Goal: Task Accomplishment & Management: Manage account settings

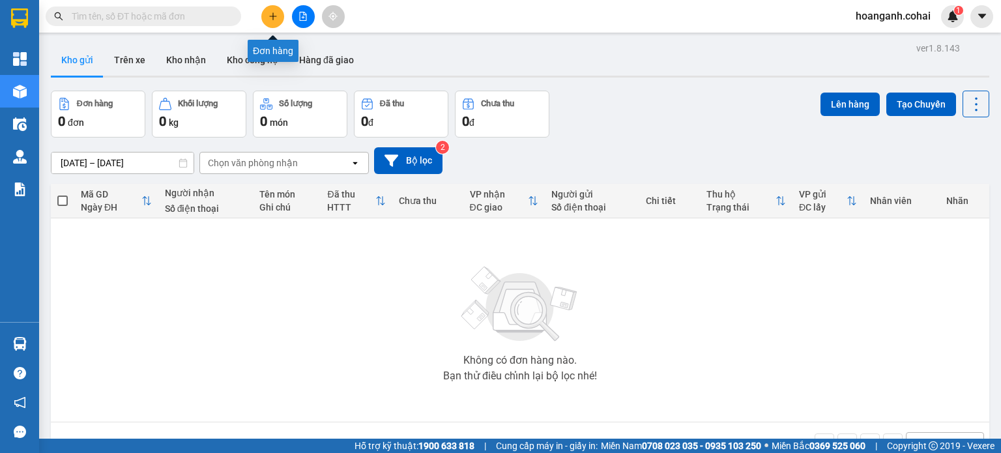
click at [267, 19] on button at bounding box center [272, 16] width 23 height 23
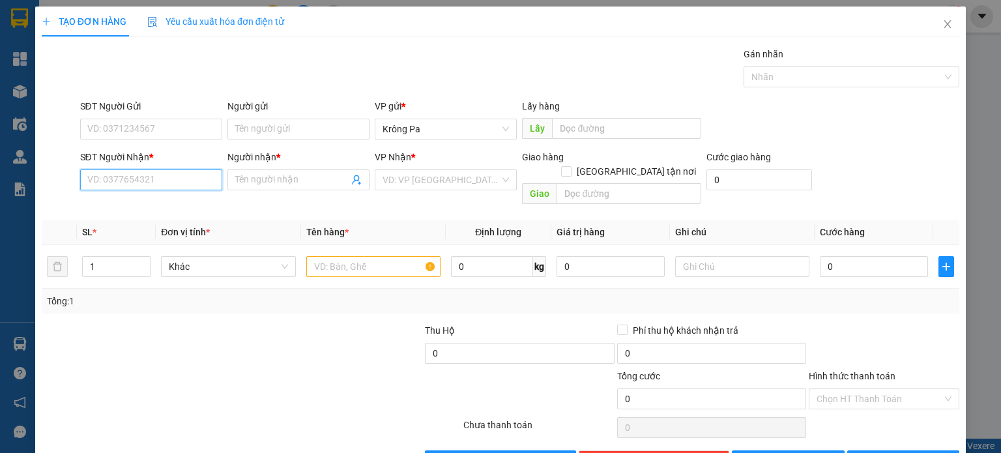
click at [144, 173] on input "SĐT Người Nhận *" at bounding box center [151, 179] width 142 height 21
type input "0812886329"
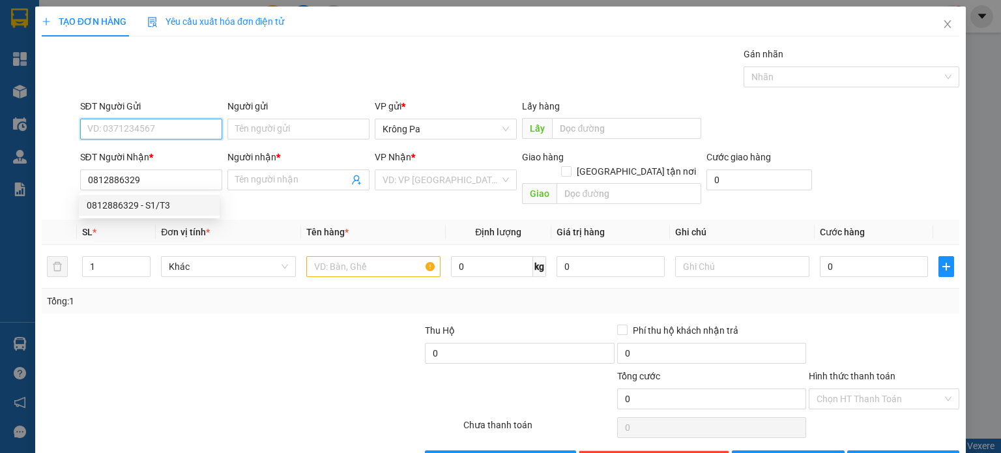
click at [188, 126] on input "SĐT Người Gửi" at bounding box center [151, 129] width 142 height 21
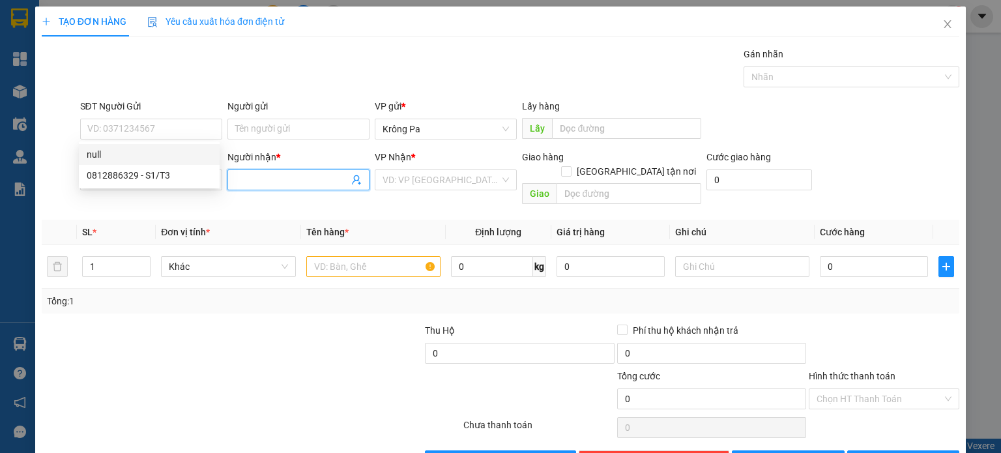
click at [268, 174] on input "Người nhận *" at bounding box center [291, 180] width 113 height 14
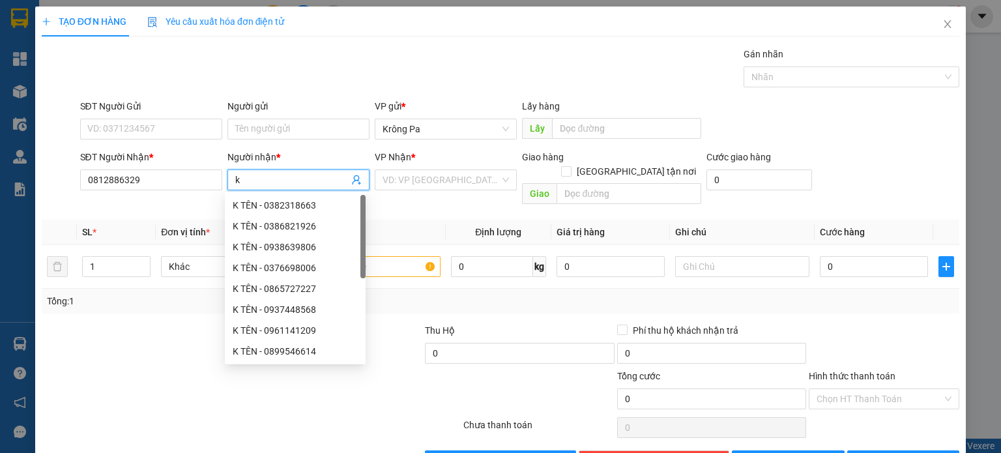
type input "k"
type input "K TÊN"
click at [190, 130] on input "SĐT Người Gửi" at bounding box center [151, 129] width 142 height 21
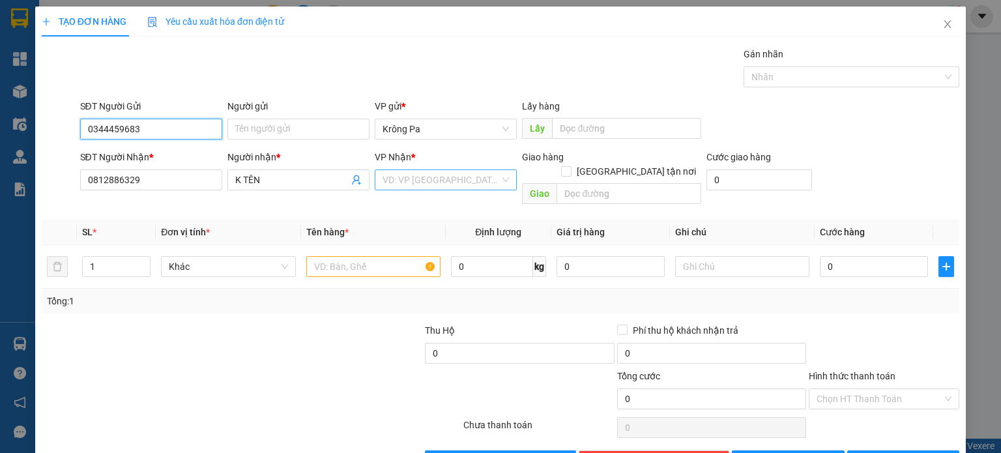
type input "0344459683"
click at [408, 175] on input "search" at bounding box center [440, 180] width 117 height 20
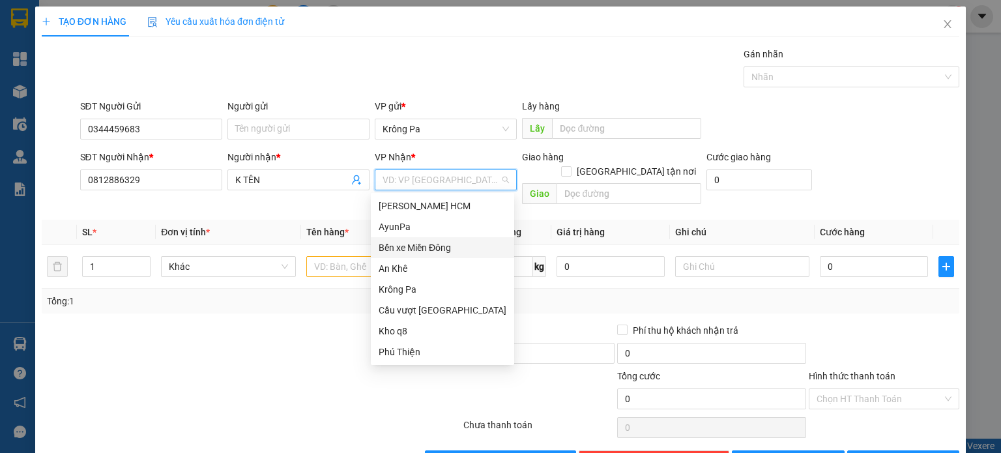
click at [433, 247] on div "Bến xe Miền Đông" at bounding box center [442, 247] width 128 height 14
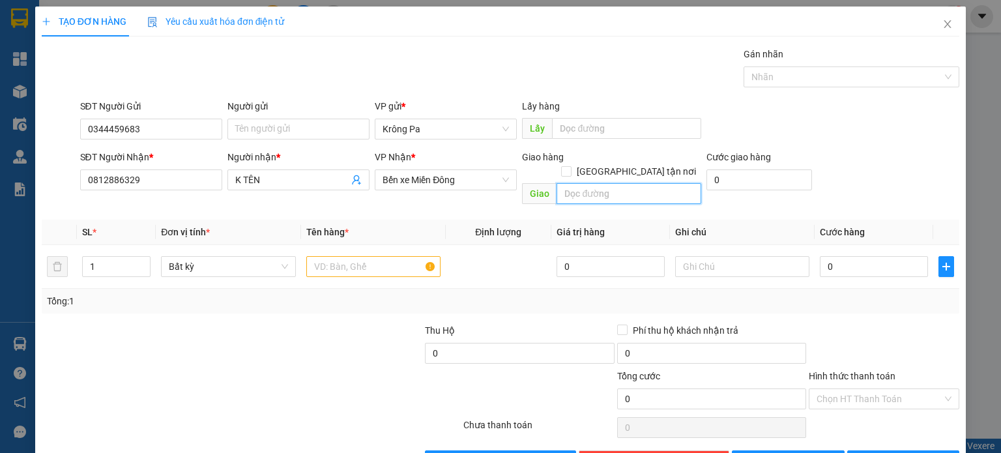
click at [567, 183] on input "text" at bounding box center [628, 193] width 145 height 21
type input "N4 CHƠN THÀNH"
click at [318, 257] on input "text" at bounding box center [373, 266] width 134 height 21
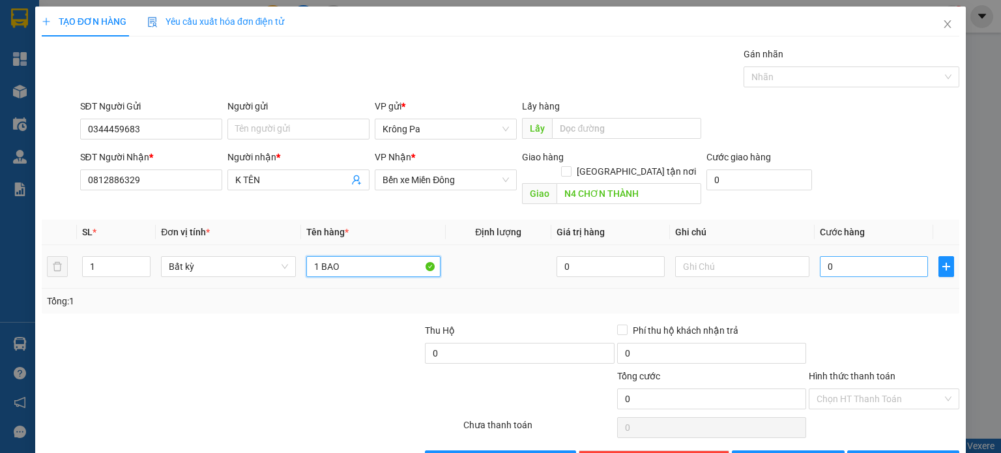
type input "1 BAO"
click at [829, 256] on input "0" at bounding box center [873, 266] width 108 height 21
type input "5"
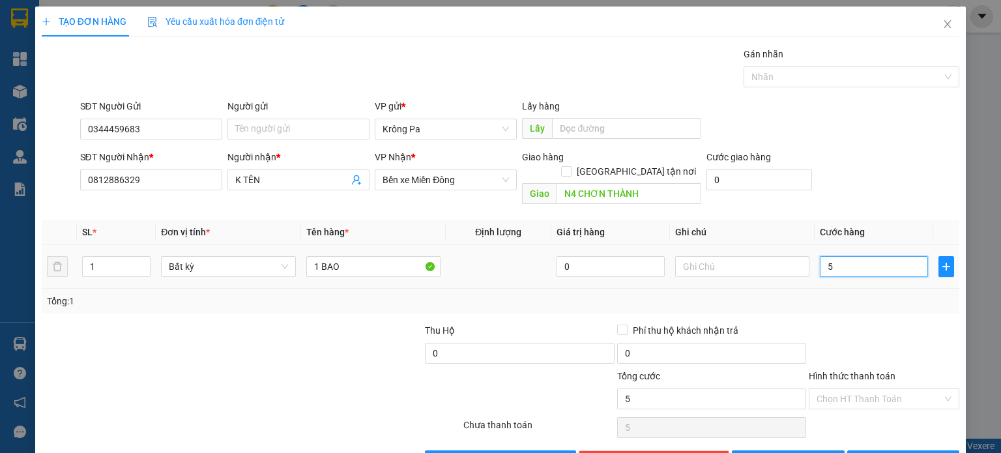
type input "50"
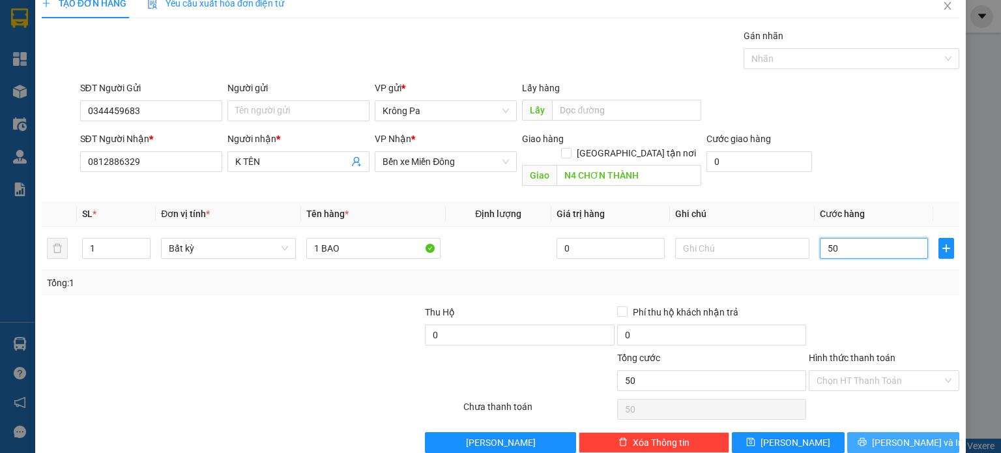
scroll to position [28, 0]
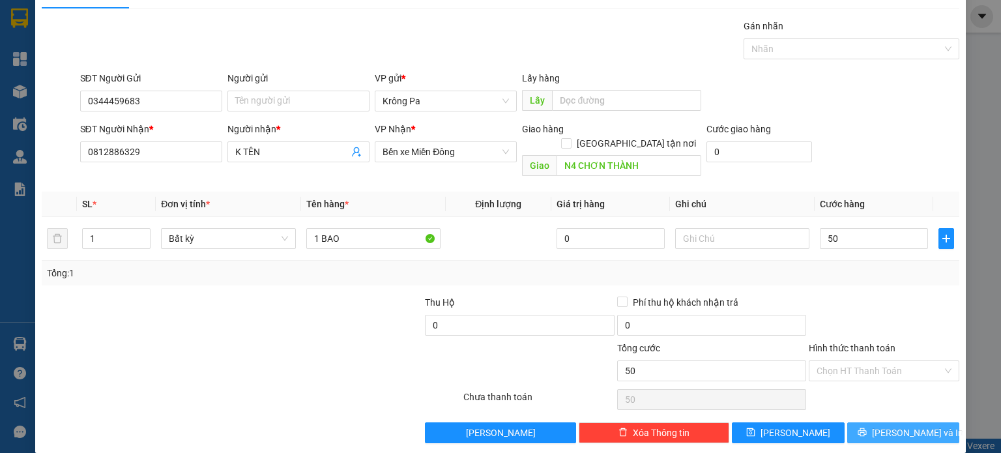
type input "50.000"
click at [928, 422] on button "[PERSON_NAME] và In" at bounding box center [903, 432] width 113 height 21
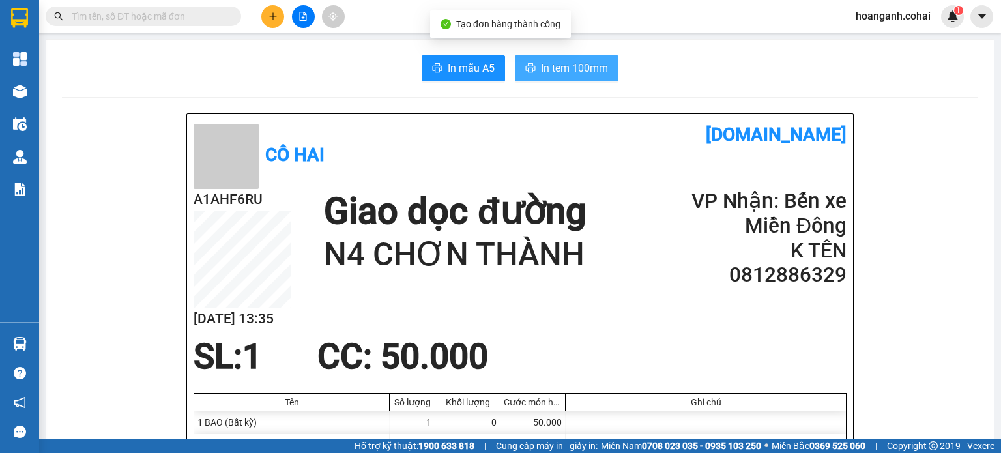
click at [560, 66] on span "In tem 100mm" at bounding box center [574, 68] width 67 height 16
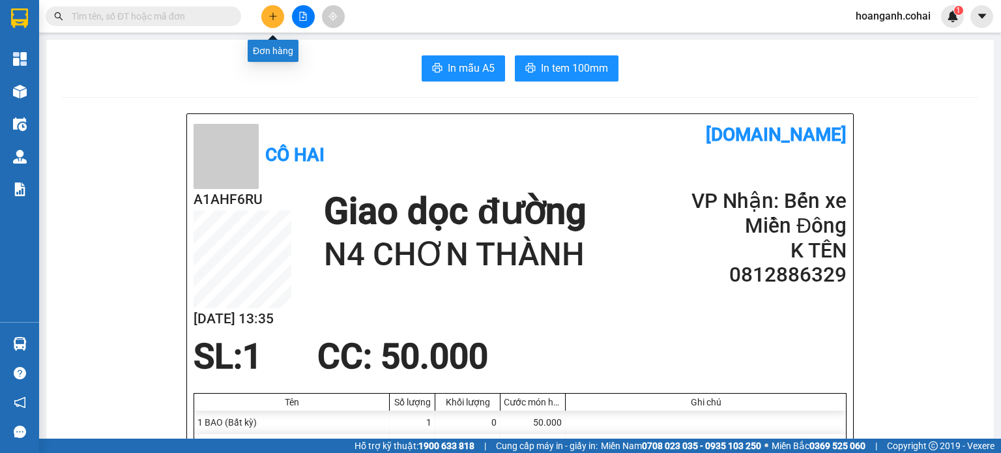
click at [277, 12] on icon "plus" at bounding box center [272, 16] width 9 height 9
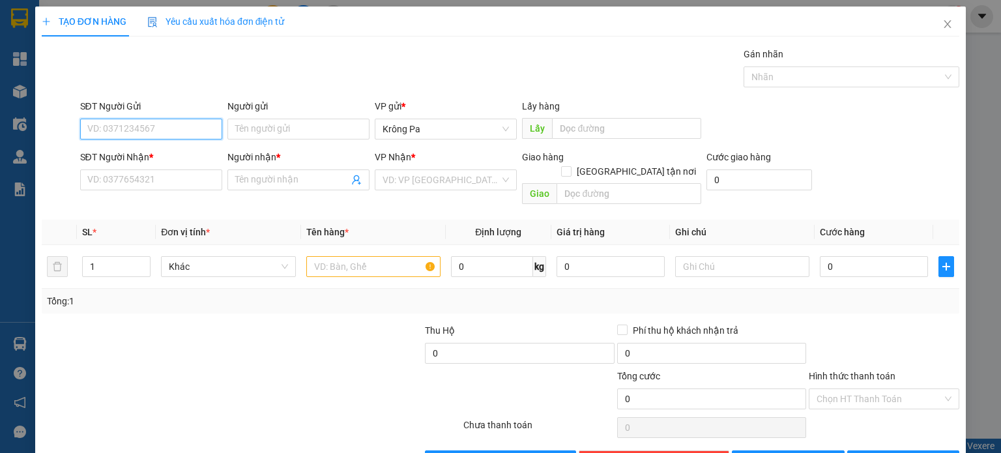
click at [144, 127] on input "SĐT Người Gửi" at bounding box center [151, 129] width 142 height 21
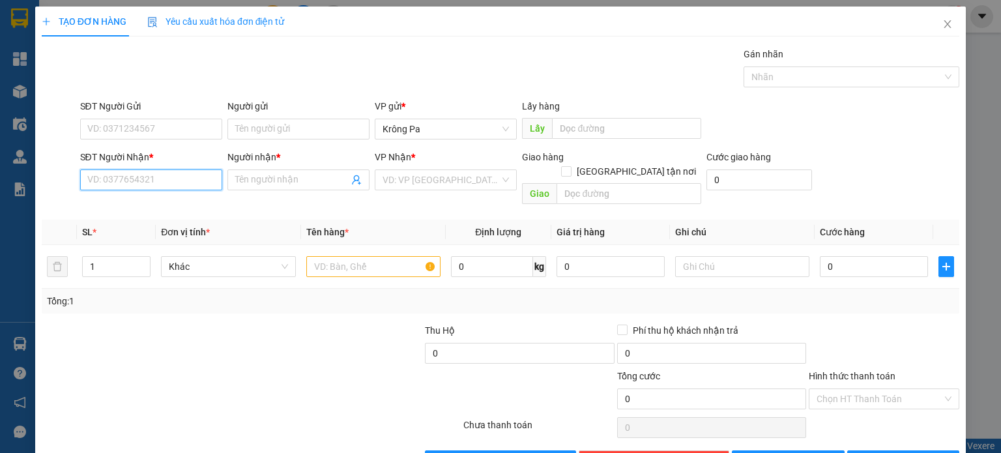
click at [146, 179] on input "SĐT Người Nhận *" at bounding box center [151, 179] width 142 height 21
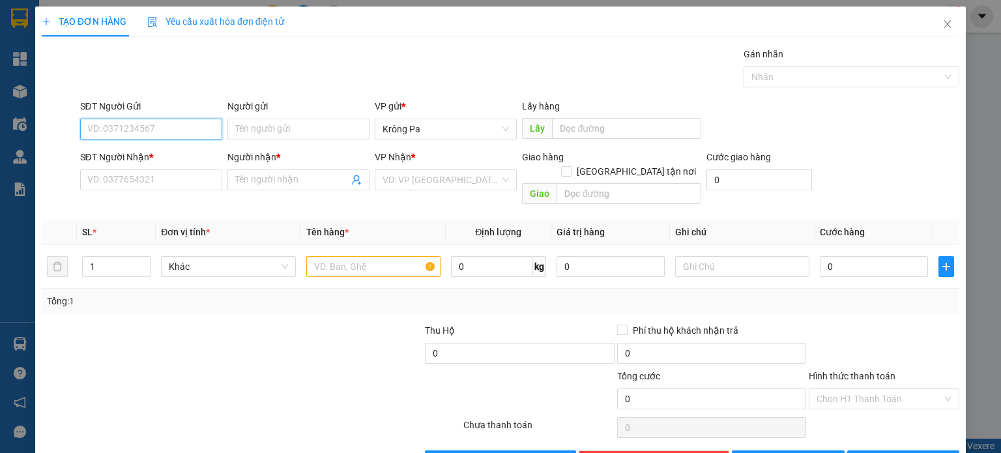
click at [159, 128] on input "SĐT Người Gửi" at bounding box center [151, 129] width 142 height 21
click at [96, 137] on input "0325820621" at bounding box center [151, 129] width 142 height 21
click at [109, 132] on input "0325820621" at bounding box center [151, 129] width 142 height 21
click at [120, 137] on input "0325820621" at bounding box center [151, 129] width 142 height 21
click at [96, 135] on input "0325820621" at bounding box center [151, 129] width 142 height 21
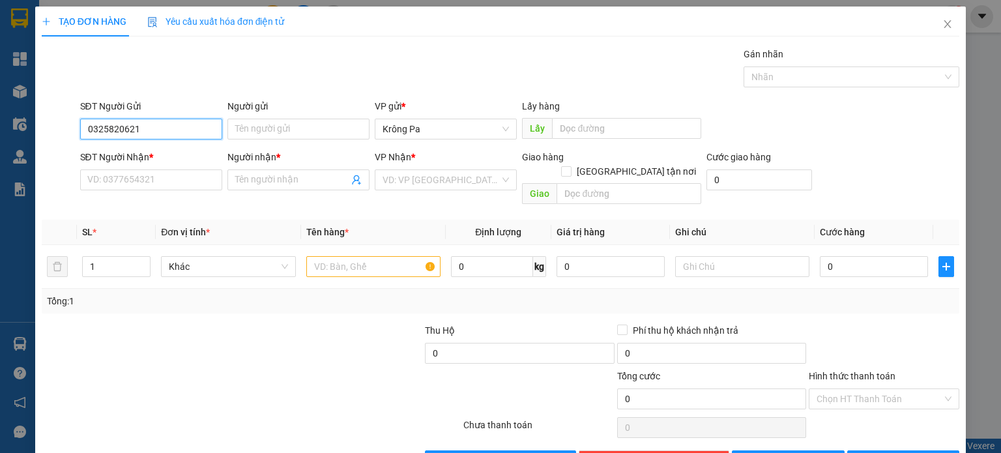
click at [107, 135] on input "0325820621" at bounding box center [151, 129] width 142 height 21
click at [115, 135] on input "0325820621" at bounding box center [151, 129] width 142 height 21
click at [126, 135] on input "0325820621" at bounding box center [151, 129] width 142 height 21
click at [119, 135] on input "0325820621" at bounding box center [151, 129] width 142 height 21
click at [98, 133] on input "0325820621" at bounding box center [151, 129] width 142 height 21
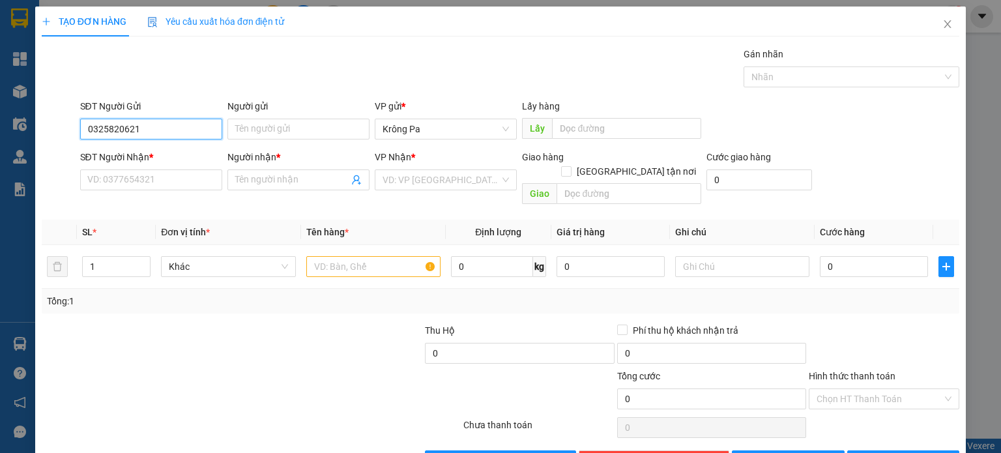
click at [107, 130] on input "0325820621" at bounding box center [151, 129] width 142 height 21
click at [117, 129] on input "0325820621" at bounding box center [151, 129] width 142 height 21
type input "0325820621"
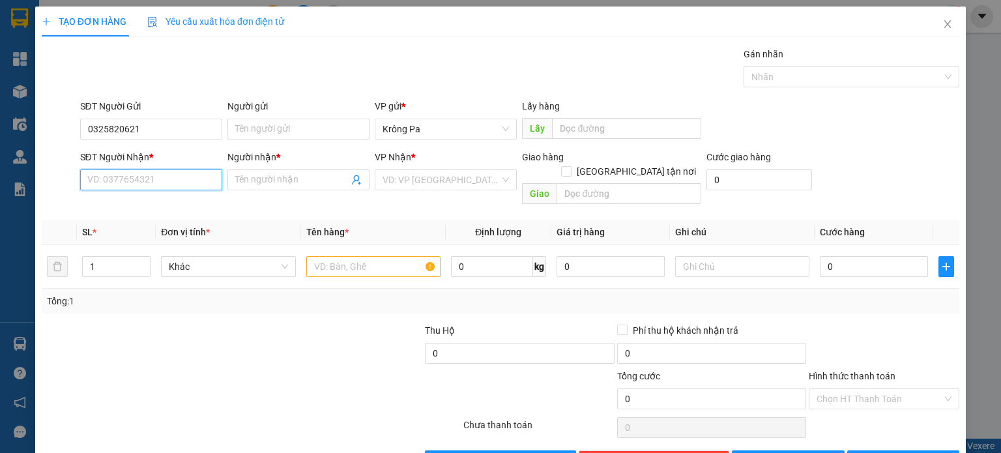
click at [173, 175] on input "SĐT Người Nhận *" at bounding box center [151, 179] width 142 height 21
click at [205, 184] on input "SĐT Người Nhận *" at bounding box center [151, 179] width 142 height 21
click at [204, 183] on input "SĐT Người Nhận *" at bounding box center [151, 179] width 142 height 21
type input "0335313477"
click at [173, 203] on div "0335313477 - CHOAR" at bounding box center [149, 205] width 125 height 14
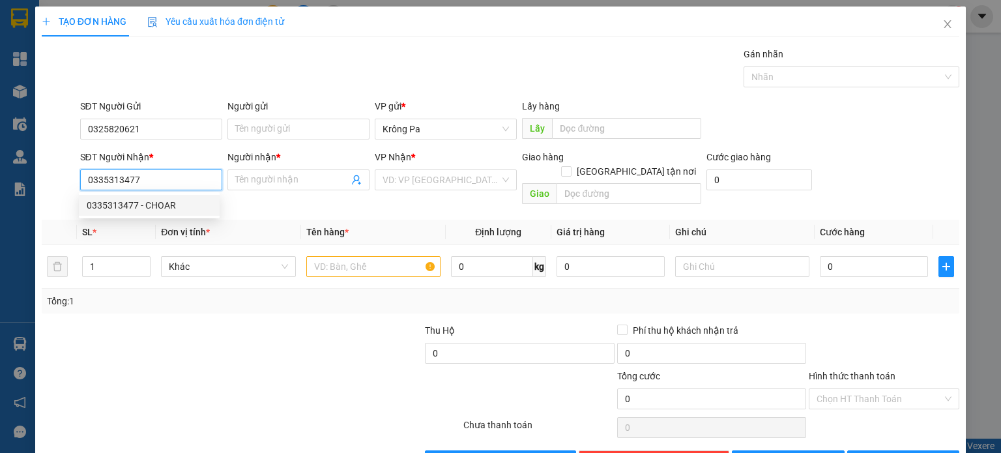
type input "CHOAR"
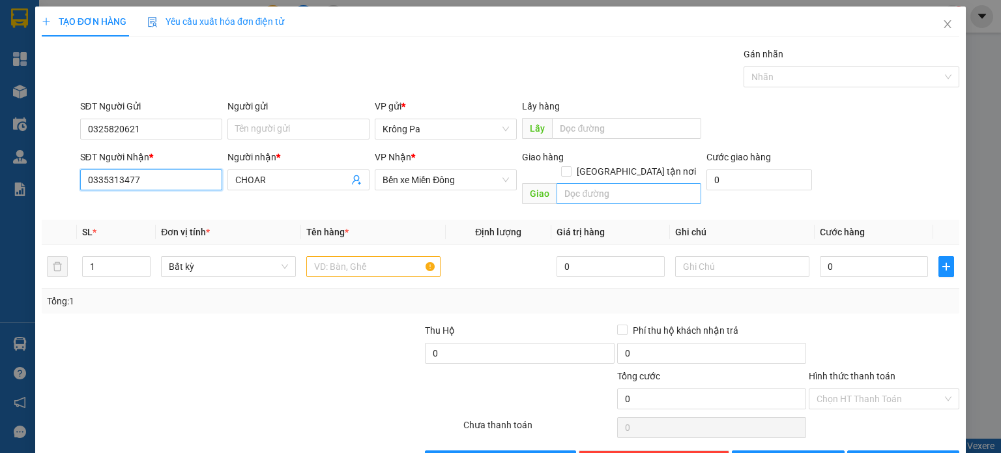
type input "0335313477"
click at [589, 183] on input "text" at bounding box center [628, 193] width 145 height 21
type input "N4 HÒA LÂN"
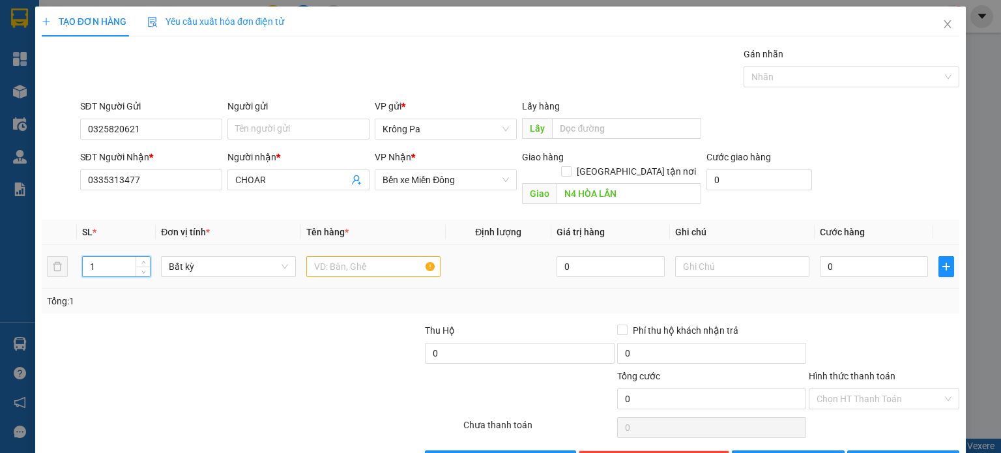
click at [106, 257] on input "1" at bounding box center [116, 267] width 67 height 20
type input "3"
click at [334, 256] on input "text" at bounding box center [373, 266] width 134 height 21
type input "2 THÙNG+1 BAO"
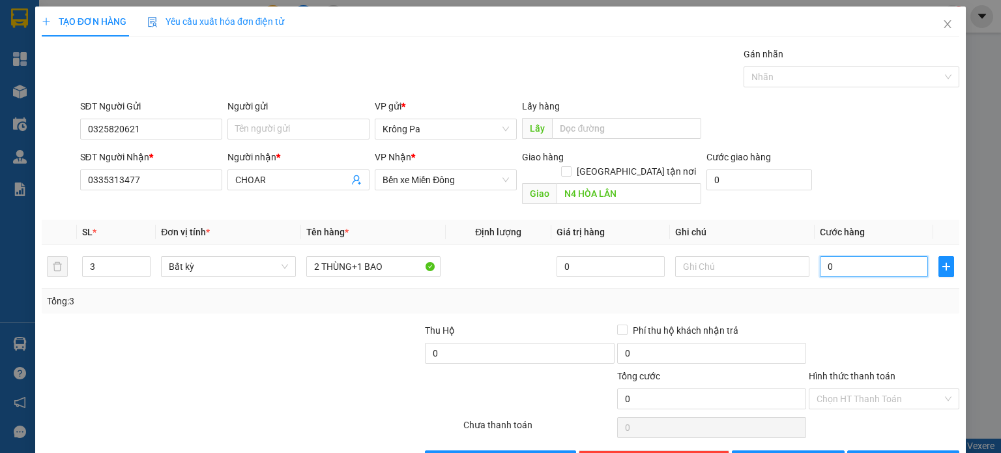
type input "2"
type input "20"
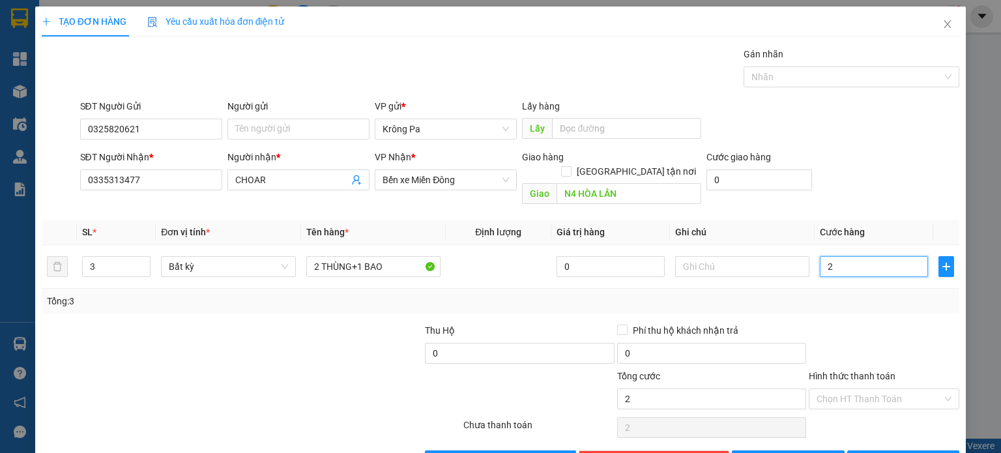
type input "20"
type input "200"
type input "200.000"
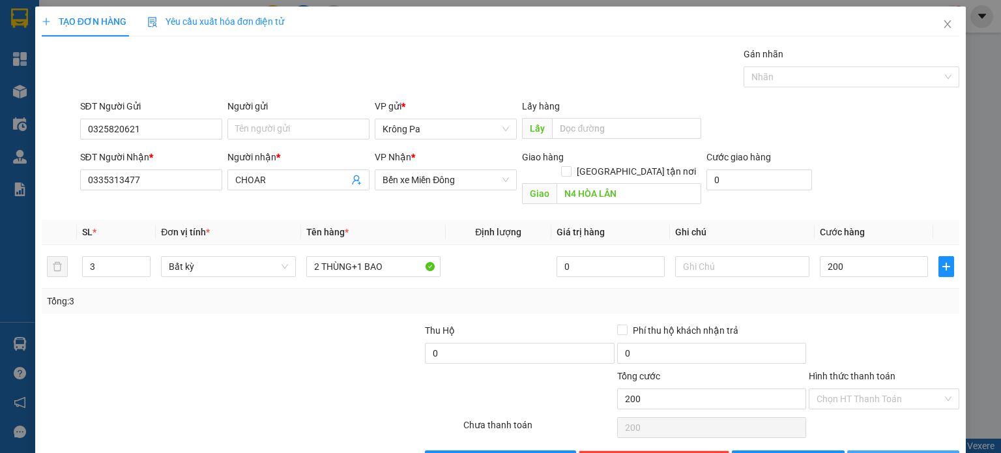
type input "200.000"
drag, startPoint x: 889, startPoint y: 444, endPoint x: 756, endPoint y: 394, distance: 142.4
click at [890, 452] on span "[PERSON_NAME] và In" at bounding box center [917, 460] width 91 height 14
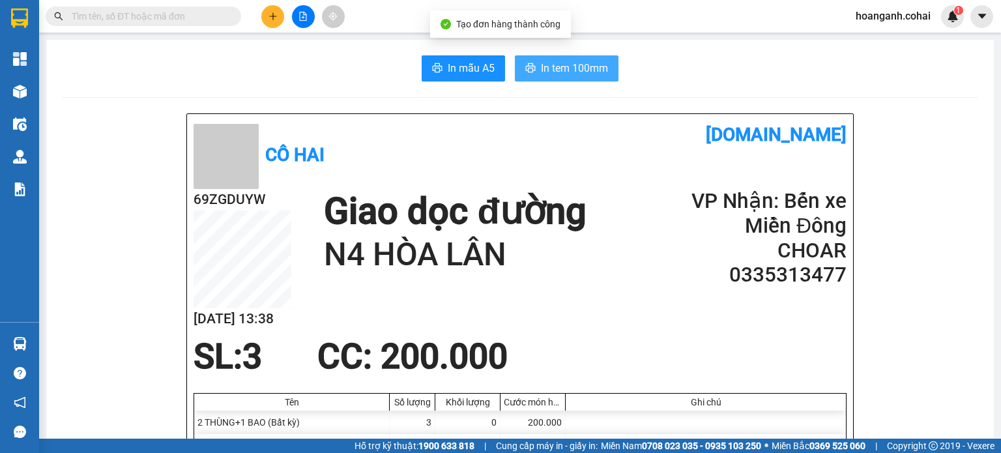
click at [560, 63] on span "In tem 100mm" at bounding box center [574, 68] width 67 height 16
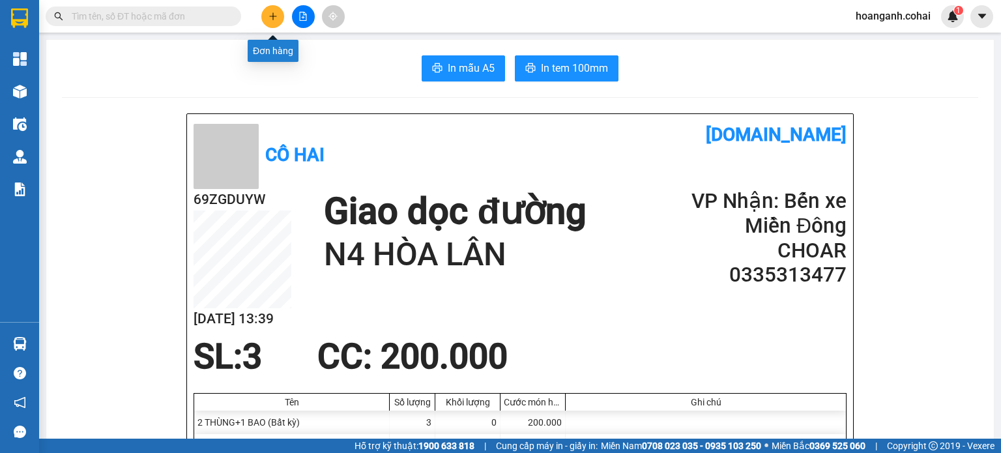
click at [270, 18] on icon "plus" at bounding box center [272, 16] width 9 height 9
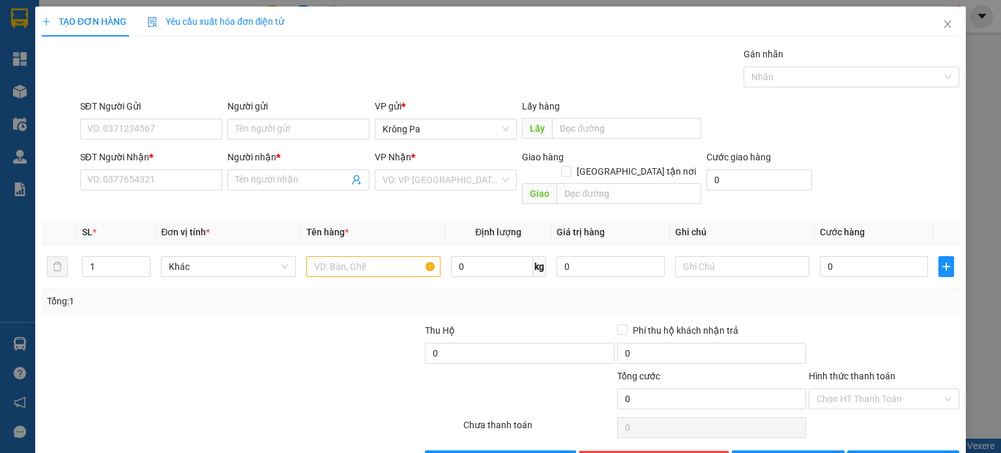
click at [190, 117] on div "SĐT Người Gửi" at bounding box center [151, 109] width 142 height 20
click at [190, 133] on input "SĐT Người Gửi" at bounding box center [151, 129] width 142 height 21
type input "0392249781"
click at [183, 182] on input "SĐT Người Nhận *" at bounding box center [151, 179] width 142 height 21
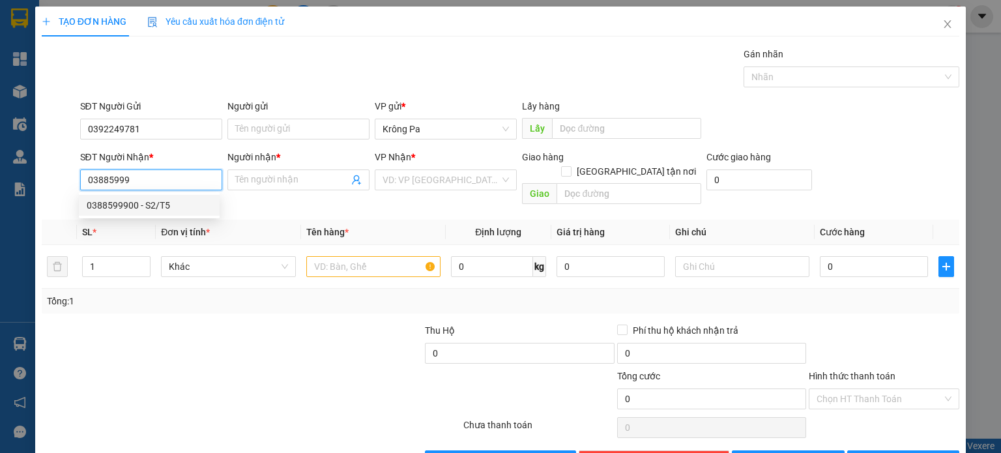
click at [122, 208] on div "0388599900 - S2/T5" at bounding box center [149, 205] width 125 height 14
type input "0388599900"
type input "S2/T5"
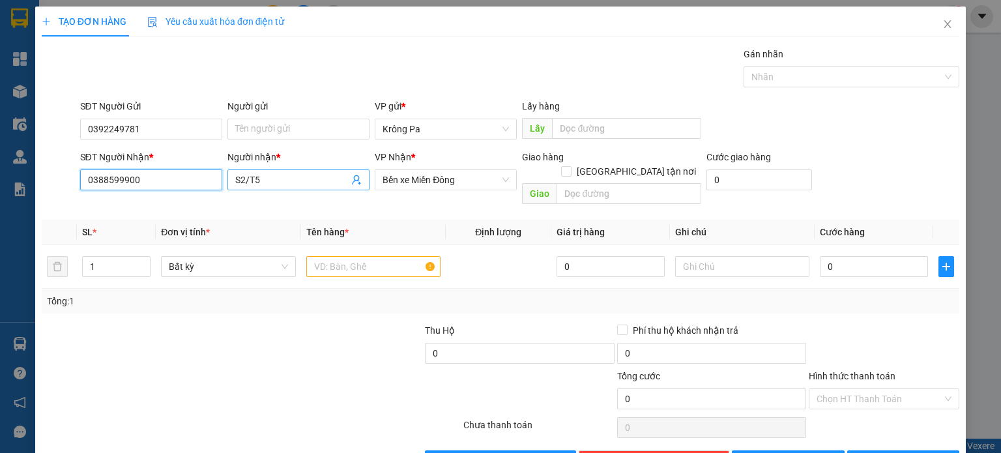
type input "0388599900"
click at [342, 178] on input "S2/T5" at bounding box center [291, 180] width 113 height 14
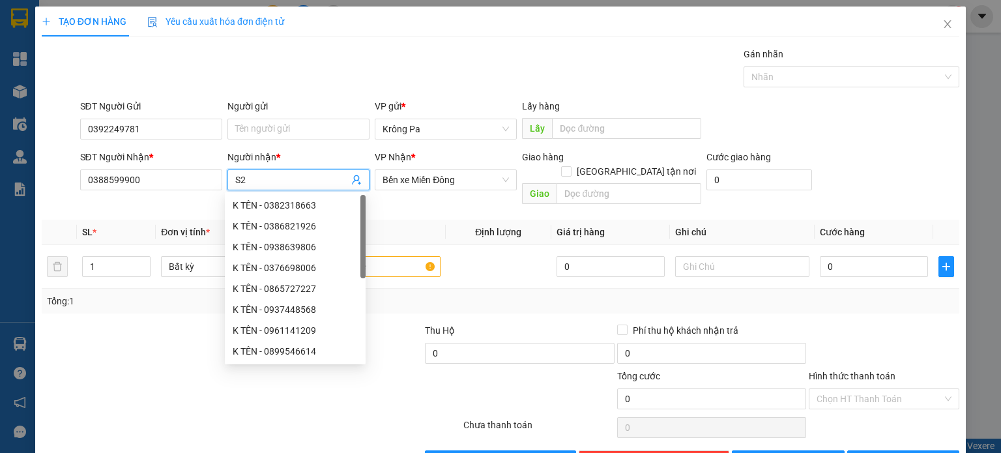
type input "S"
type input "U"
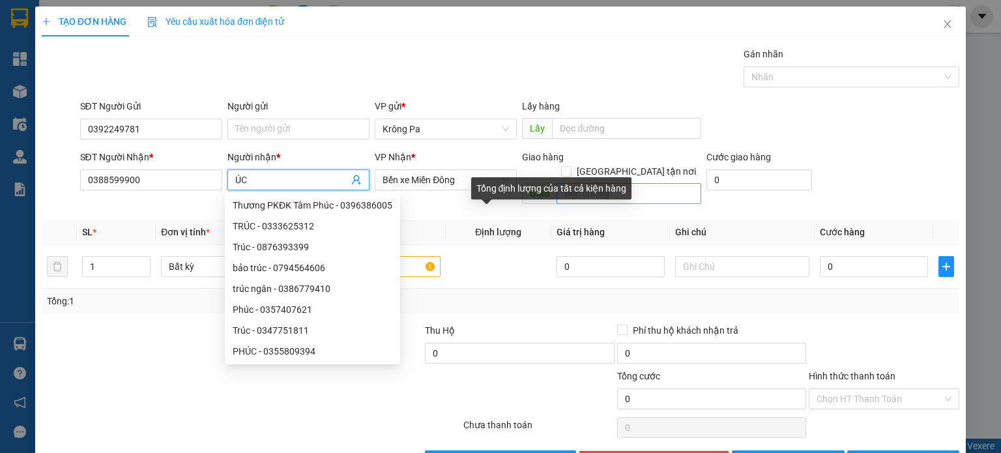
type input "ÚC"
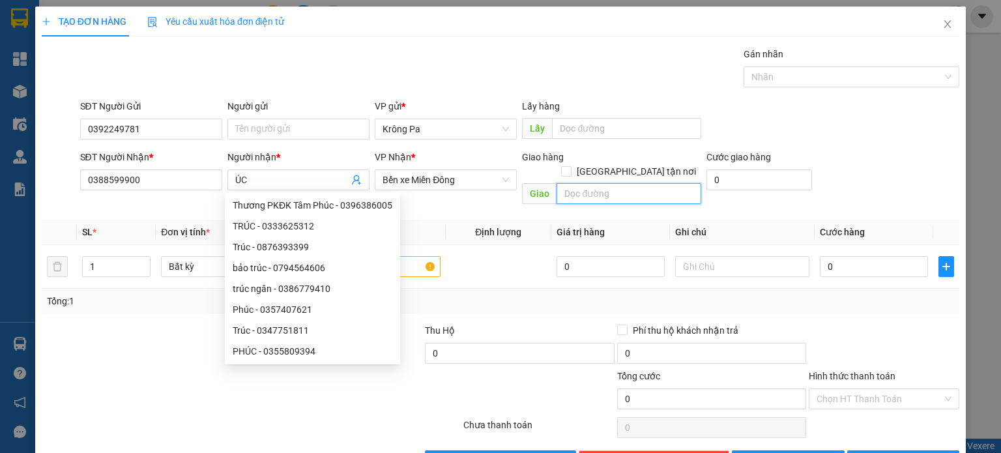
click at [658, 183] on input "text" at bounding box center [628, 193] width 145 height 21
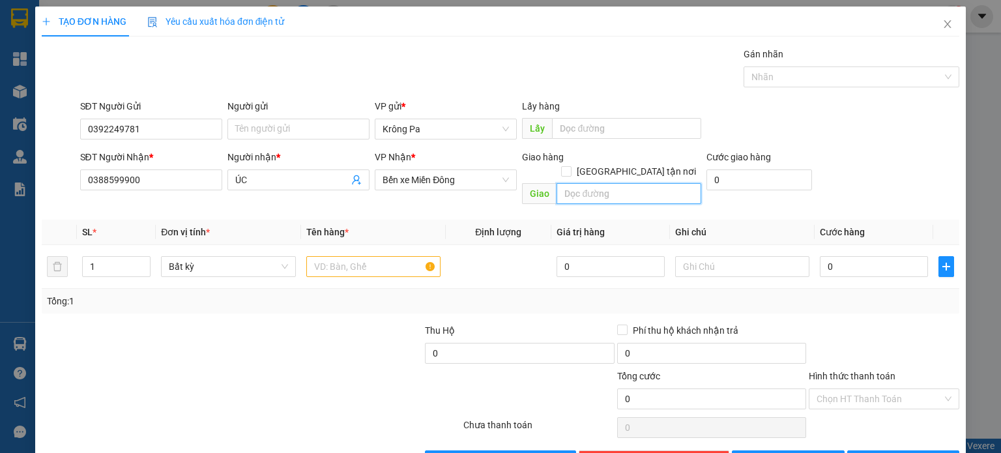
type input "D"
type input "ĐỒNG XOÀI 3"
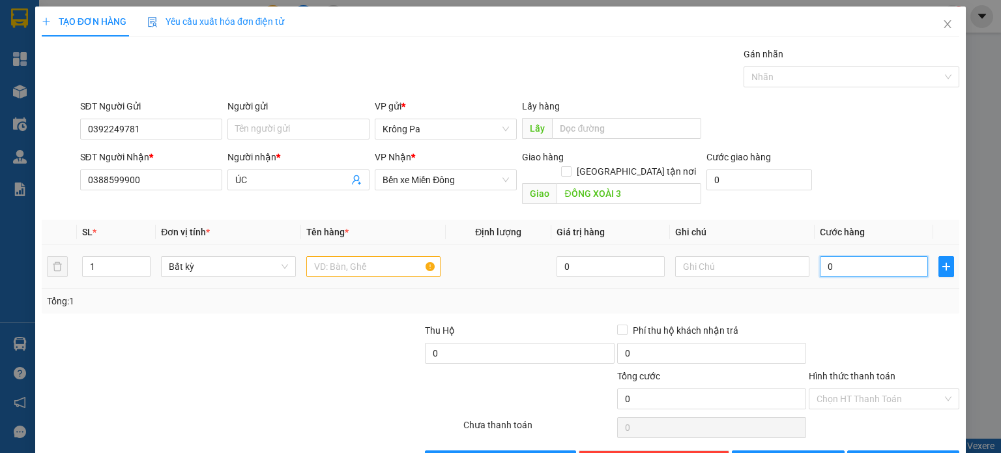
type input "8"
type input "80"
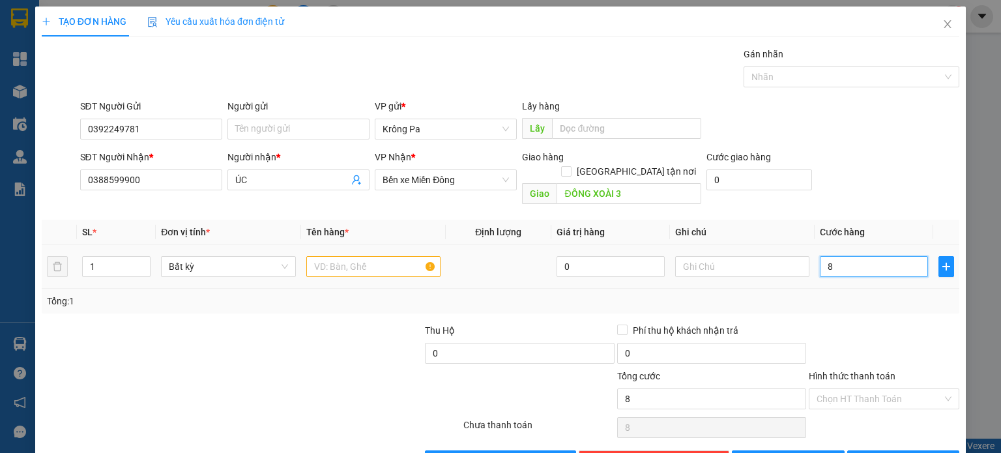
type input "80"
type input "80.000"
click at [909, 452] on span "[PERSON_NAME] và In" at bounding box center [917, 460] width 91 height 14
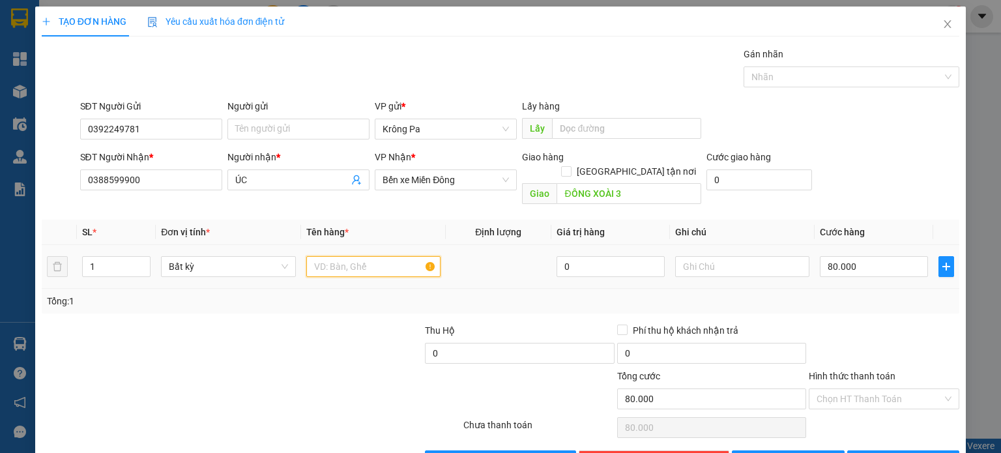
click at [362, 256] on input "text" at bounding box center [373, 266] width 134 height 21
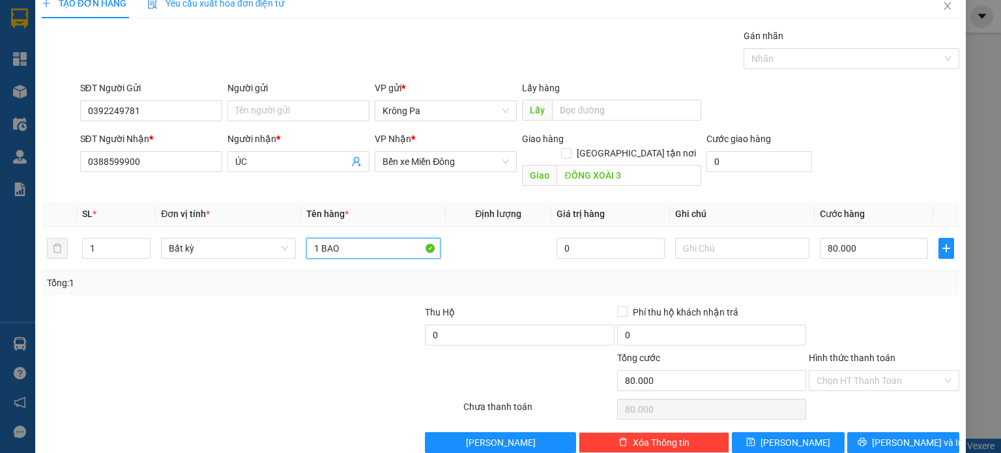
scroll to position [28, 0]
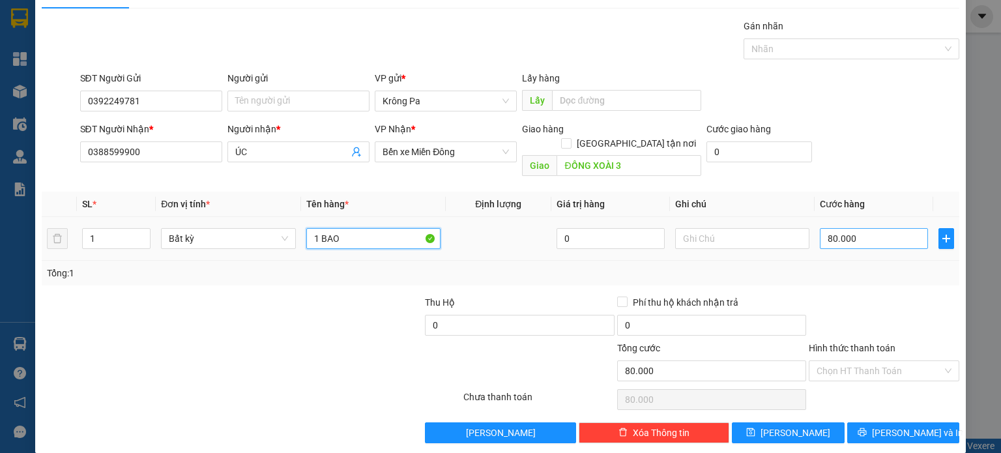
type input "1 BAO"
type input "7"
type input "70"
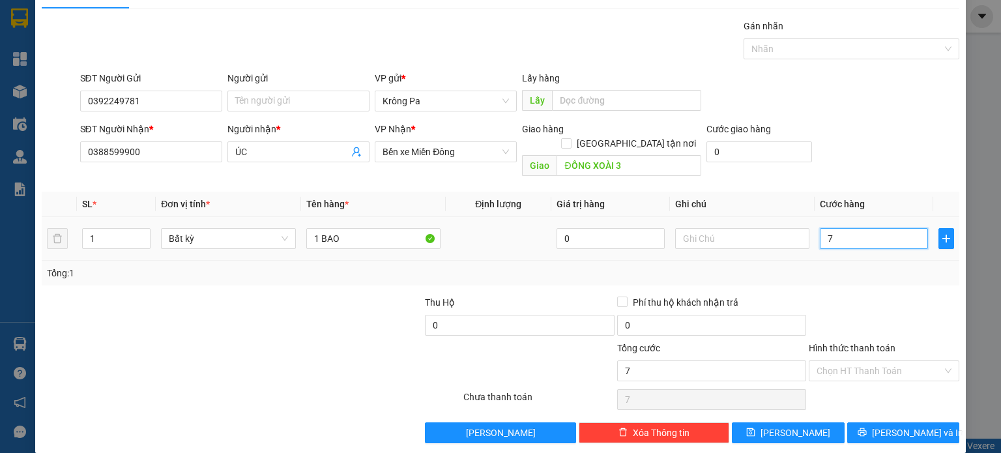
type input "70"
type input "70.000"
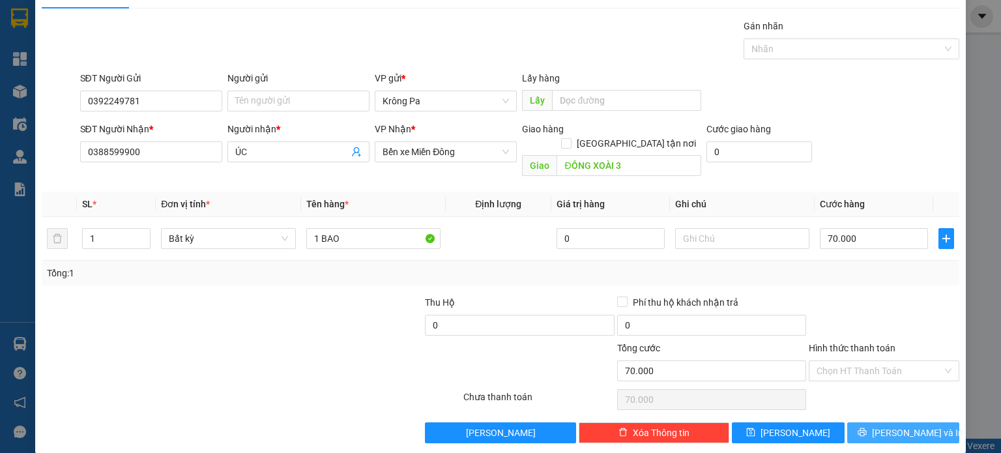
click at [878, 422] on button "[PERSON_NAME] và In" at bounding box center [903, 432] width 113 height 21
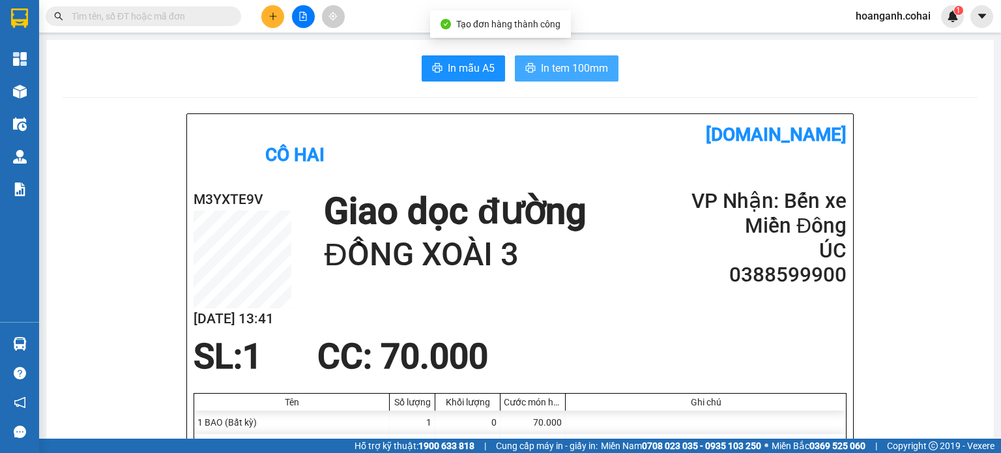
click at [562, 75] on span "In tem 100mm" at bounding box center [574, 68] width 67 height 16
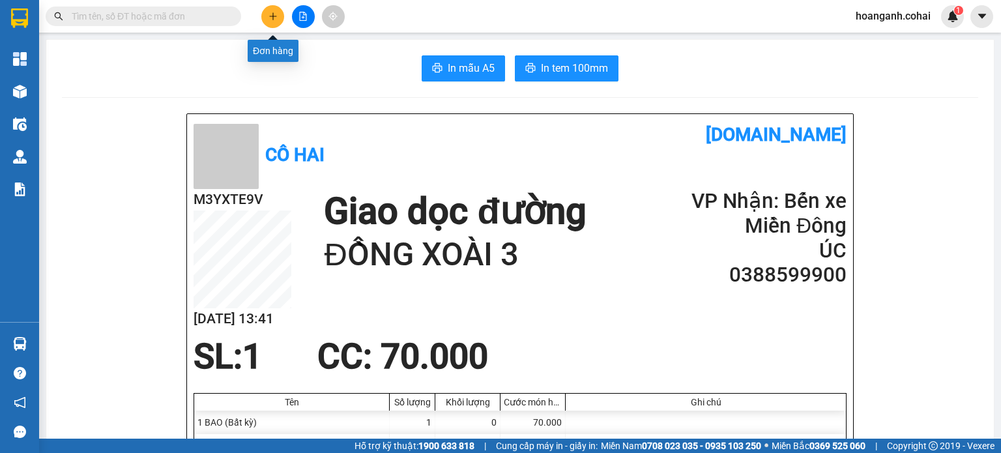
click at [266, 10] on button at bounding box center [272, 16] width 23 height 23
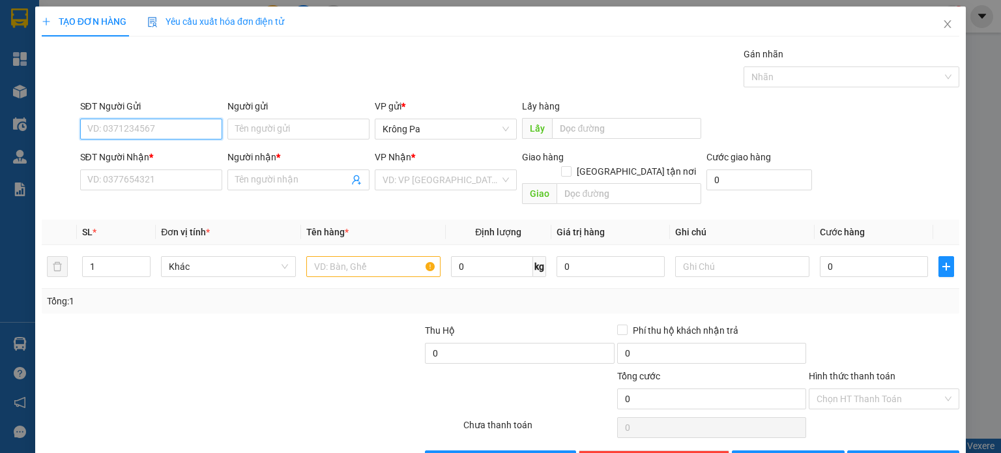
click at [178, 127] on input "SĐT Người Gửi" at bounding box center [151, 129] width 142 height 21
type input "0382727322"
click at [177, 181] on input "SĐT Người Nhận *" at bounding box center [151, 179] width 142 height 21
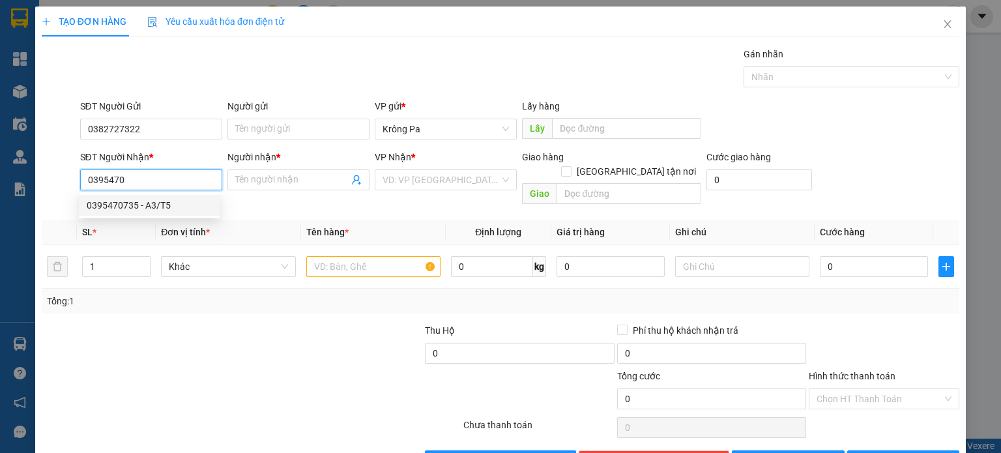
click at [121, 209] on div "0395470735 - A3/T5" at bounding box center [149, 205] width 125 height 14
type input "0395470735"
type input "A3/T5"
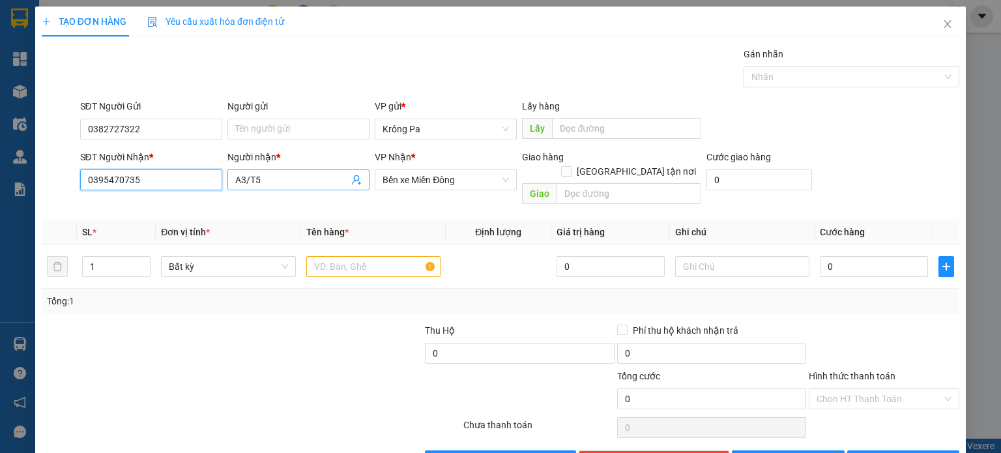
type input "0395470735"
click at [291, 182] on input "A3/T5" at bounding box center [291, 180] width 113 height 14
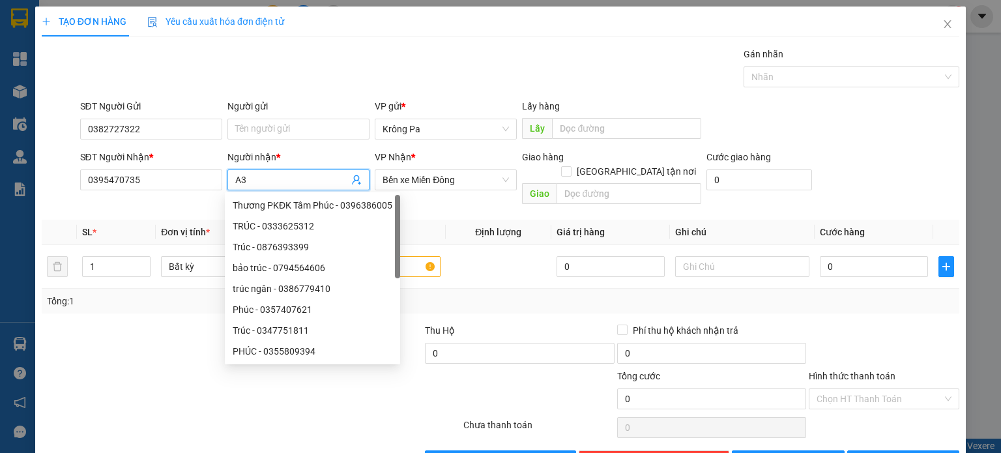
type input "A"
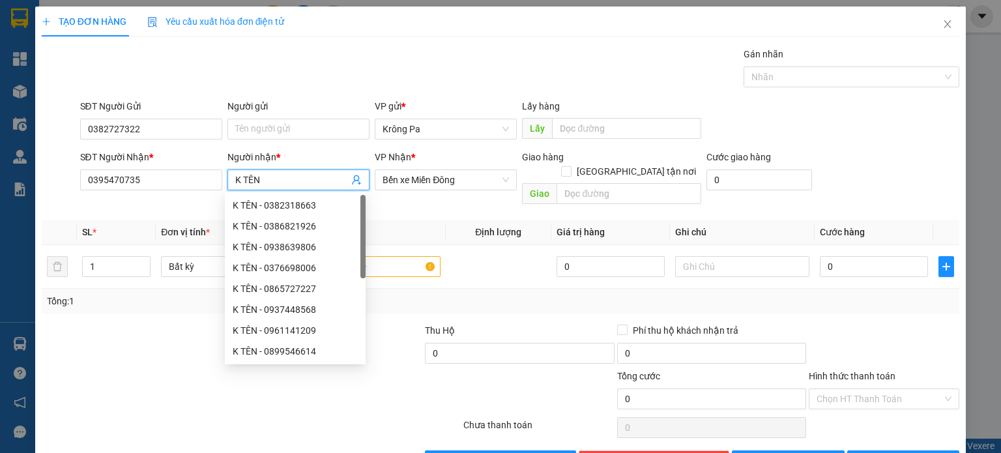
type input "K TÊN"
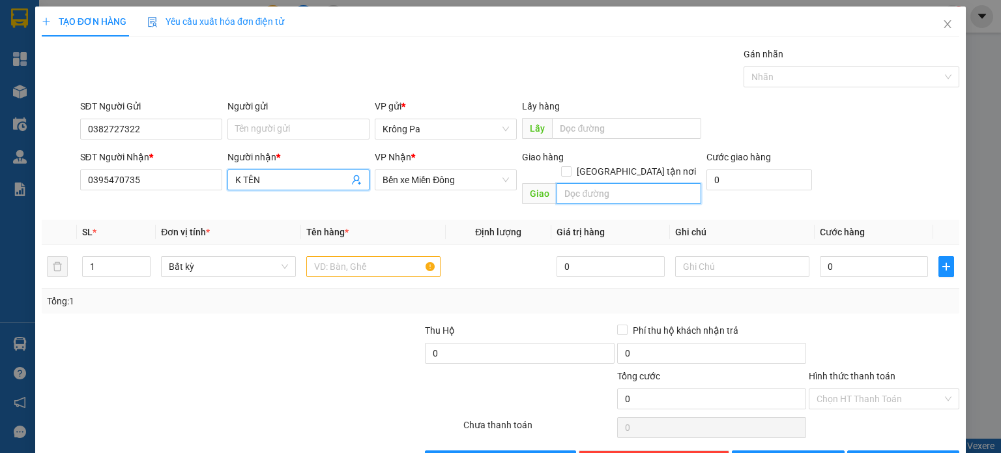
drag, startPoint x: 628, startPoint y: 174, endPoint x: 612, endPoint y: 158, distance: 22.1
click at [612, 158] on div "Giao hàng [GEOGRAPHIC_DATA] tận nơi [GEOGRAPHIC_DATA]" at bounding box center [611, 180] width 179 height 60
type input "D"
type input "ĐỒNG XOÀI 3"
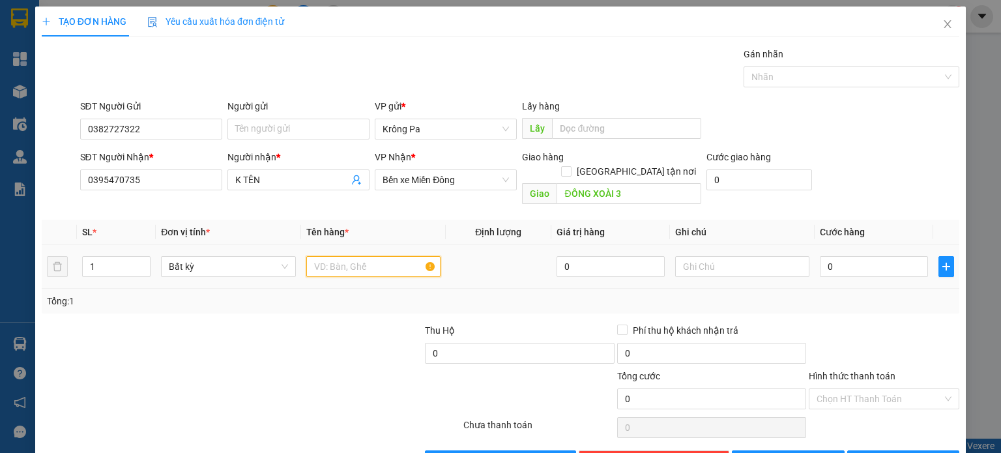
click at [394, 256] on input "text" at bounding box center [373, 266] width 134 height 21
type input "1 BAO"
type input "1"
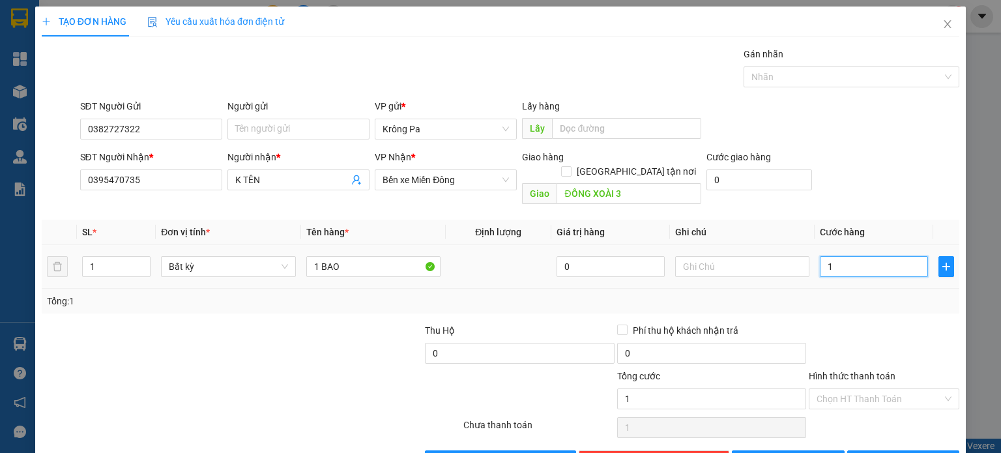
type input "10"
type input "100"
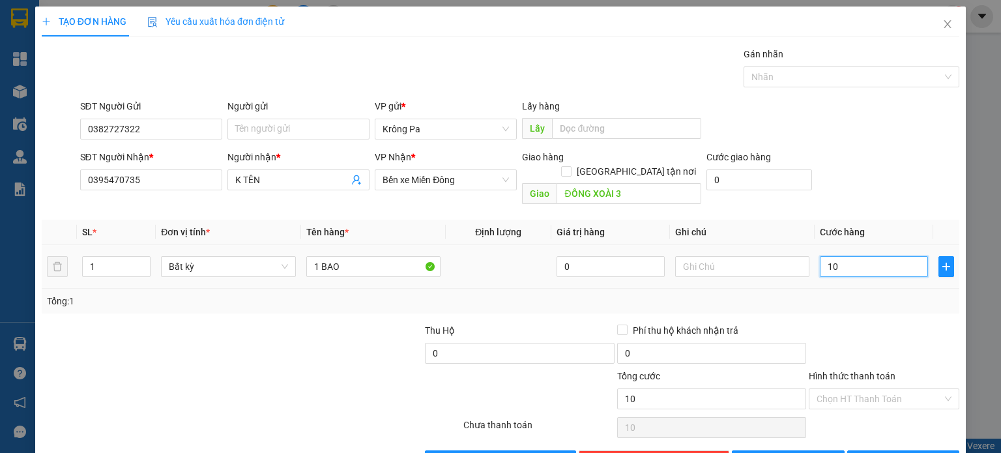
type input "100"
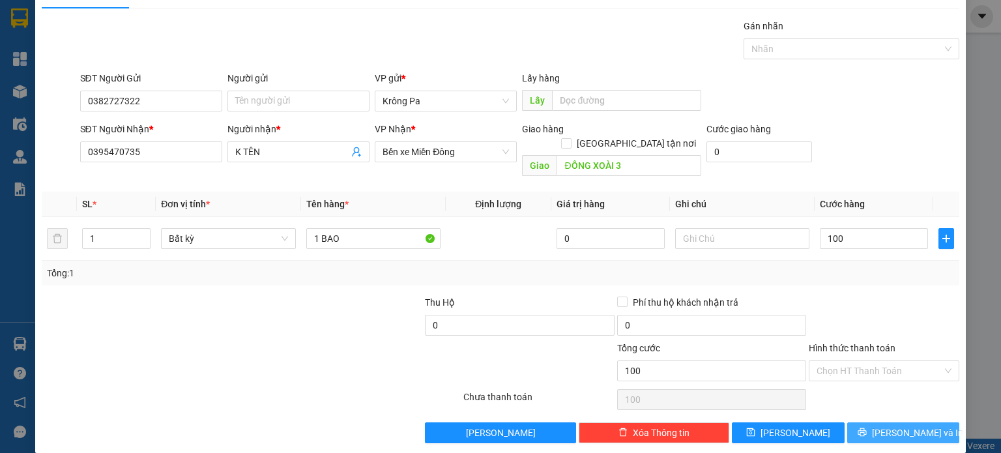
type input "100.000"
click at [880, 422] on button "[PERSON_NAME] và In" at bounding box center [903, 432] width 113 height 21
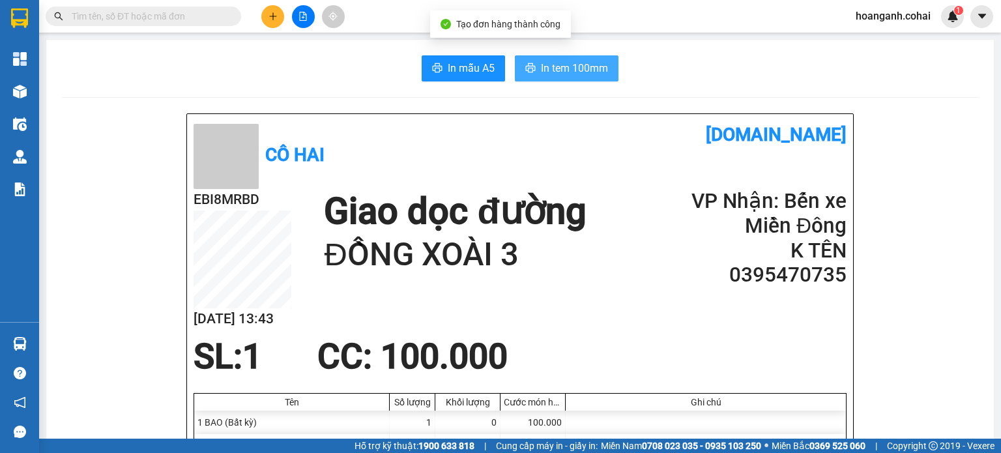
click at [576, 67] on span "In tem 100mm" at bounding box center [574, 68] width 67 height 16
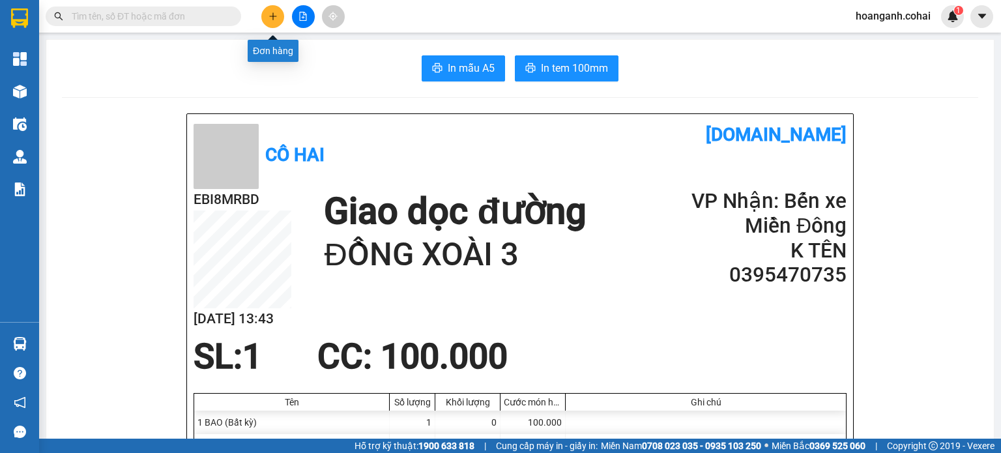
click at [274, 15] on icon "plus" at bounding box center [272, 16] width 9 height 9
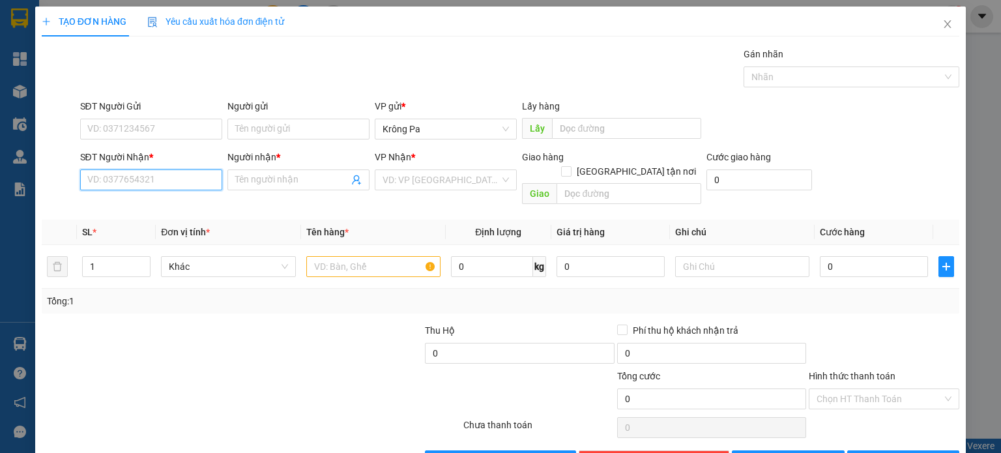
click at [155, 175] on input "SĐT Người Nhận *" at bounding box center [151, 179] width 142 height 21
click at [96, 185] on input "0354645627" at bounding box center [151, 179] width 142 height 21
click at [107, 184] on input "0354645627" at bounding box center [151, 179] width 142 height 21
click at [128, 184] on input "0354645627" at bounding box center [151, 179] width 142 height 21
click at [118, 182] on input "0354645627" at bounding box center [151, 179] width 142 height 21
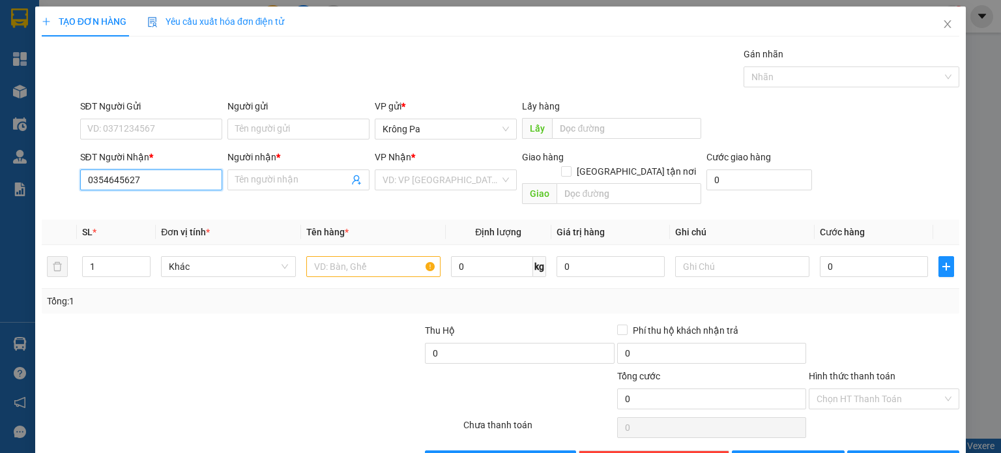
click at [106, 187] on input "0354645627" at bounding box center [151, 179] width 142 height 21
type input "0354645627"
click at [248, 174] on input "Người nhận *" at bounding box center [291, 180] width 113 height 14
type input "MA NĂNG"
click at [489, 184] on input "search" at bounding box center [440, 180] width 117 height 20
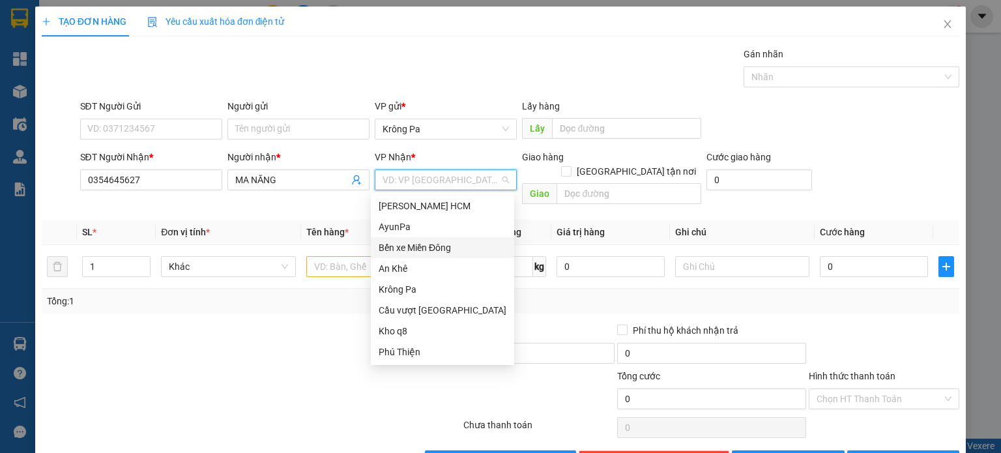
click at [473, 249] on div "Bến xe Miền Đông" at bounding box center [442, 247] width 128 height 14
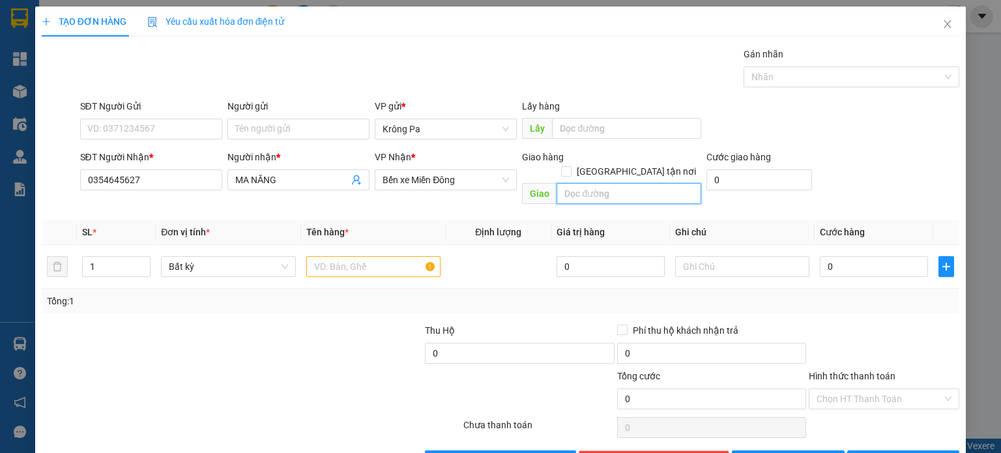
click at [623, 185] on input "text" at bounding box center [628, 193] width 145 height 21
type input "CXANG HUY HỒNG"
click at [345, 256] on input "text" at bounding box center [373, 266] width 134 height 21
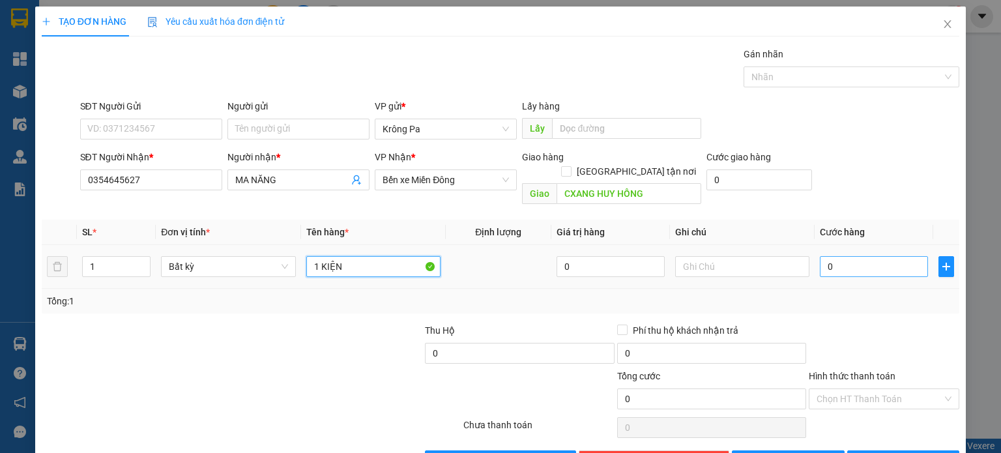
type input "1 KIỆN"
click at [894, 258] on input "0" at bounding box center [873, 266] width 108 height 21
type input "5"
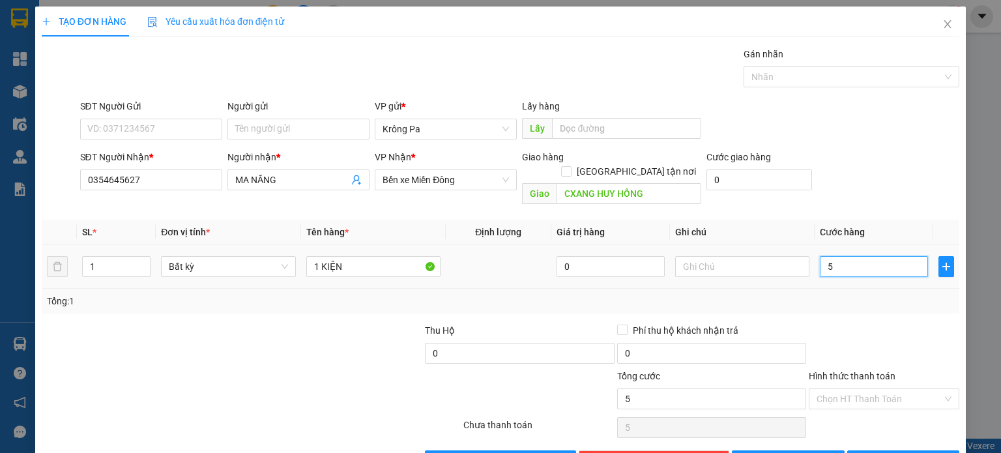
type input "50"
type input "50.000"
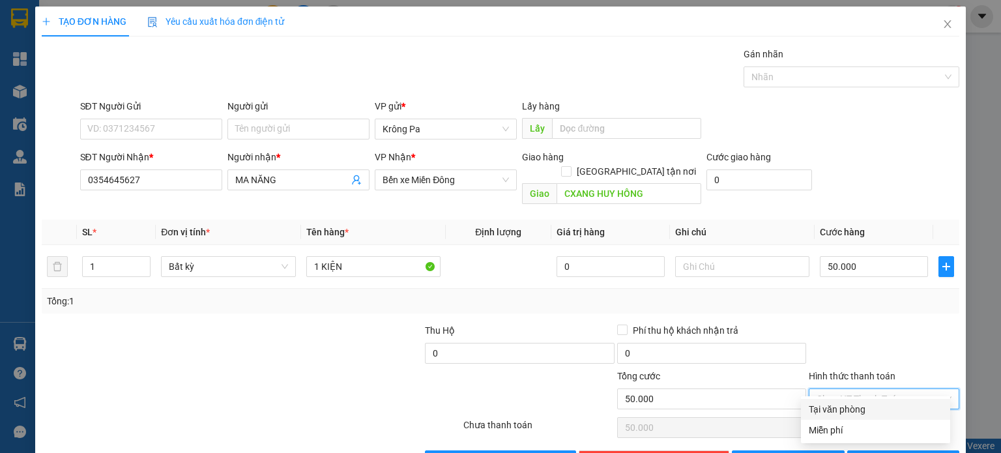
drag, startPoint x: 912, startPoint y: 388, endPoint x: 877, endPoint y: 421, distance: 48.4
click at [912, 391] on input "Hình thức thanh toán" at bounding box center [879, 399] width 126 height 20
click at [879, 410] on div "Tại văn phòng" at bounding box center [875, 409] width 134 height 14
type input "0"
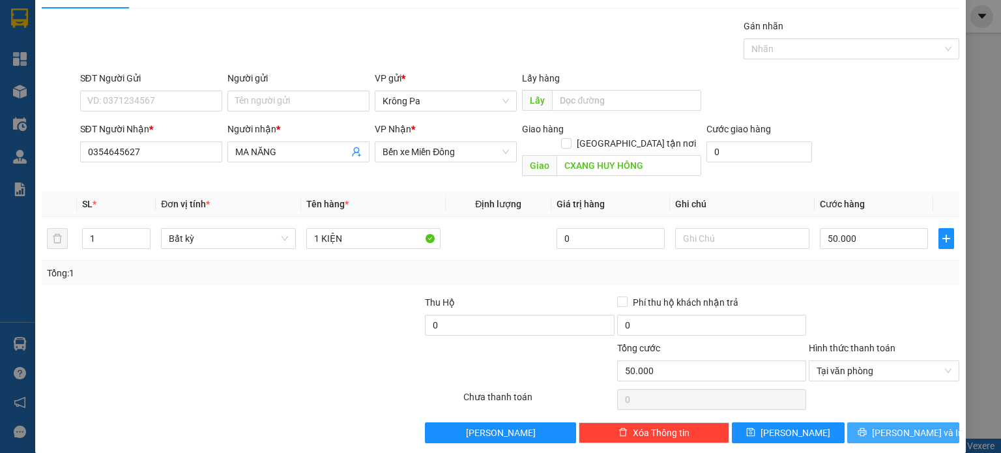
click at [894, 425] on span "[PERSON_NAME] và In" at bounding box center [917, 432] width 91 height 14
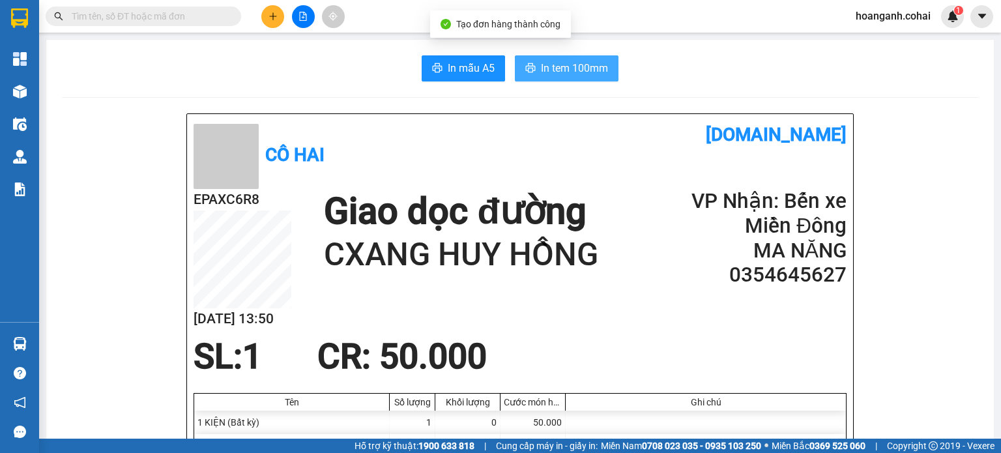
click at [576, 79] on button "In tem 100mm" at bounding box center [567, 68] width 104 height 26
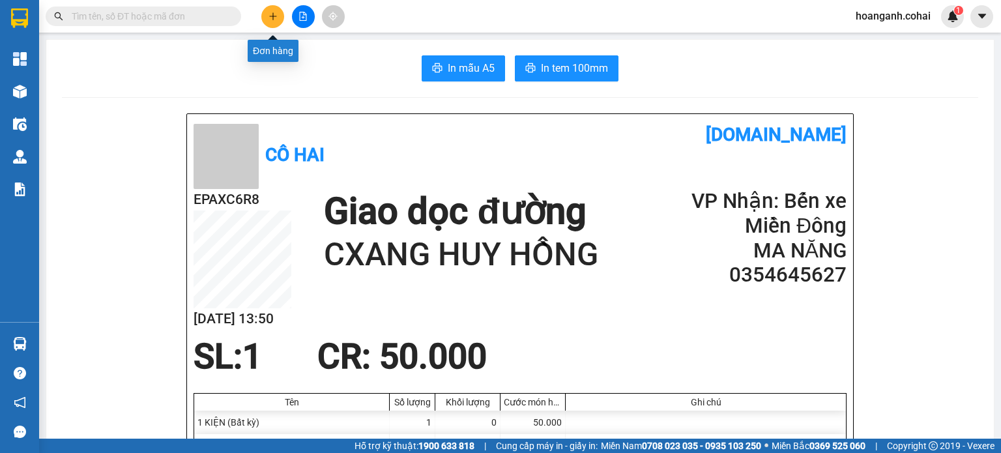
click at [279, 16] on button at bounding box center [272, 16] width 23 height 23
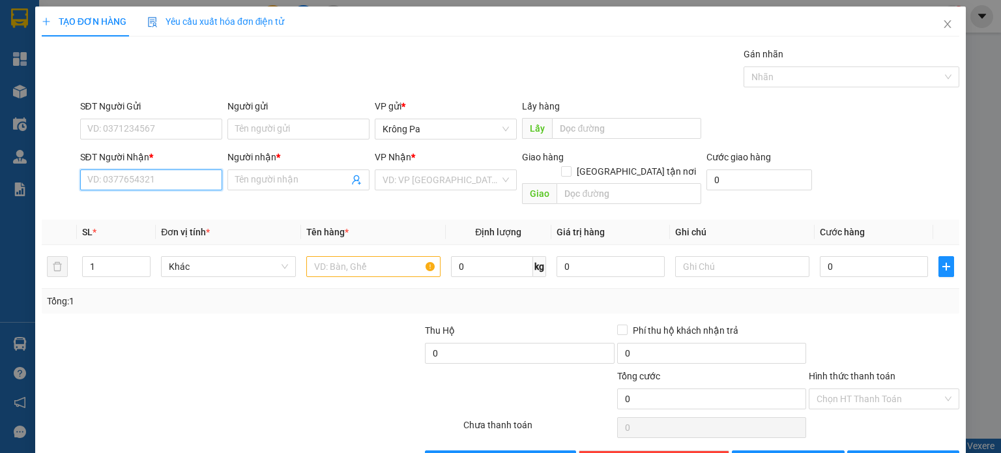
click at [182, 173] on input "SĐT Người Nhận *" at bounding box center [151, 179] width 142 height 21
click at [165, 201] on div "0358760943 - minh" at bounding box center [149, 205] width 125 height 14
type input "0358760943"
type input "minh"
type input "0358760943"
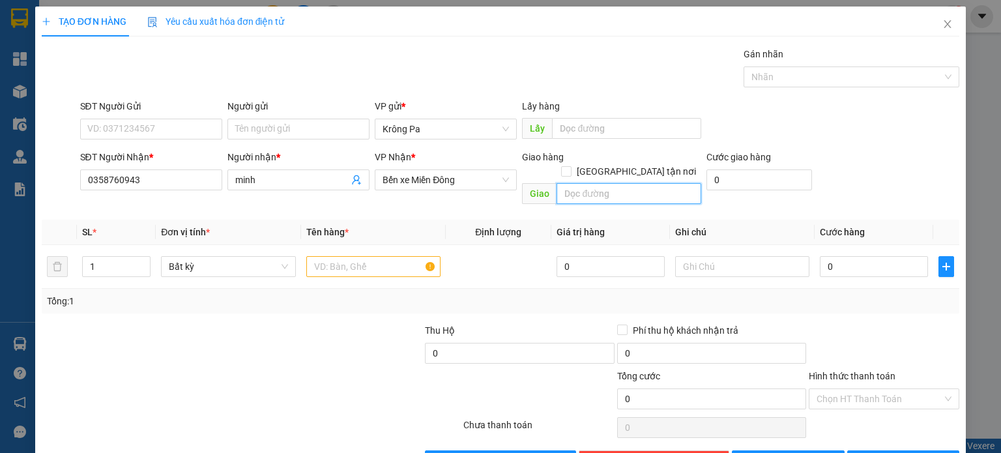
click at [629, 183] on input "text" at bounding box center [628, 193] width 145 height 21
type input "D"
type input "ĐỒNG XOÀI 3"
click at [364, 256] on input "text" at bounding box center [373, 266] width 134 height 21
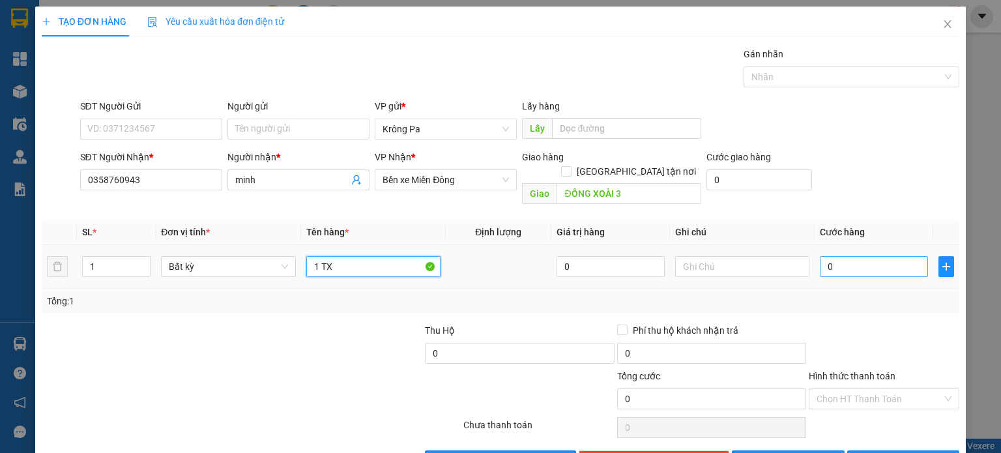
type input "1 TX"
type input "1"
type input "12"
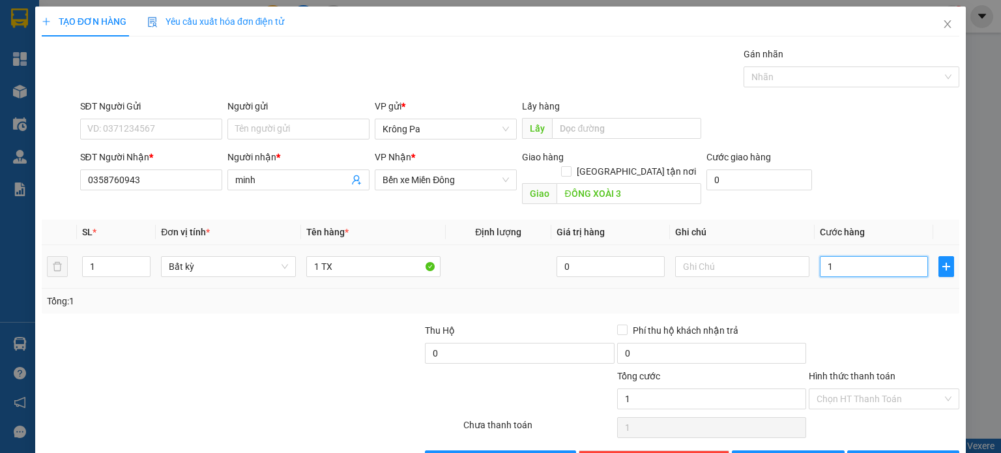
type input "12"
type input "120"
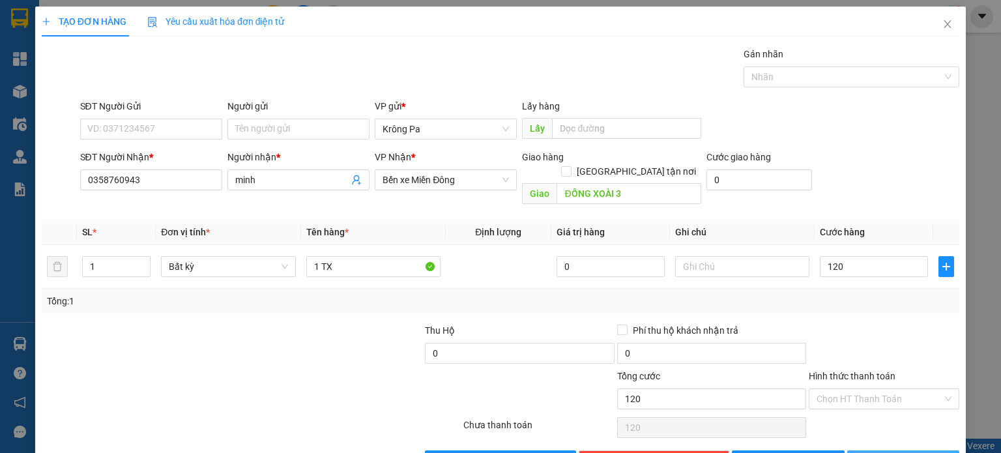
type input "120.000"
click at [894, 450] on button "[PERSON_NAME] và In" at bounding box center [903, 460] width 113 height 21
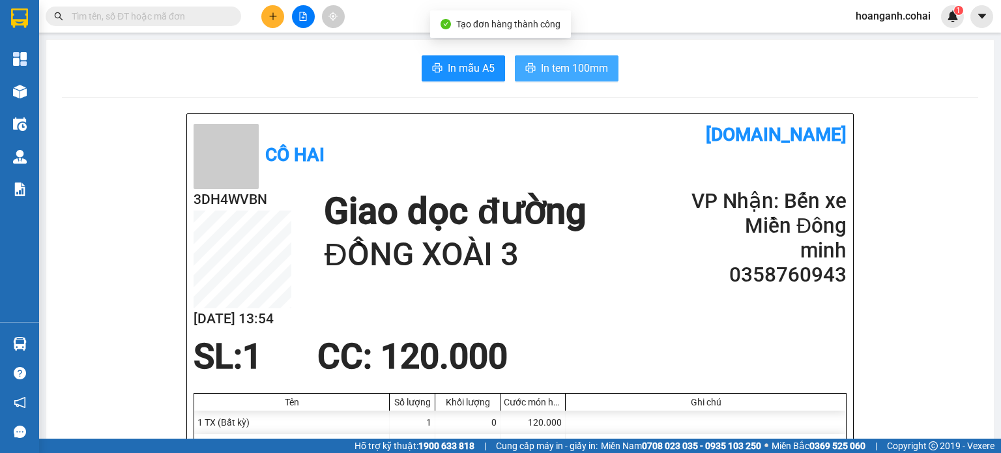
click at [568, 67] on span "In tem 100mm" at bounding box center [574, 68] width 67 height 16
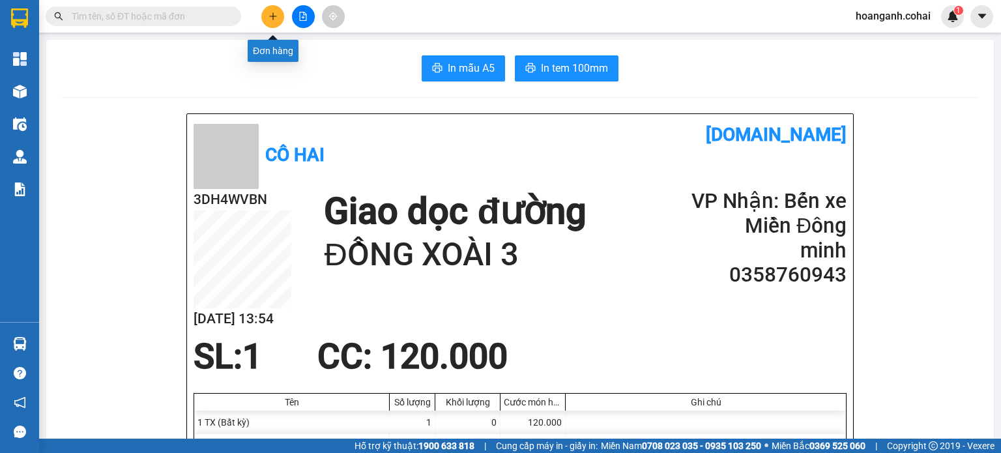
click at [268, 16] on icon "plus" at bounding box center [272, 16] width 9 height 9
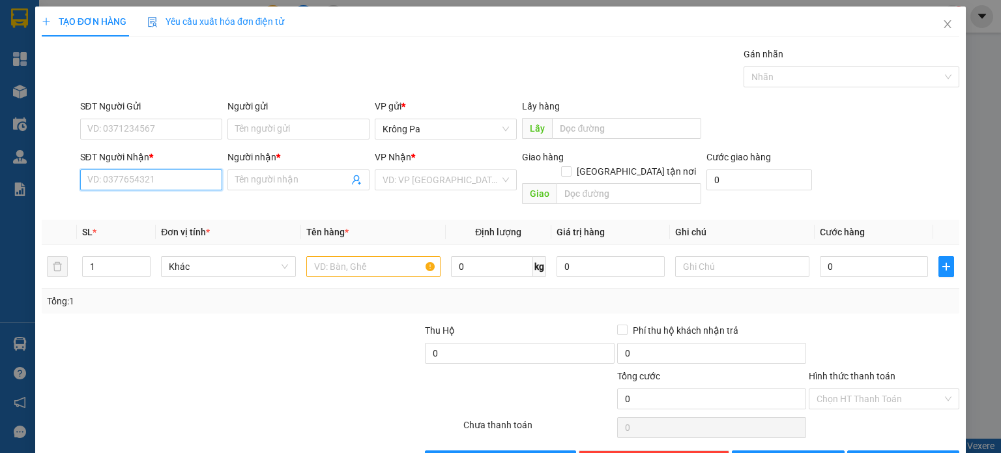
click at [191, 175] on input "SĐT Người Nhận *" at bounding box center [151, 179] width 142 height 21
click at [151, 208] on div "0971891600 - Tâm" at bounding box center [149, 205] width 125 height 14
type input "0971891600"
type input "Tâm"
type input "0971891600"
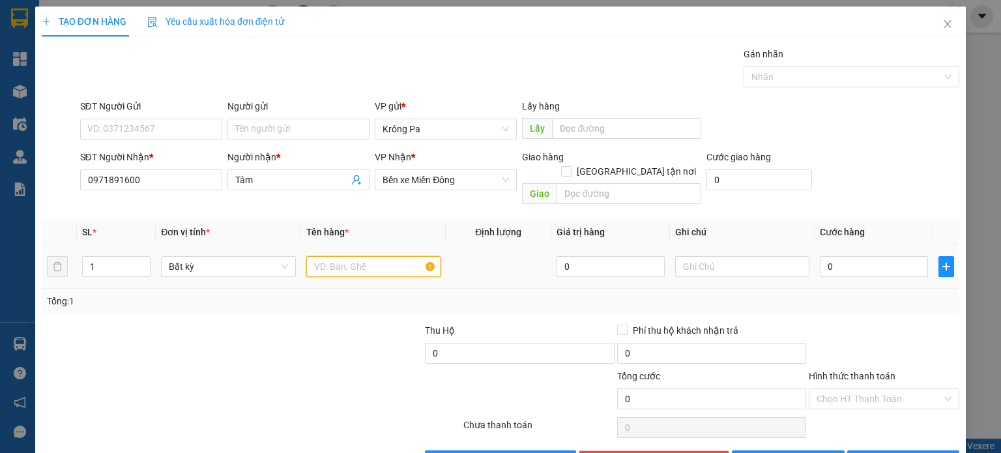
click at [417, 256] on input "text" at bounding box center [373, 266] width 134 height 21
type input "1 TX"
click at [870, 257] on input "0" at bounding box center [873, 266] width 108 height 21
type input "1"
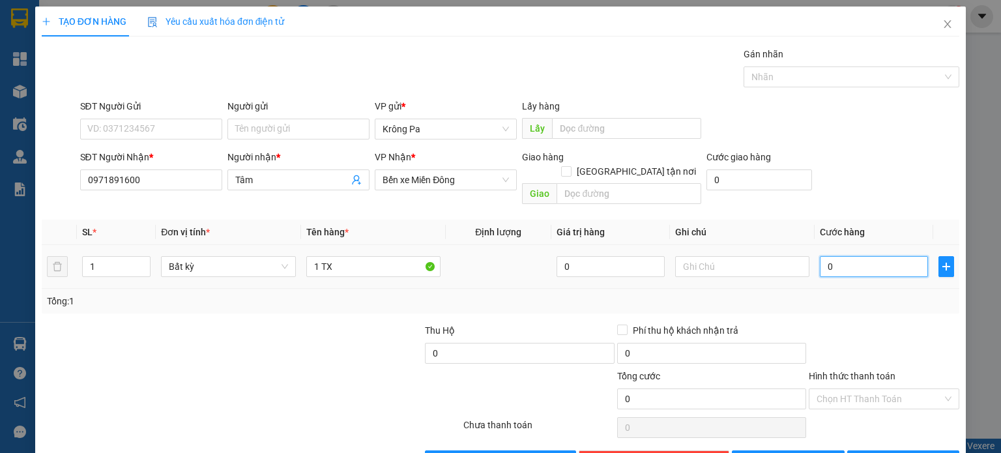
type input "1"
type input "12"
type input "120"
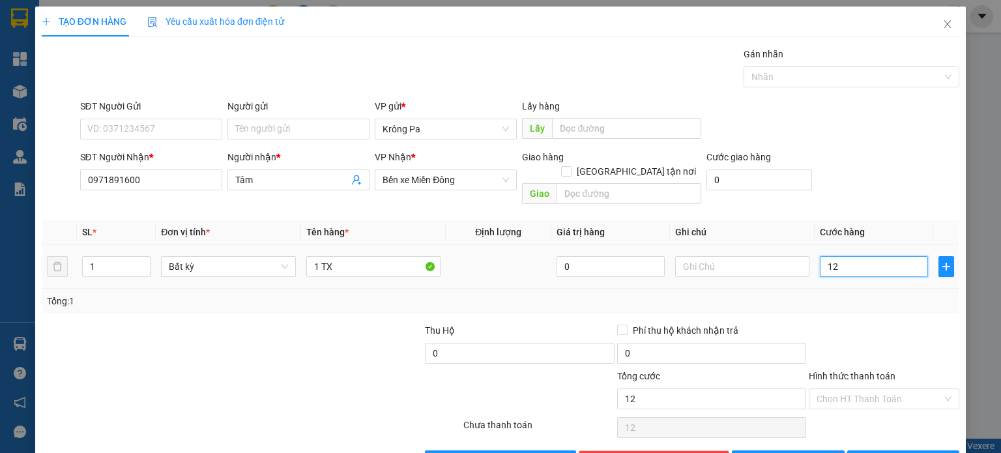
type input "120"
type input "120.000"
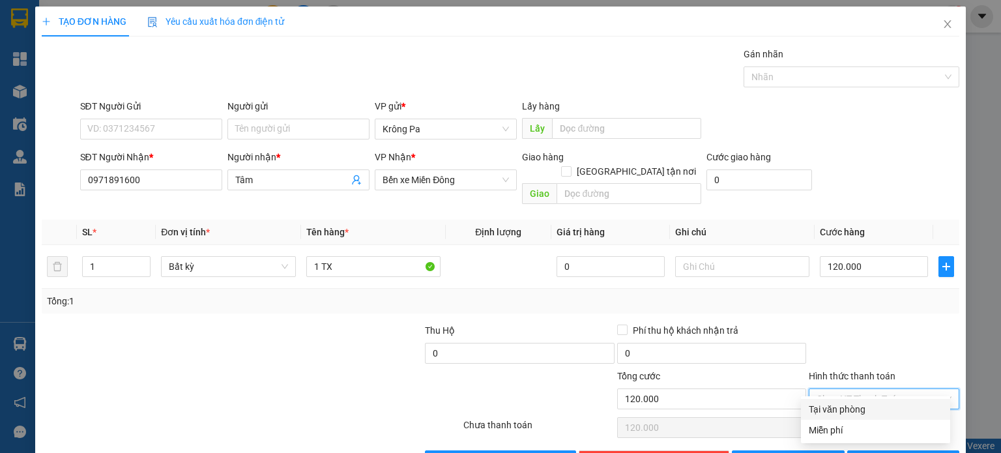
click at [849, 390] on input "Hình thức thanh toán" at bounding box center [879, 399] width 126 height 20
click at [844, 410] on div "Tại văn phòng" at bounding box center [875, 409] width 134 height 14
type input "0"
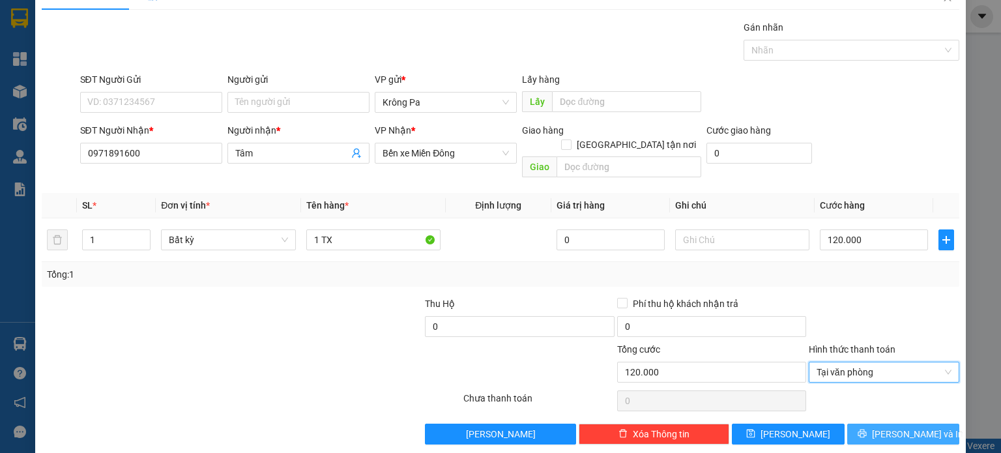
scroll to position [28, 0]
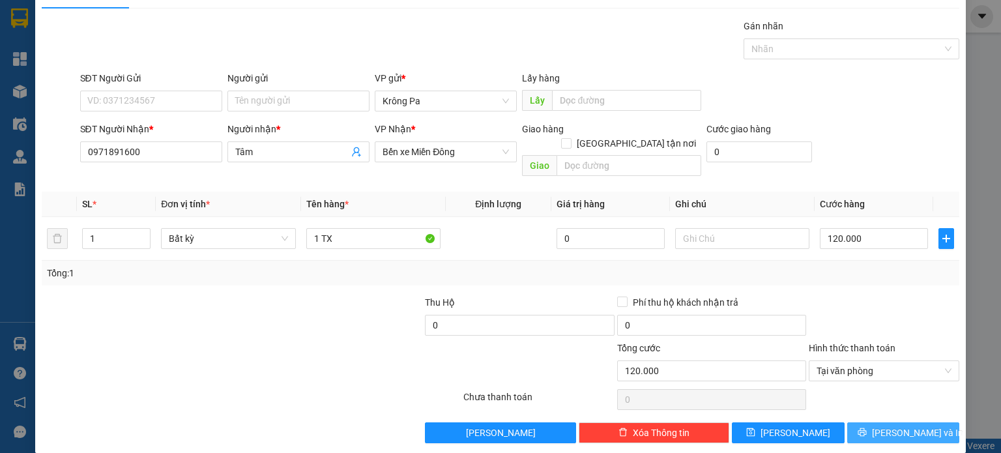
click at [917, 425] on span "[PERSON_NAME] và In" at bounding box center [917, 432] width 91 height 14
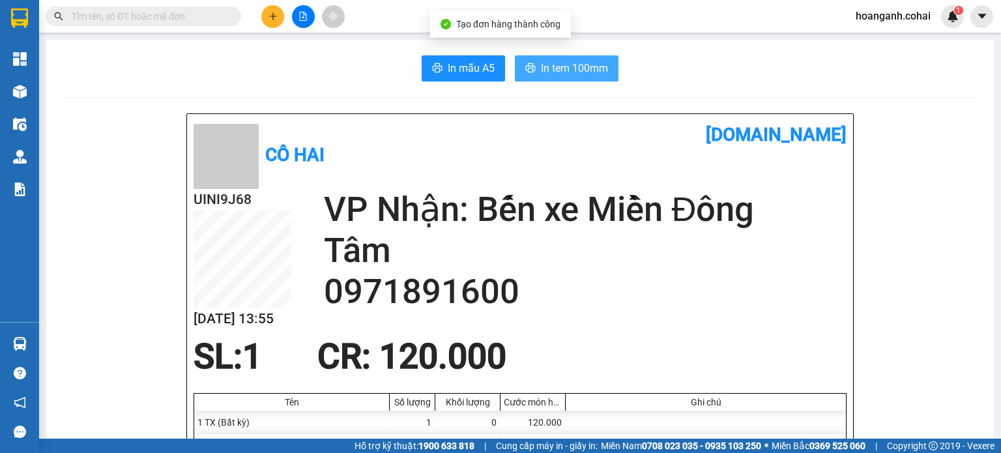
click at [576, 70] on span "In tem 100mm" at bounding box center [574, 68] width 67 height 16
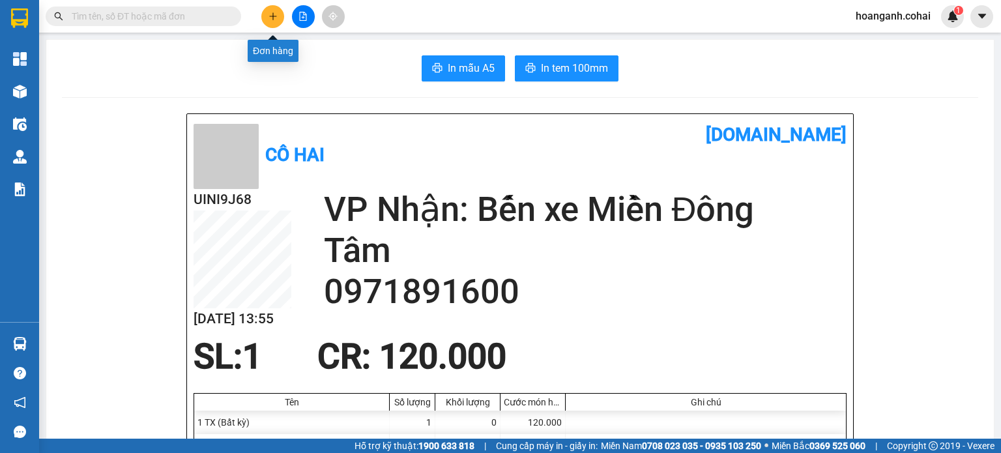
click at [270, 18] on icon "plus" at bounding box center [272, 16] width 9 height 9
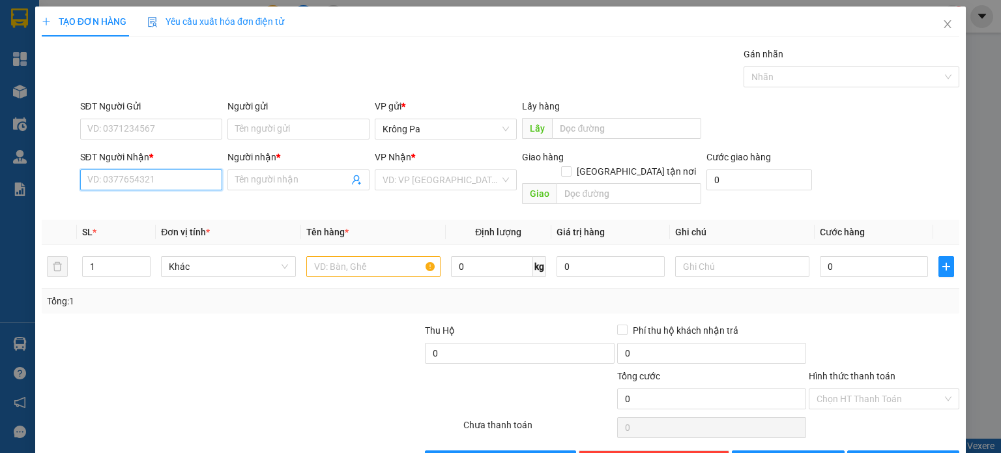
click at [148, 179] on input "SĐT Người Nhận *" at bounding box center [151, 179] width 142 height 21
click at [123, 207] on div "0329853722 - h bem" at bounding box center [149, 205] width 125 height 14
type input "0329853722"
type input "h bem"
type input "0329853722"
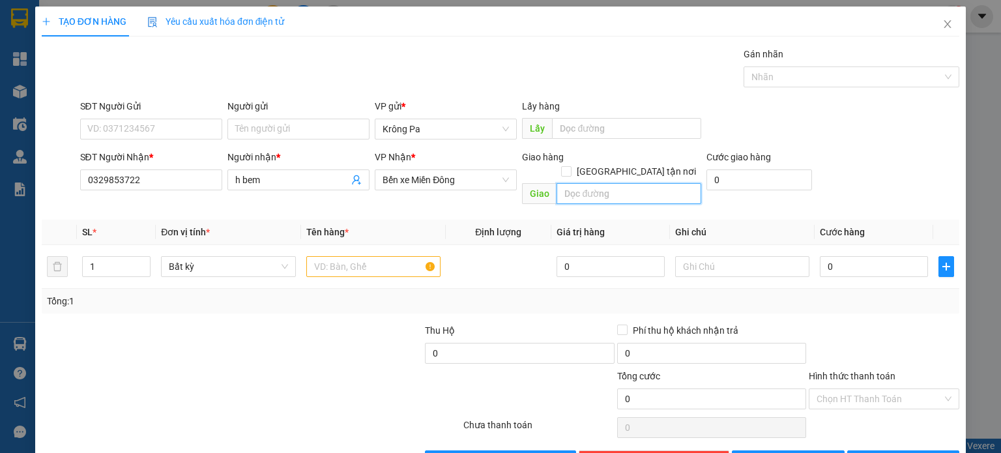
drag, startPoint x: 606, startPoint y: 176, endPoint x: 616, endPoint y: 108, distance: 68.4
click at [606, 183] on input "text" at bounding box center [628, 193] width 145 height 21
type input "CXang [PERSON_NAME]"
click at [341, 256] on input "text" at bounding box center [373, 266] width 134 height 21
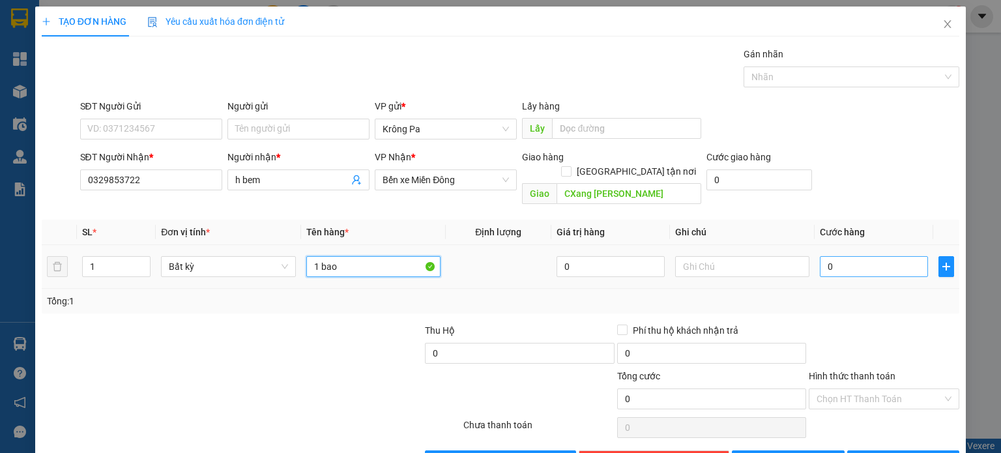
type input "1 bao"
click at [838, 256] on input "0" at bounding box center [873, 266] width 108 height 21
type input "7"
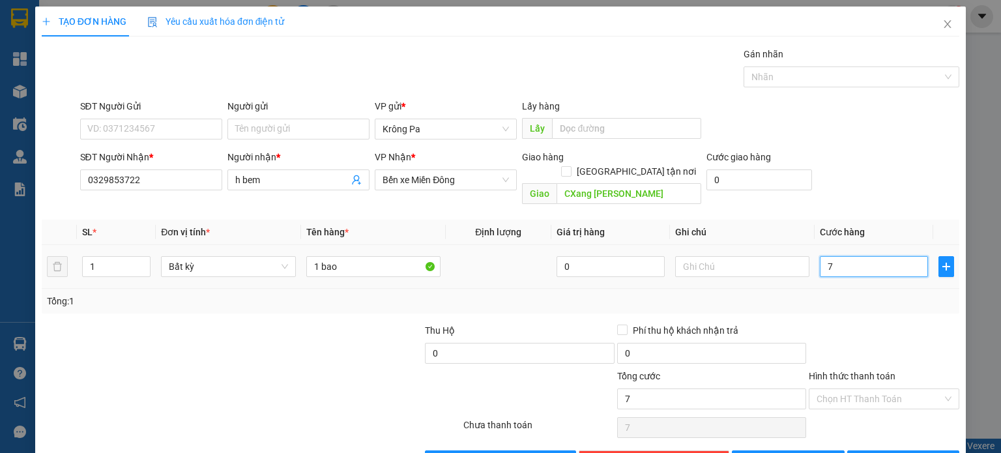
type input "70"
type input "70.000"
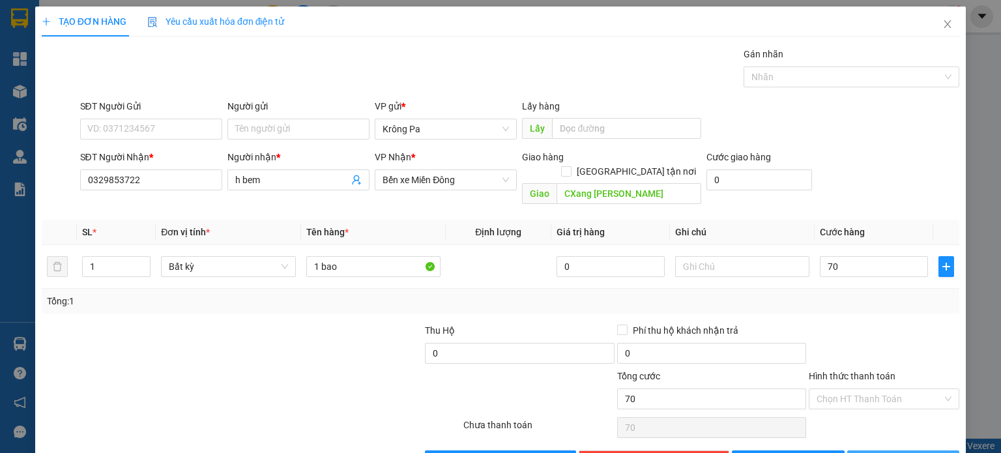
type input "70.000"
click at [881, 450] on button "[PERSON_NAME] và In" at bounding box center [903, 460] width 113 height 21
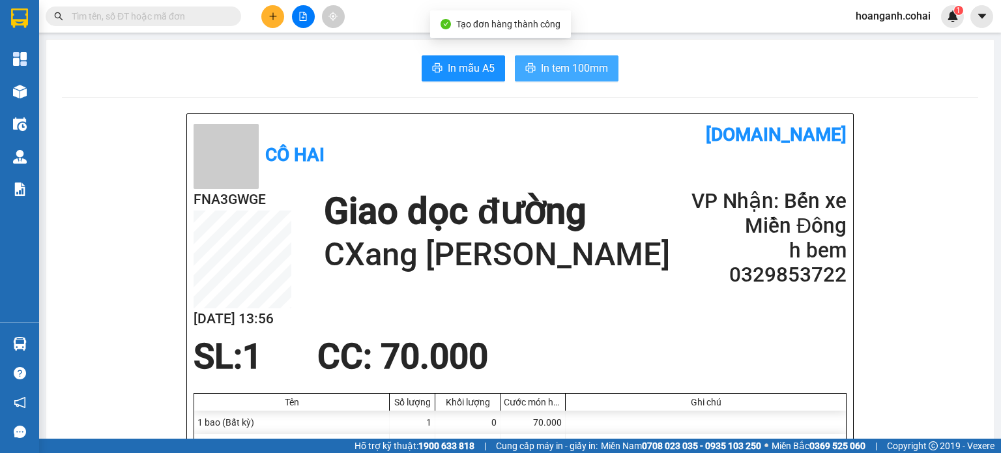
click at [554, 56] on button "In tem 100mm" at bounding box center [567, 68] width 104 height 26
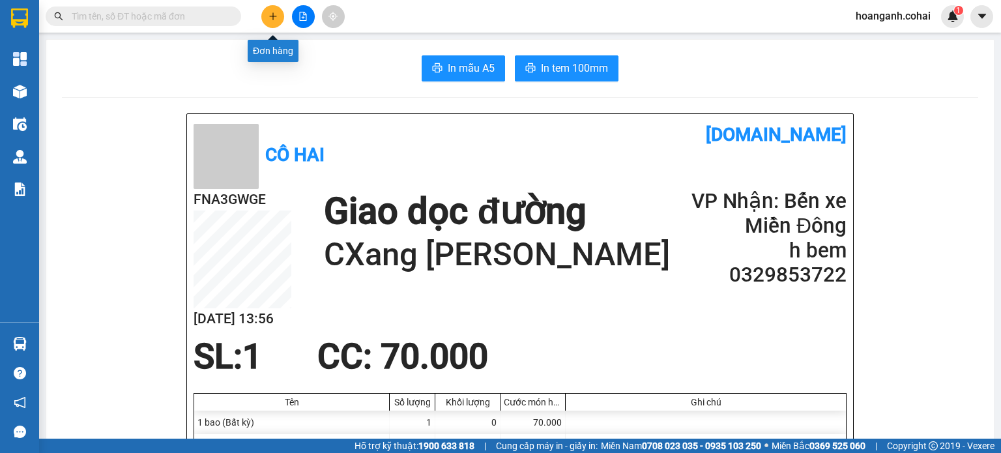
click at [281, 19] on button at bounding box center [272, 16] width 23 height 23
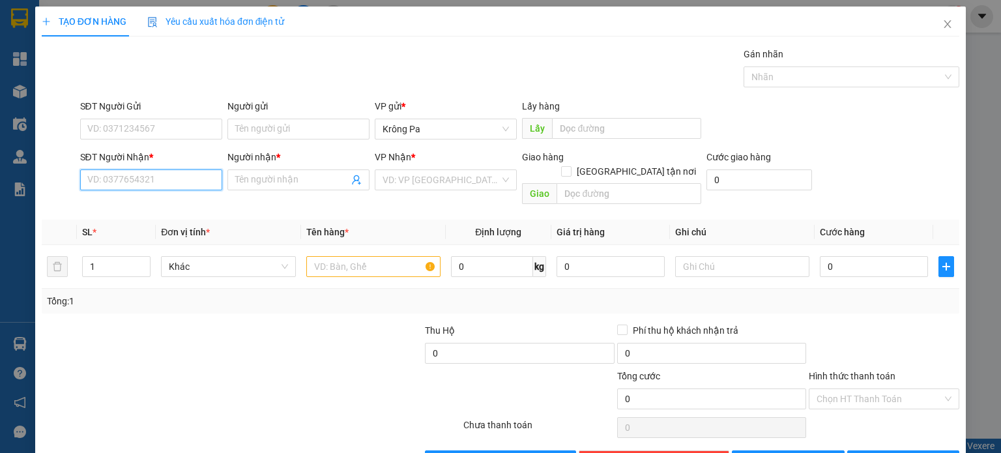
click at [200, 186] on input "SĐT Người Nhận *" at bounding box center [151, 179] width 142 height 21
type input "0397740710"
drag, startPoint x: 307, startPoint y: 180, endPoint x: 307, endPoint y: 166, distance: 14.3
click at [307, 174] on input "Người nhận *" at bounding box center [291, 180] width 113 height 14
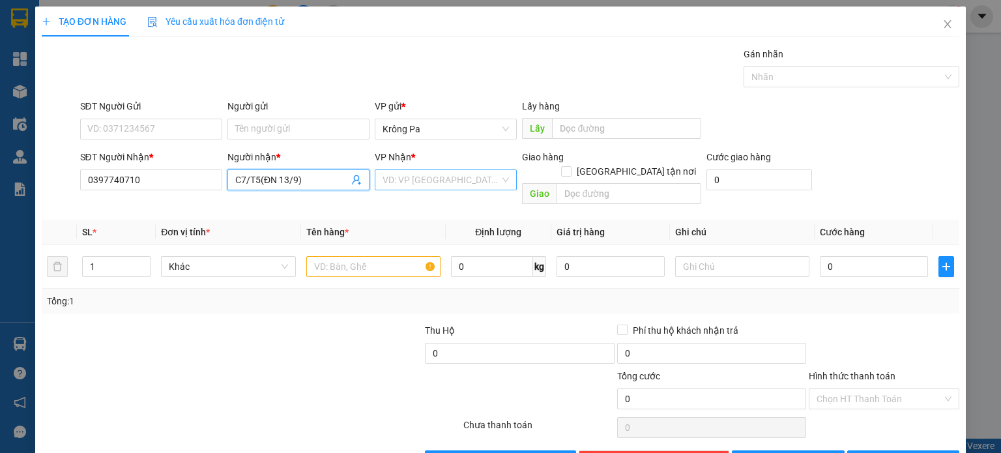
type input "C7/T5(ĐN 13/9)"
click at [412, 186] on input "search" at bounding box center [440, 180] width 117 height 20
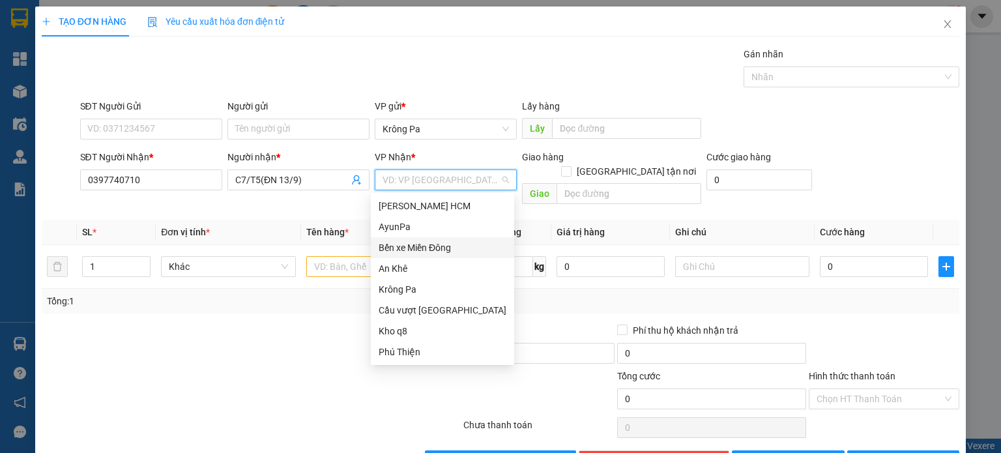
drag, startPoint x: 417, startPoint y: 246, endPoint x: 571, endPoint y: 212, distance: 157.3
click at [418, 242] on div "Bến xe Miền Đông" at bounding box center [442, 247] width 128 height 14
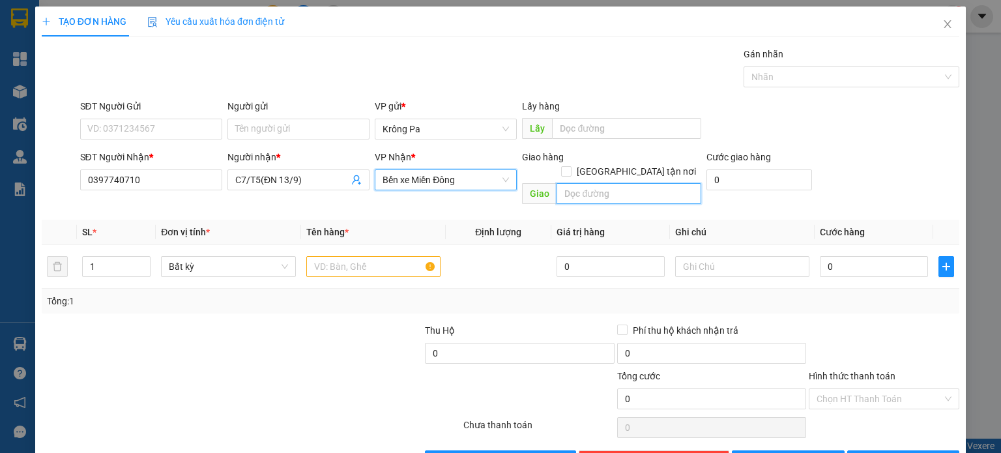
click at [614, 183] on input "text" at bounding box center [628, 193] width 145 height 21
type input "DĨ AN"
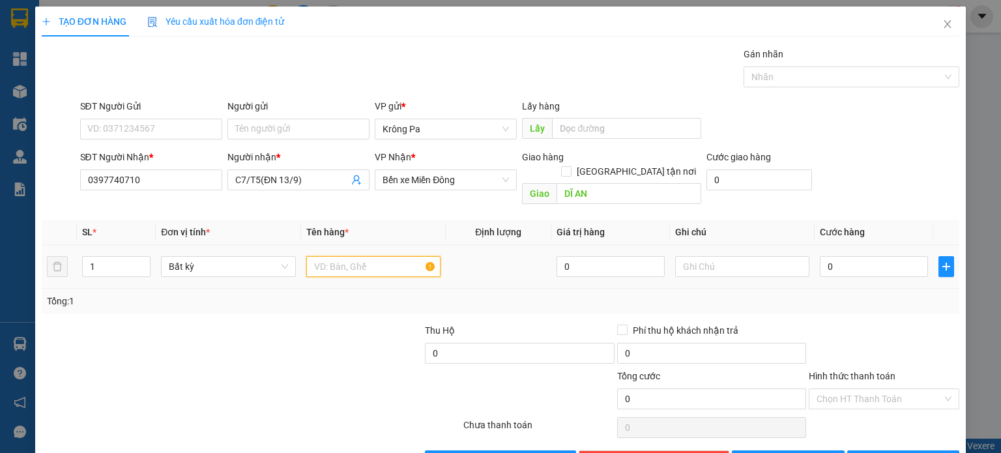
click at [343, 256] on input "text" at bounding box center [373, 266] width 134 height 21
type input "1 XE EX"
click at [845, 256] on input "0" at bounding box center [873, 266] width 108 height 21
type input "5"
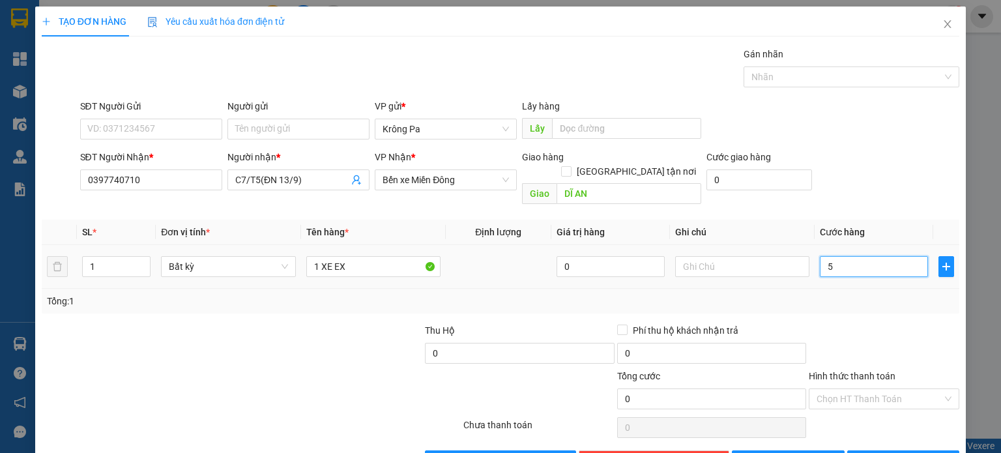
type input "5"
type input "50"
type input "500"
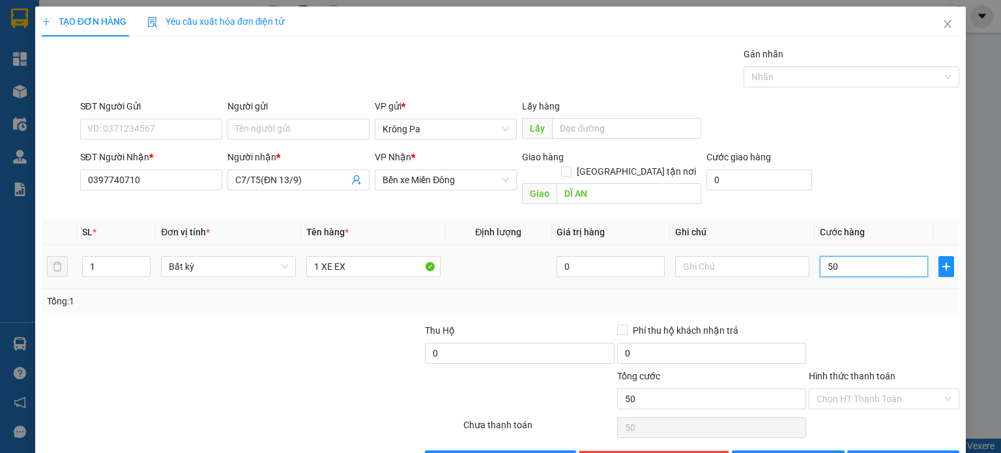
type input "500"
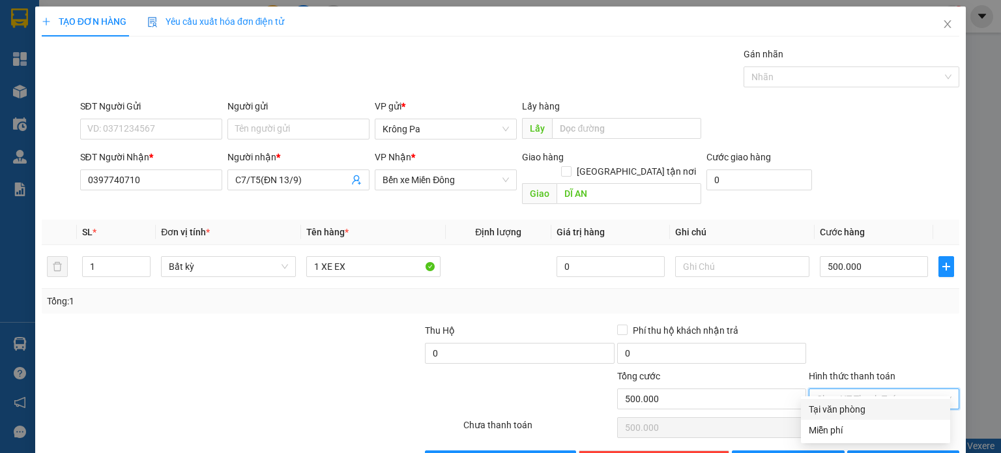
click at [864, 389] on input "Hình thức thanh toán" at bounding box center [879, 399] width 126 height 20
click at [855, 407] on div "Tại văn phòng" at bounding box center [875, 409] width 134 height 14
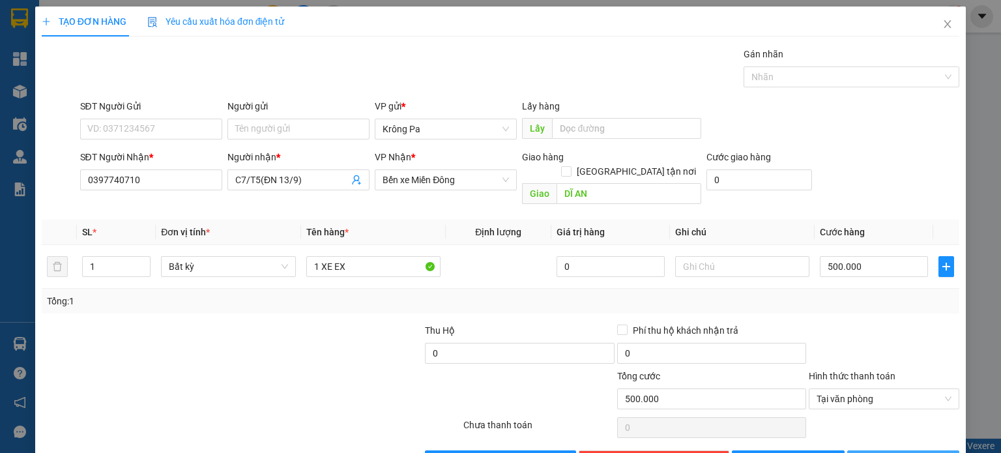
click at [879, 450] on button "[PERSON_NAME] và In" at bounding box center [903, 460] width 113 height 21
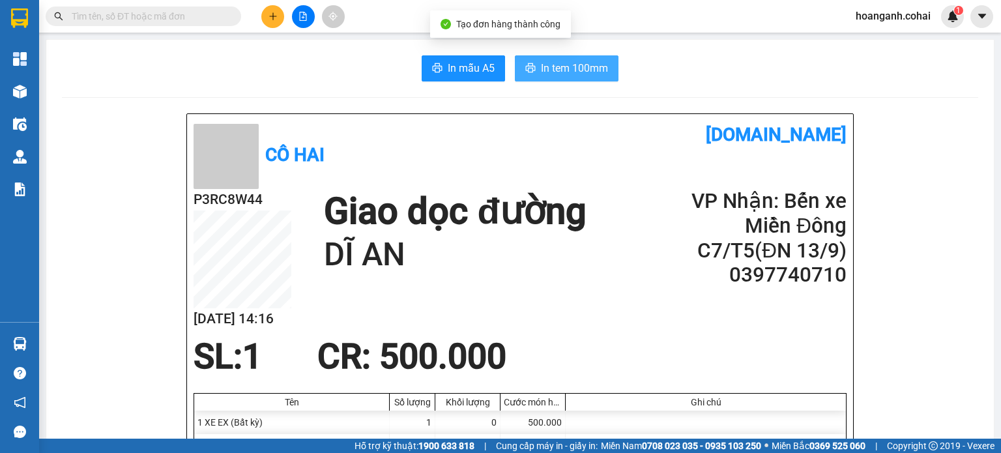
click at [564, 67] on span "In tem 100mm" at bounding box center [574, 68] width 67 height 16
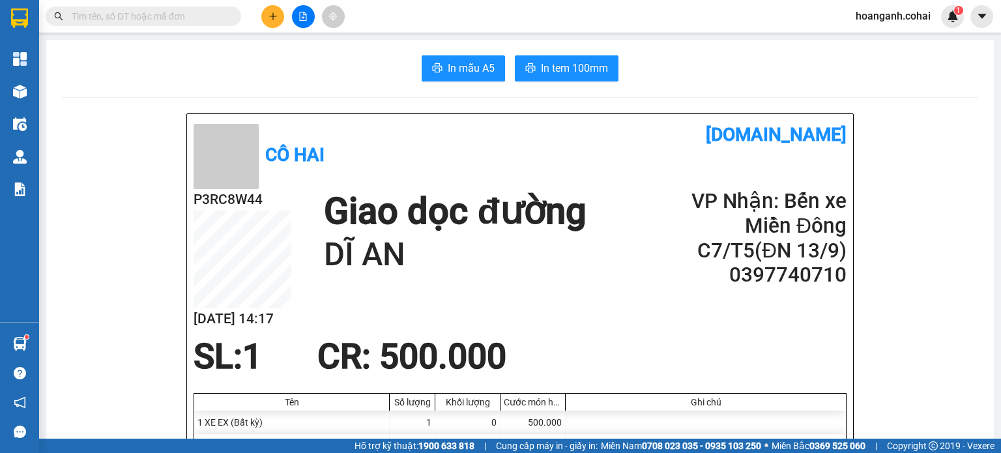
click at [270, 18] on icon "plus" at bounding box center [272, 16] width 9 height 9
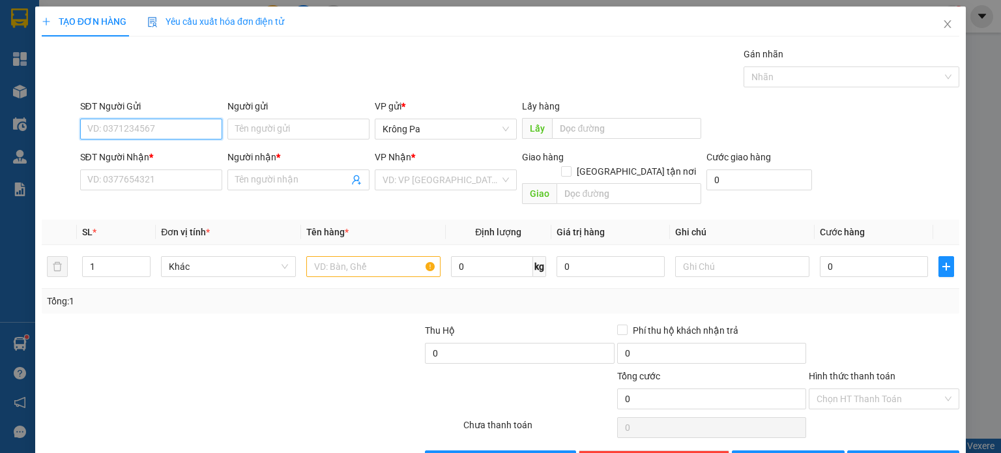
click at [197, 131] on input "SĐT Người Gửi" at bounding box center [151, 129] width 142 height 21
click at [131, 127] on input "SĐT Người Gửi" at bounding box center [151, 129] width 142 height 21
type input "0963157963"
click at [142, 185] on input "SĐT Người Nhận *" at bounding box center [151, 179] width 142 height 21
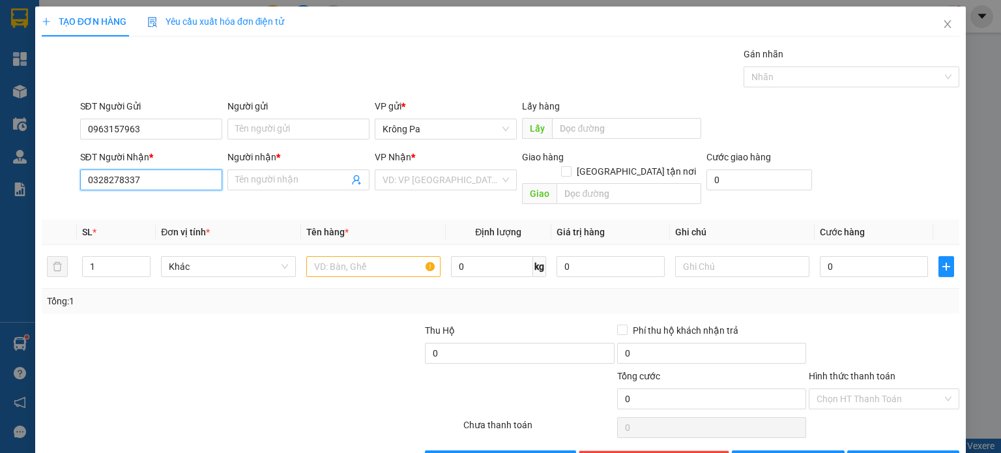
type input "0328278337"
click at [307, 176] on input "Người nhận *" at bounding box center [291, 180] width 113 height 14
type input "S1/T6(14/9 ĐI)"
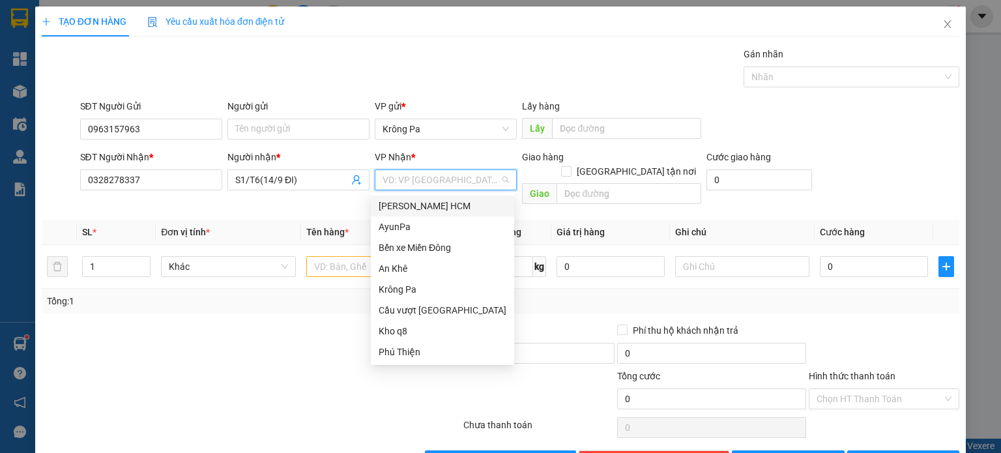
drag, startPoint x: 470, startPoint y: 184, endPoint x: 455, endPoint y: 205, distance: 26.6
click at [465, 187] on input "search" at bounding box center [440, 180] width 117 height 20
drag, startPoint x: 446, startPoint y: 249, endPoint x: 158, endPoint y: 2, distance: 379.7
click at [446, 246] on div "Bến xe Miền Đông" at bounding box center [442, 247] width 128 height 14
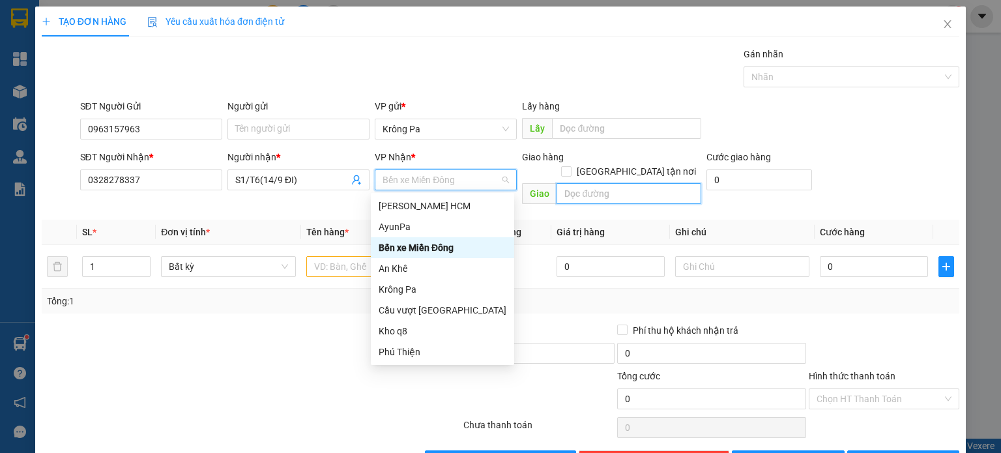
click at [594, 183] on input "text" at bounding box center [628, 193] width 145 height 21
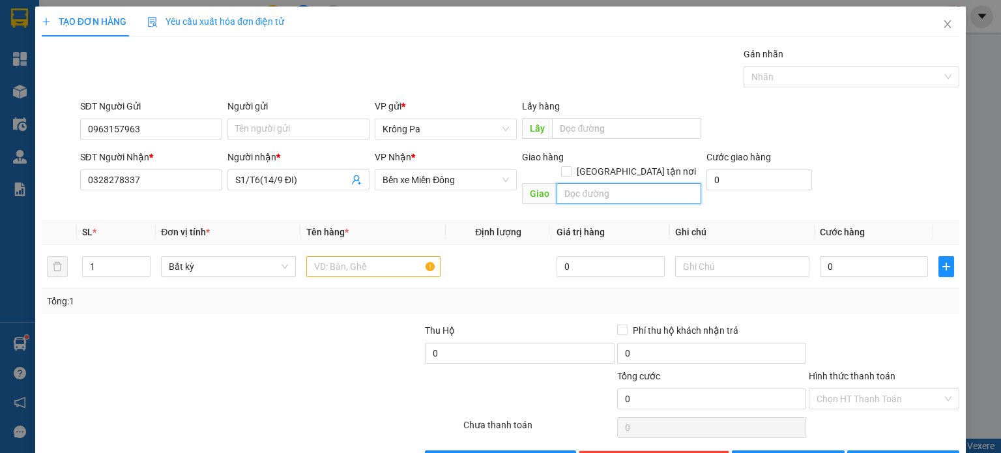
type input "D"
type input "ĐỒNG XOÀI"
click at [362, 256] on input "text" at bounding box center [373, 266] width 134 height 21
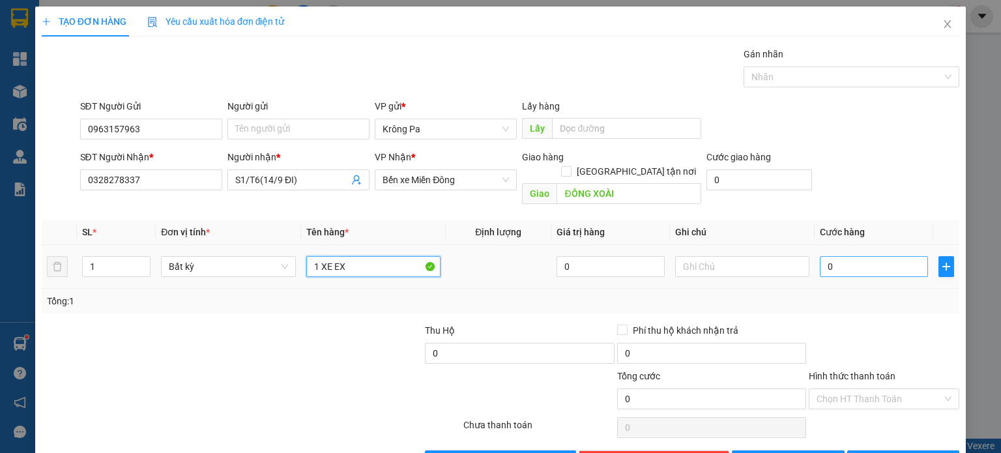
type input "1 XE EX"
click at [856, 256] on input "0" at bounding box center [873, 266] width 108 height 21
click at [902, 452] on span "[PERSON_NAME] và In" at bounding box center [917, 460] width 91 height 14
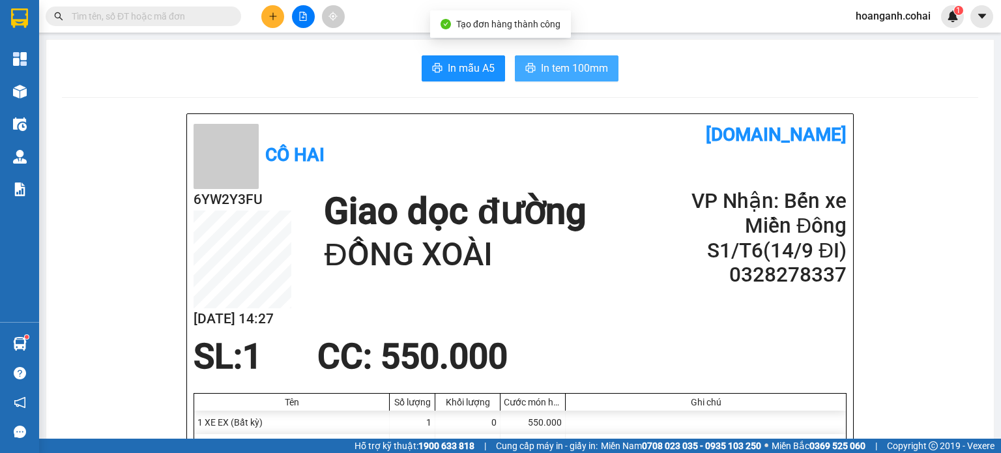
click at [541, 72] on span "In tem 100mm" at bounding box center [574, 68] width 67 height 16
click at [590, 57] on button "In tem 100mm" at bounding box center [567, 68] width 104 height 26
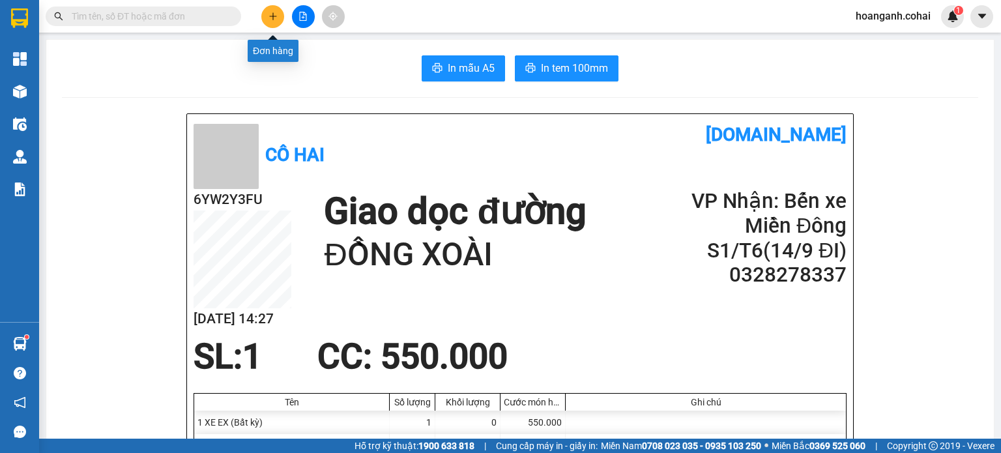
click at [275, 12] on icon "plus" at bounding box center [272, 16] width 9 height 9
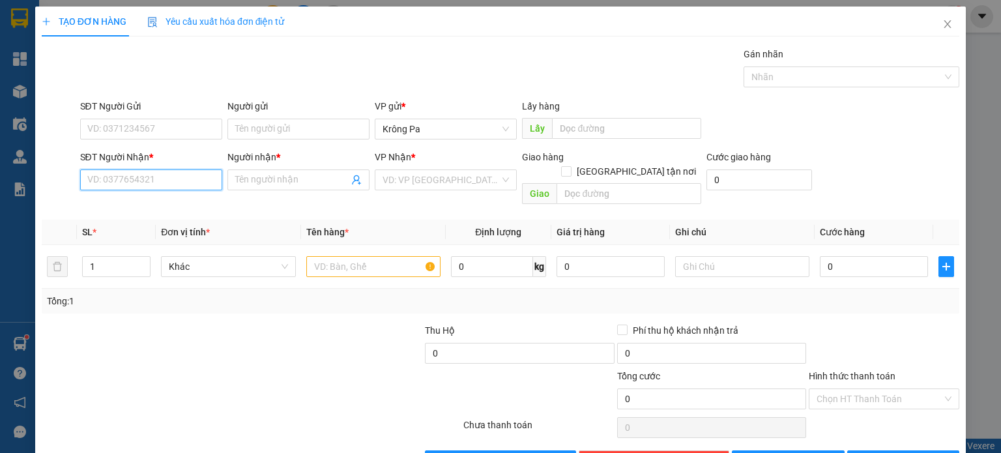
click at [160, 174] on input "SĐT Người Nhận *" at bounding box center [151, 179] width 142 height 21
type input "0965356421"
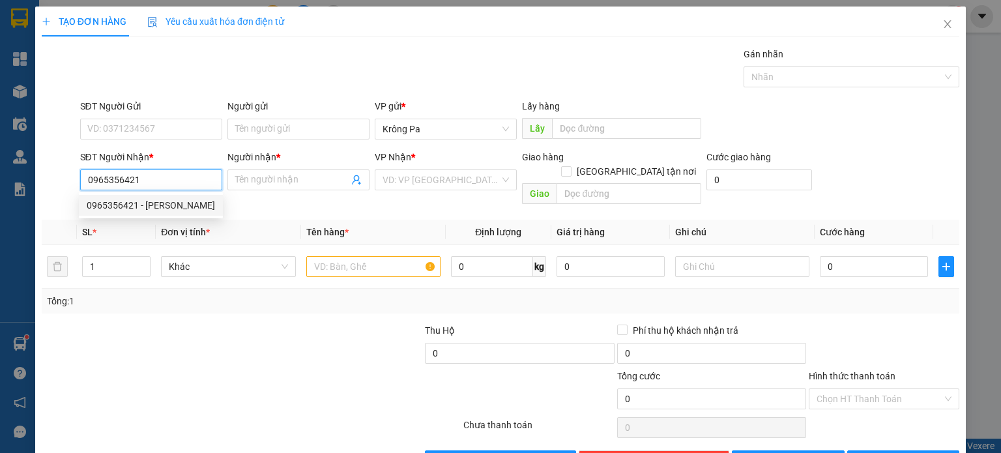
click at [130, 209] on div "0965356421 - HỒNG" at bounding box center [151, 205] width 128 height 14
type input "HỒNG"
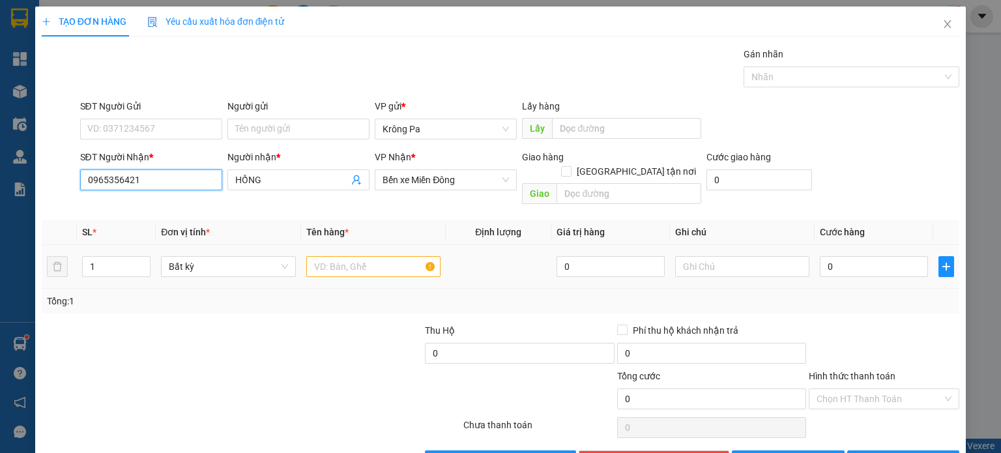
type input "0965356421"
click at [360, 256] on input "text" at bounding box center [373, 266] width 134 height 21
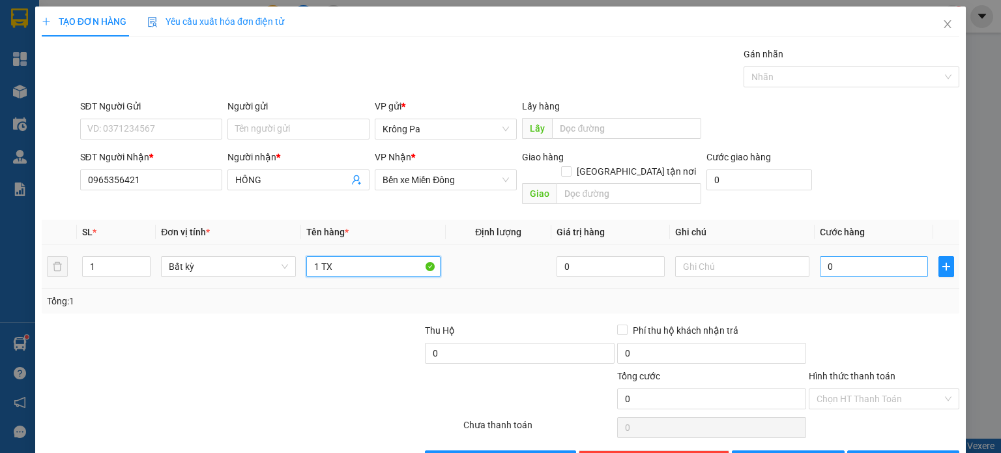
type input "1 TX"
click at [871, 256] on input "0" at bounding box center [873, 266] width 108 height 21
type input "5"
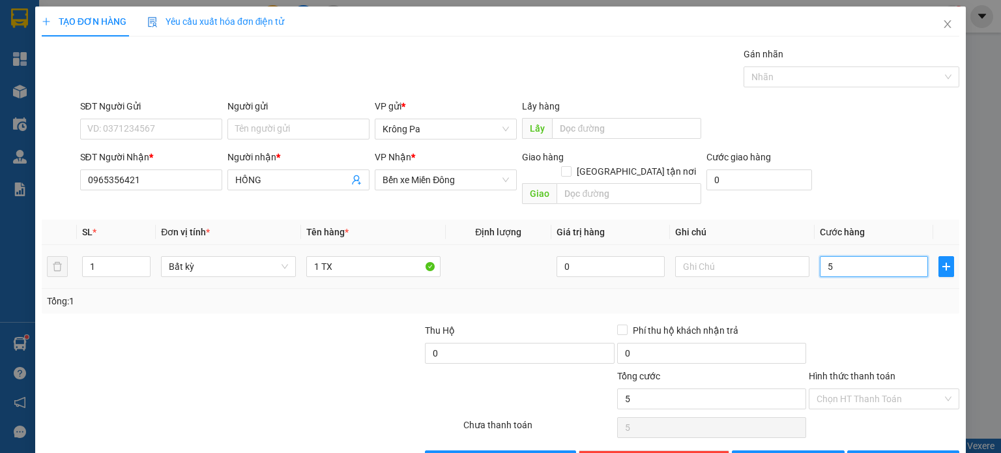
type input "50"
click at [866, 452] on icon "printer" at bounding box center [861, 459] width 9 height 9
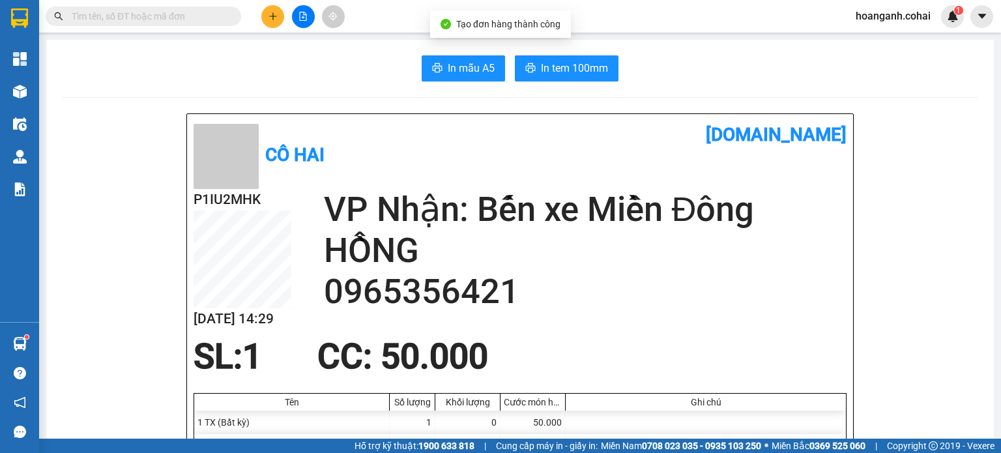
click at [624, 61] on div "In mẫu A5 In tem 100mm" at bounding box center [520, 68] width 916 height 26
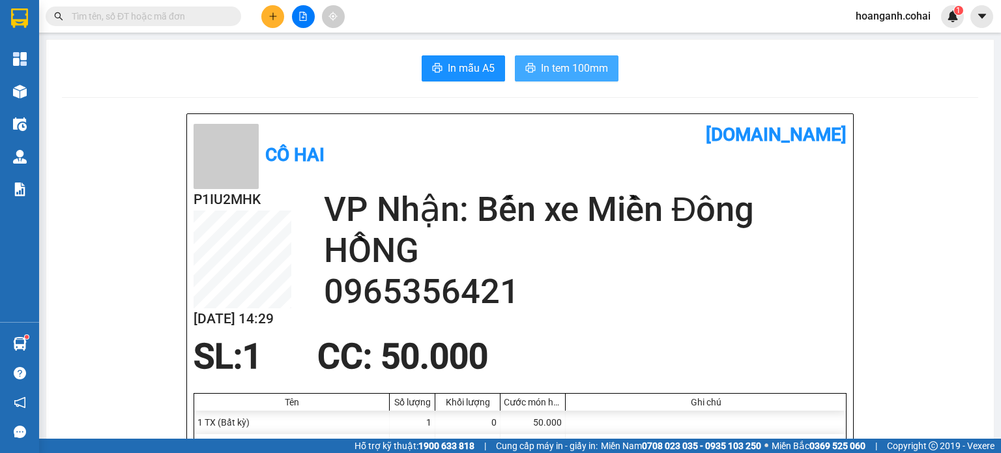
click at [573, 59] on button "In tem 100mm" at bounding box center [567, 68] width 104 height 26
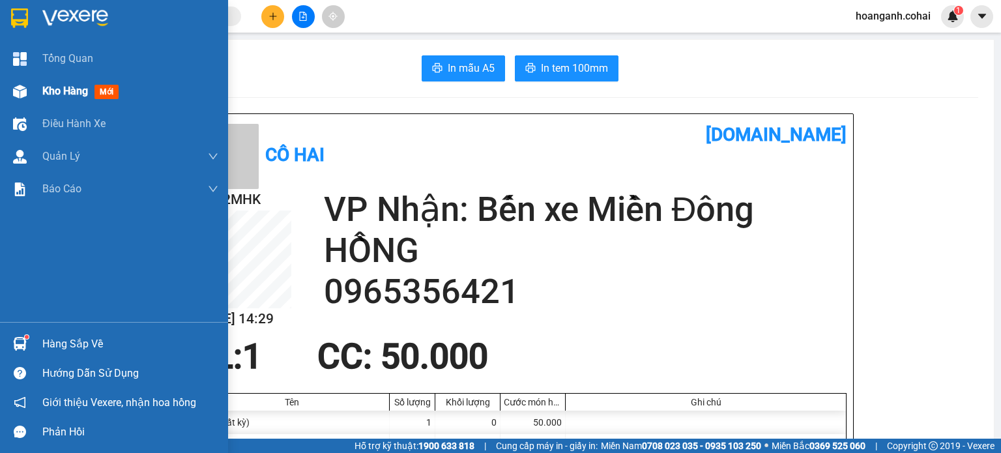
click at [35, 87] on div "Kho hàng mới" at bounding box center [114, 91] width 228 height 33
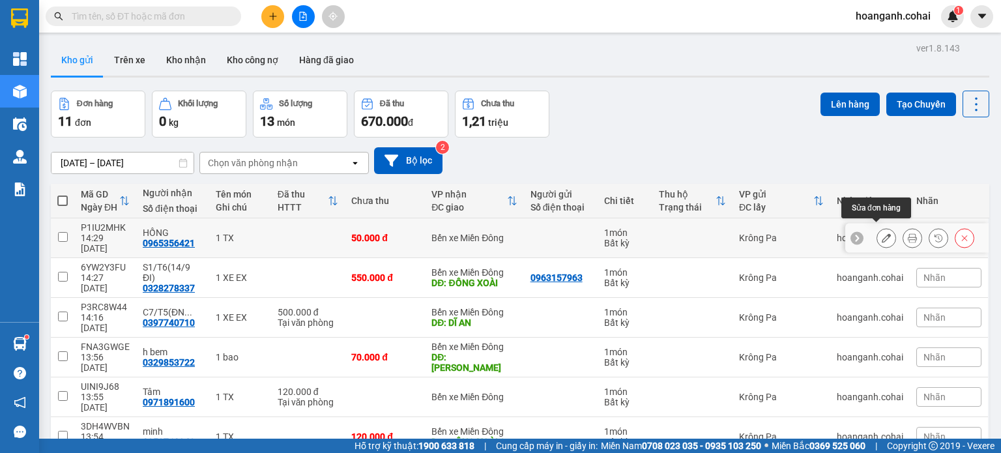
click at [881, 233] on icon at bounding box center [885, 237] width 9 height 9
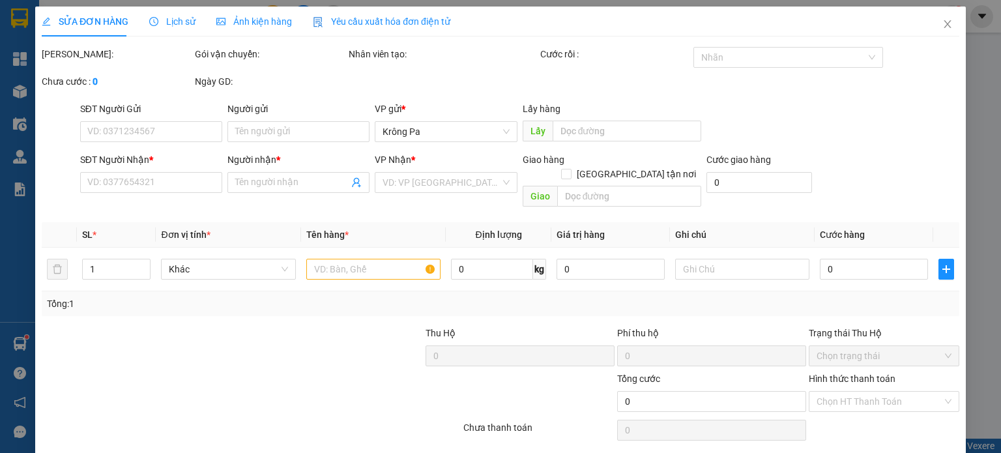
type input "0965356421"
type input "HỒNG"
type input "50.000"
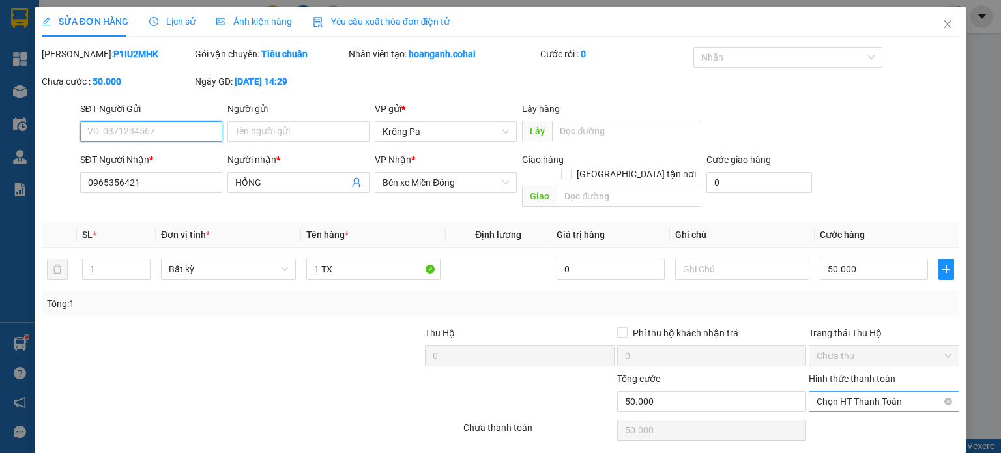
drag, startPoint x: 869, startPoint y: 386, endPoint x: 864, endPoint y: 395, distance: 10.2
click at [869, 391] on span "Chọn HT Thanh Toán" at bounding box center [883, 401] width 135 height 20
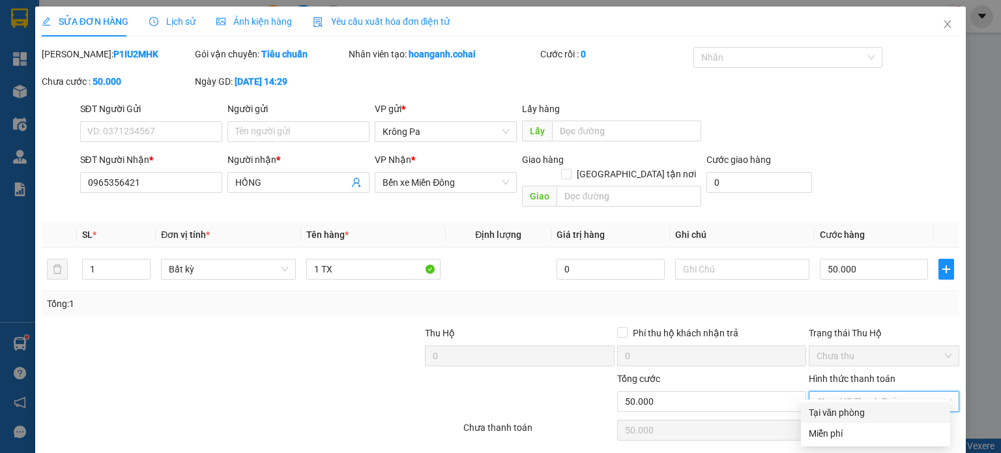
click at [856, 416] on div "Tại văn phòng" at bounding box center [875, 412] width 134 height 14
type input "0"
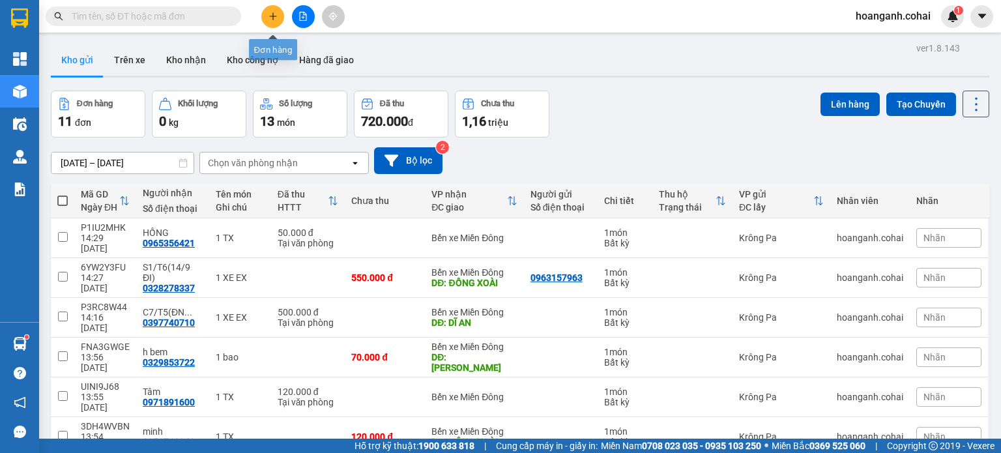
click at [276, 18] on icon "plus" at bounding box center [272, 16] width 9 height 9
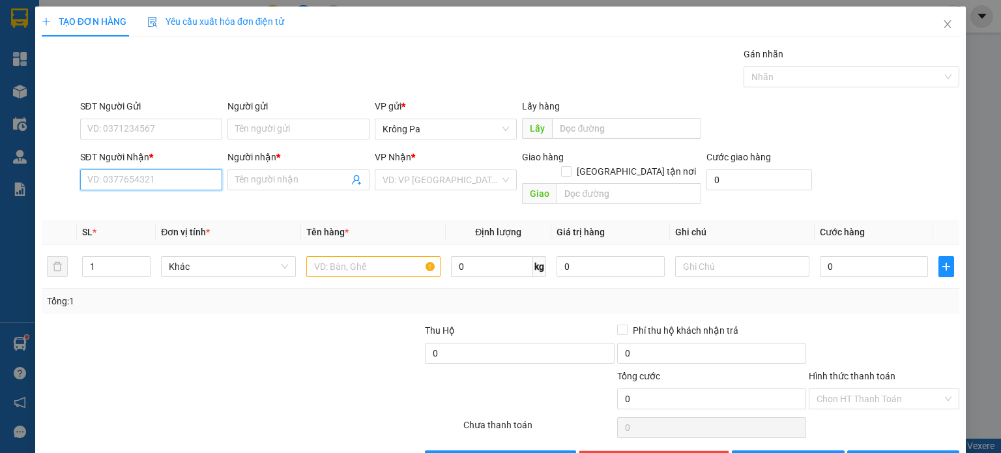
click at [191, 173] on input "SĐT Người Nhận *" at bounding box center [151, 179] width 142 height 21
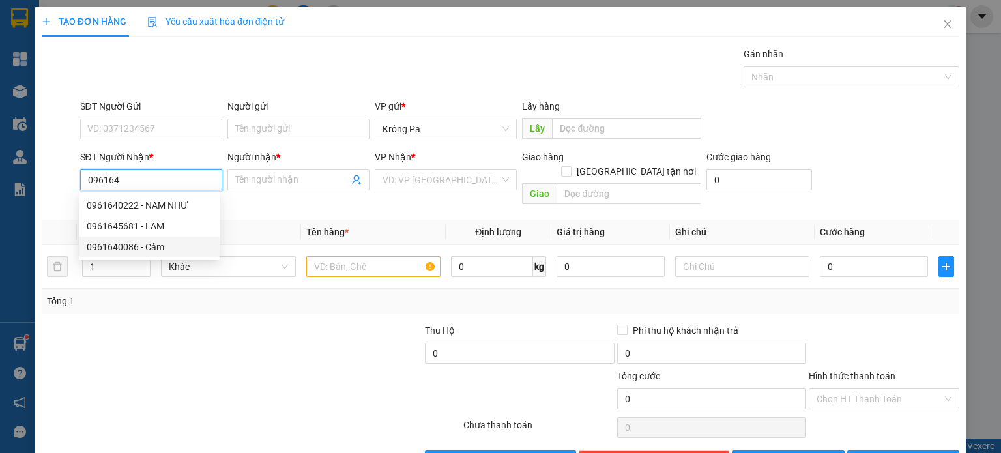
click at [167, 246] on div "0961640086 - Cẩm" at bounding box center [149, 247] width 125 height 14
type input "0961640086"
type input "Cẩm"
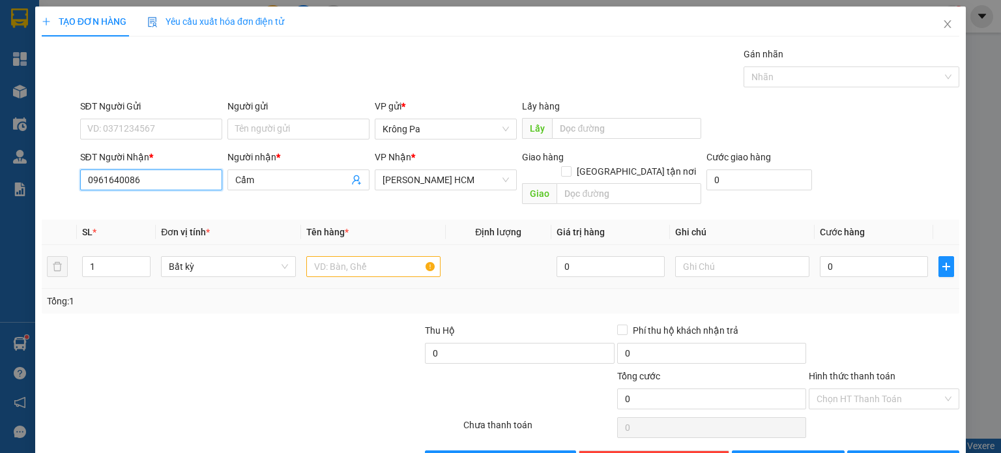
type input "0961640086"
click at [380, 259] on input "text" at bounding box center [373, 266] width 134 height 21
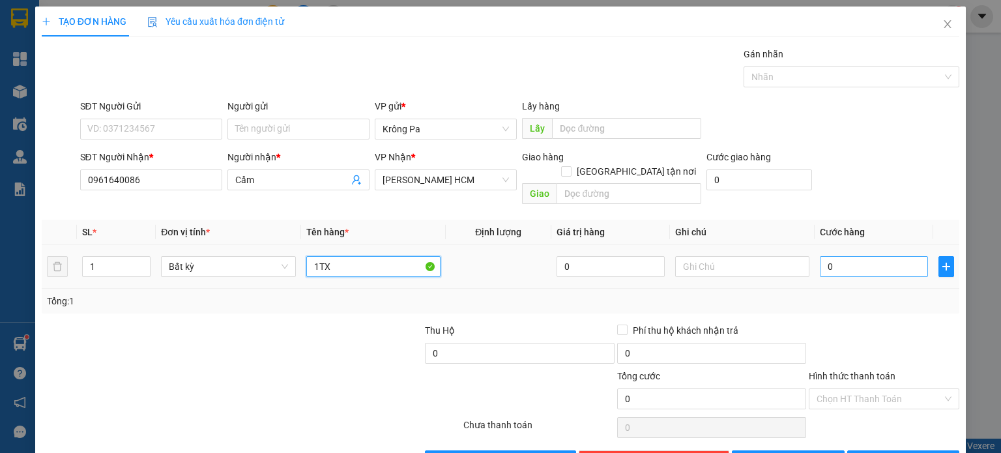
type input "1TX"
click at [908, 256] on input "0" at bounding box center [873, 266] width 108 height 21
click at [873, 389] on input "Hình thức thanh toán" at bounding box center [879, 399] width 126 height 20
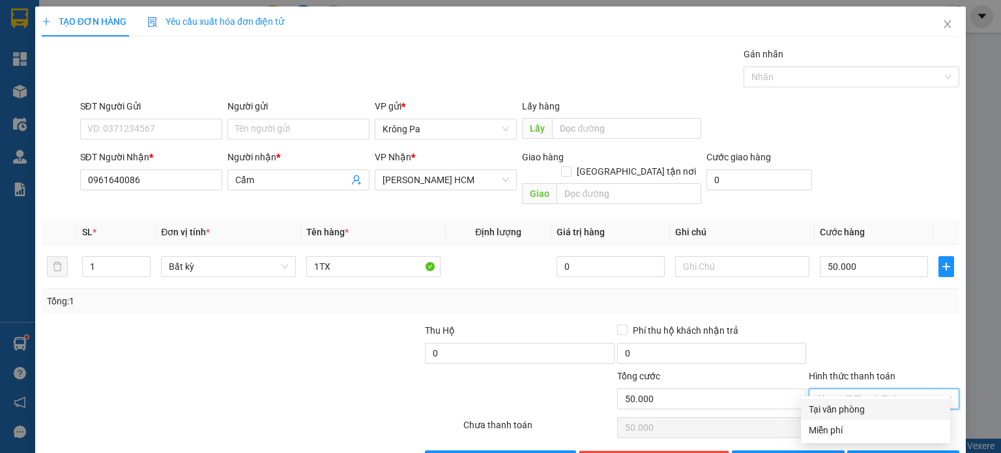
click at [853, 414] on div "Tại văn phòng" at bounding box center [875, 409] width 134 height 14
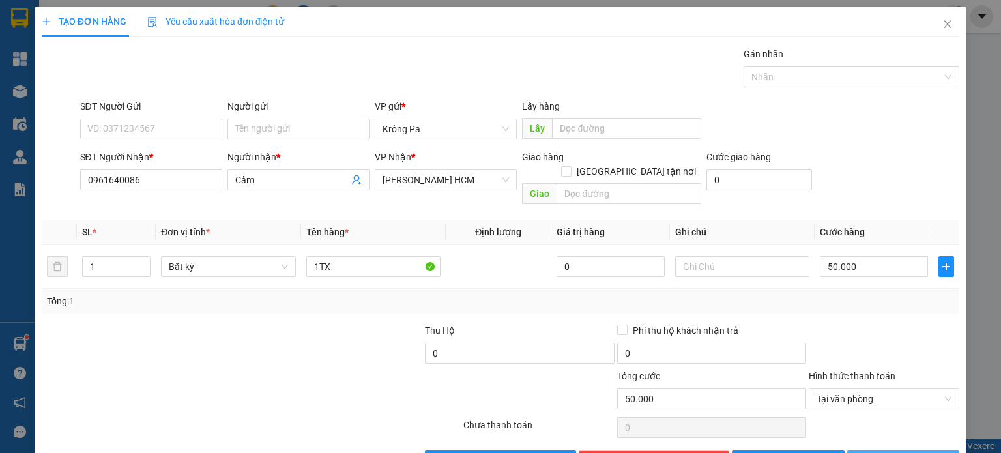
click at [883, 452] on span "[PERSON_NAME] và In" at bounding box center [917, 460] width 91 height 14
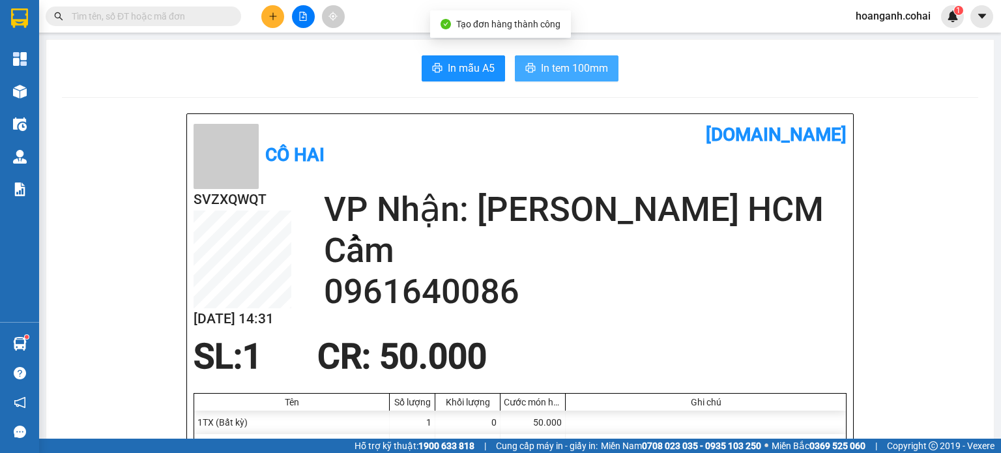
click at [572, 68] on span "In tem 100mm" at bounding box center [574, 68] width 67 height 16
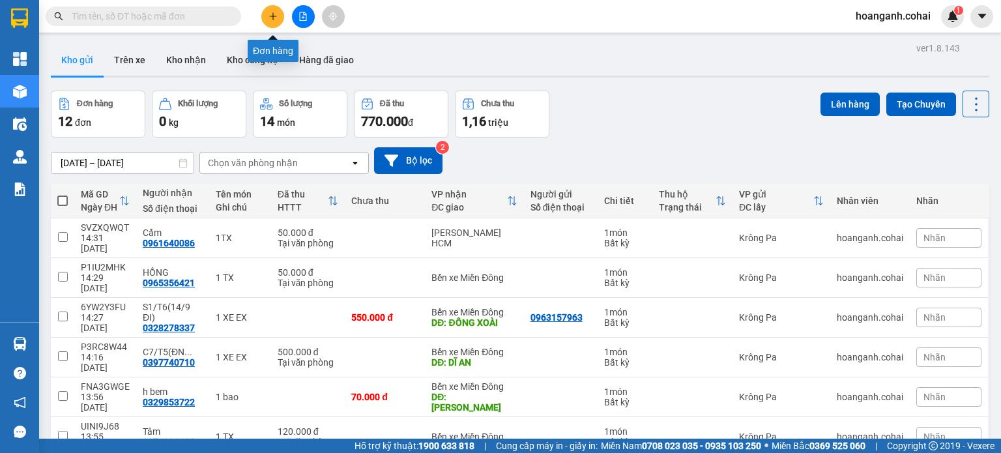
drag, startPoint x: 278, startPoint y: 12, endPoint x: 276, endPoint y: 3, distance: 10.0
click at [276, 3] on div "Kết quả tìm kiếm ( 0 ) Bộ lọc No Data hoanganh.cohai 1" at bounding box center [500, 16] width 1001 height 33
click at [271, 22] on button at bounding box center [272, 16] width 23 height 23
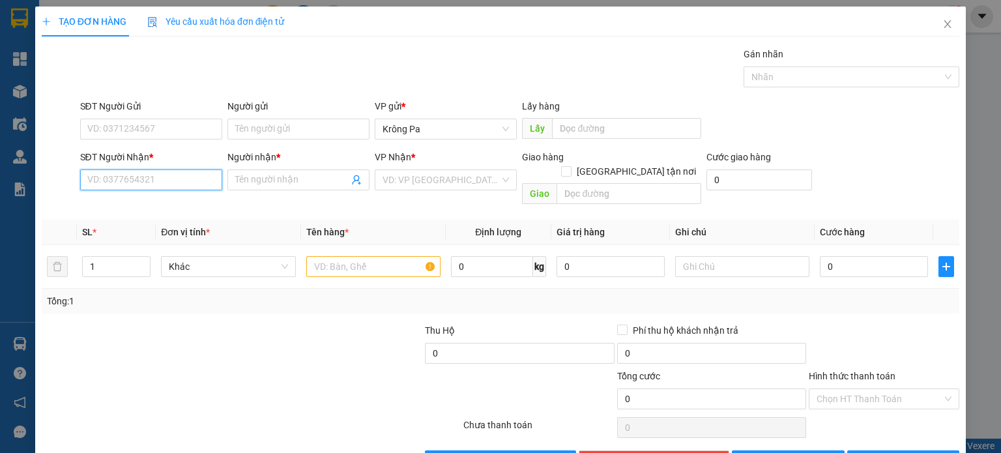
click at [168, 182] on input "SĐT Người Nhận *" at bounding box center [151, 179] width 142 height 21
type input "0356181487"
click at [281, 177] on input "Người nhận *" at bounding box center [291, 180] width 113 height 14
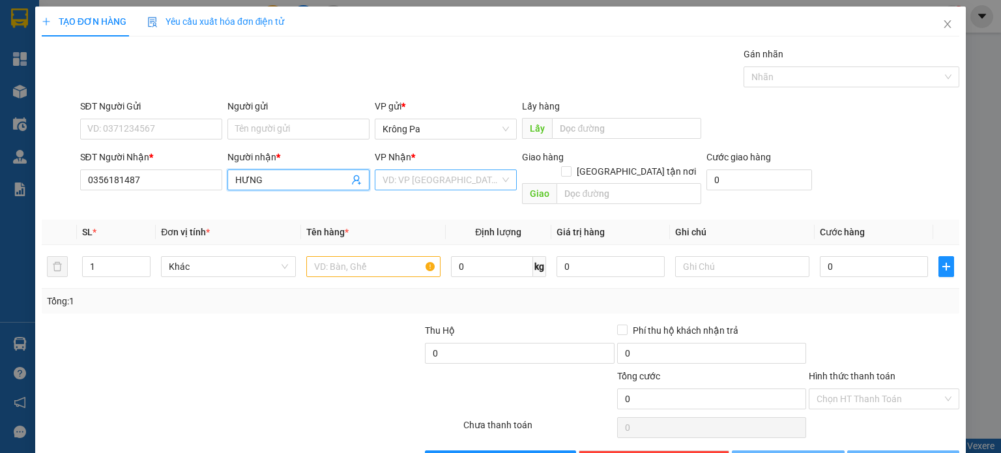
type input "HƯNG"
drag, startPoint x: 490, startPoint y: 177, endPoint x: 481, endPoint y: 185, distance: 12.4
click at [487, 178] on input "search" at bounding box center [440, 180] width 117 height 20
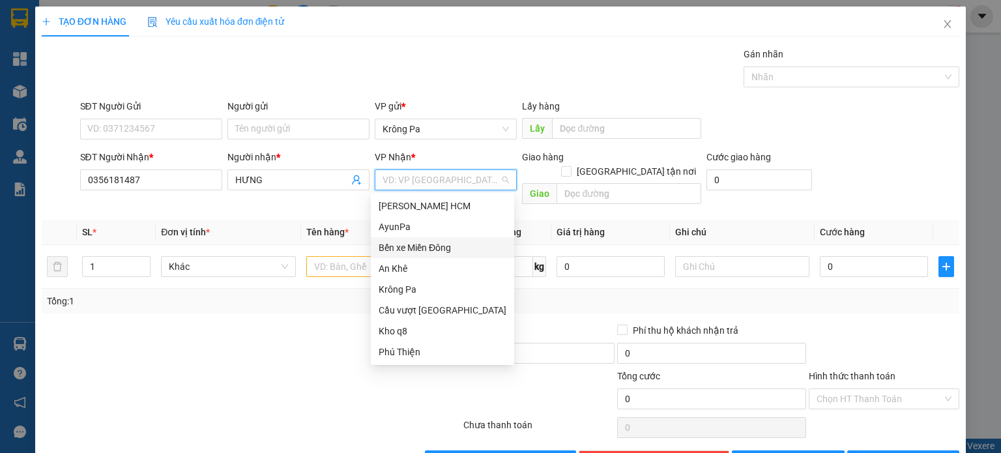
click at [453, 244] on div "Bến xe Miền Đông" at bounding box center [442, 247] width 128 height 14
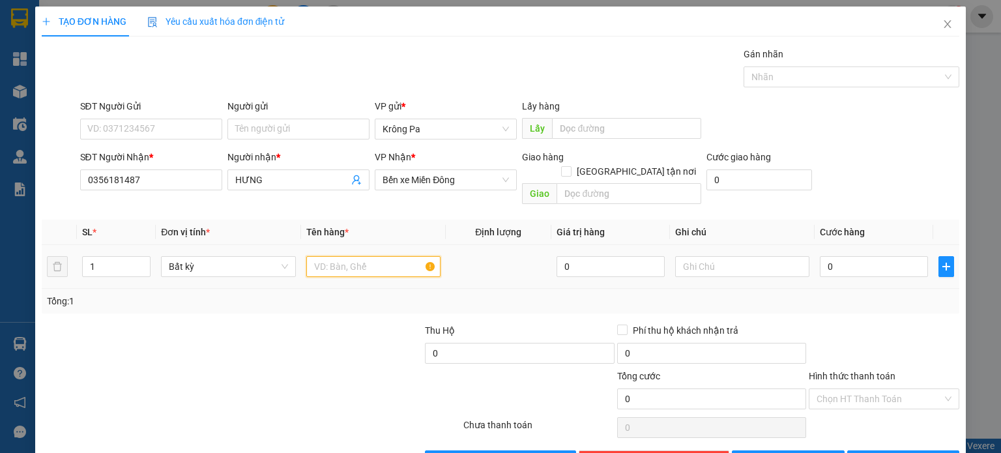
click at [390, 256] on input "text" at bounding box center [373, 266] width 134 height 21
type input "1 TX"
click at [858, 256] on input "0" at bounding box center [873, 266] width 108 height 21
type input "5"
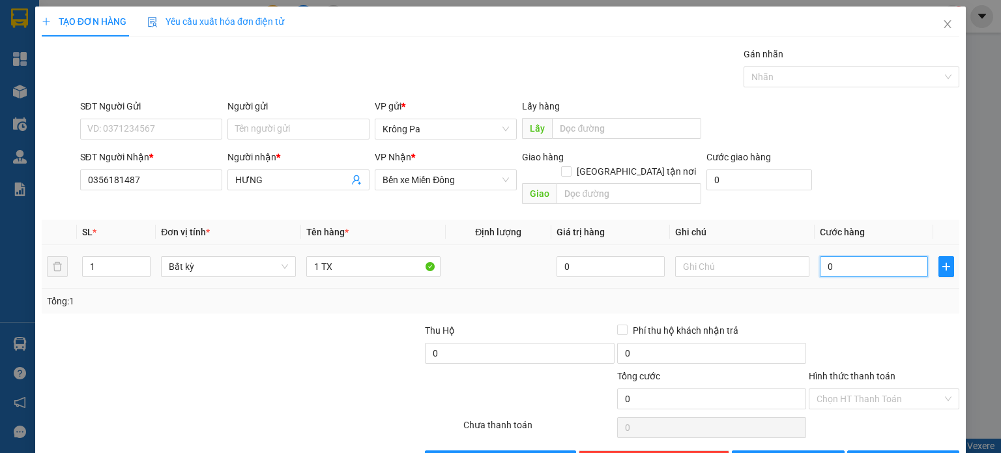
type input "5"
type input "50"
type input "50.000"
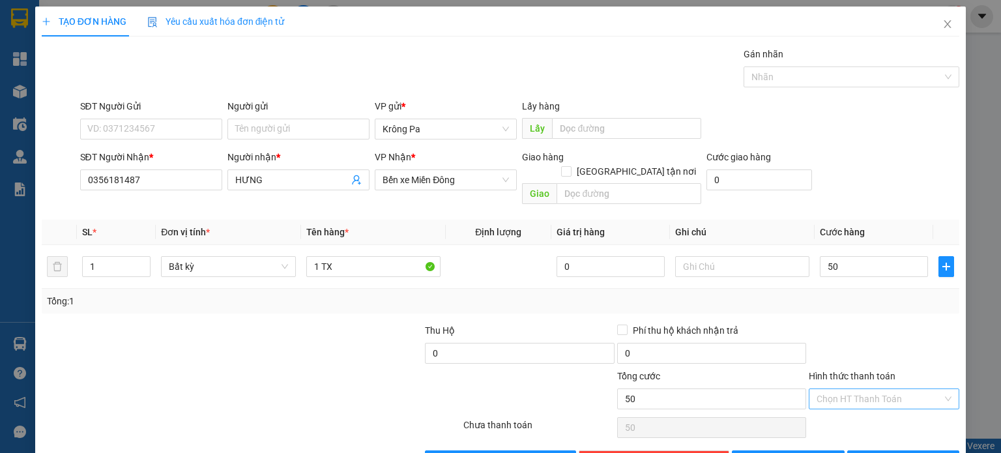
type input "50.000"
drag, startPoint x: 883, startPoint y: 388, endPoint x: 863, endPoint y: 406, distance: 27.2
click at [883, 389] on input "Hình thức thanh toán" at bounding box center [879, 399] width 126 height 20
click at [860, 408] on div "Tại văn phòng" at bounding box center [875, 409] width 134 height 14
type input "0"
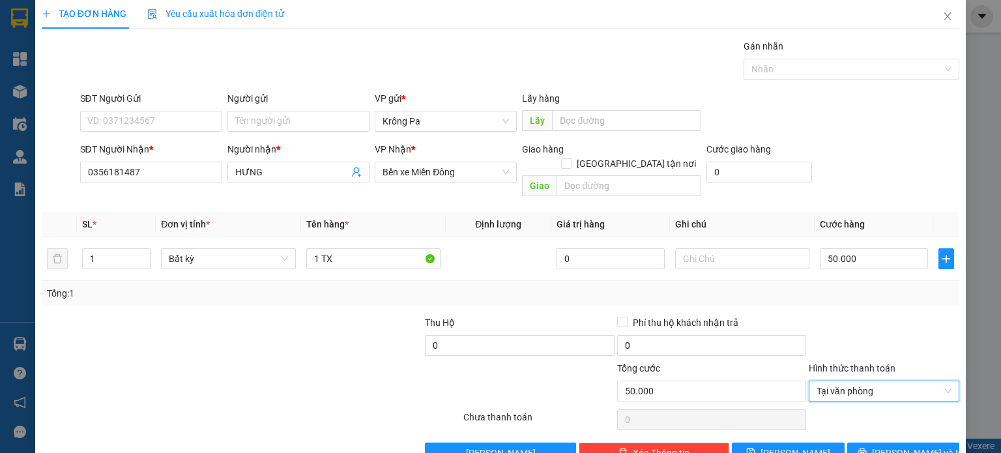
scroll to position [28, 0]
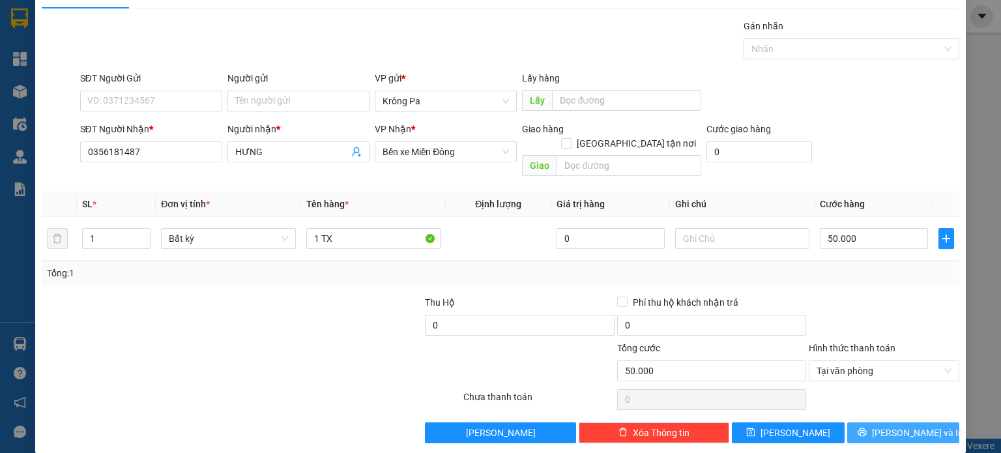
click at [882, 422] on button "[PERSON_NAME] và In" at bounding box center [903, 432] width 113 height 21
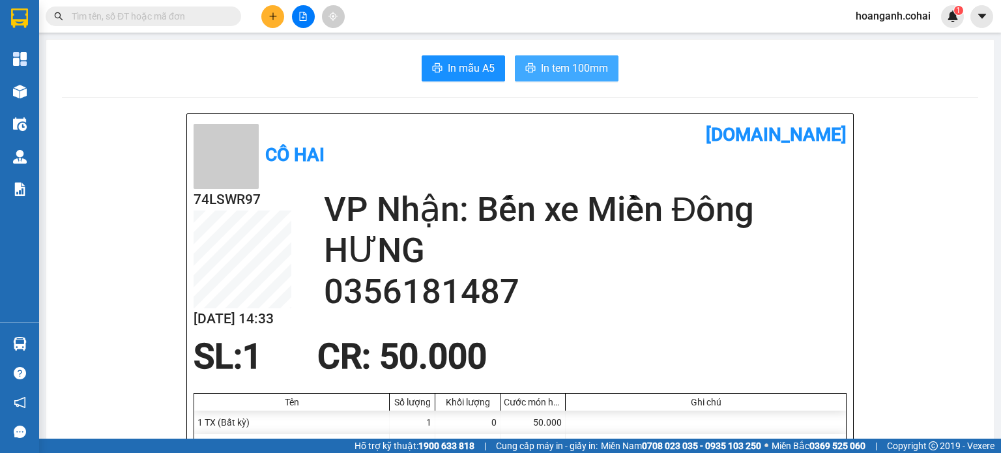
click at [573, 64] on span "In tem 100mm" at bounding box center [574, 68] width 67 height 16
click at [261, 11] on div at bounding box center [303, 16] width 98 height 23
click at [268, 16] on icon "plus" at bounding box center [272, 16] width 9 height 9
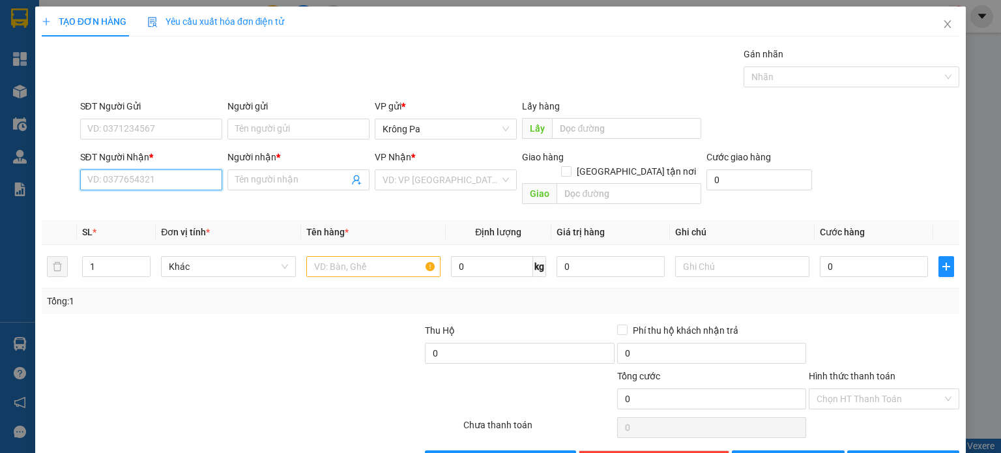
click at [192, 180] on input "SĐT Người Nhận *" at bounding box center [151, 179] width 142 height 21
type input "0345868802"
click at [271, 184] on input "Người nhận *" at bounding box center [291, 180] width 113 height 14
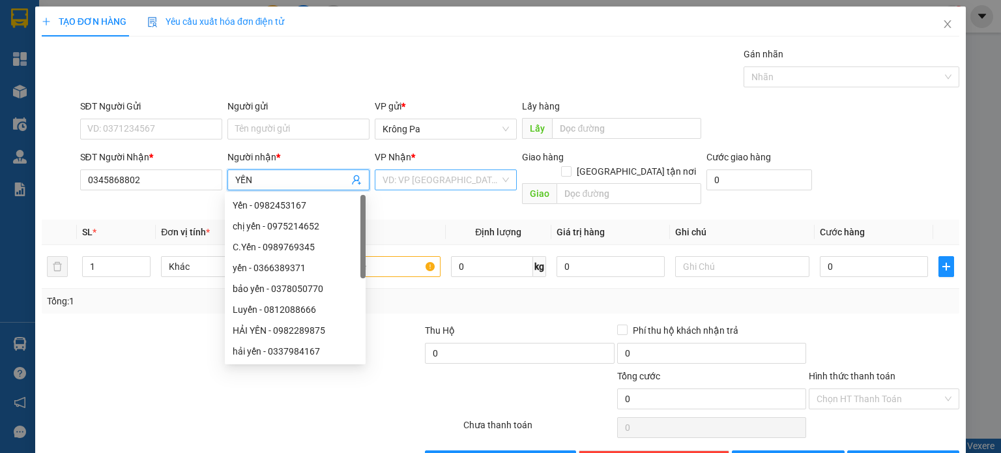
type input "YẾN"
click at [487, 186] on input "search" at bounding box center [440, 180] width 117 height 20
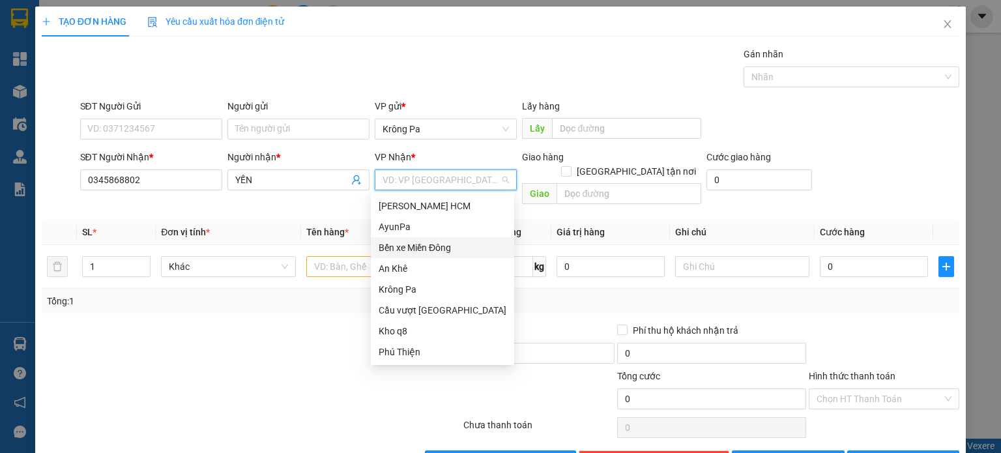
click at [451, 250] on div "Bến xe Miền Đông" at bounding box center [442, 247] width 128 height 14
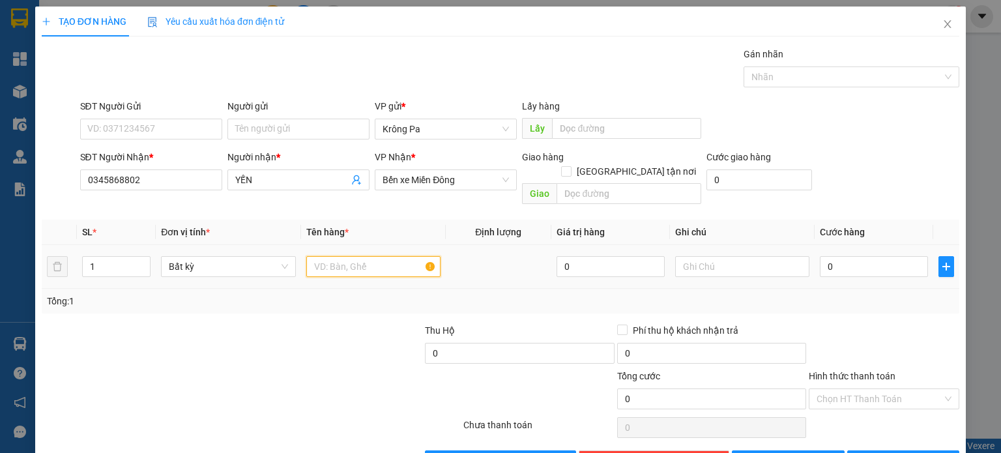
click at [384, 257] on input "text" at bounding box center [373, 266] width 134 height 21
type input "1 CAN"
type input "5"
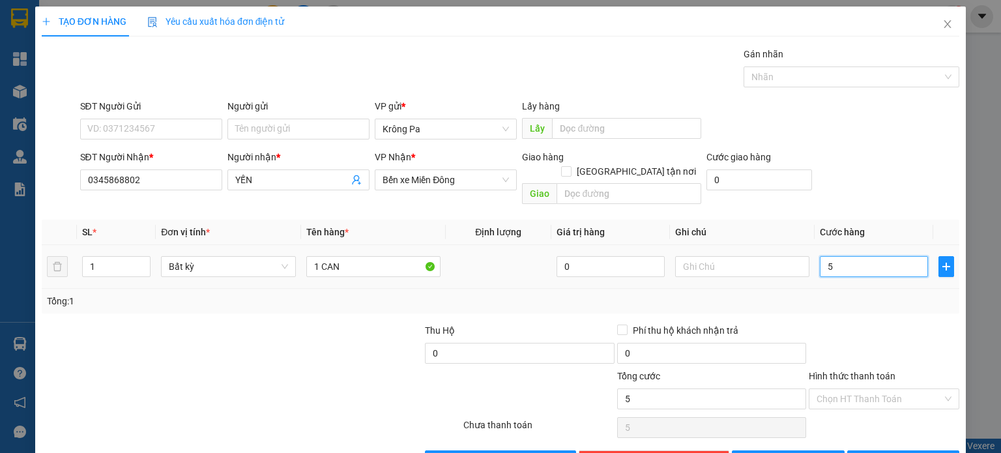
type input "50"
type input "50.000"
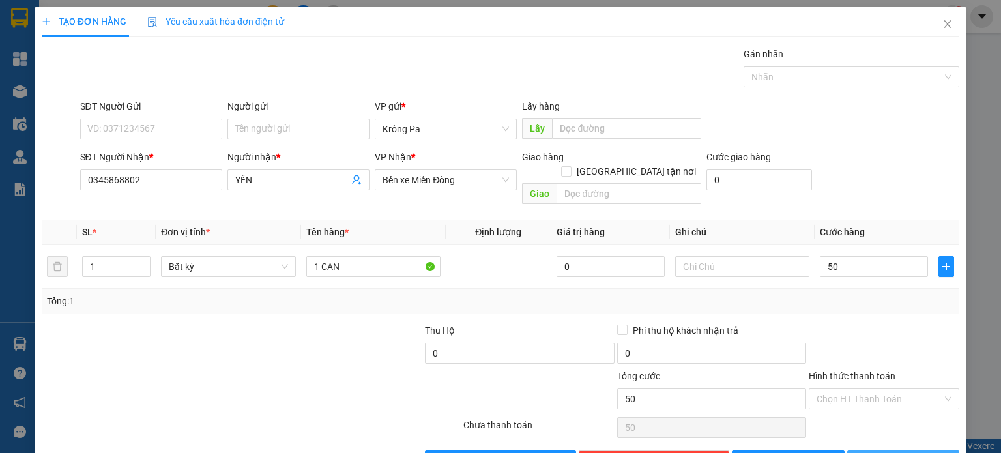
type input "50.000"
click at [866, 452] on icon "printer" at bounding box center [861, 460] width 8 height 8
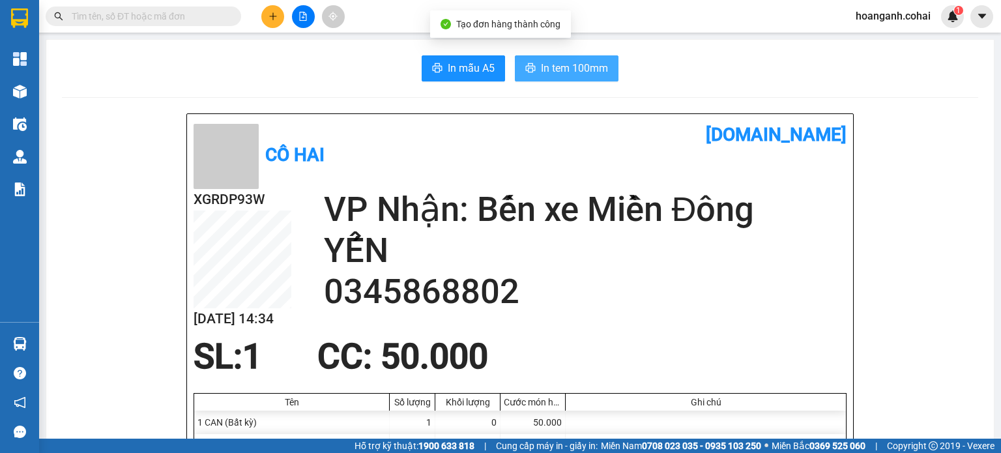
drag, startPoint x: 563, startPoint y: 67, endPoint x: 578, endPoint y: 72, distance: 16.5
click at [560, 68] on span "In tem 100mm" at bounding box center [574, 68] width 67 height 16
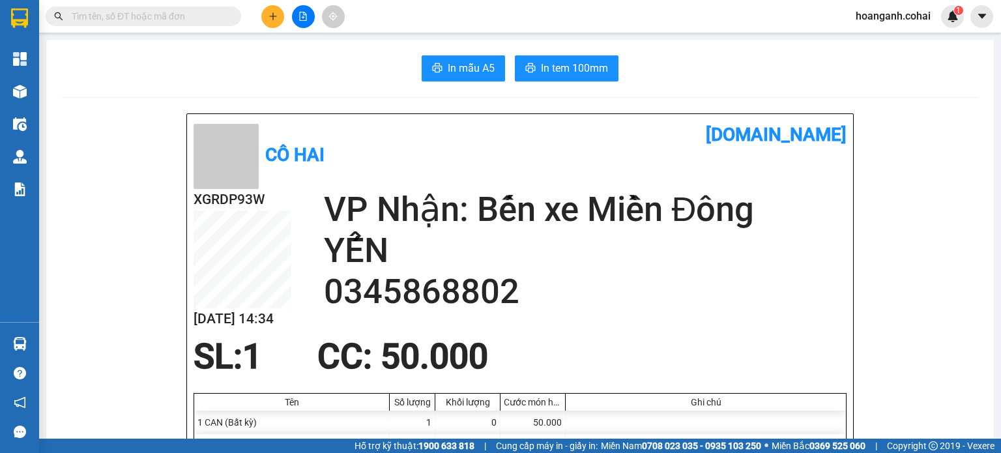
click at [162, 15] on input "text" at bounding box center [149, 16] width 154 height 14
click at [272, 12] on icon "plus" at bounding box center [272, 15] width 1 height 7
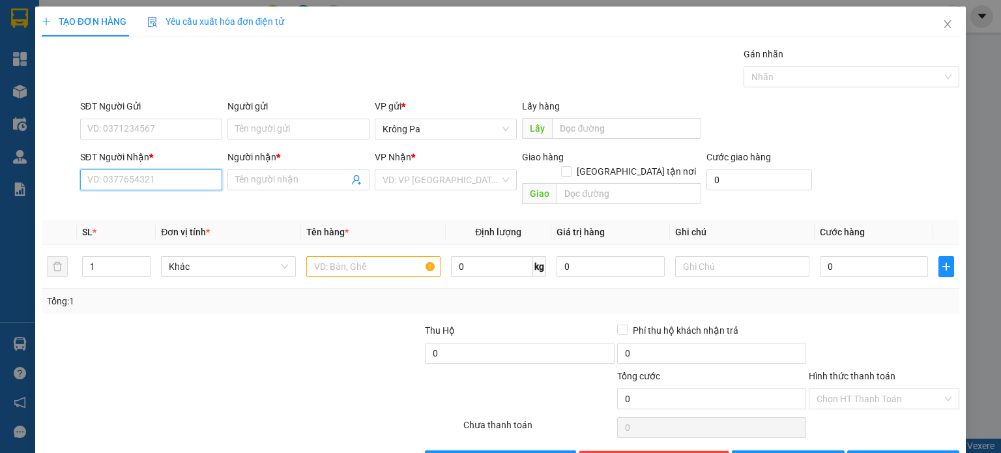
click at [205, 179] on input "SĐT Người Nhận *" at bounding box center [151, 179] width 142 height 21
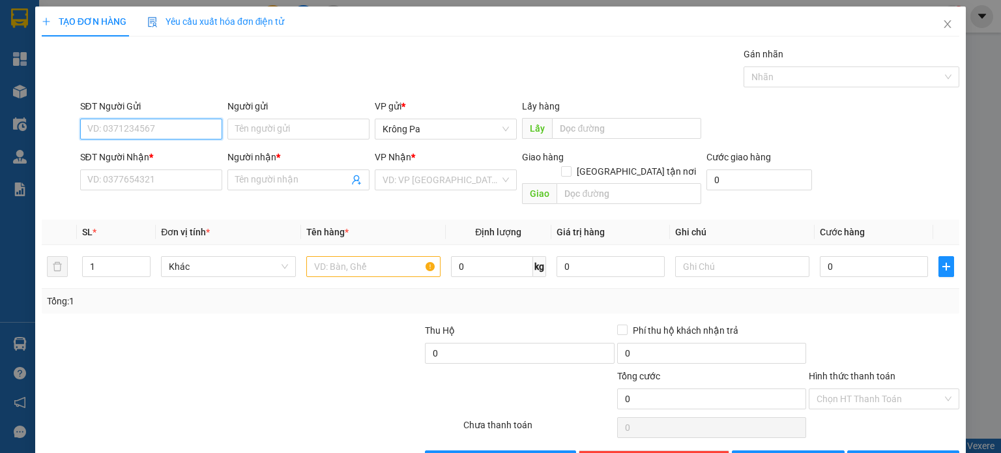
click at [208, 126] on input "SĐT Người Gửi" at bounding box center [151, 129] width 142 height 21
type input "0352309581"
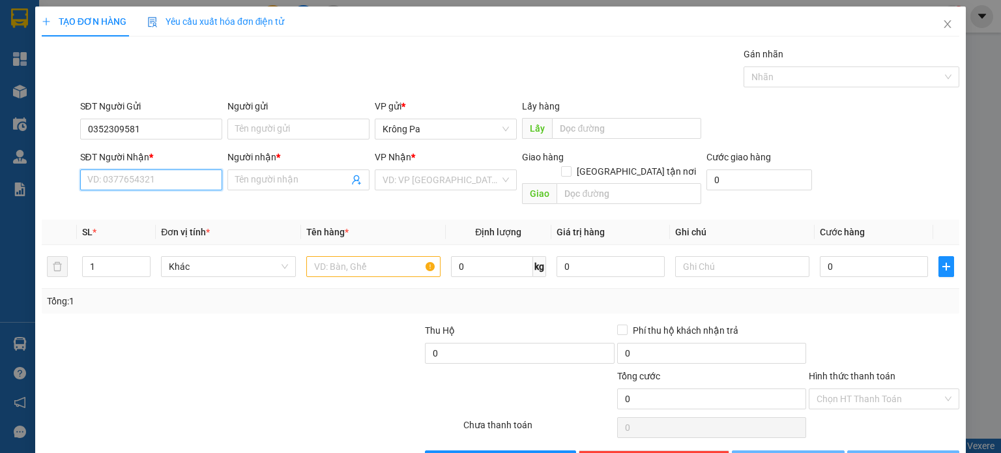
click at [180, 177] on input "SĐT Người Nhận *" at bounding box center [151, 179] width 142 height 21
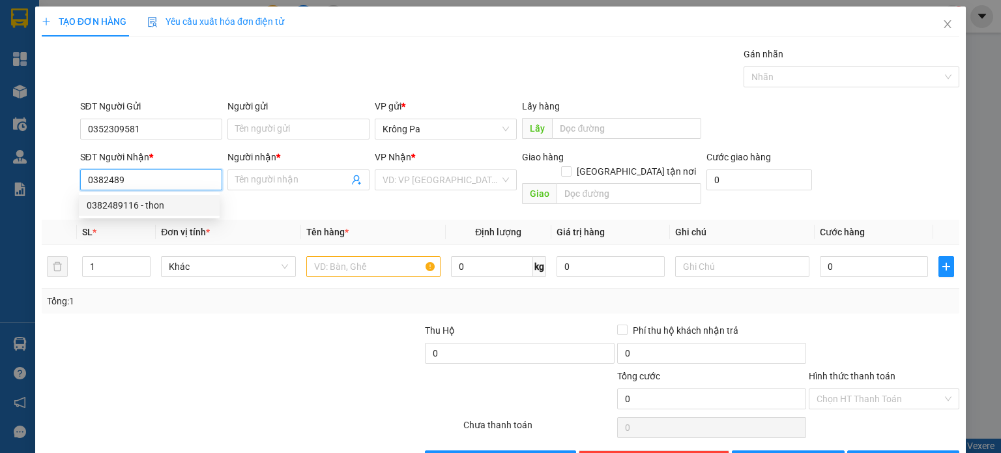
click at [150, 208] on div "0382489116 - thon" at bounding box center [149, 205] width 125 height 14
type input "0382489116"
type input "thon"
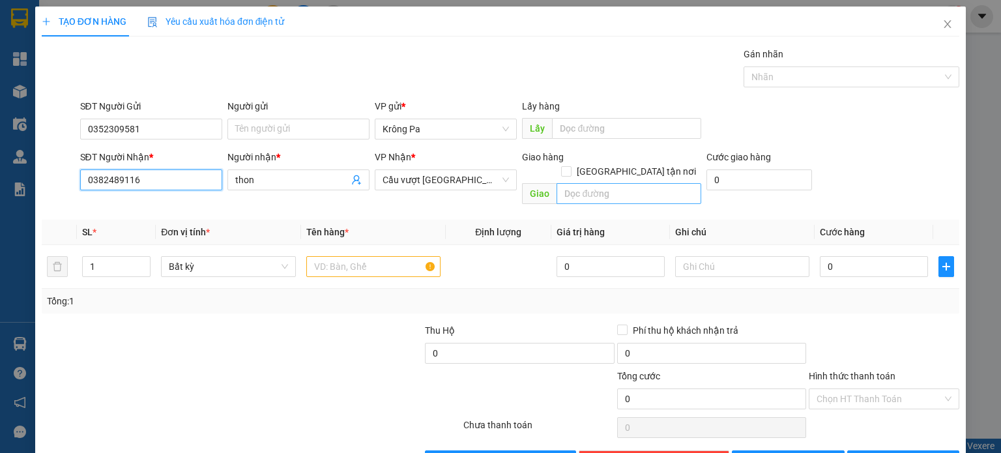
type input "0382489116"
drag, startPoint x: 610, startPoint y: 182, endPoint x: 594, endPoint y: 179, distance: 16.6
click at [601, 183] on input "text" at bounding box center [628, 193] width 145 height 21
type input "CỔNG VISIP 1"
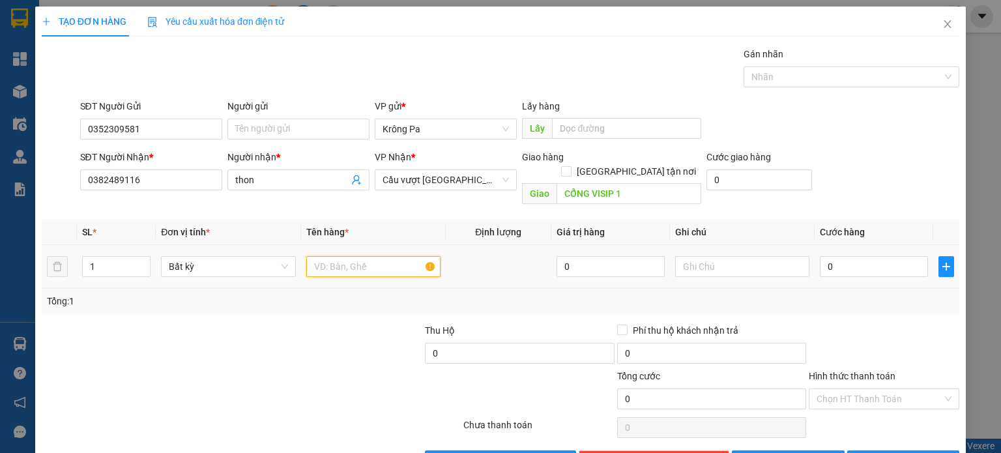
click at [332, 257] on input "text" at bounding box center [373, 266] width 134 height 21
type input "1 TX"
click at [885, 257] on input "0" at bounding box center [873, 266] width 108 height 21
type input "5"
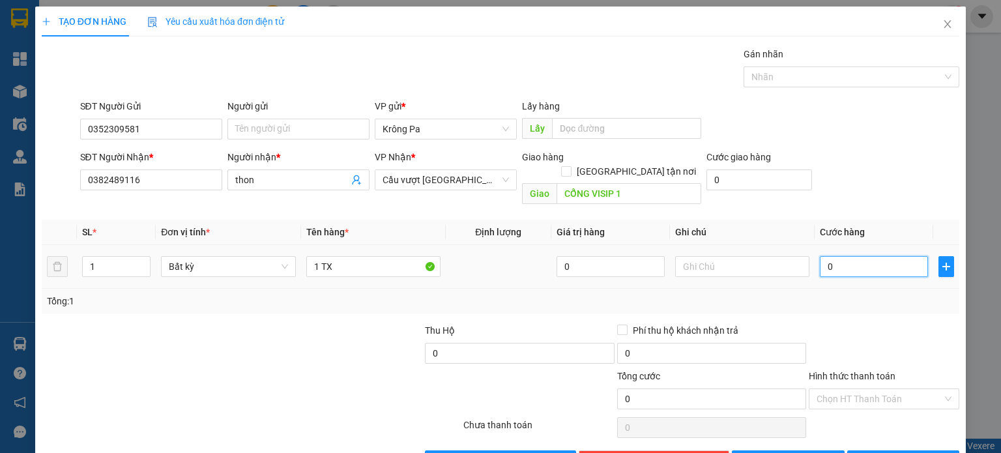
type input "5"
type input "50"
type input "50.000"
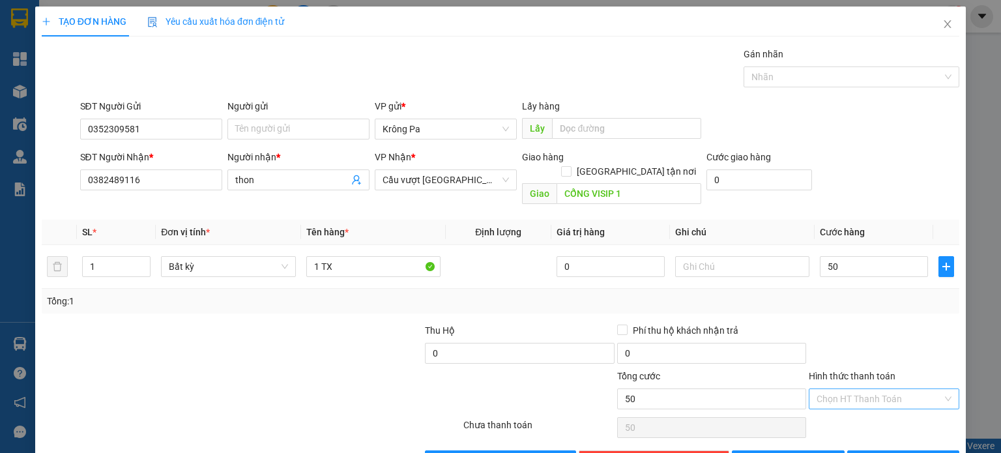
type input "50.000"
drag, startPoint x: 915, startPoint y: 388, endPoint x: 880, endPoint y: 414, distance: 43.8
click at [908, 391] on input "Hình thức thanh toán" at bounding box center [879, 399] width 126 height 20
click at [878, 414] on div "Tại văn phòng" at bounding box center [875, 409] width 134 height 14
type input "0"
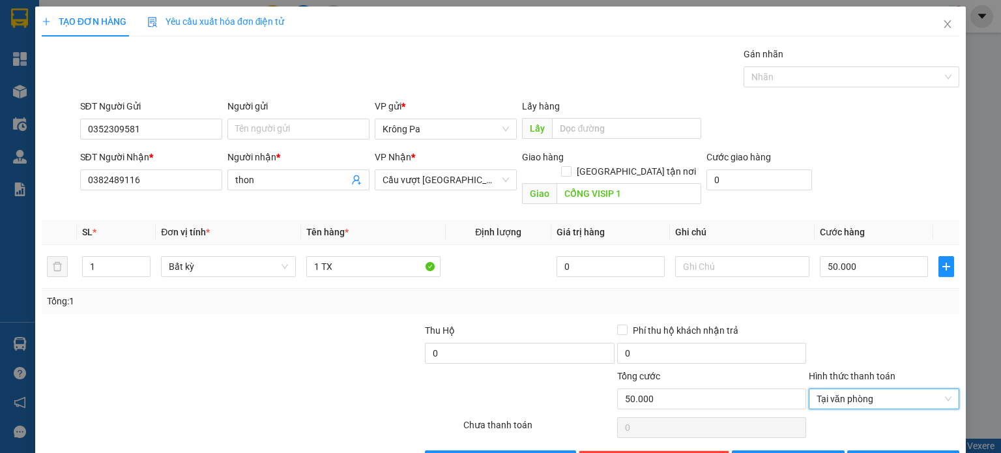
scroll to position [28, 0]
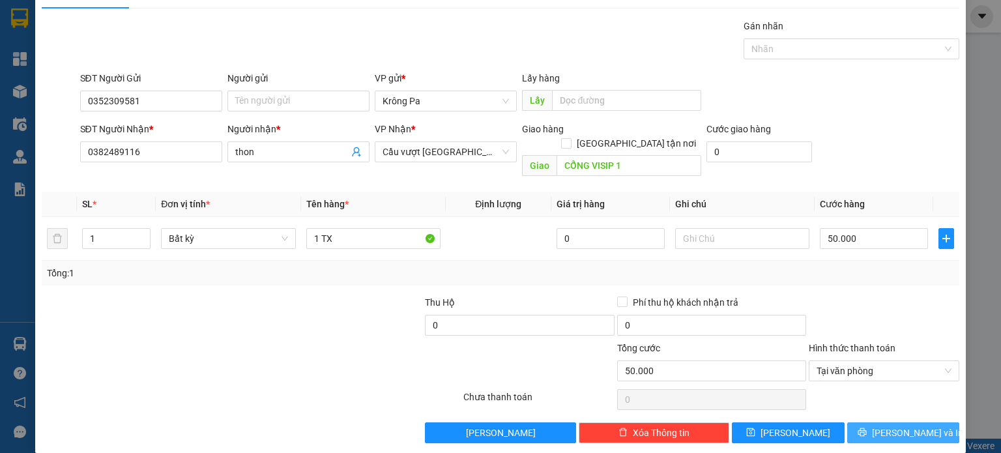
click at [899, 425] on span "[PERSON_NAME] và In" at bounding box center [917, 432] width 91 height 14
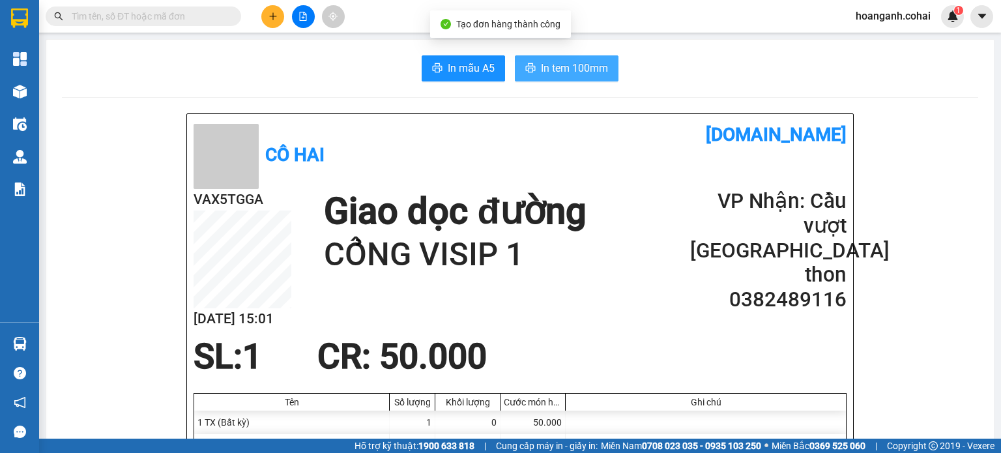
click at [585, 65] on span "In tem 100mm" at bounding box center [574, 68] width 67 height 16
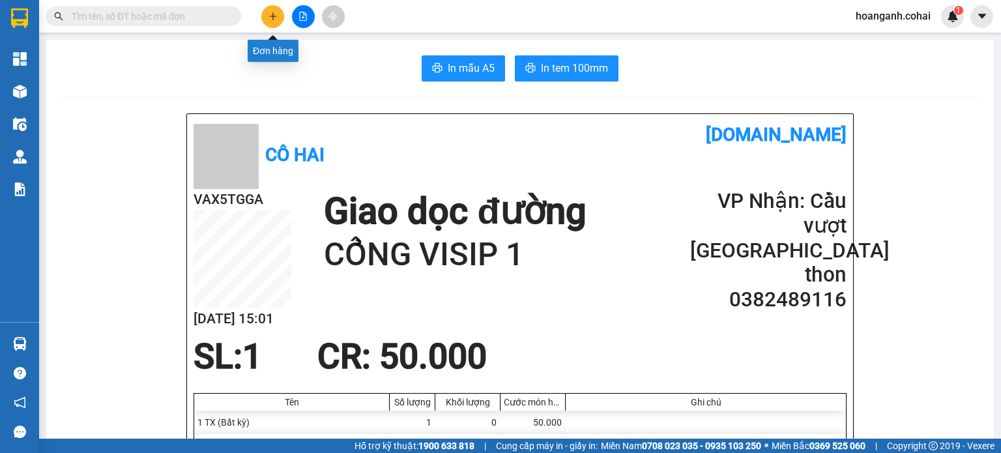
click at [277, 20] on button at bounding box center [272, 16] width 23 height 23
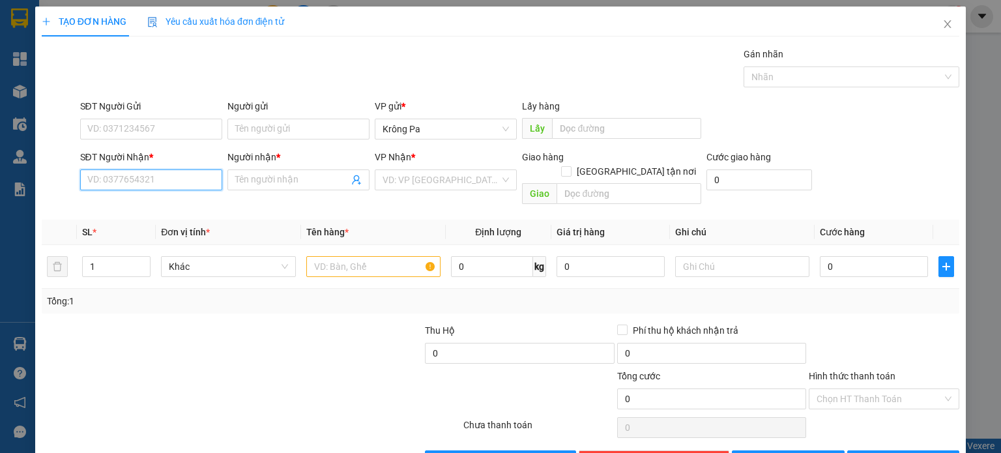
click at [167, 175] on input "SĐT Người Nhận *" at bounding box center [151, 179] width 142 height 21
click at [121, 209] on div "0793633396 - My" at bounding box center [149, 205] width 125 height 14
type input "0793633396"
type input "My"
type input "0793633396"
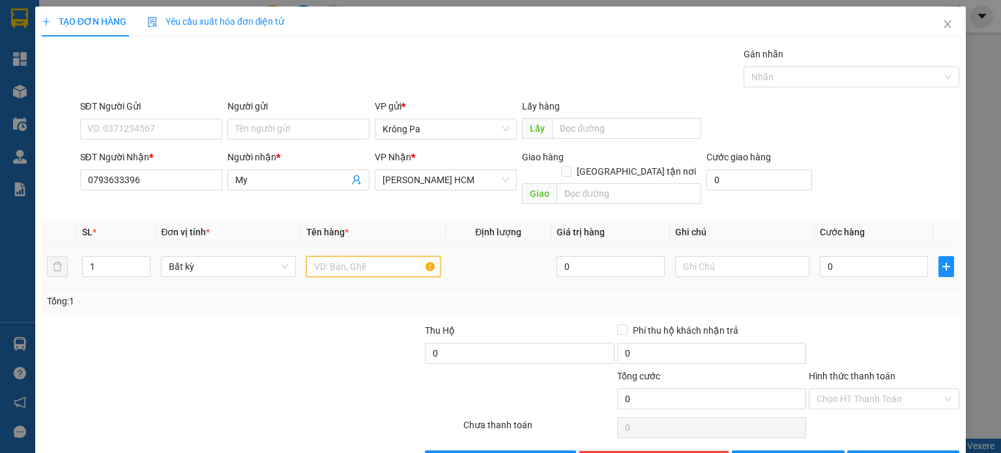
click at [388, 256] on input "text" at bounding box center [373, 266] width 134 height 21
type input "1 TX"
click at [839, 256] on input "0" at bounding box center [873, 266] width 108 height 21
type input "1"
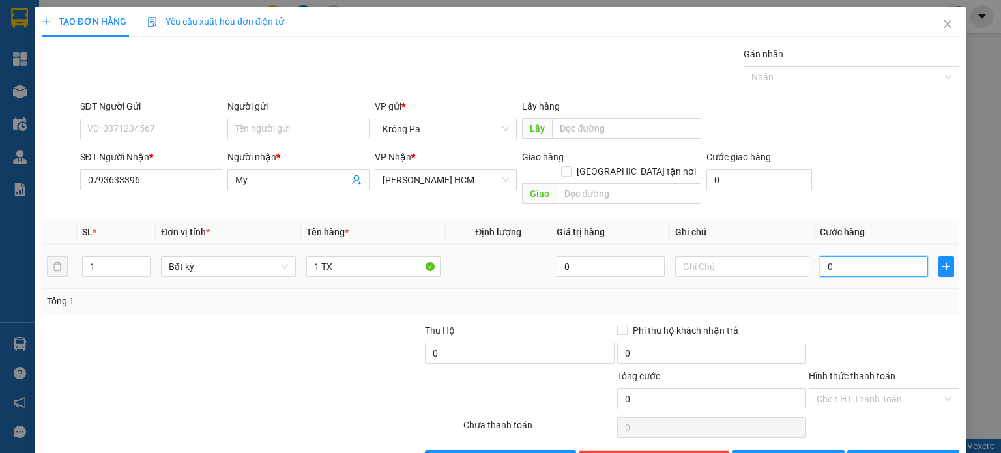
type input "1"
type input "10"
type input "100"
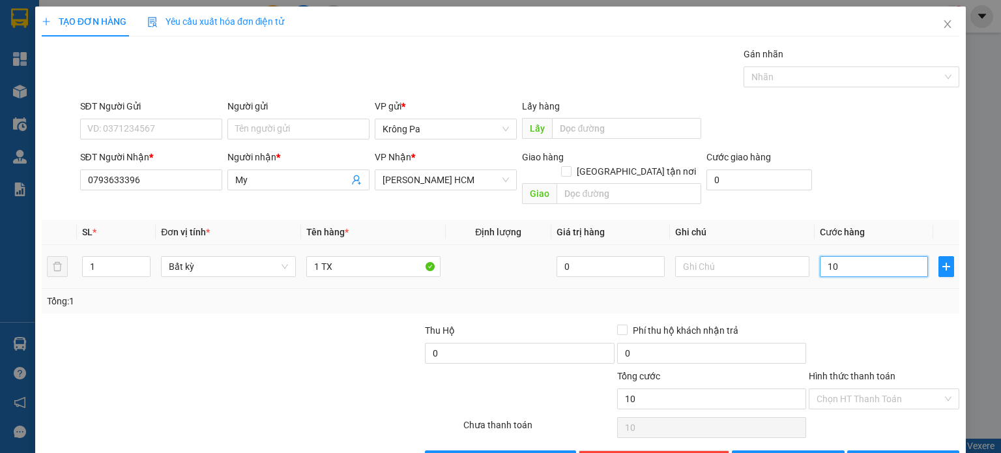
type input "100"
type input "100.000"
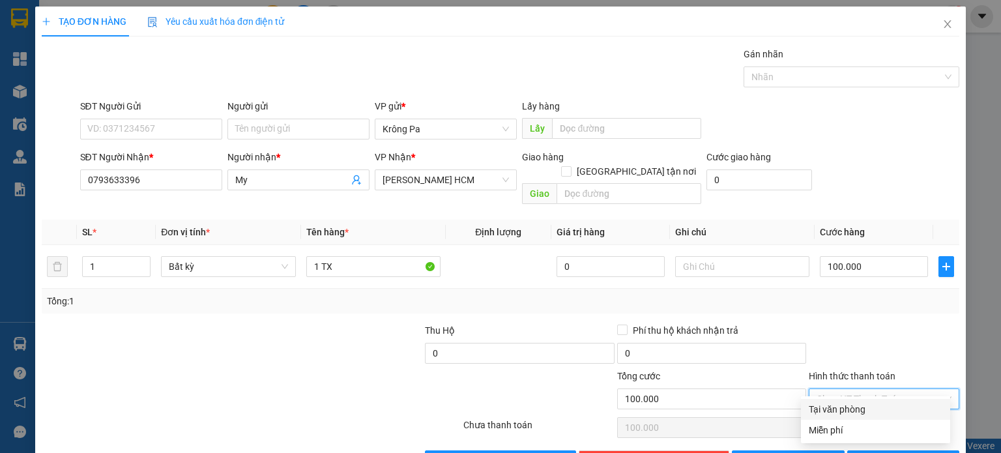
drag, startPoint x: 841, startPoint y: 384, endPoint x: 838, endPoint y: 403, distance: 19.7
click at [841, 389] on input "Hình thức thanh toán" at bounding box center [879, 399] width 126 height 20
click at [836, 408] on div "Tại văn phòng" at bounding box center [875, 409] width 134 height 14
type input "0"
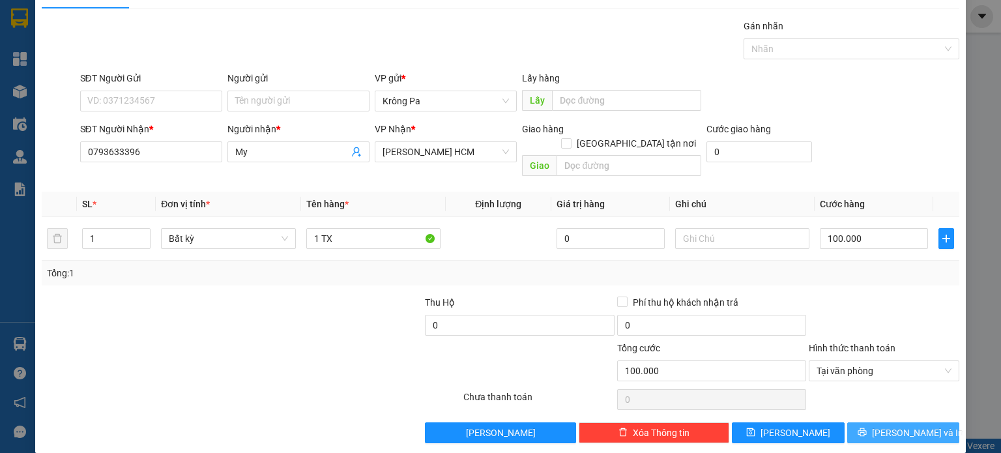
click at [912, 425] on span "[PERSON_NAME] và In" at bounding box center [917, 432] width 91 height 14
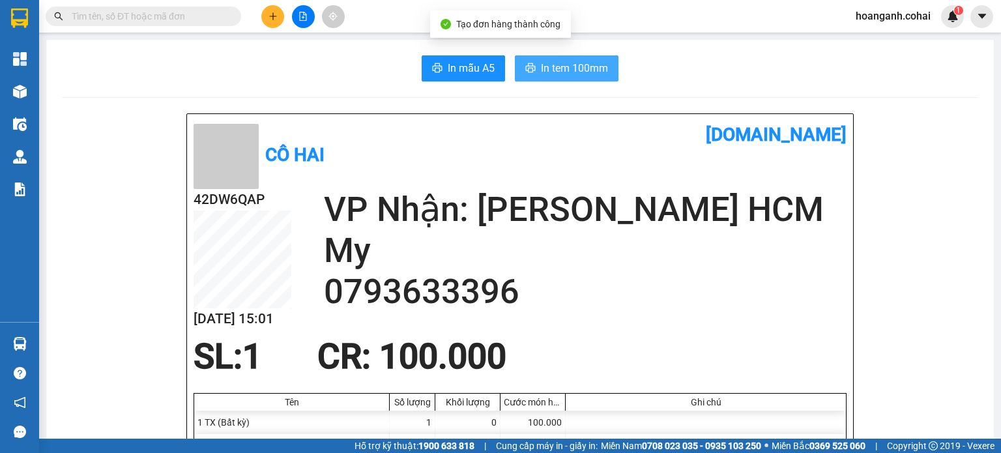
click at [576, 70] on span "In tem 100mm" at bounding box center [574, 68] width 67 height 16
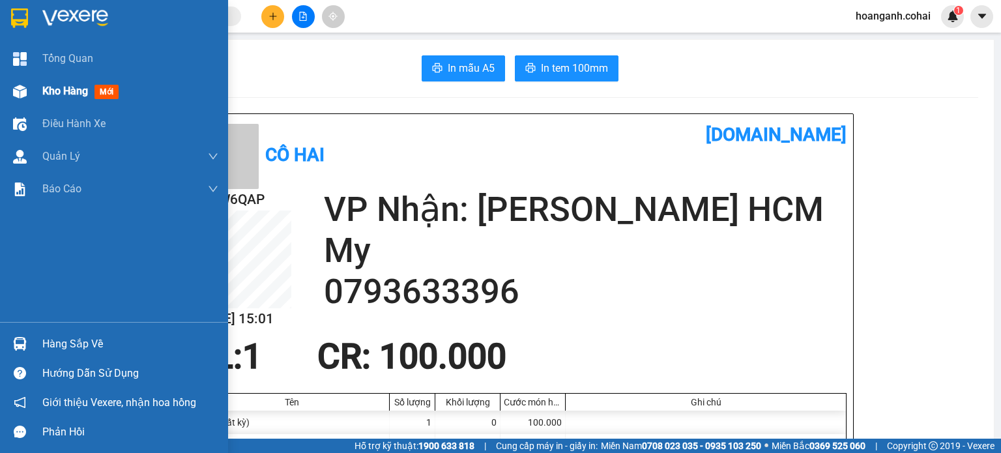
click at [57, 90] on span "Kho hàng" at bounding box center [65, 91] width 46 height 12
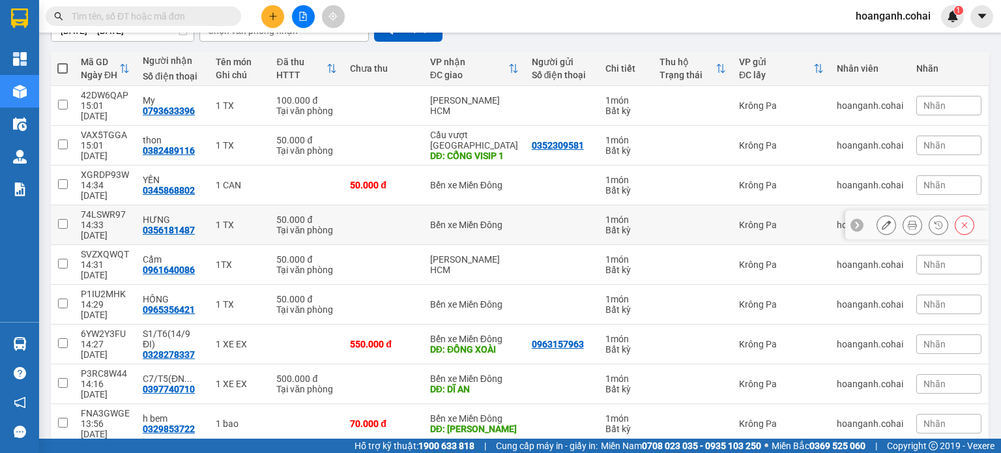
scroll to position [134, 0]
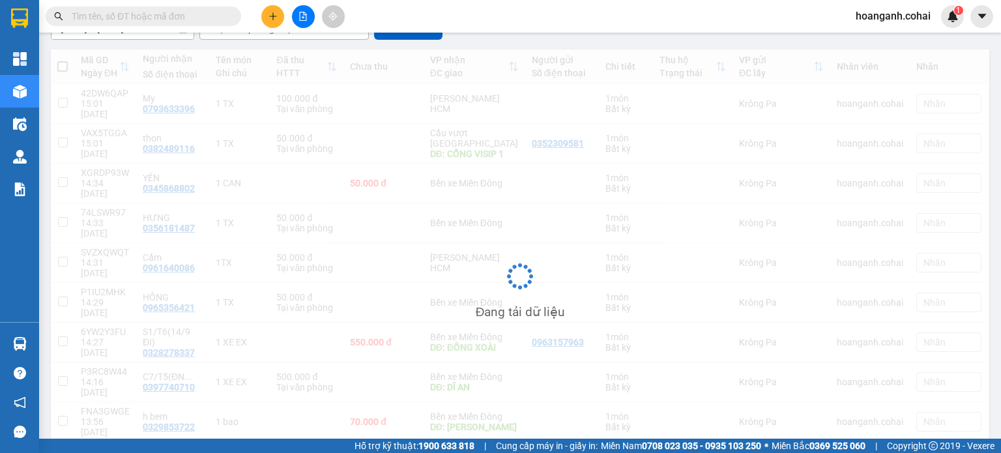
scroll to position [60, 0]
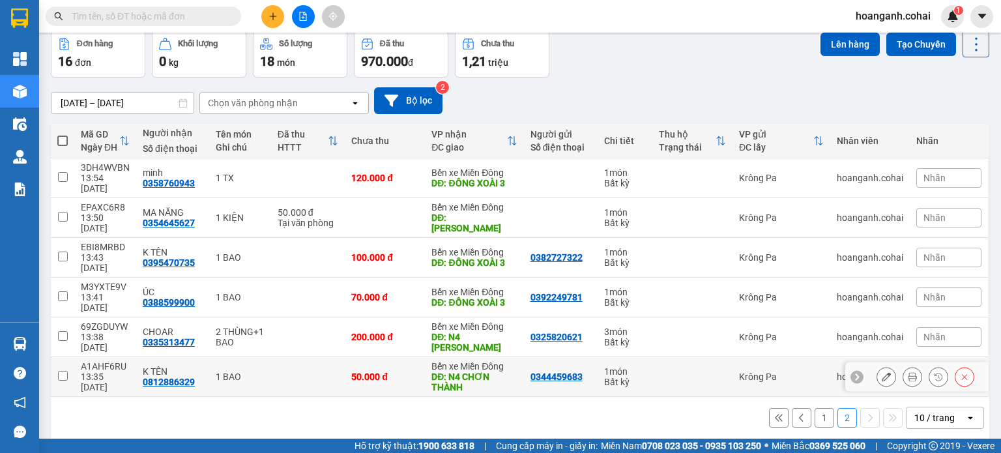
click at [59, 371] on input "checkbox" at bounding box center [63, 376] width 10 height 10
checkbox input "true"
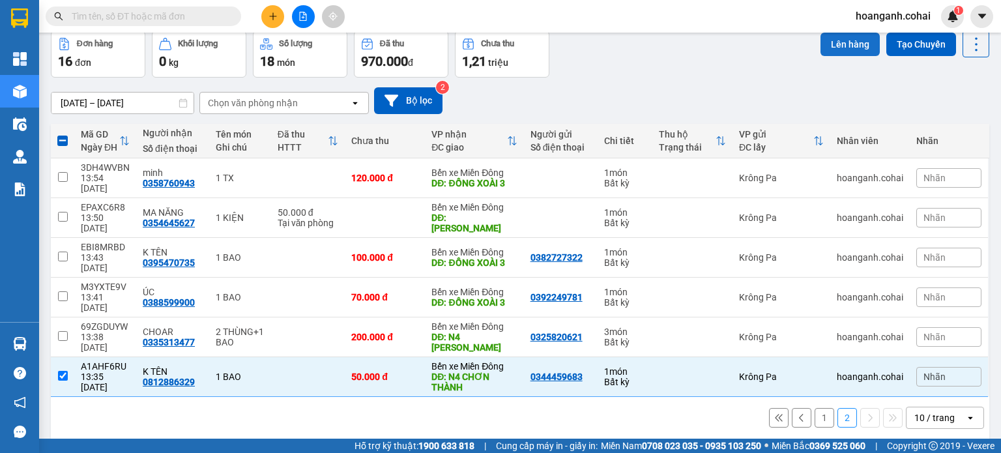
click at [822, 44] on button "Lên hàng" at bounding box center [849, 44] width 59 height 23
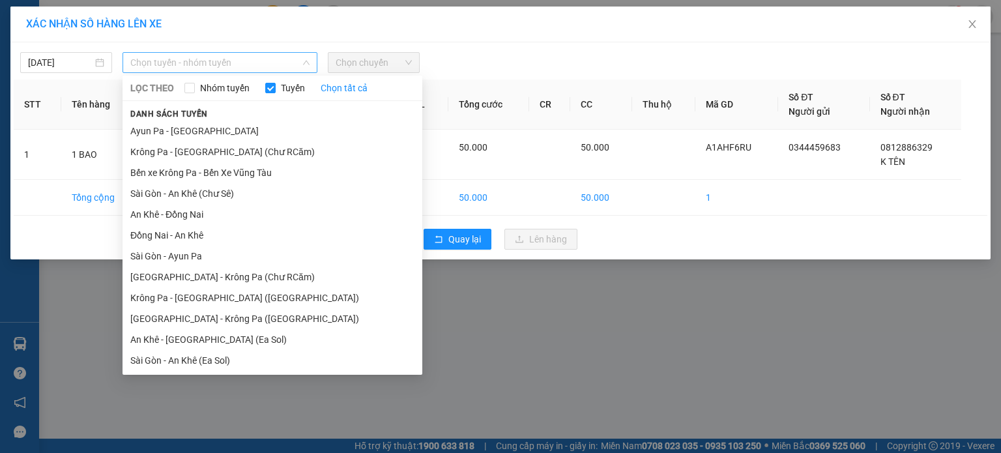
click at [290, 59] on span "Chọn tuyến - nhóm tuyến" at bounding box center [219, 63] width 179 height 20
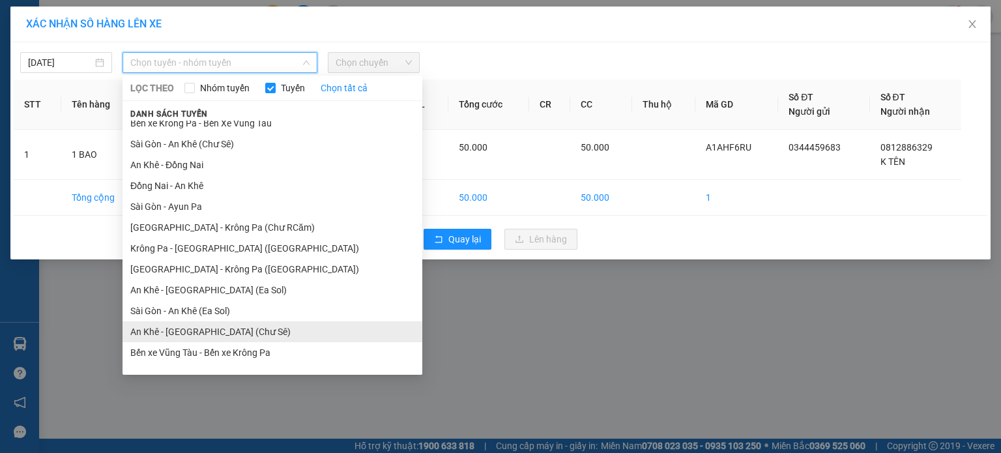
scroll to position [84, 0]
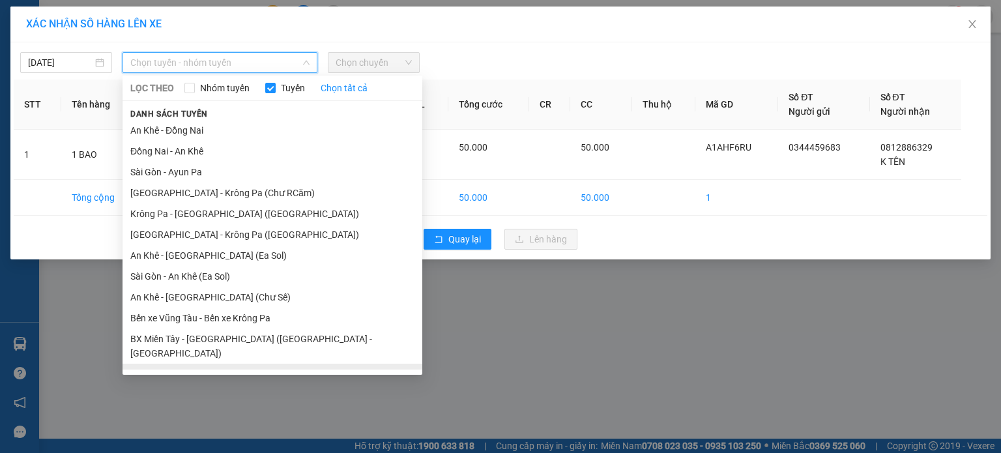
click at [236, 363] on li "BX Krông Pa - BX Miền Tây ([GEOGRAPHIC_DATA] - [GEOGRAPHIC_DATA])" at bounding box center [272, 380] width 300 height 35
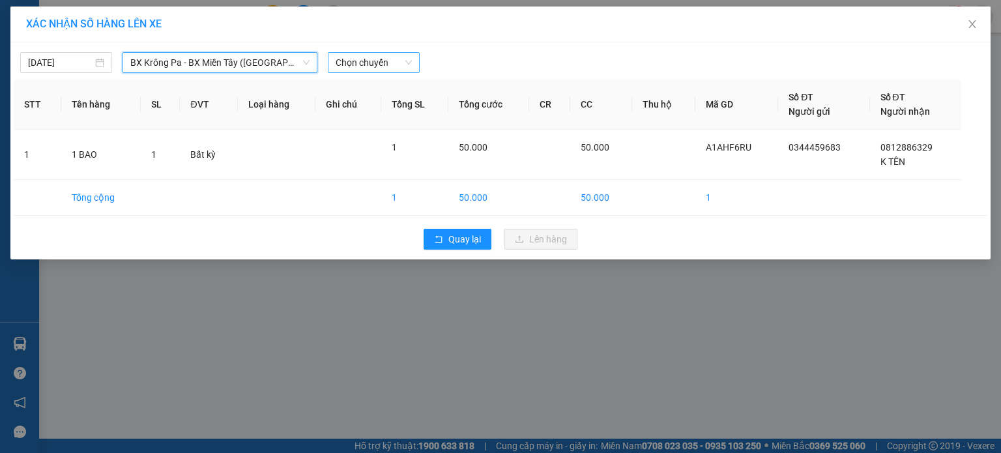
click at [393, 64] on span "Chọn chuyến" at bounding box center [373, 63] width 76 height 20
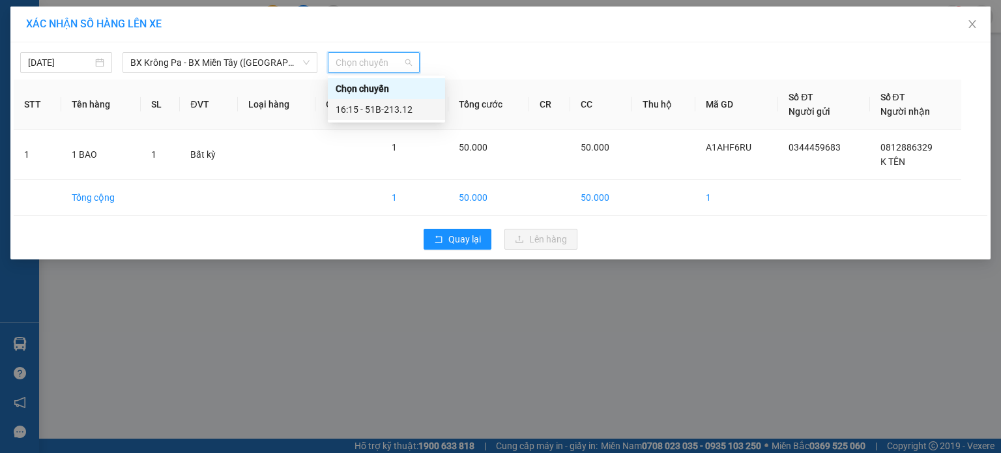
click at [397, 109] on div "16:15 - 51B-213.12" at bounding box center [386, 109] width 102 height 14
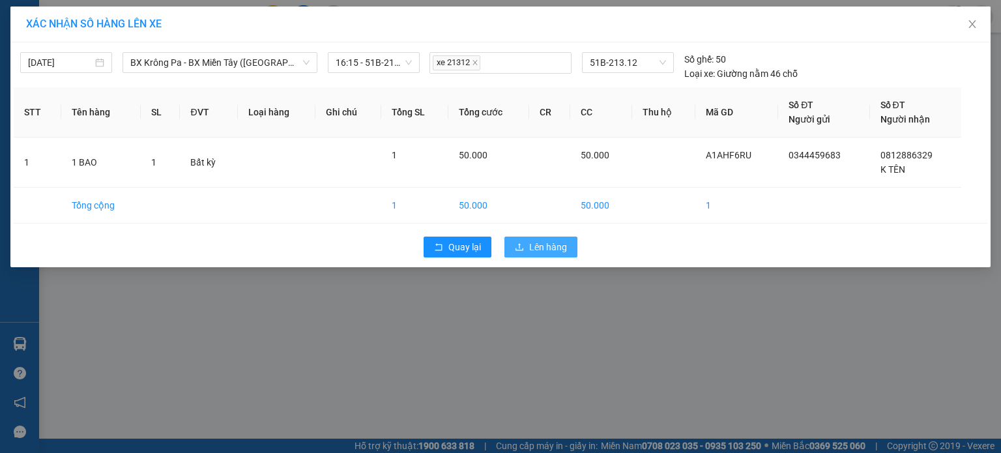
click at [545, 249] on span "Lên hàng" at bounding box center [548, 247] width 38 height 14
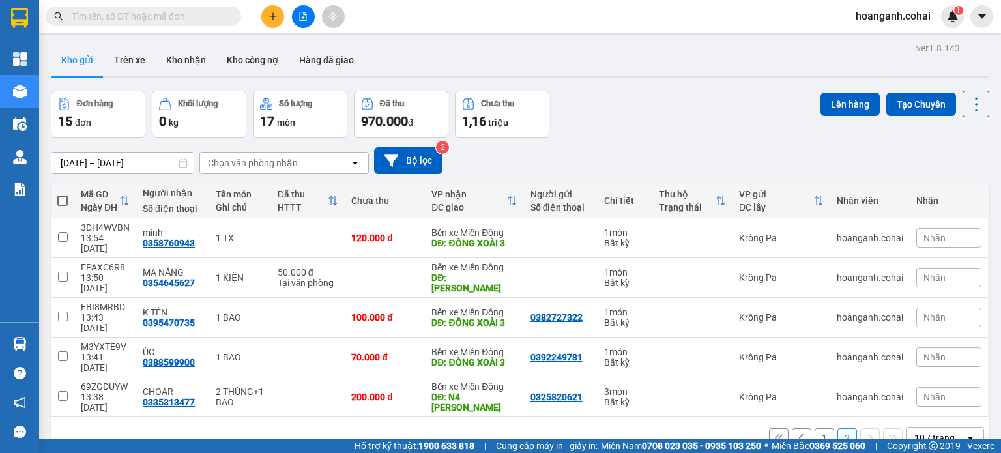
click at [817, 428] on button "1" at bounding box center [824, 438] width 20 height 20
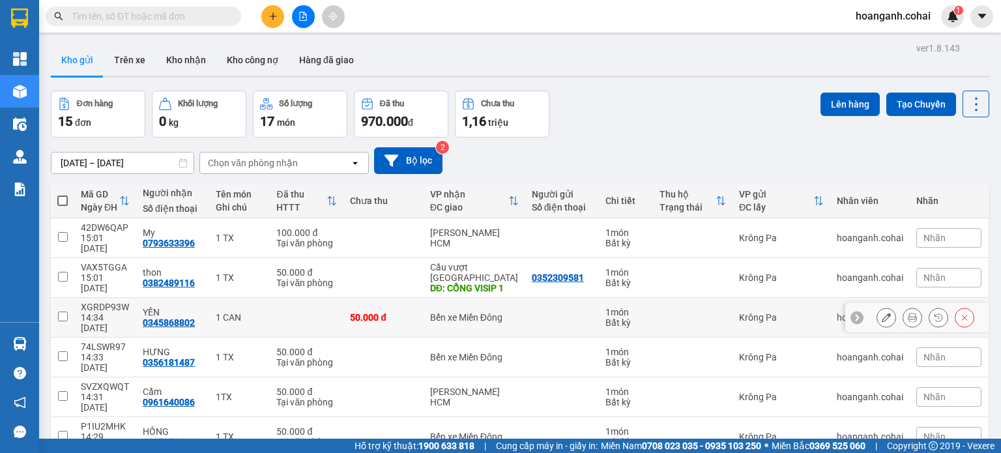
scroll to position [134, 0]
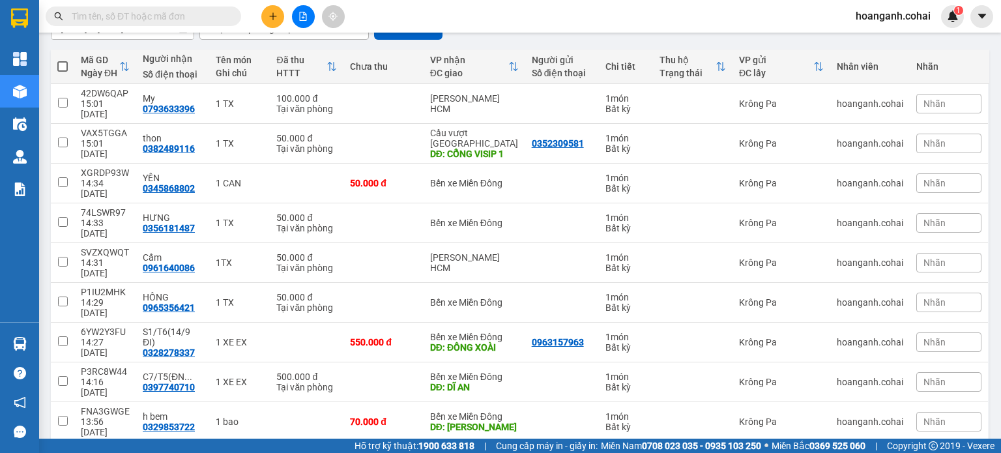
click at [270, 12] on button at bounding box center [272, 16] width 23 height 23
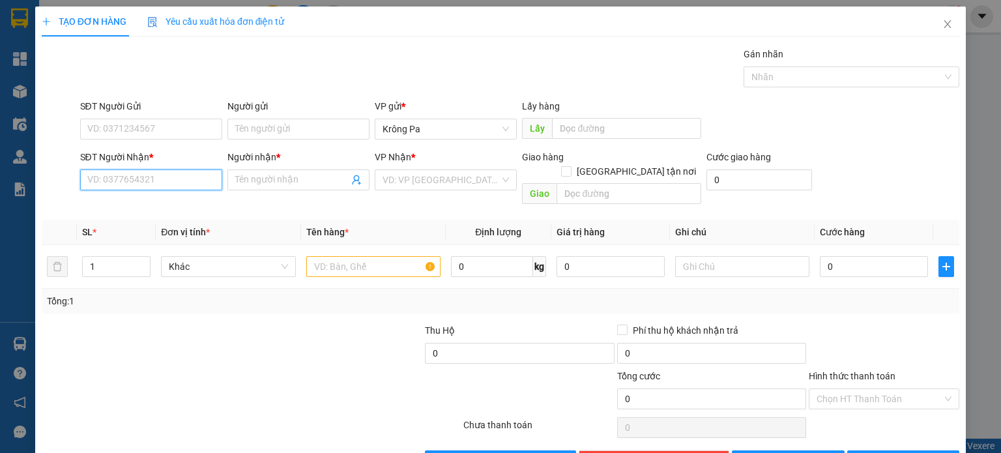
click at [199, 173] on input "SĐT Người Nhận *" at bounding box center [151, 179] width 142 height 21
click at [169, 203] on div "0835676879 - NGỌC" at bounding box center [149, 205] width 125 height 14
type input "0835676879"
type input "NGỌC"
type input "0835676879"
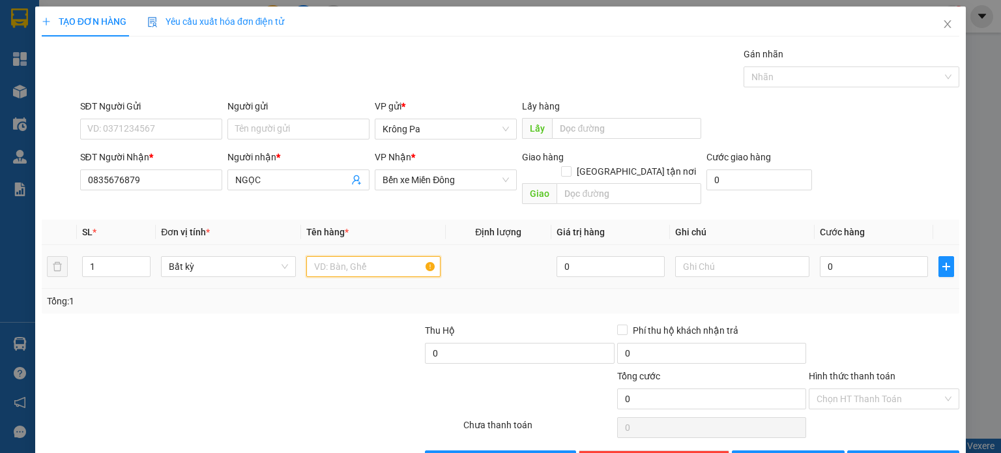
click at [399, 256] on input "text" at bounding box center [373, 266] width 134 height 21
type input "1 TX"
click at [890, 256] on input "0" at bounding box center [873, 266] width 108 height 21
type input "5"
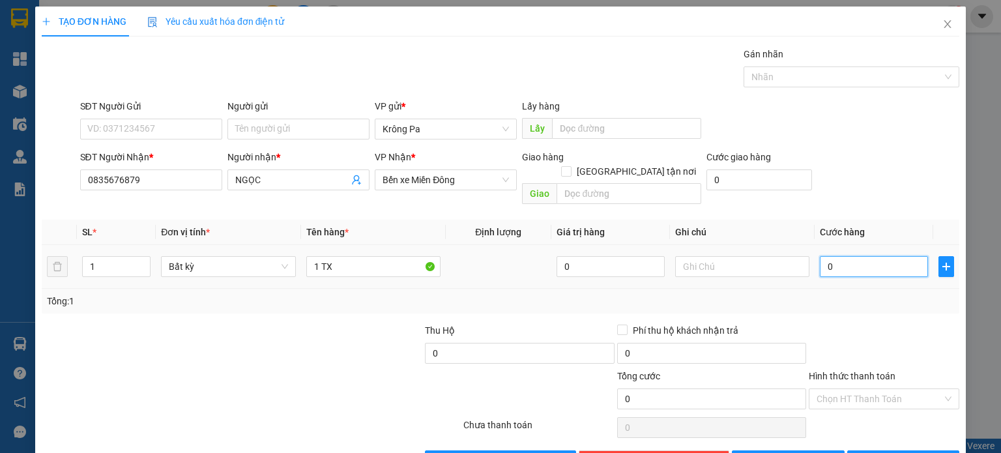
type input "5"
type input "50"
type input "50.000"
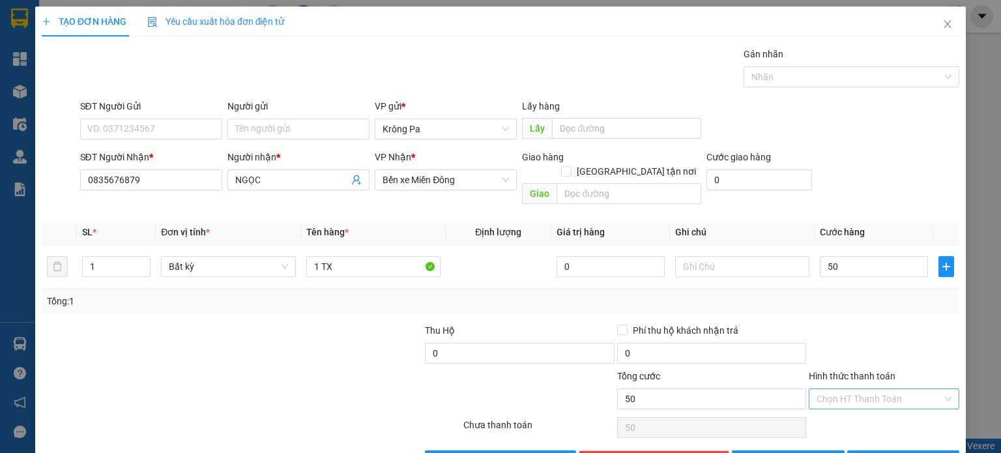
type input "50.000"
click at [883, 389] on input "Hình thức thanh toán" at bounding box center [879, 399] width 126 height 20
click at [853, 408] on div "Tại văn phòng" at bounding box center [875, 409] width 134 height 14
type input "0"
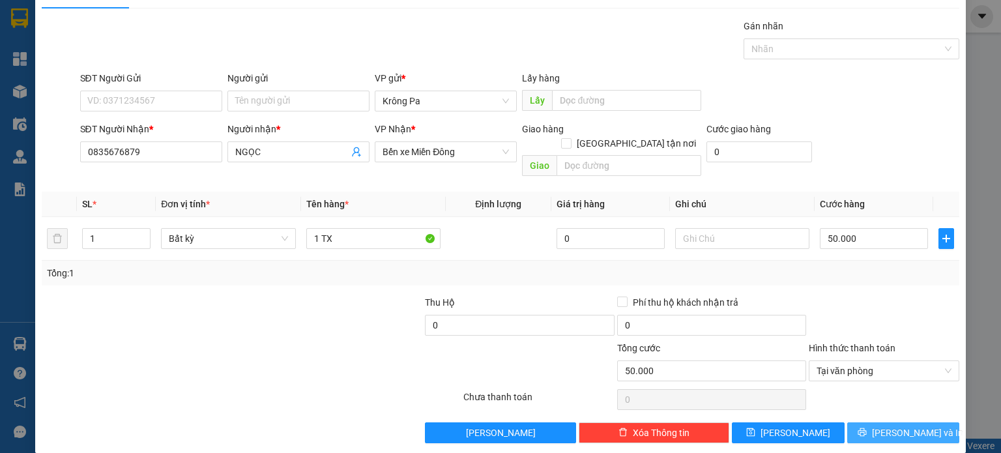
click at [881, 422] on button "[PERSON_NAME] và In" at bounding box center [903, 432] width 113 height 21
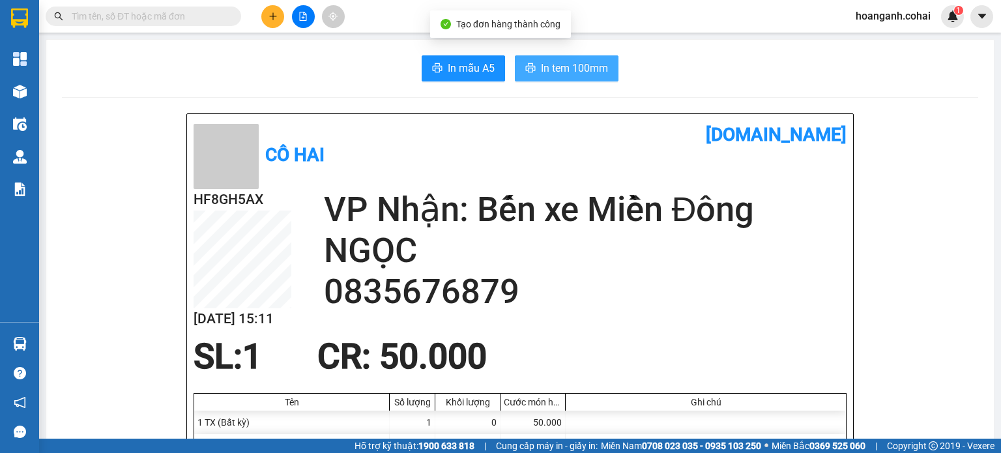
click at [560, 71] on span "In tem 100mm" at bounding box center [574, 68] width 67 height 16
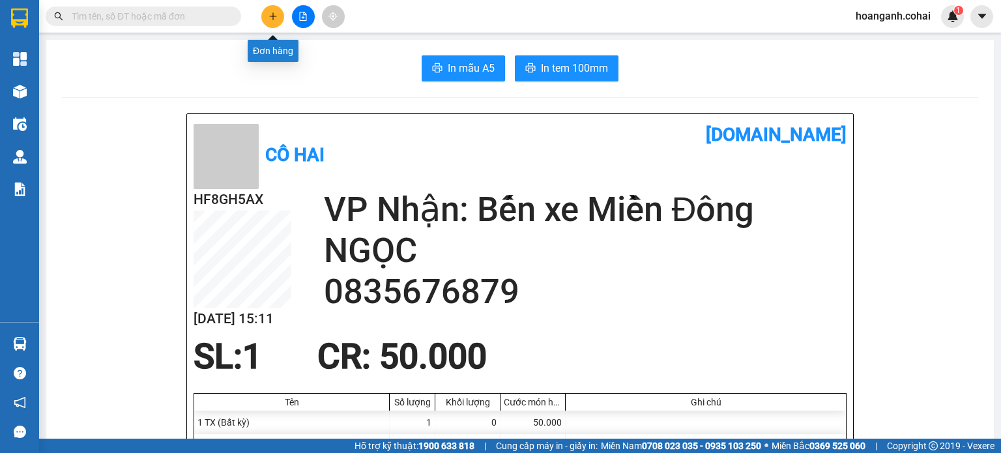
click at [276, 20] on icon "plus" at bounding box center [272, 16] width 9 height 9
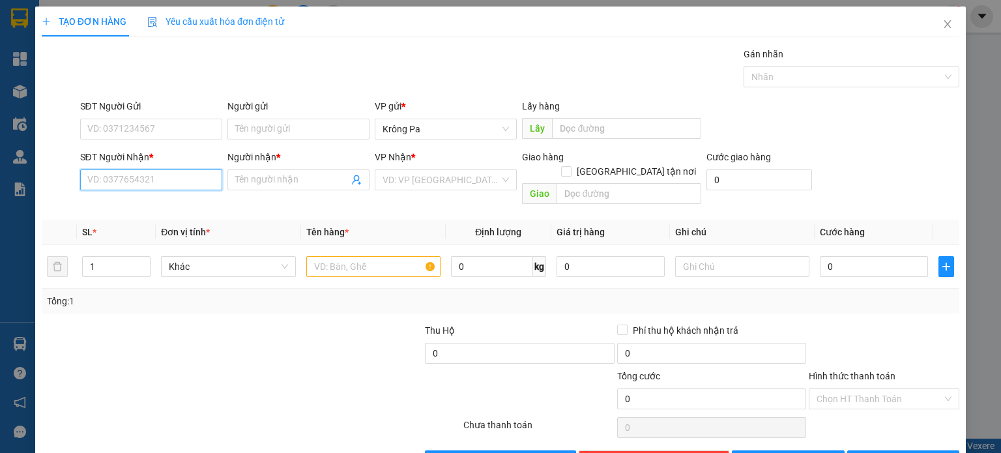
click at [155, 175] on input "SĐT Người Nhận *" at bounding box center [151, 179] width 142 height 21
click at [137, 211] on div "0908129149 - A.Vũ" at bounding box center [149, 205] width 125 height 14
type input "0908129149"
type input "A.Vũ"
type input "0908129149"
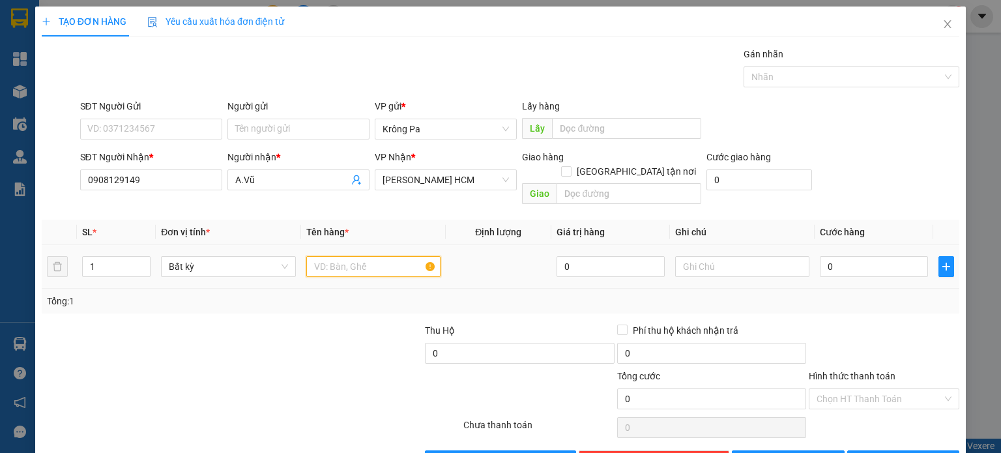
click at [354, 256] on input "text" at bounding box center [373, 266] width 134 height 21
type input "1 TX"
click at [839, 256] on input "0" at bounding box center [873, 266] width 108 height 21
type input "7"
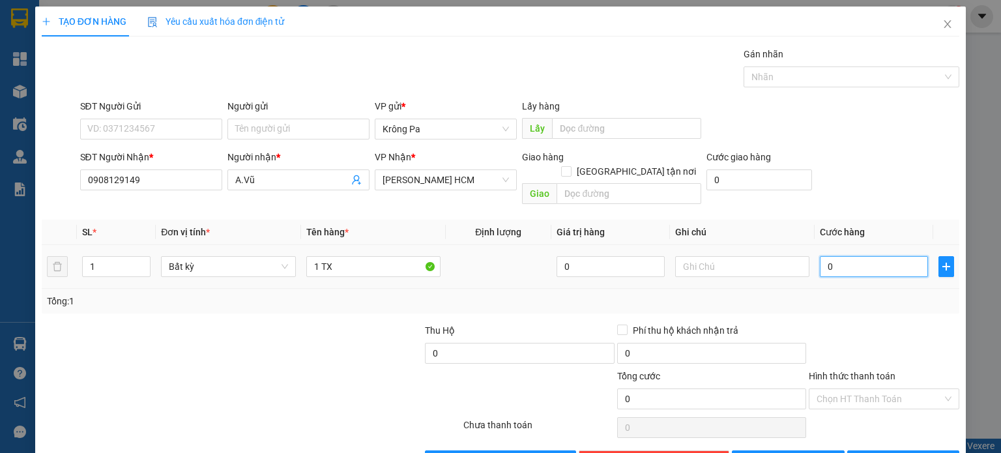
type input "7"
type input "70"
type input "70.000"
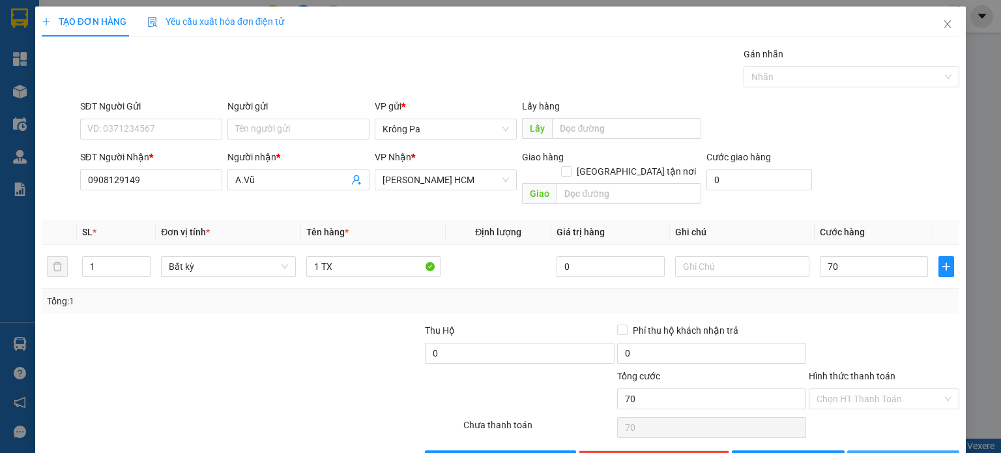
type input "70.000"
click at [887, 452] on span "[PERSON_NAME] và In" at bounding box center [917, 460] width 91 height 14
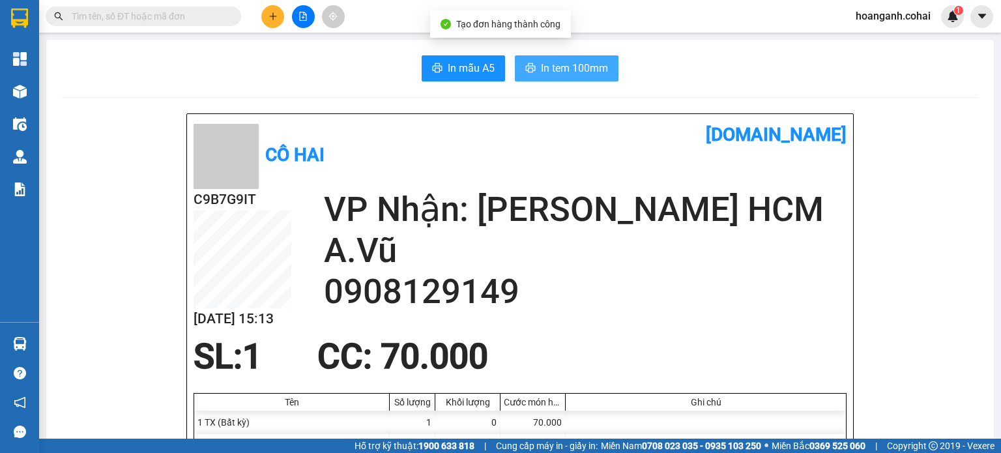
click at [569, 60] on span "In tem 100mm" at bounding box center [574, 68] width 67 height 16
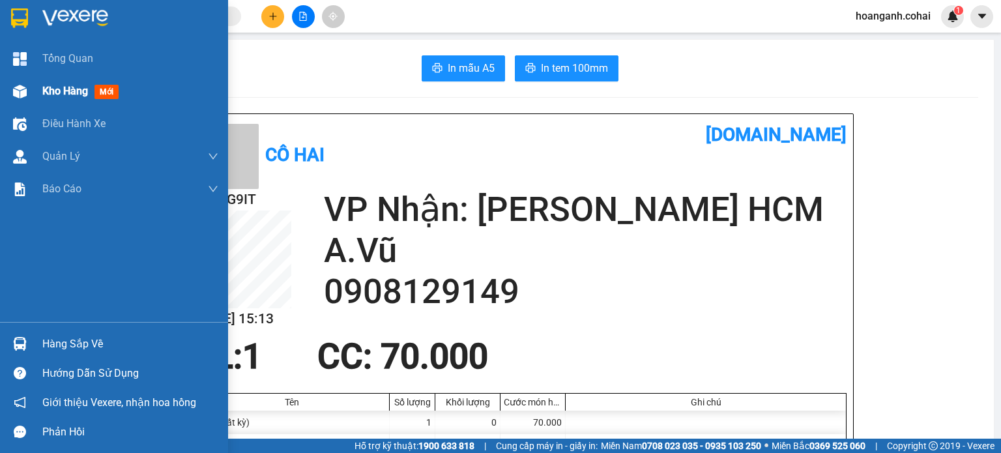
click at [61, 91] on span "Kho hàng" at bounding box center [65, 91] width 46 height 12
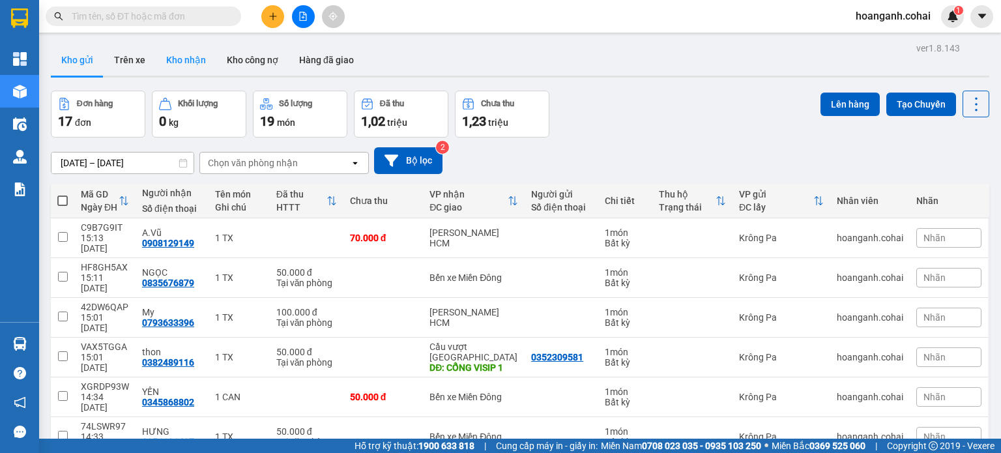
click at [184, 56] on button "Kho nhận" at bounding box center [186, 59] width 61 height 31
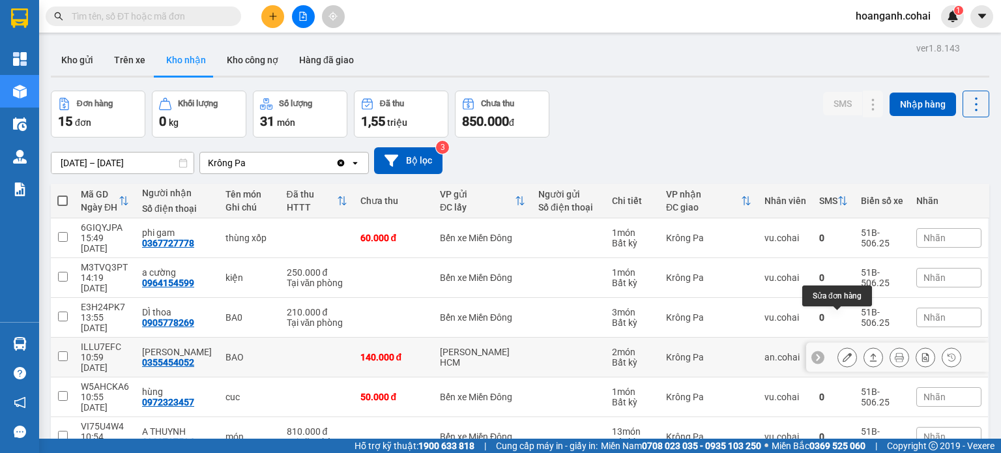
click at [842, 352] on icon at bounding box center [846, 356] width 9 height 9
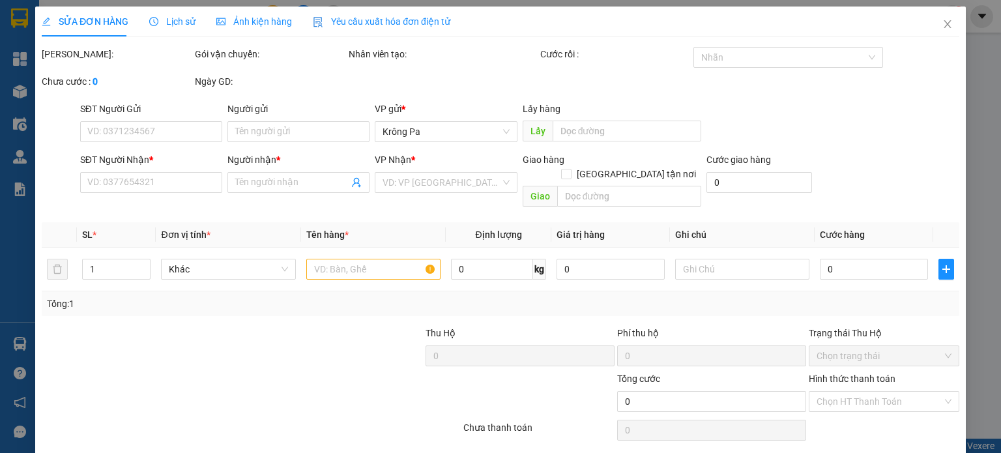
type input "0355454052"
type input "[PERSON_NAME]"
type input "140.000"
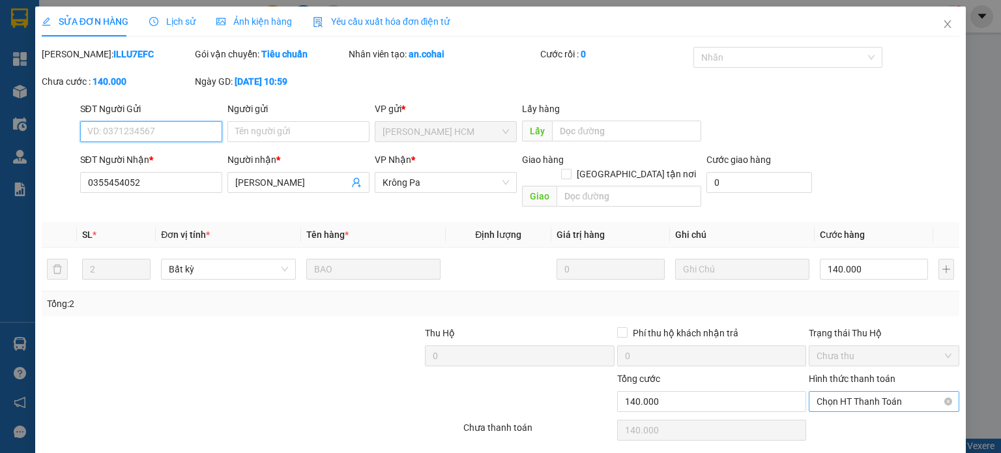
click at [849, 391] on span "Chọn HT Thanh Toán" at bounding box center [883, 401] width 135 height 20
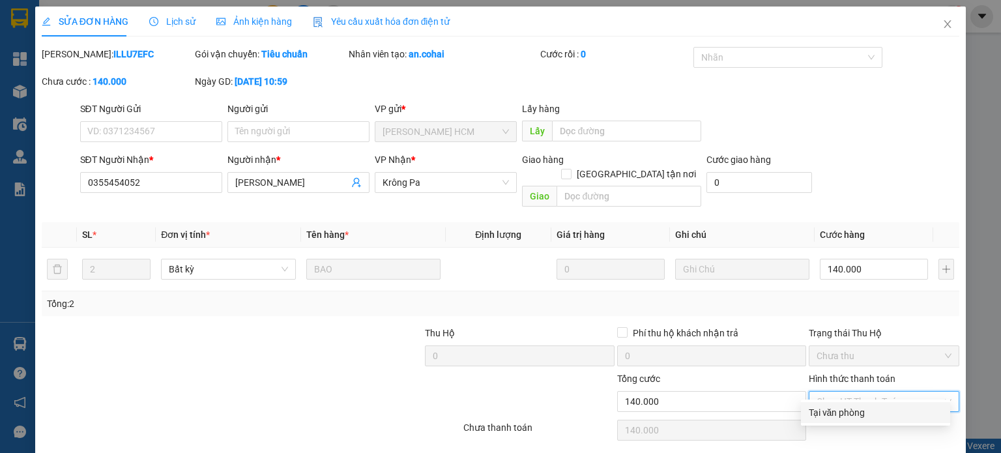
drag, startPoint x: 833, startPoint y: 416, endPoint x: 485, endPoint y: 446, distance: 349.8
click at [832, 416] on div "Tại văn phòng" at bounding box center [875, 412] width 134 height 14
type input "0"
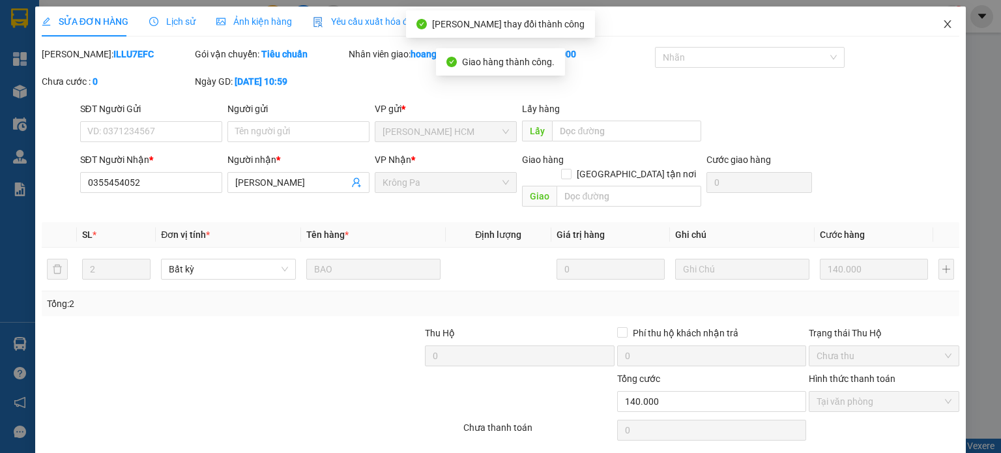
click at [942, 23] on icon "close" at bounding box center [947, 24] width 10 height 10
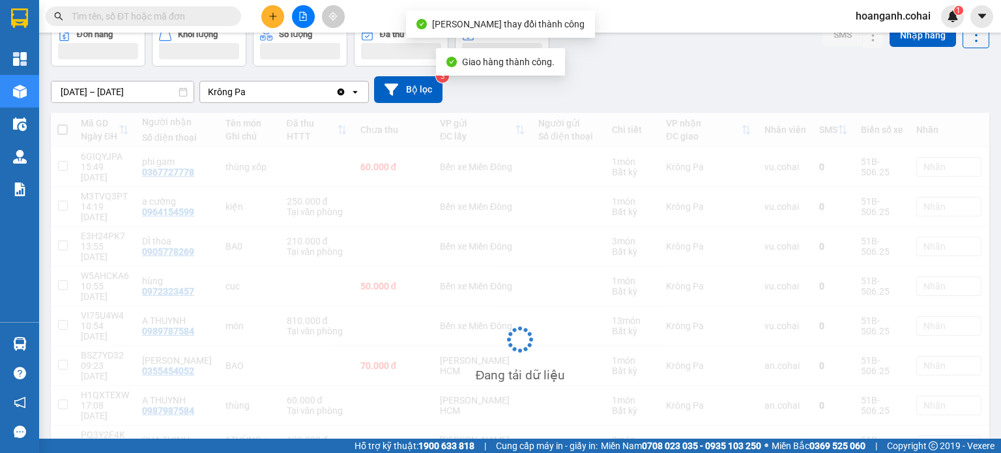
scroll to position [122, 0]
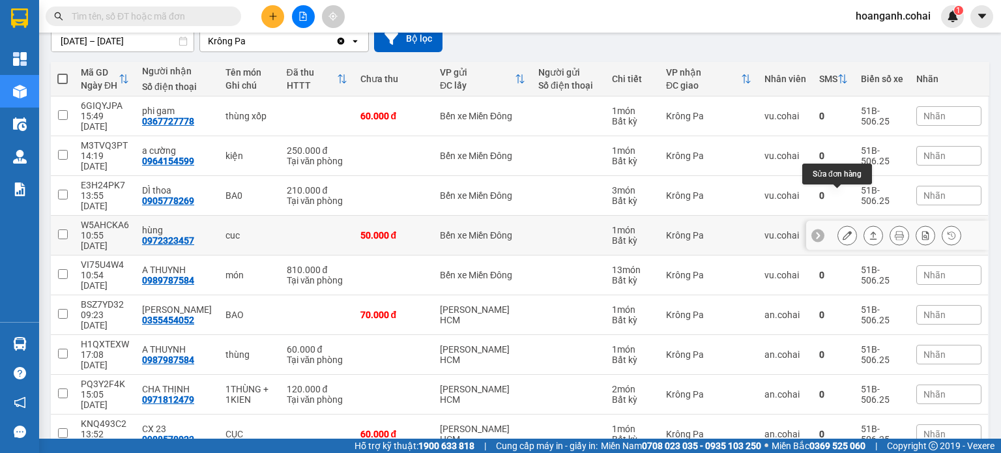
click at [842, 231] on icon at bounding box center [846, 235] width 9 height 9
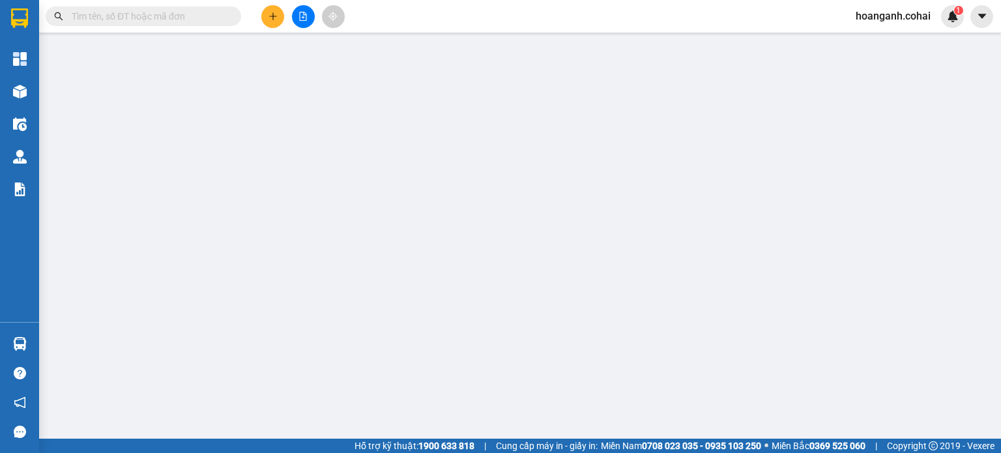
type input "0972323457"
type input "hùng"
type input "50.000"
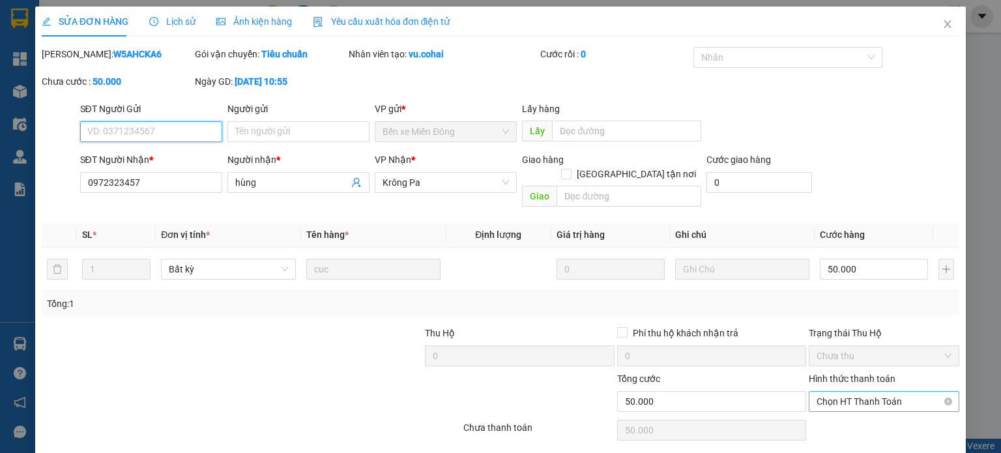
click at [849, 391] on span "Chọn HT Thanh Toán" at bounding box center [883, 401] width 135 height 20
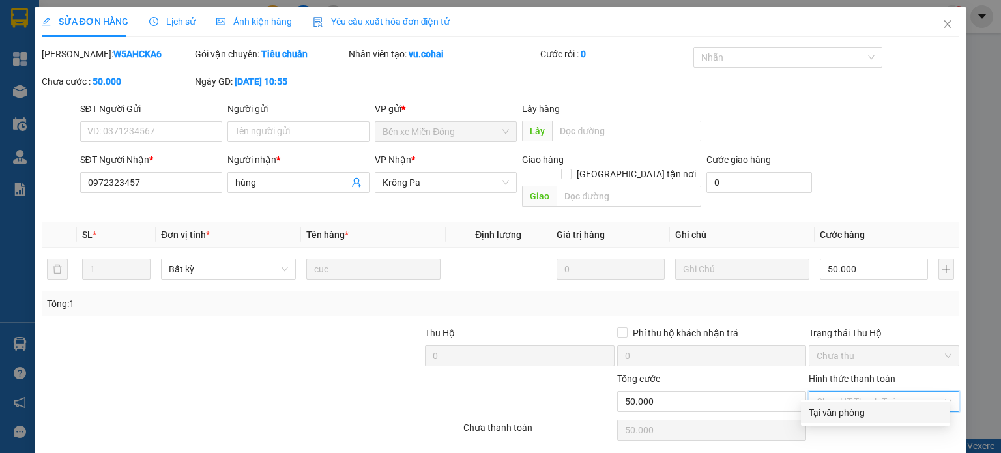
drag, startPoint x: 834, startPoint y: 414, endPoint x: 702, endPoint y: 434, distance: 133.8
click at [828, 416] on div "Tại văn phòng" at bounding box center [875, 412] width 134 height 14
type input "0"
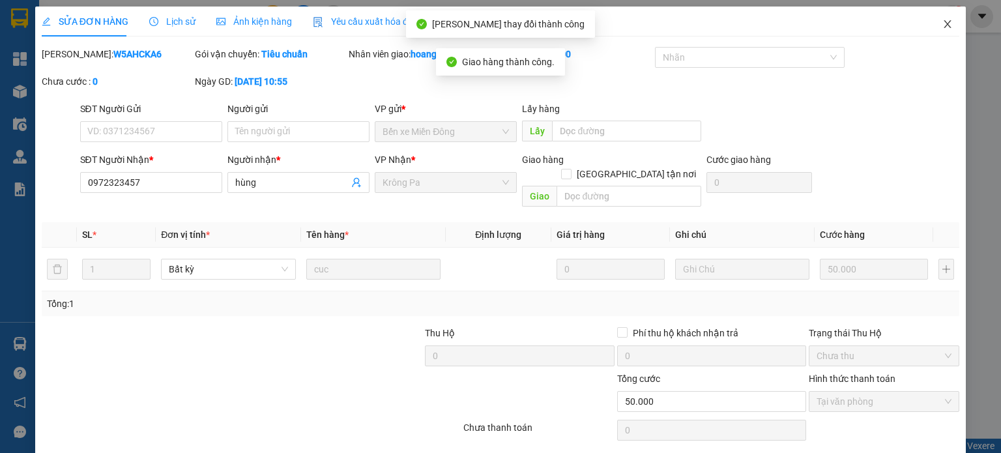
click at [939, 32] on span "Close" at bounding box center [947, 25] width 36 height 36
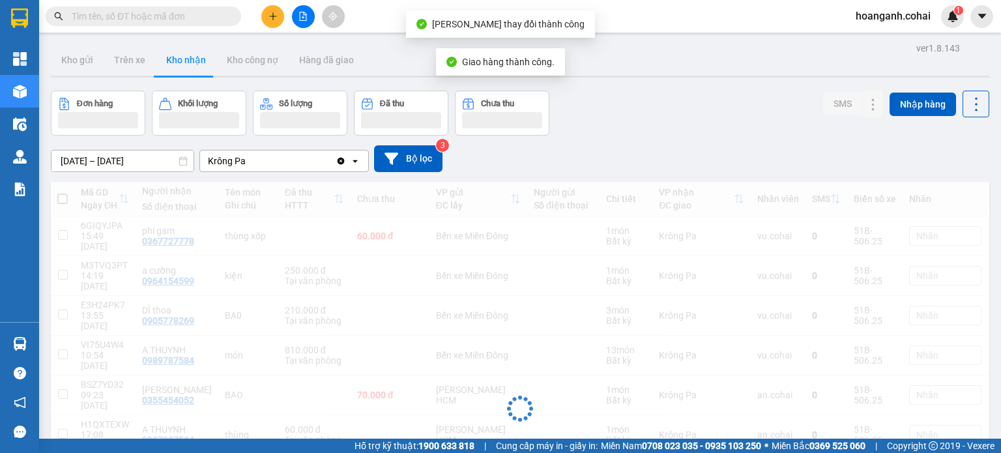
scroll to position [125, 0]
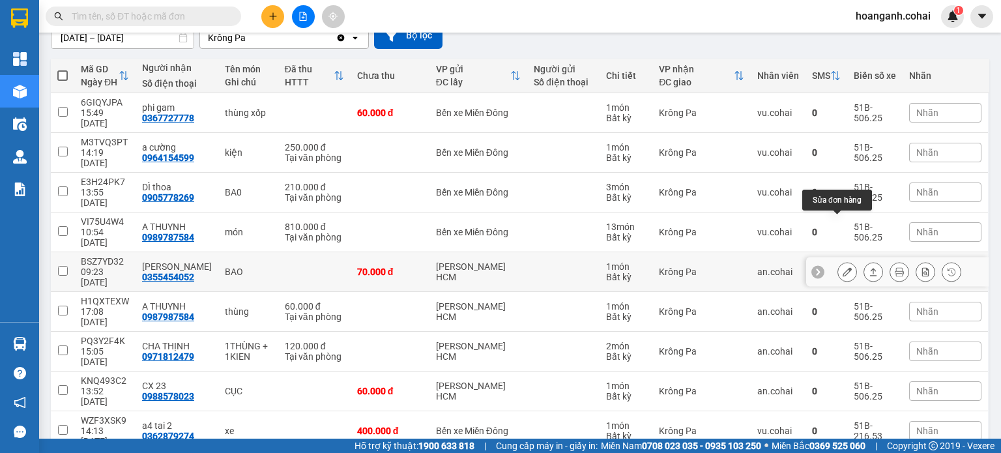
click at [842, 267] on icon at bounding box center [846, 271] width 9 height 9
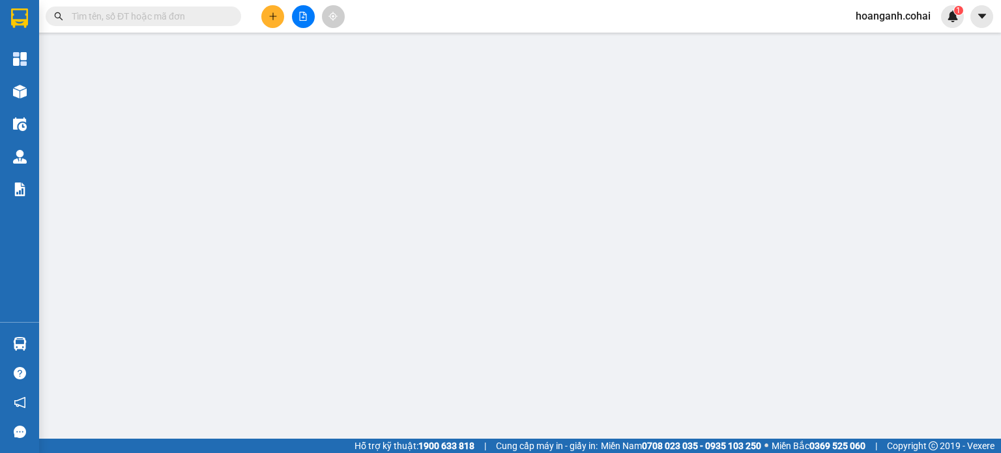
type input "0355454052"
type input "[PERSON_NAME]"
type input "70.000"
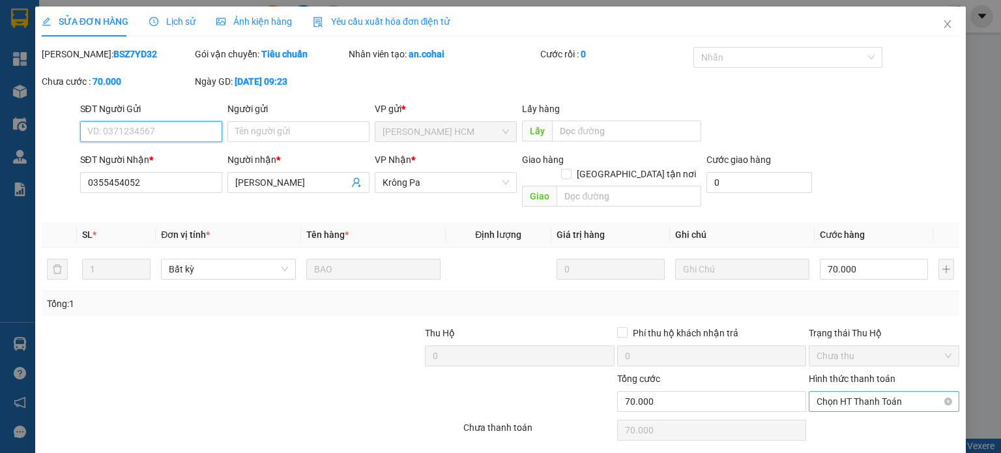
click at [862, 391] on span "Chọn HT Thanh Toán" at bounding box center [883, 401] width 135 height 20
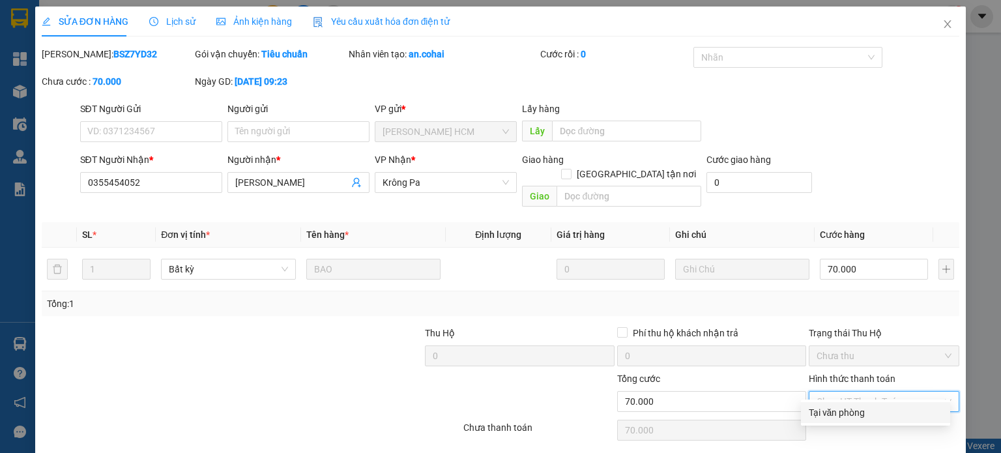
click at [845, 412] on div "Tại văn phòng" at bounding box center [875, 412] width 134 height 14
type input "0"
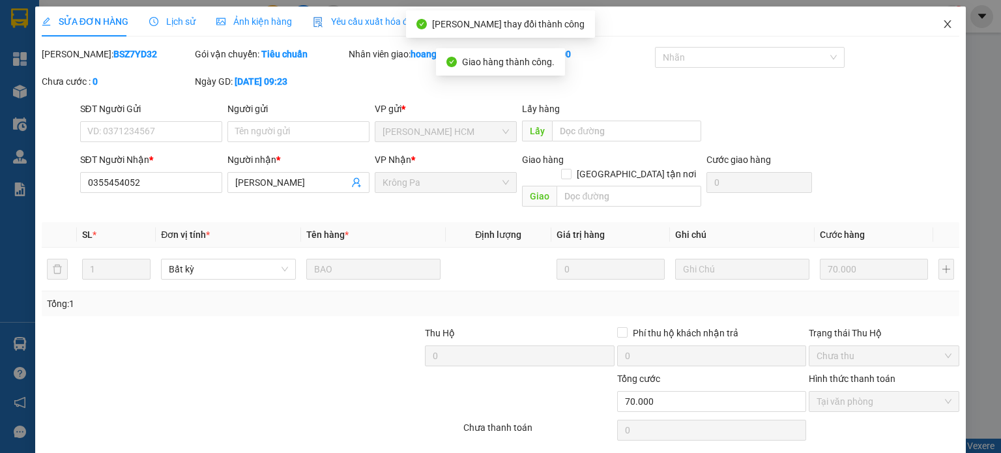
click at [929, 21] on span "Close" at bounding box center [947, 25] width 36 height 36
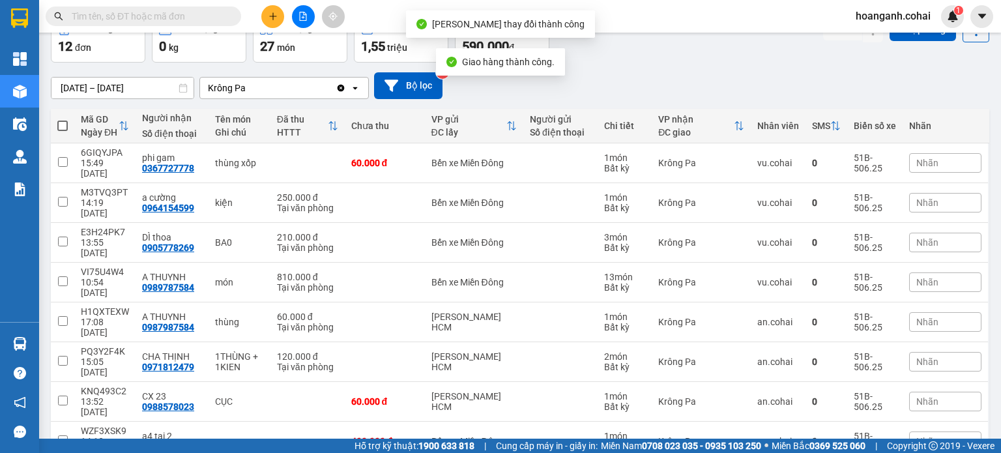
scroll to position [135, 0]
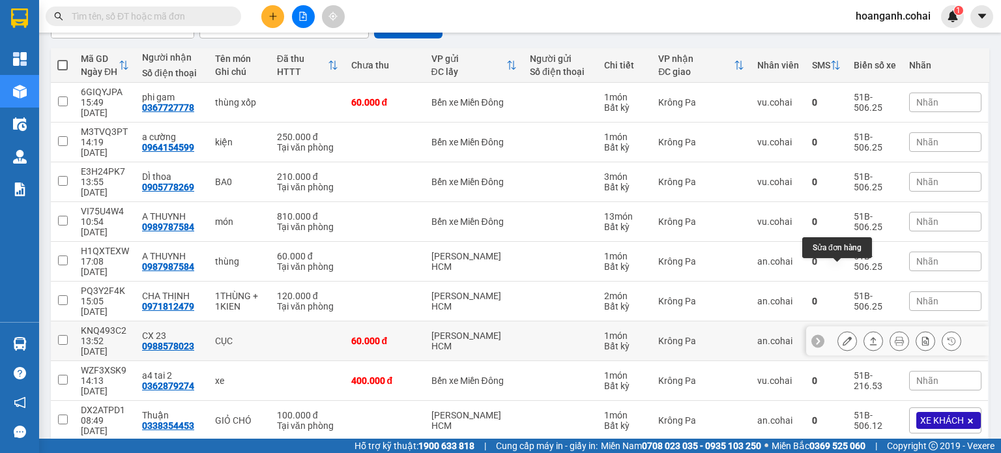
click at [842, 336] on icon at bounding box center [846, 340] width 9 height 9
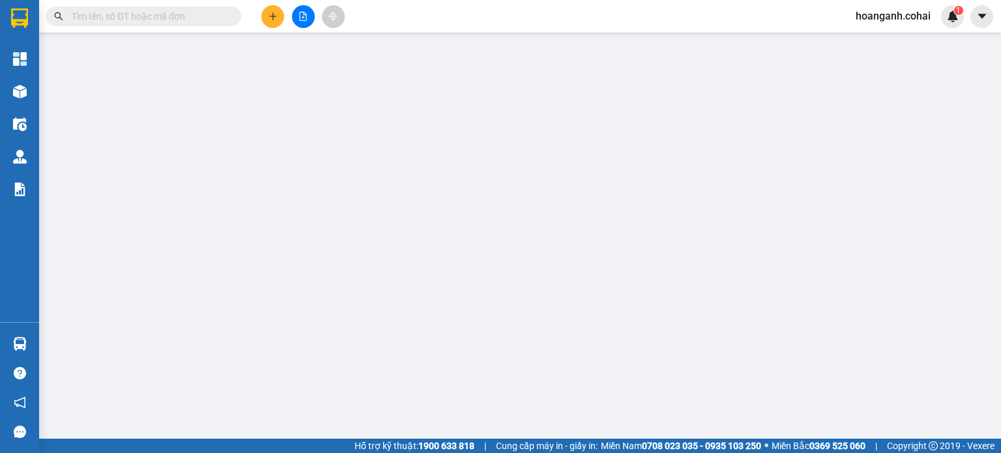
type input "0988578023"
type input "CX 23"
type input "60.000"
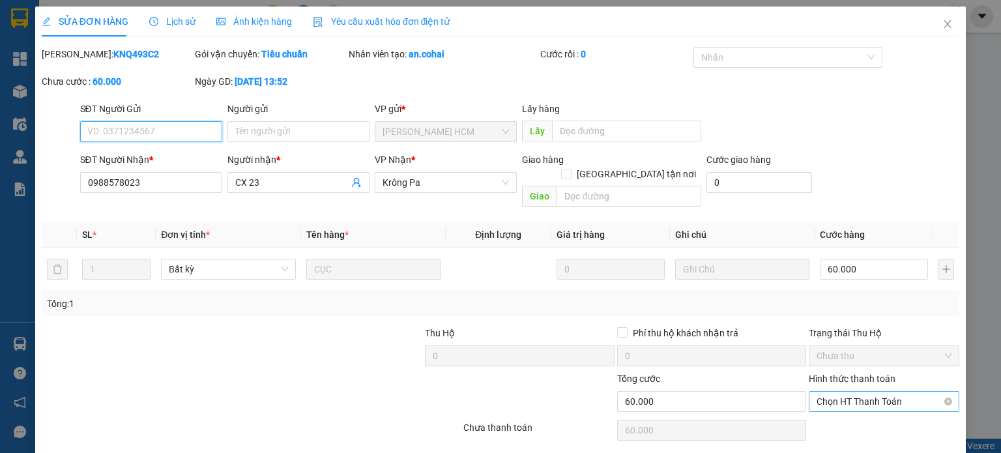
drag, startPoint x: 875, startPoint y: 385, endPoint x: 865, endPoint y: 395, distance: 14.7
click at [874, 391] on span "Chọn HT Thanh Toán" at bounding box center [883, 401] width 135 height 20
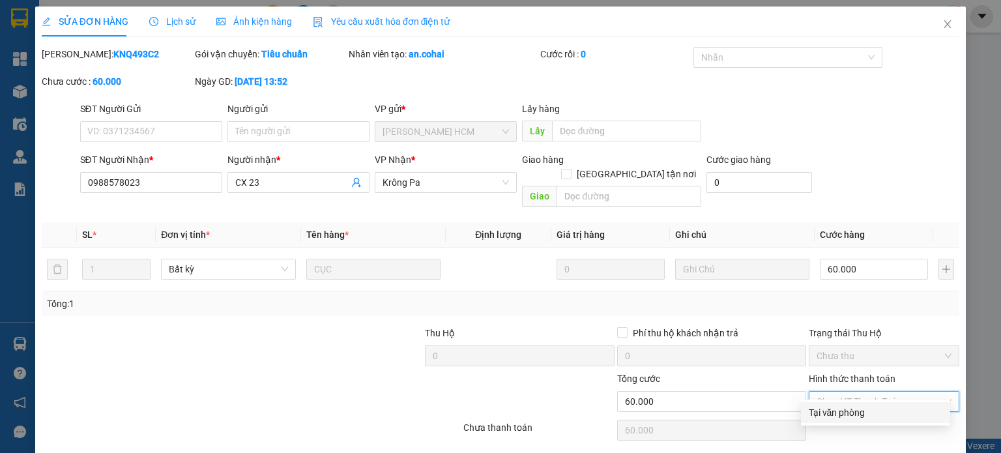
drag, startPoint x: 842, startPoint y: 410, endPoint x: 603, endPoint y: 445, distance: 241.5
click at [842, 410] on div "Tại văn phòng" at bounding box center [875, 412] width 134 height 14
type input "0"
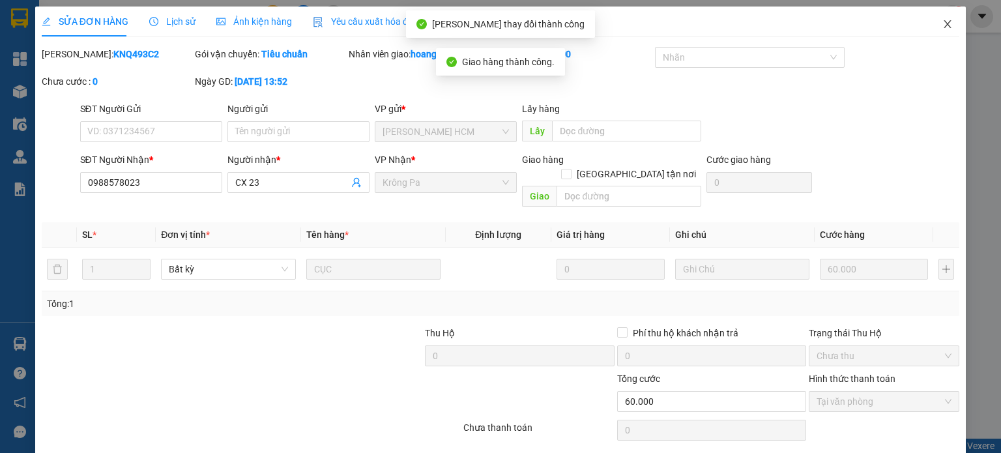
click at [942, 23] on icon "close" at bounding box center [947, 24] width 10 height 10
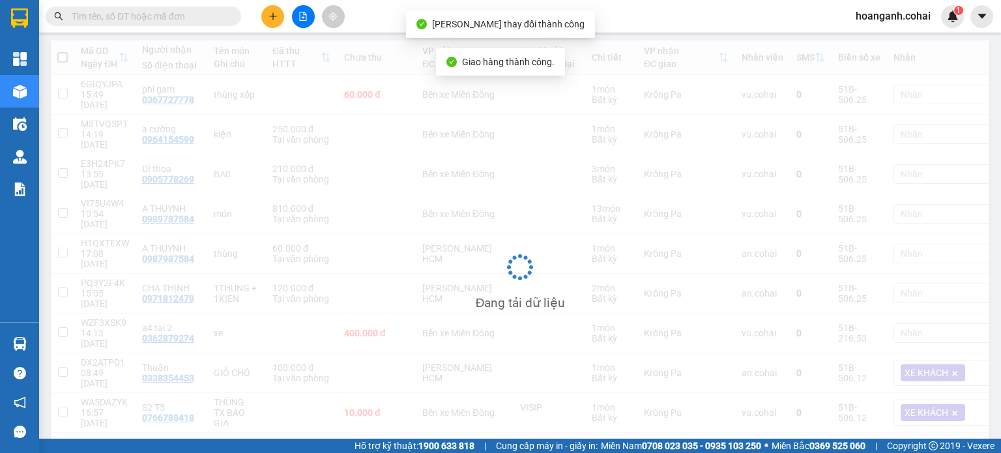
scroll to position [147, 0]
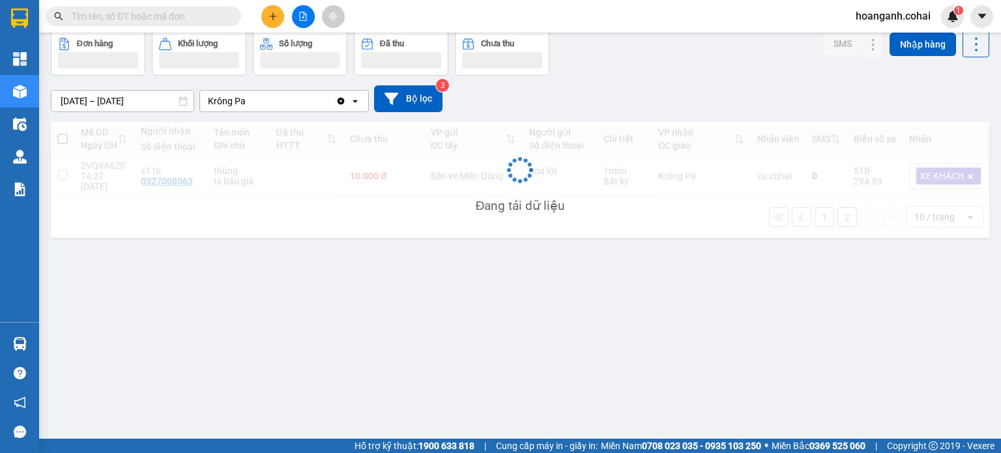
scroll to position [60, 0]
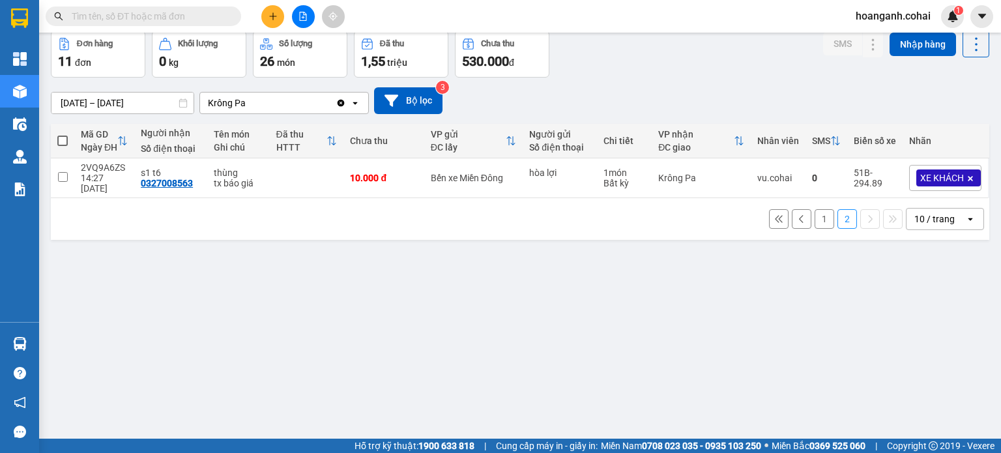
click at [819, 213] on button "1" at bounding box center [824, 219] width 20 height 20
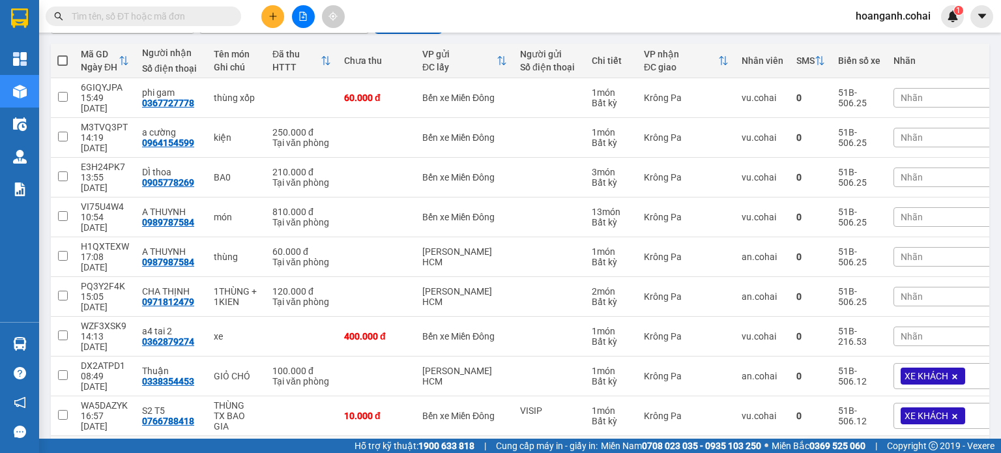
scroll to position [147, 0]
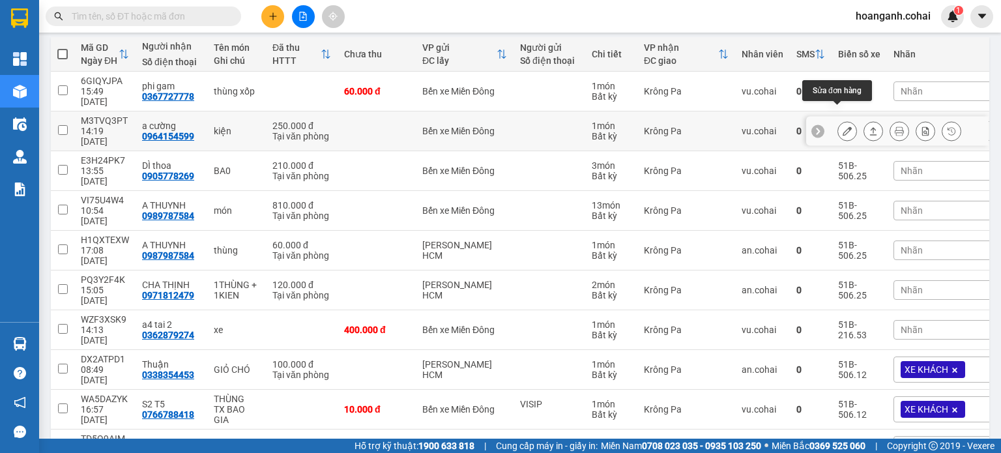
click at [842, 126] on icon at bounding box center [846, 130] width 9 height 9
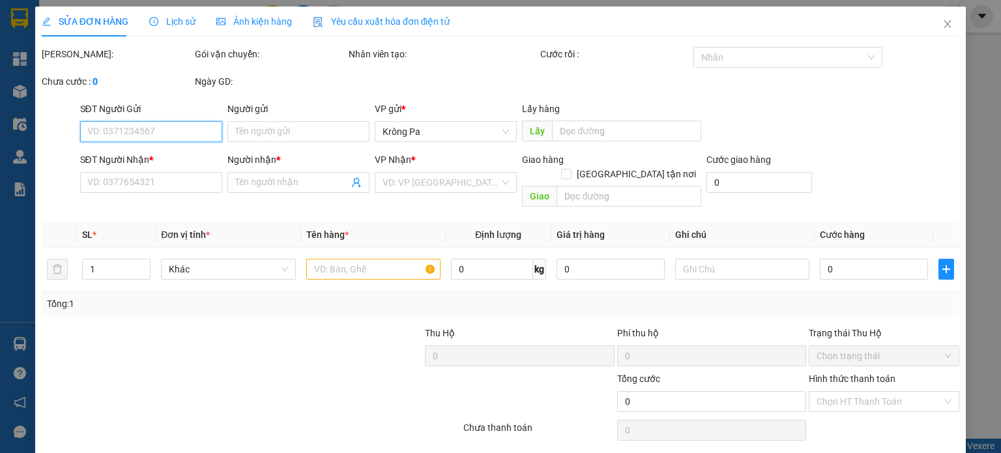
type input "0964154599"
type input "a cường"
type input "250.000"
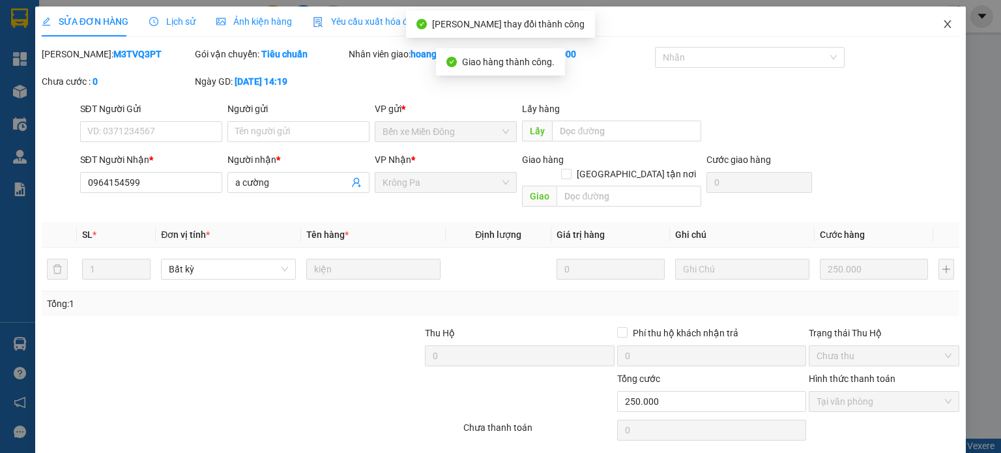
click at [943, 29] on icon "close" at bounding box center [947, 24] width 10 height 10
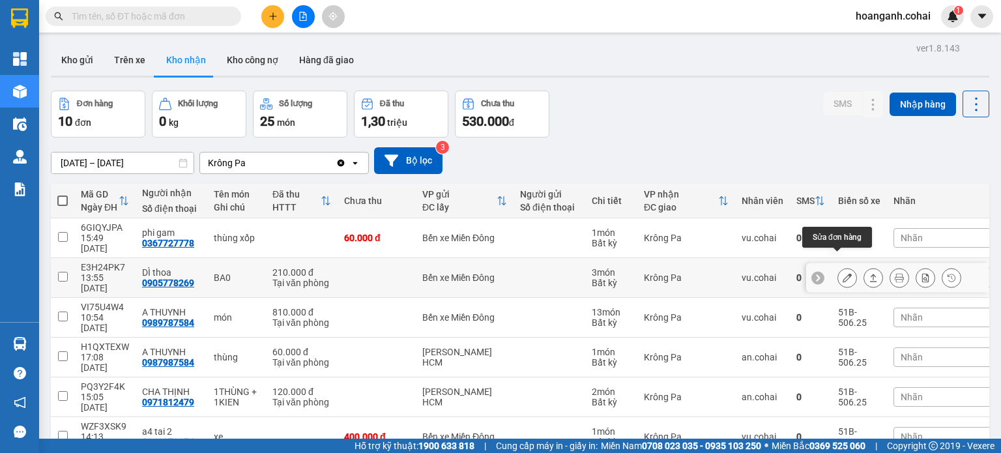
click at [838, 266] on button at bounding box center [847, 277] width 18 height 23
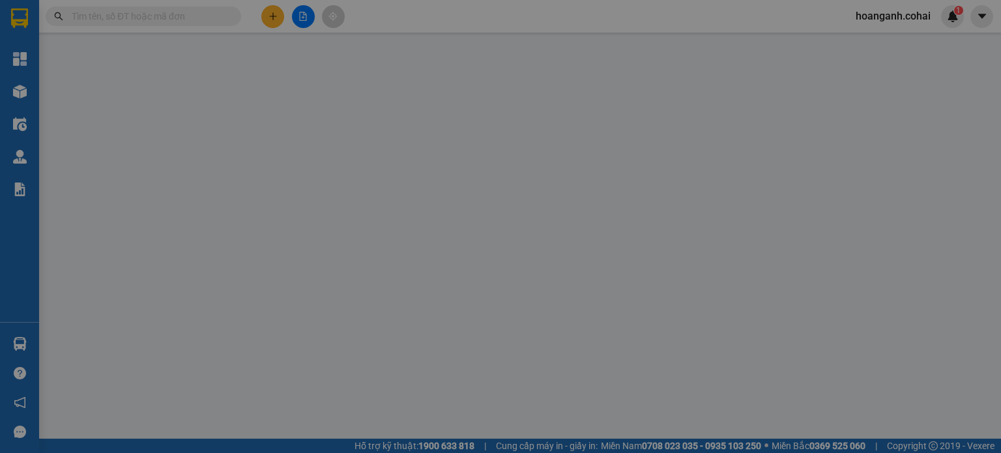
type input "0905778269"
type input "DÌ thoa"
type input "210.000"
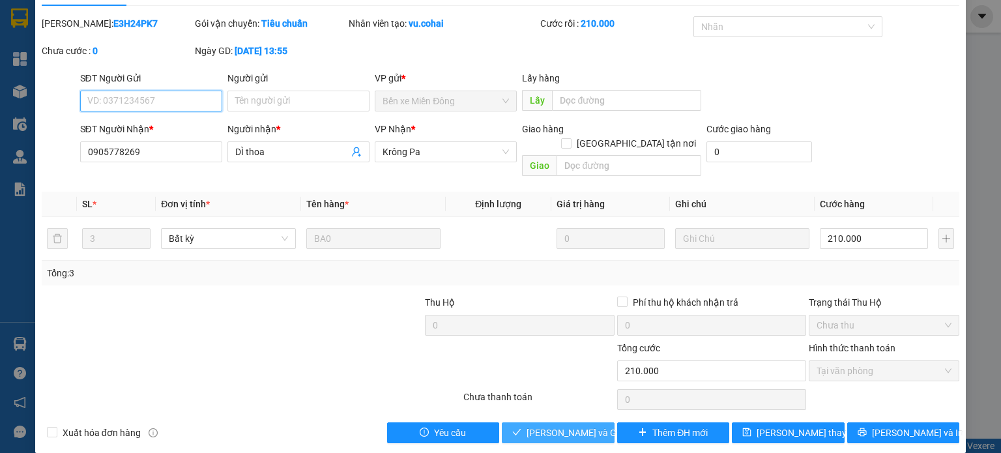
scroll to position [31, 0]
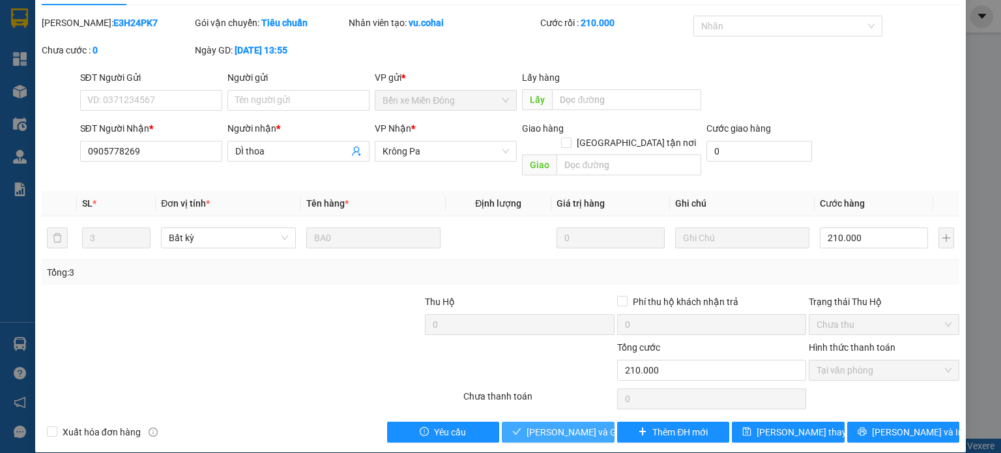
drag, startPoint x: 541, startPoint y: 414, endPoint x: 726, endPoint y: 176, distance: 301.2
click at [541, 425] on span "[PERSON_NAME] và Giao hàng" at bounding box center [588, 432] width 125 height 14
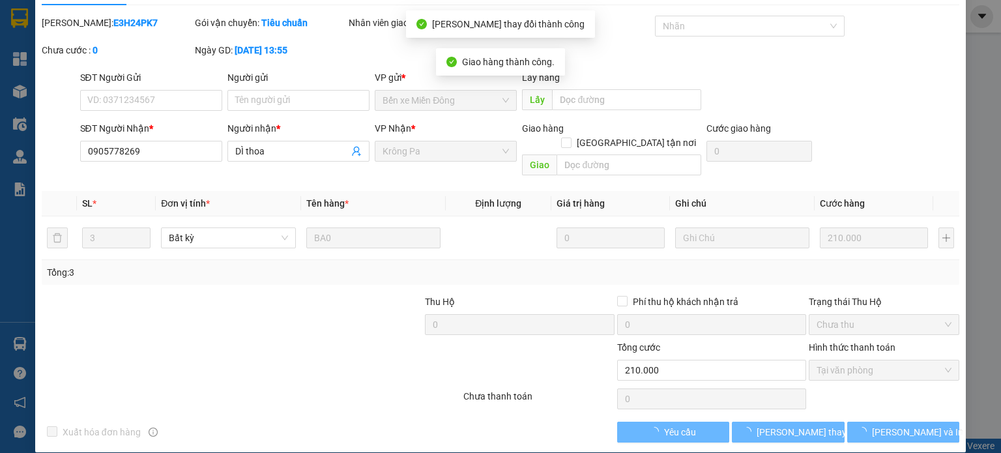
scroll to position [0, 0]
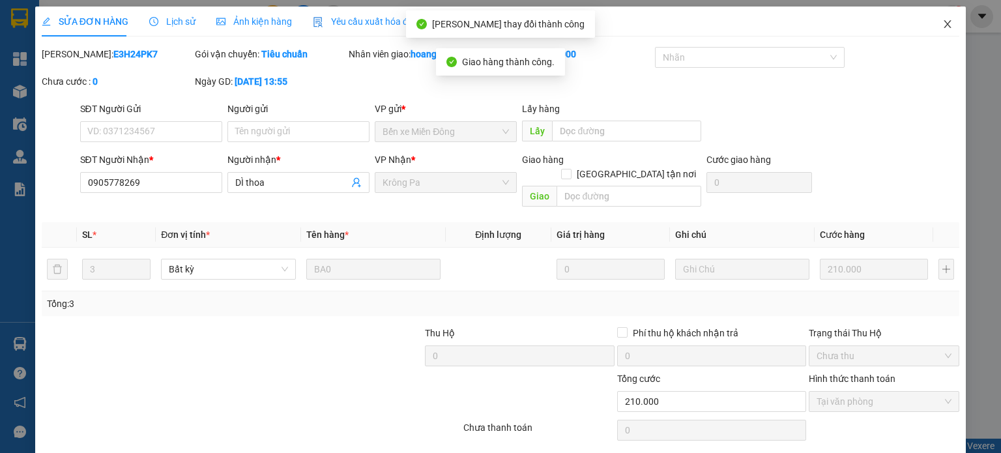
click at [942, 24] on icon "close" at bounding box center [947, 24] width 10 height 10
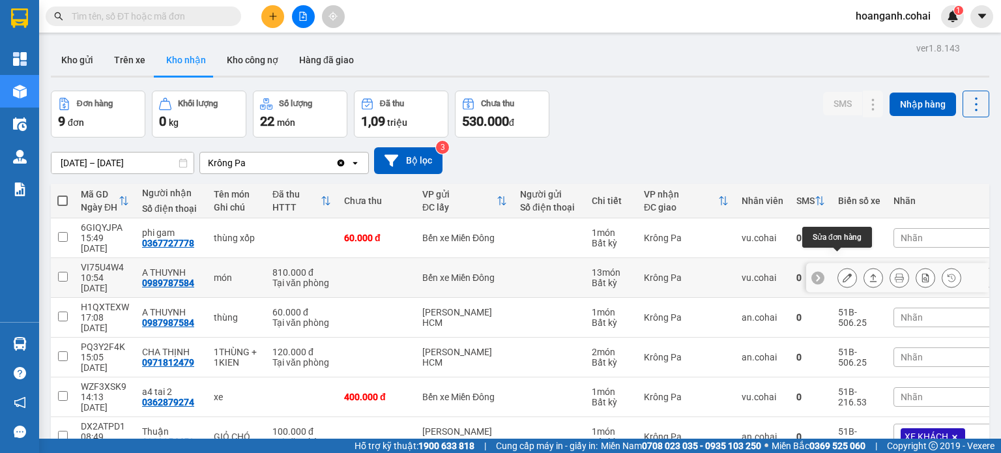
click at [842, 273] on icon at bounding box center [846, 277] width 9 height 9
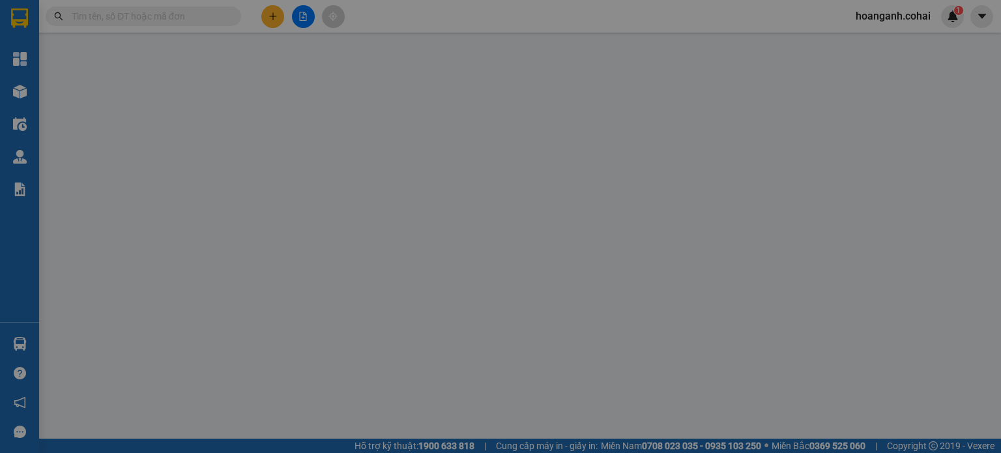
type input "0989787584"
type input "A THUYNH"
type input "810.000"
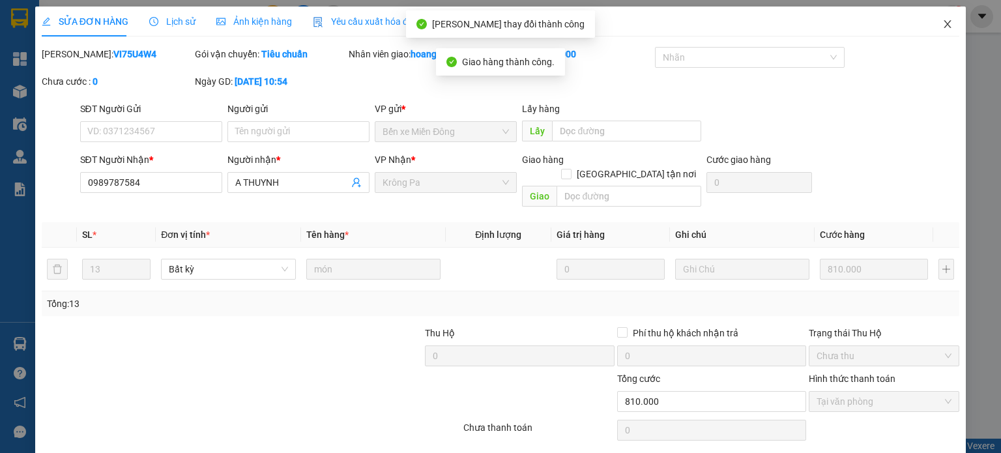
click at [942, 27] on icon "close" at bounding box center [947, 24] width 10 height 10
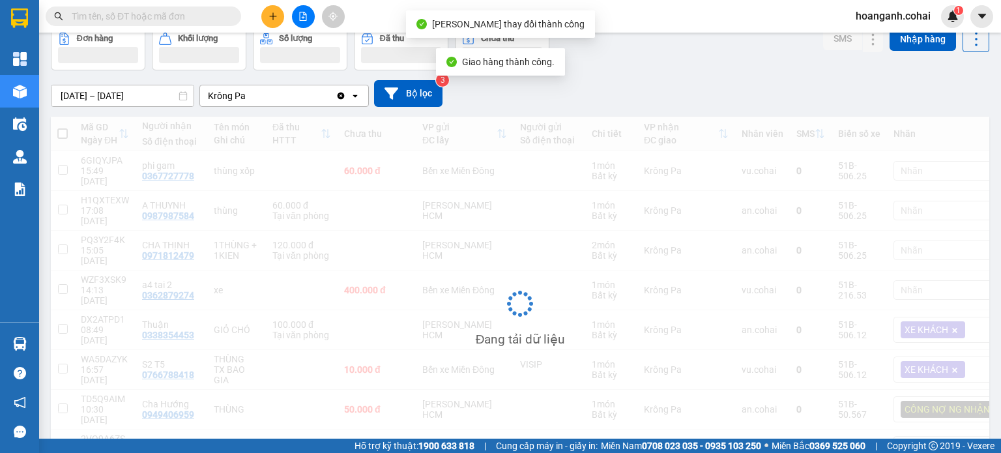
scroll to position [90, 0]
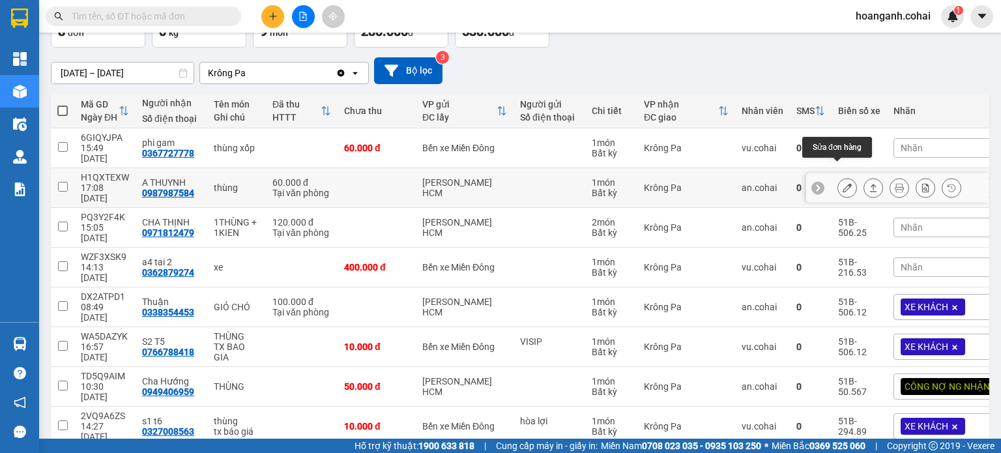
click at [842, 183] on icon at bounding box center [846, 187] width 9 height 9
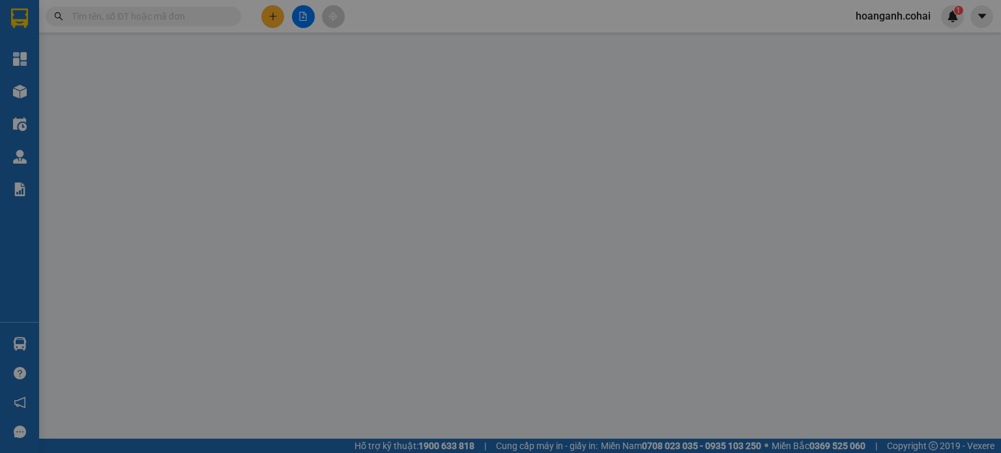
type input "0987987584"
type input "A THUYNH"
type input "60.000"
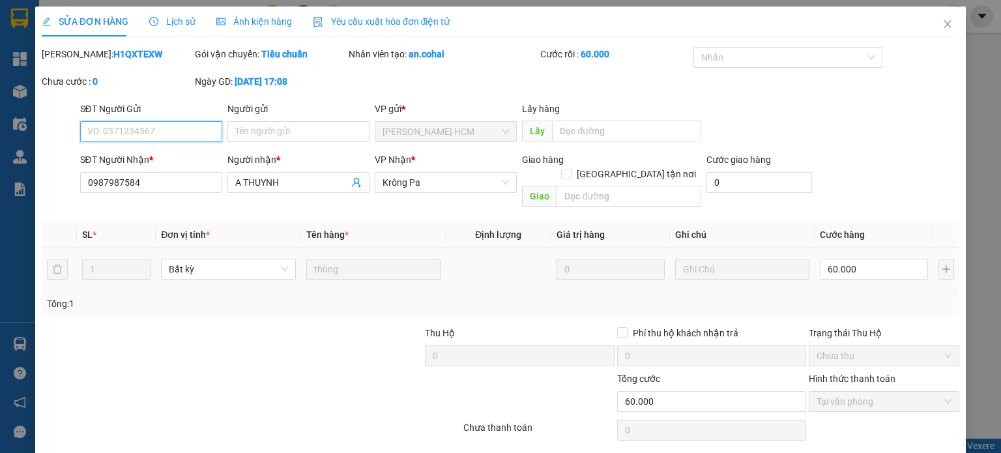
scroll to position [31, 0]
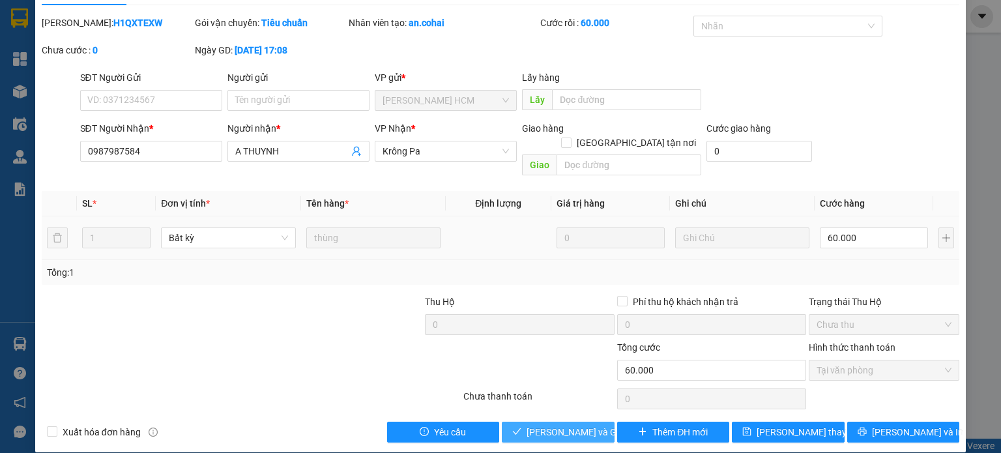
click at [581, 425] on span "[PERSON_NAME] và Giao hàng" at bounding box center [588, 432] width 125 height 14
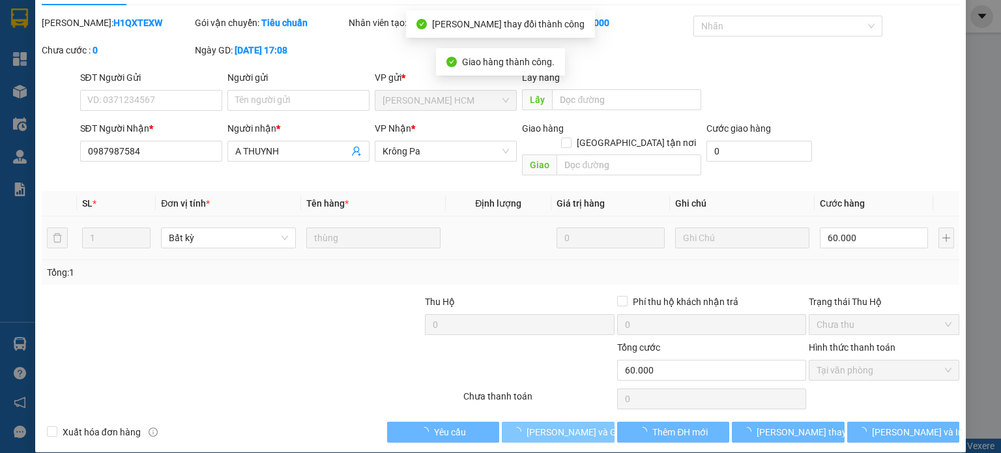
scroll to position [0, 0]
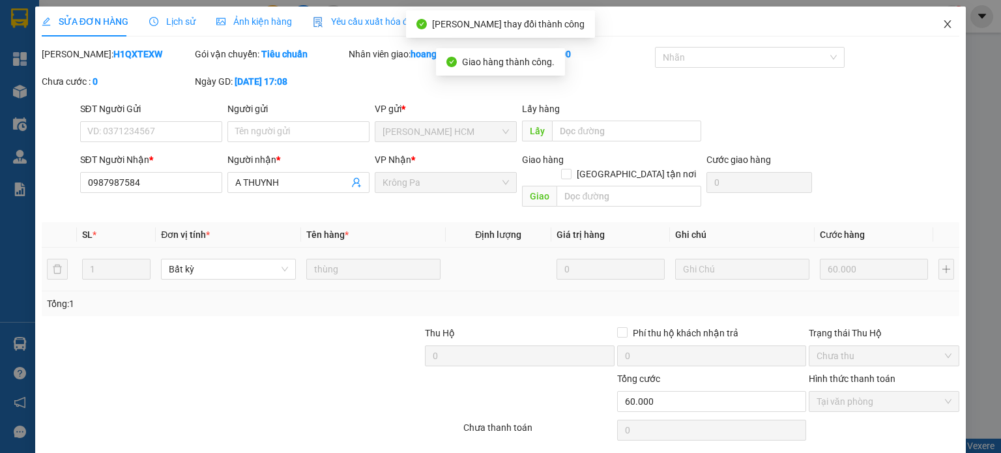
click at [942, 23] on icon "close" at bounding box center [947, 24] width 10 height 10
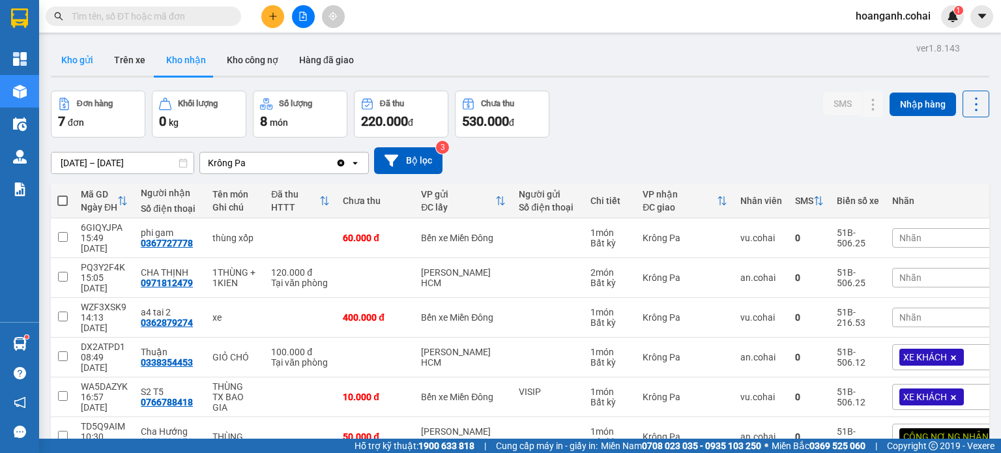
click at [70, 62] on button "Kho gửi" at bounding box center [77, 59] width 53 height 31
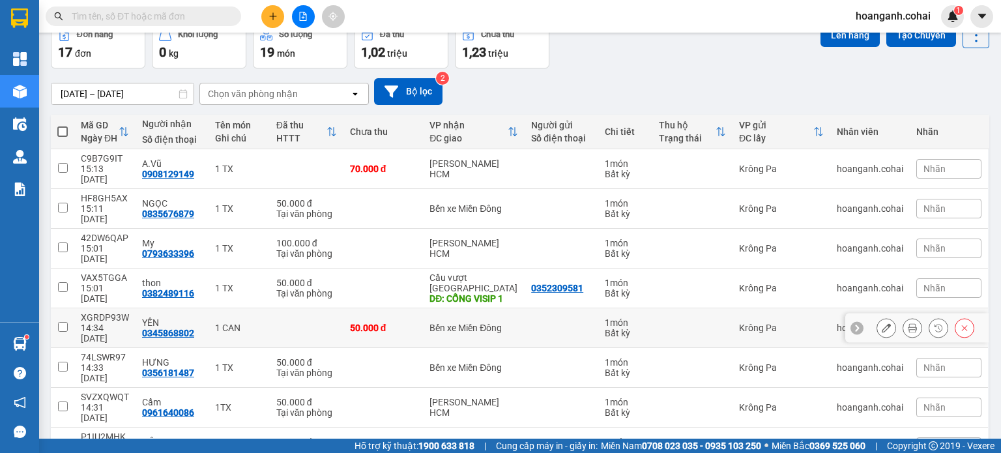
scroll to position [122, 0]
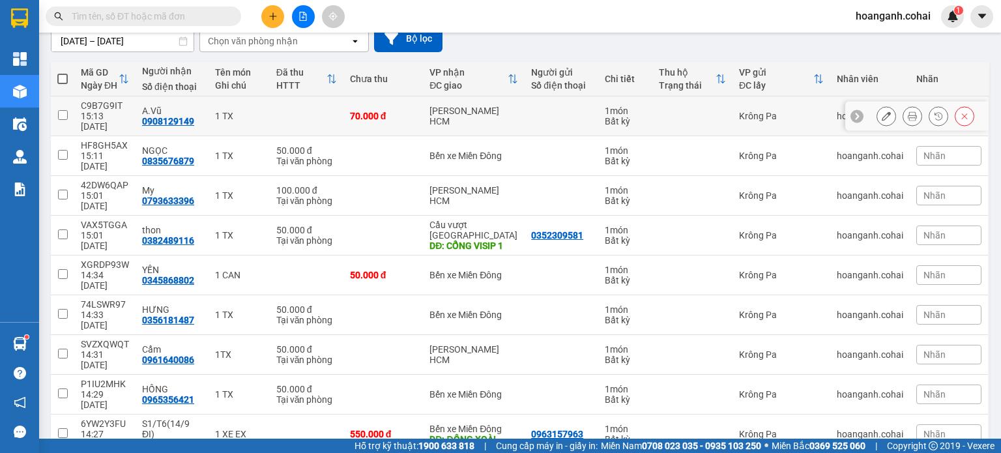
click at [64, 114] on td at bounding box center [62, 116] width 23 height 40
checkbox input "true"
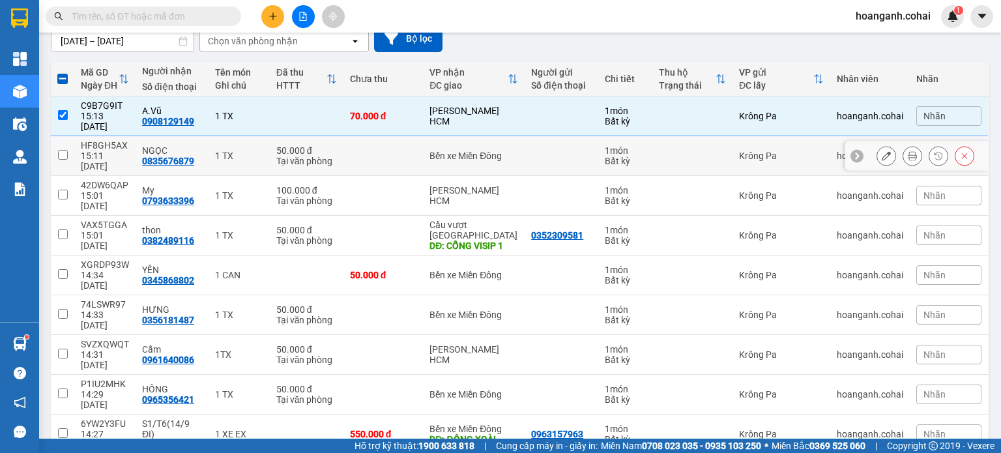
click at [65, 150] on input "checkbox" at bounding box center [63, 155] width 10 height 10
checkbox input "true"
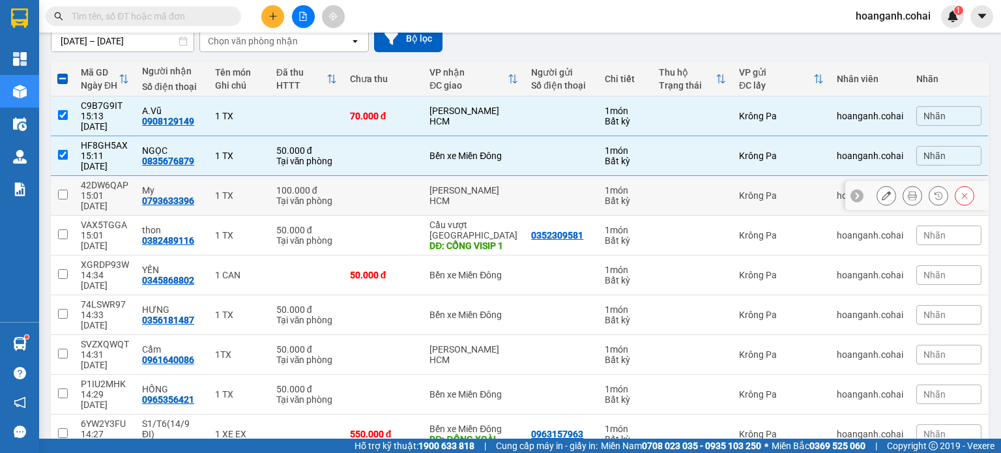
click at [62, 190] on input "checkbox" at bounding box center [63, 195] width 10 height 10
checkbox input "true"
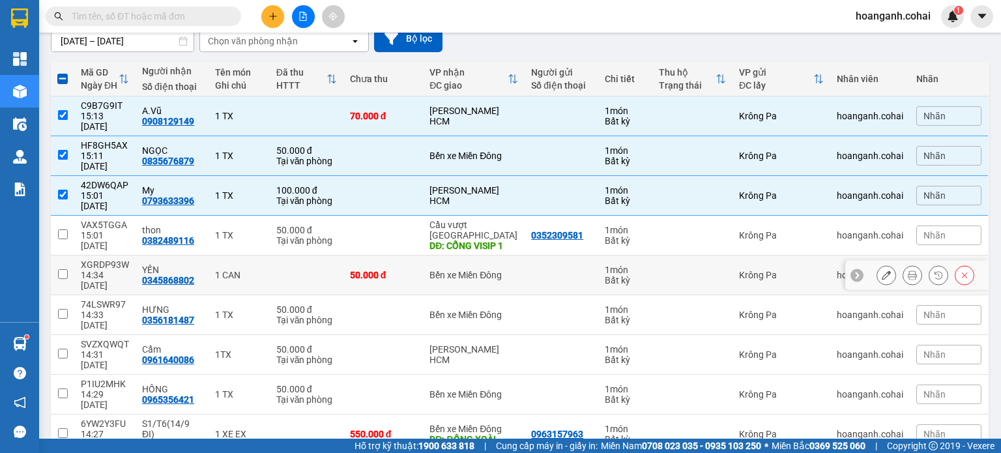
click at [63, 269] on input "checkbox" at bounding box center [63, 274] width 10 height 10
checkbox input "true"
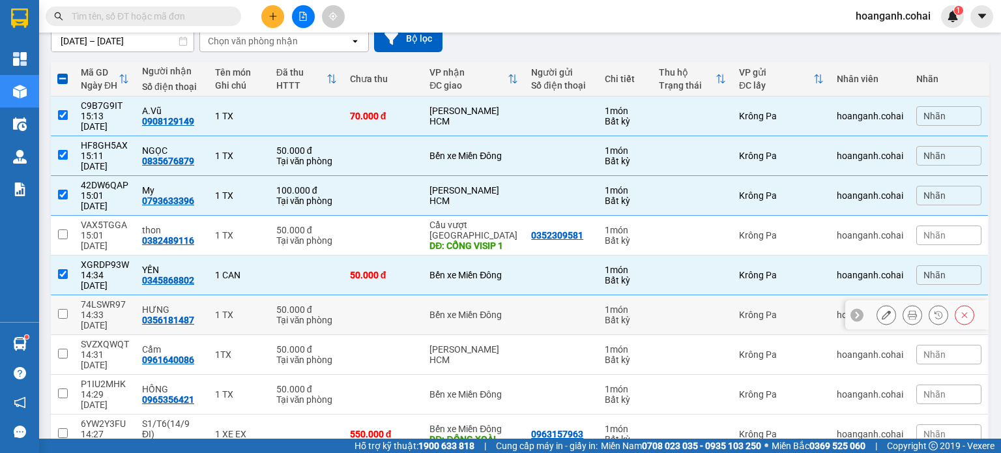
click at [64, 309] on input "checkbox" at bounding box center [63, 314] width 10 height 10
checkbox input "true"
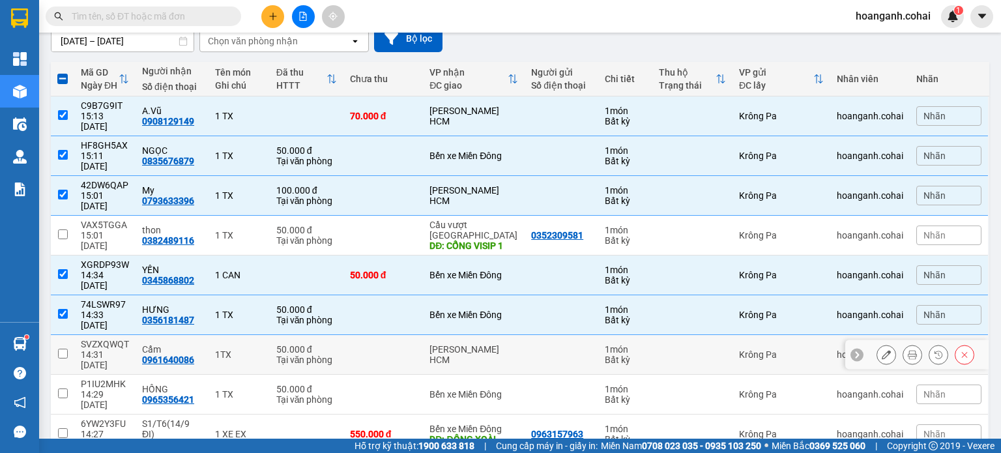
click at [64, 348] on input "checkbox" at bounding box center [63, 353] width 10 height 10
checkbox input "true"
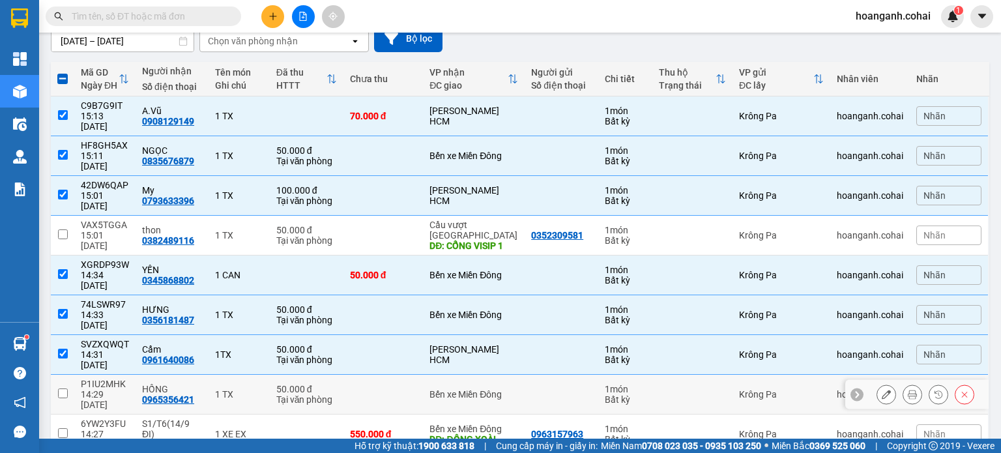
click at [65, 388] on input "checkbox" at bounding box center [63, 393] width 10 height 10
checkbox input "true"
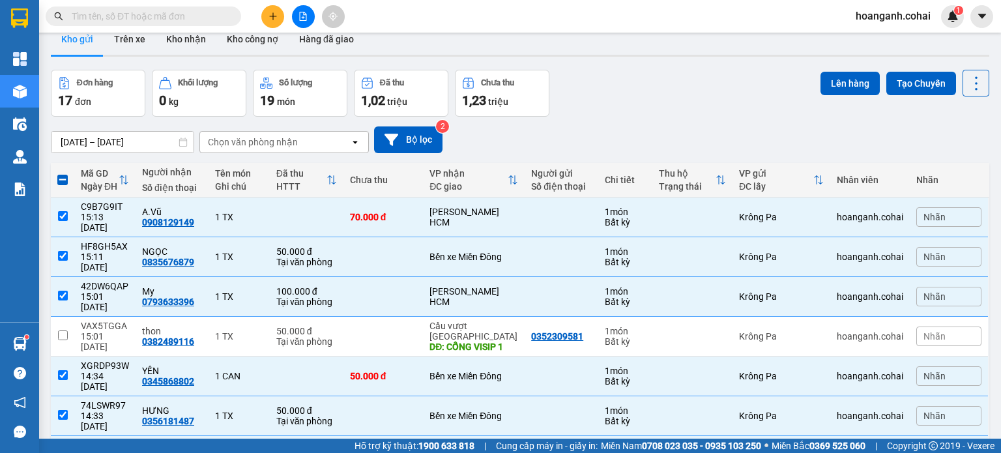
scroll to position [0, 0]
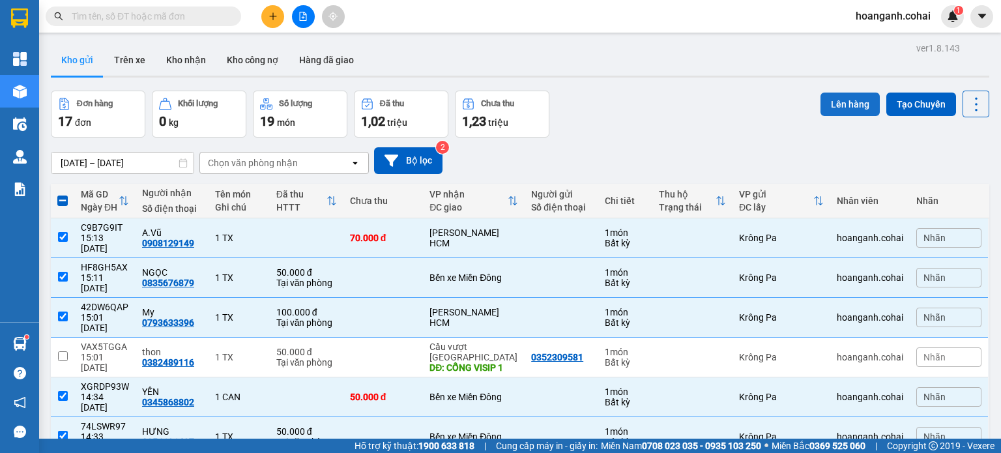
click at [836, 102] on button "Lên hàng" at bounding box center [849, 103] width 59 height 23
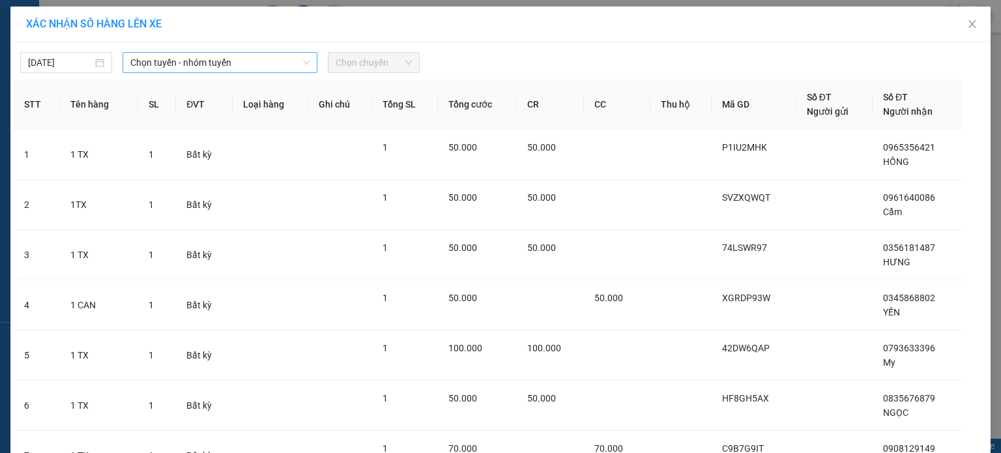
click at [302, 63] on icon "down" at bounding box center [306, 63] width 8 height 8
click at [271, 56] on span "Chọn tuyến - nhóm tuyến" at bounding box center [219, 63] width 179 height 20
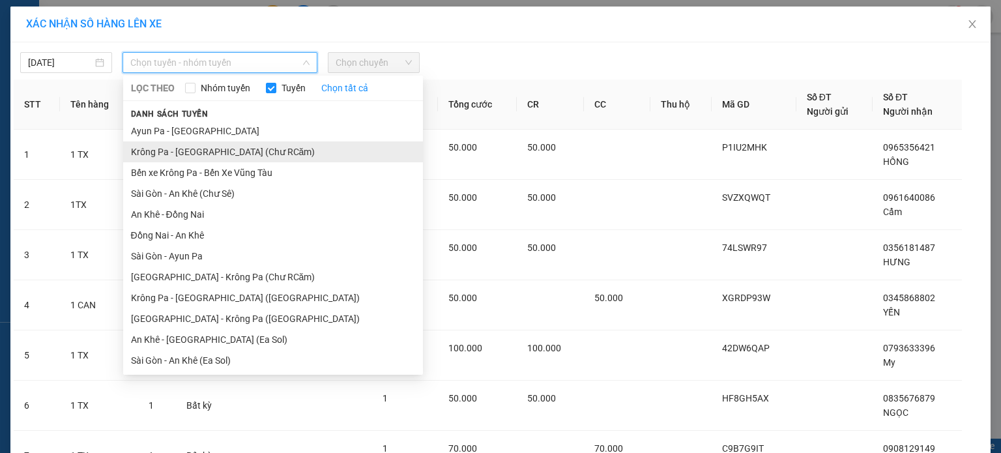
click at [237, 150] on li "Krông Pa - [GEOGRAPHIC_DATA] (Chư RCăm)" at bounding box center [273, 151] width 300 height 21
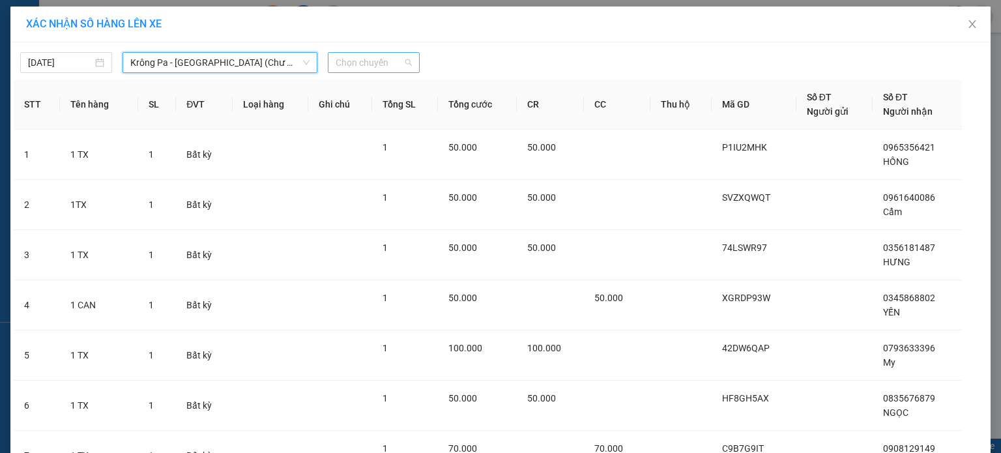
click at [400, 63] on span "Chọn chuyến" at bounding box center [373, 63] width 76 height 20
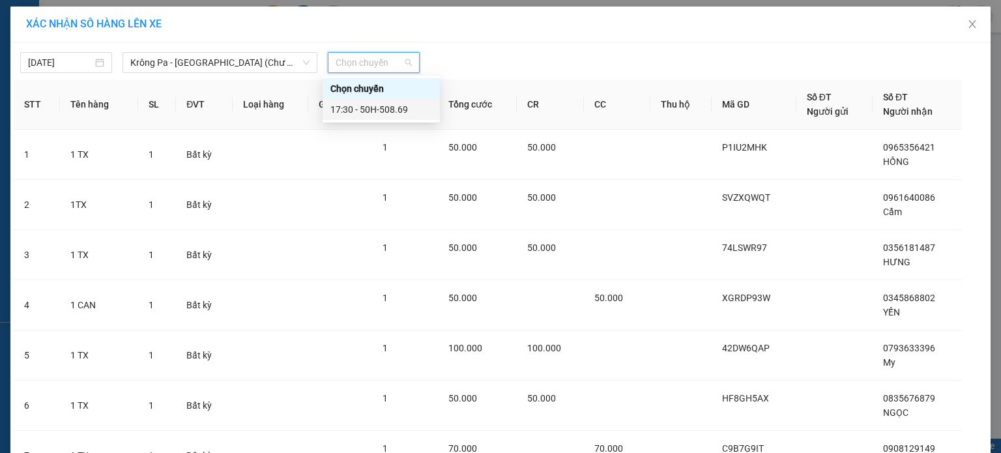
click at [397, 116] on div "17:30 - 50H-508.69" at bounding box center [381, 109] width 102 height 14
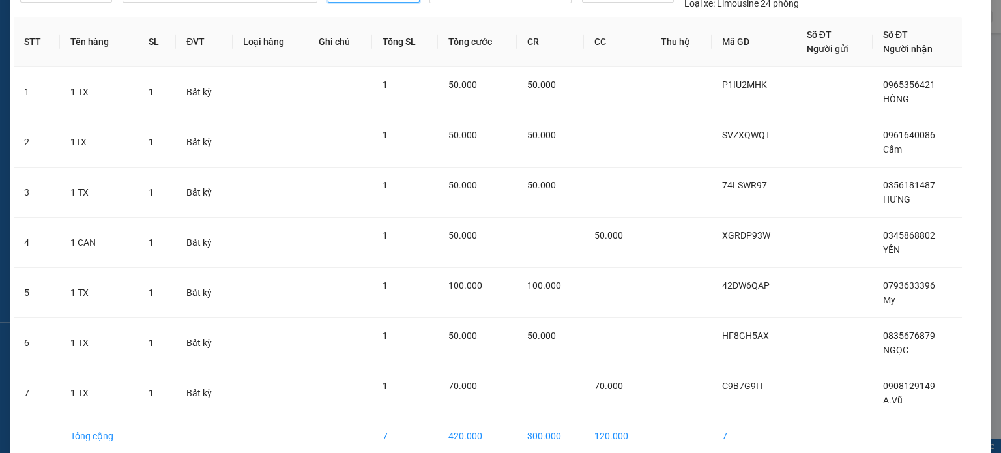
scroll to position [130, 0]
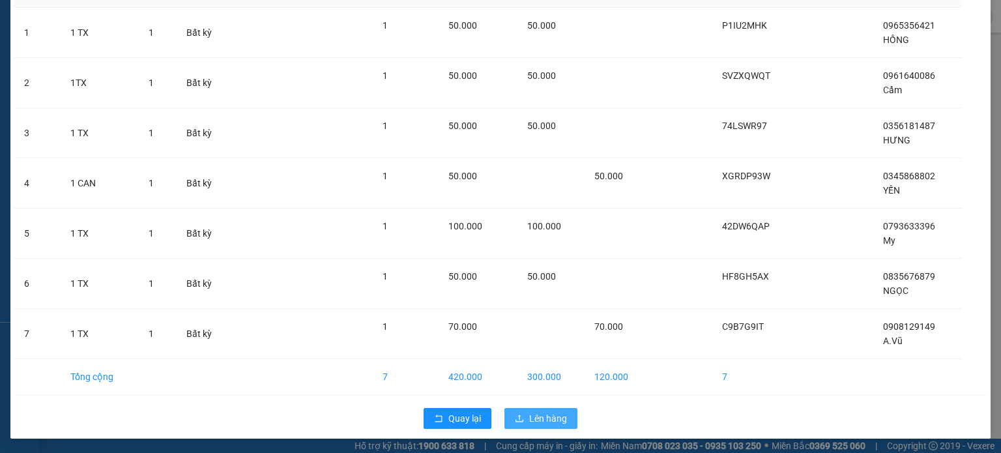
click at [535, 411] on span "Lên hàng" at bounding box center [548, 418] width 38 height 14
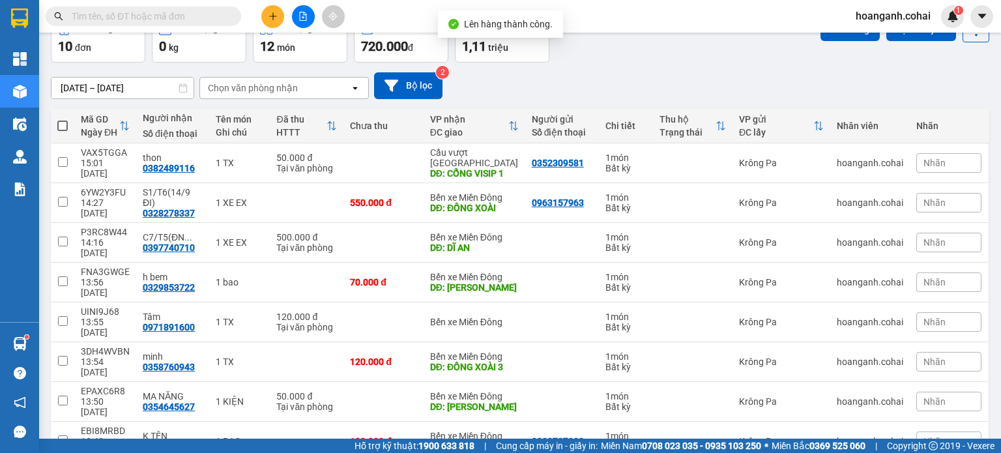
scroll to position [130, 0]
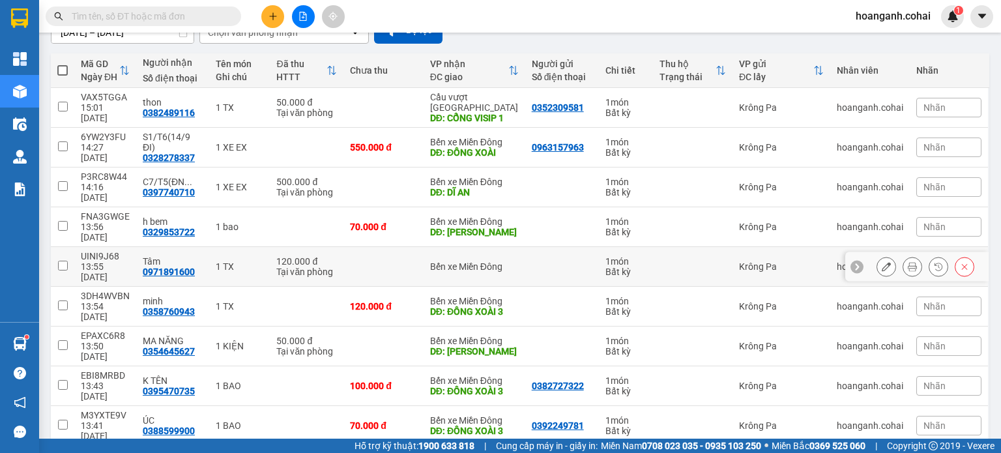
click at [63, 261] on input "checkbox" at bounding box center [63, 266] width 10 height 10
checkbox input "true"
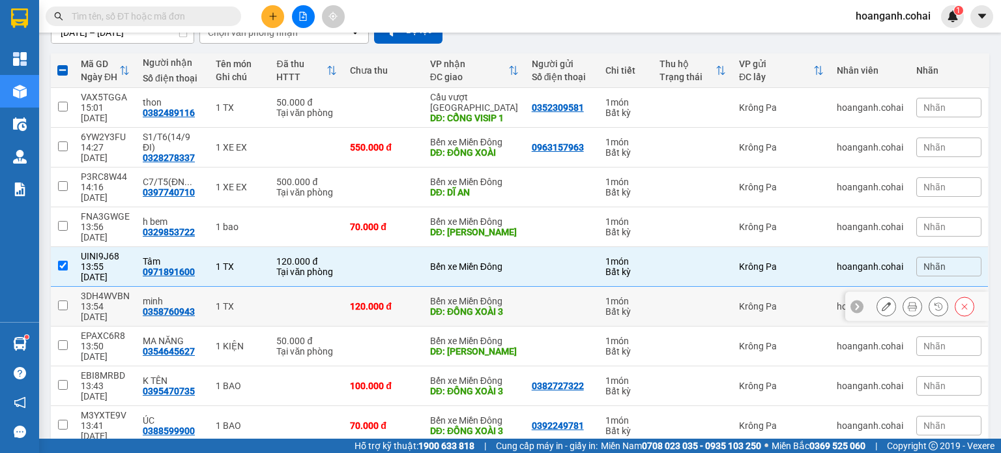
click at [64, 300] on input "checkbox" at bounding box center [63, 305] width 10 height 10
checkbox input "true"
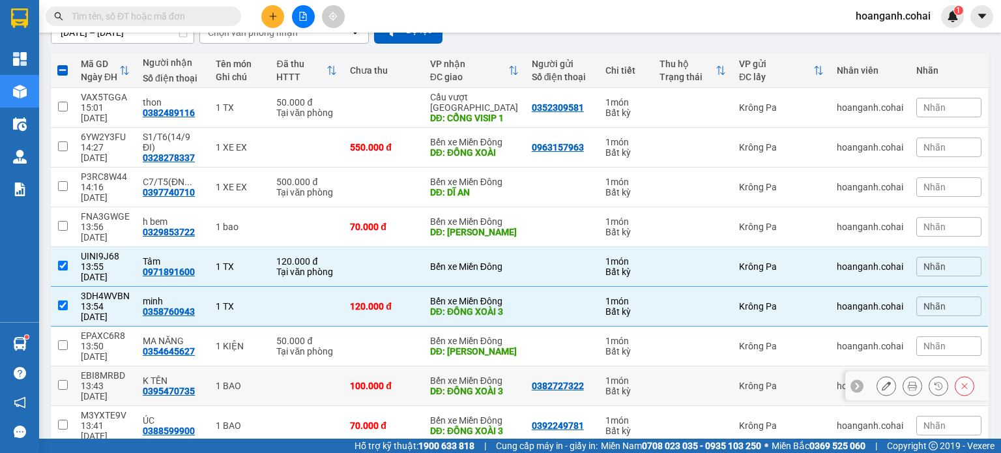
click at [61, 380] on input "checkbox" at bounding box center [63, 385] width 10 height 10
checkbox input "true"
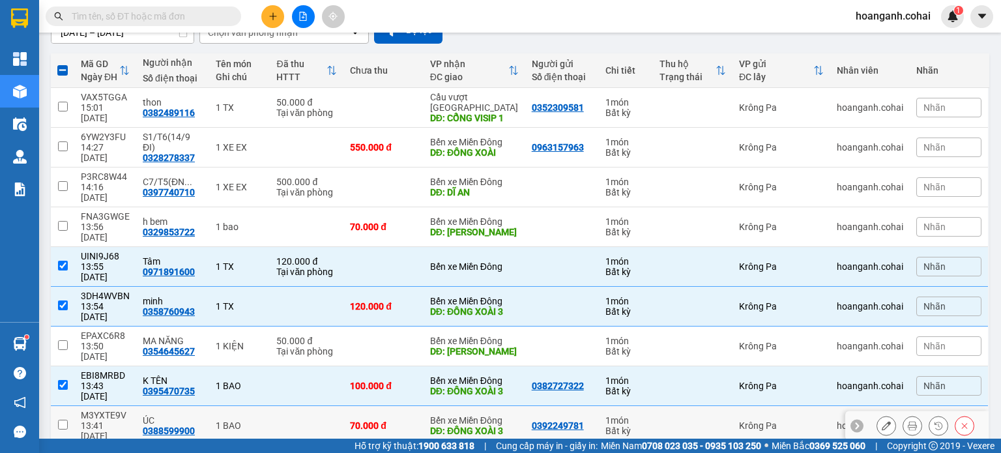
click at [60, 419] on input "checkbox" at bounding box center [63, 424] width 10 height 10
checkbox input "true"
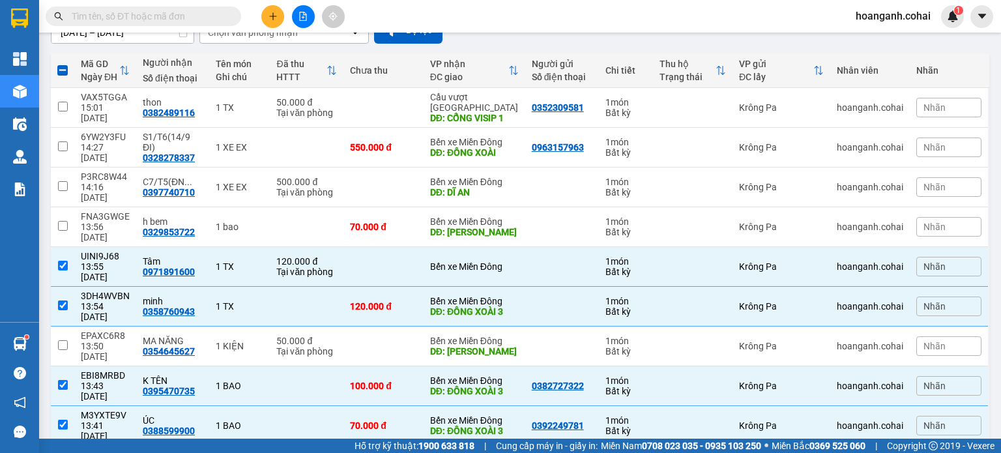
checkbox input "true"
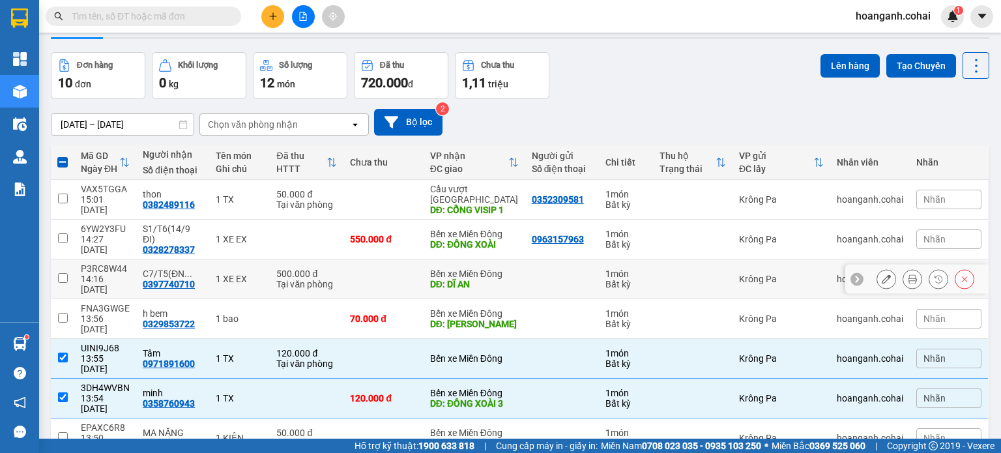
scroll to position [0, 0]
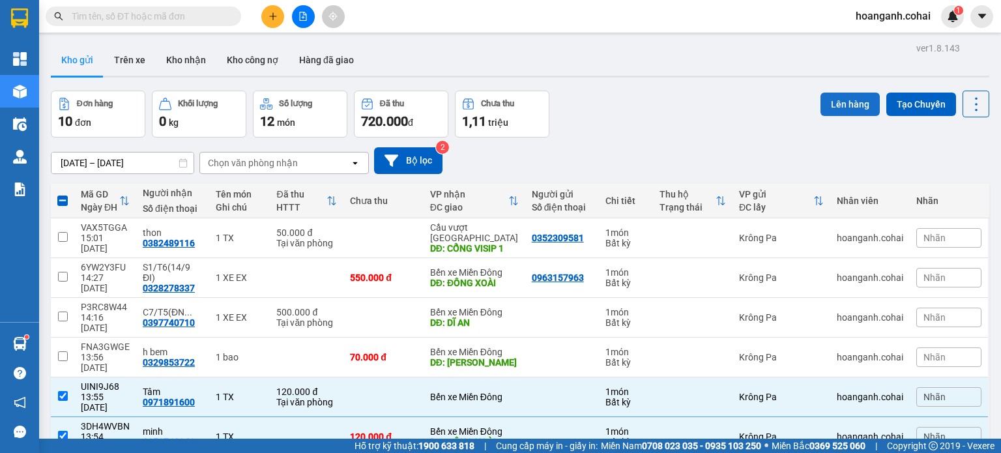
click at [850, 96] on button "Lên hàng" at bounding box center [849, 103] width 59 height 23
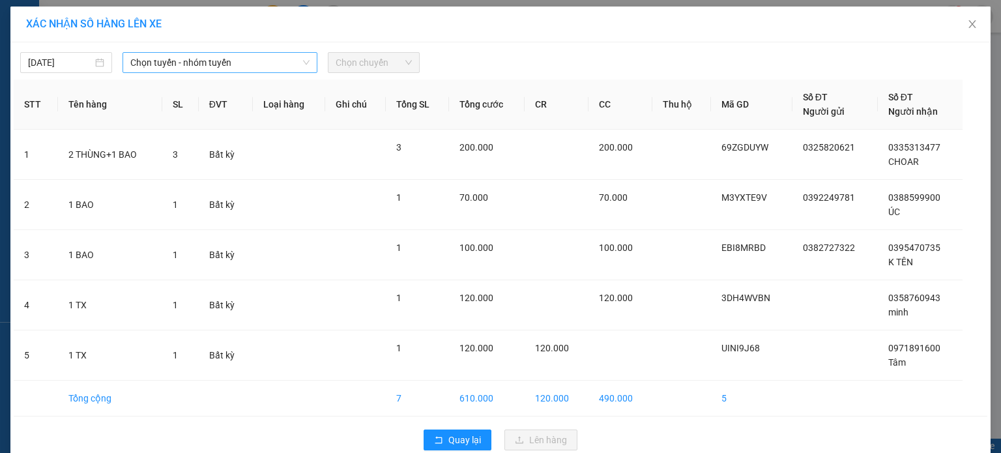
click at [302, 61] on icon "down" at bounding box center [306, 63] width 8 height 8
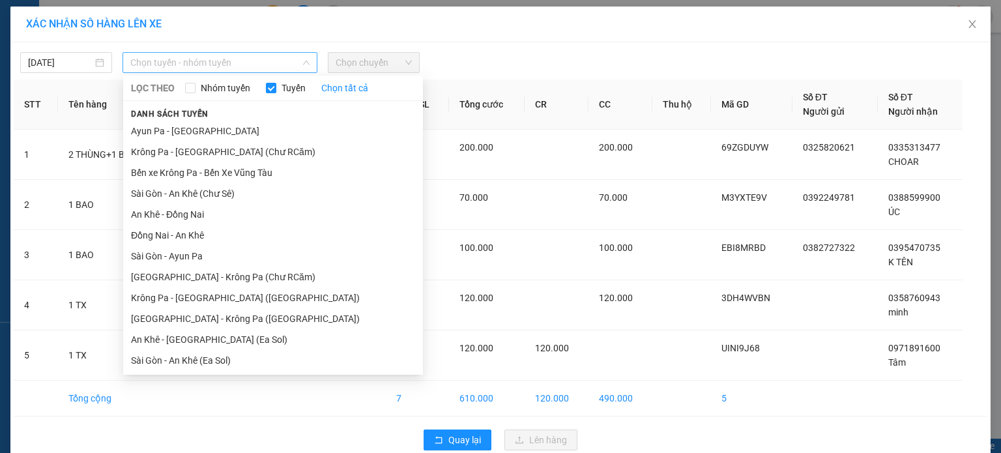
click at [292, 54] on span "Chọn tuyến - nhóm tuyến" at bounding box center [219, 63] width 179 height 20
click at [237, 146] on li "Krông Pa - [GEOGRAPHIC_DATA] (Chư RCăm)" at bounding box center [273, 151] width 300 height 21
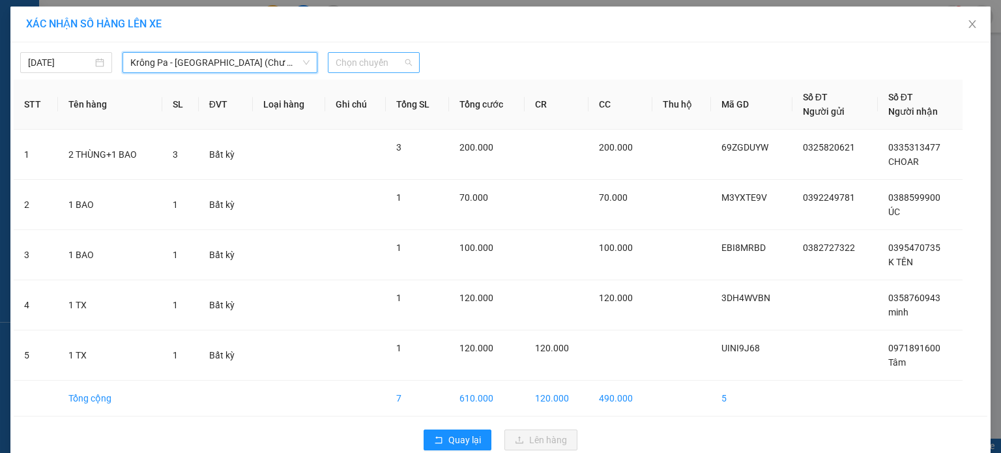
click at [412, 65] on div "Chọn chuyến" at bounding box center [374, 62] width 92 height 21
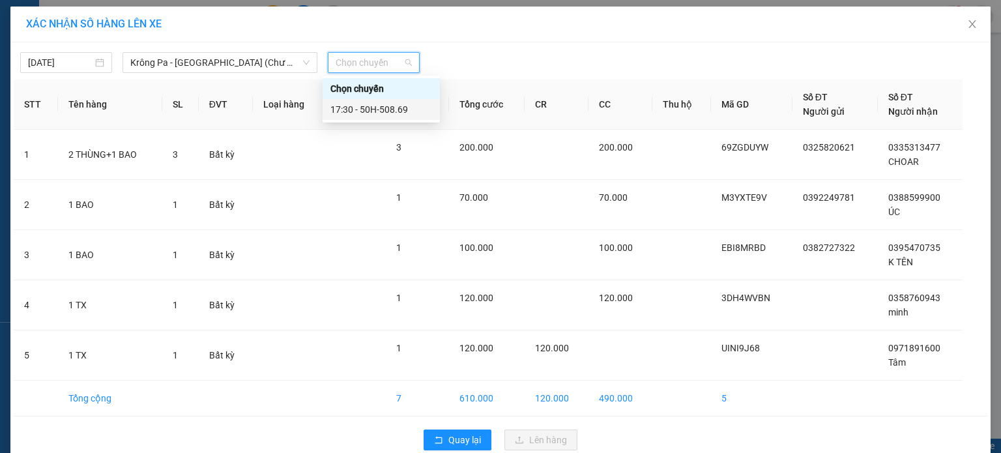
click at [396, 108] on div "17:30 - 50H-508.69" at bounding box center [381, 109] width 102 height 14
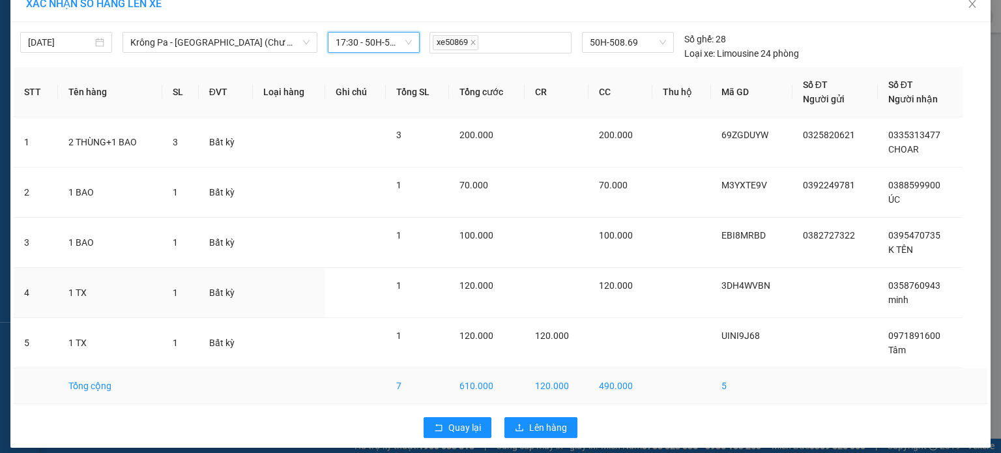
scroll to position [29, 0]
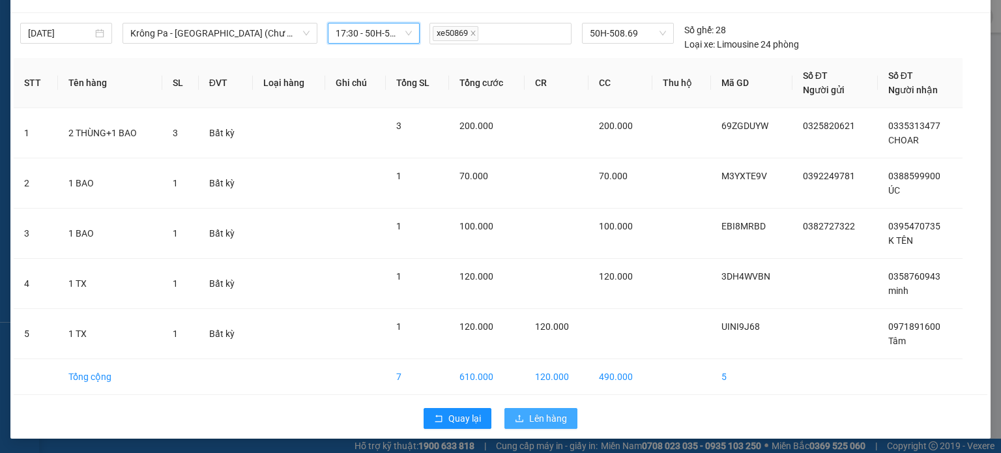
click at [543, 414] on span "Lên hàng" at bounding box center [548, 418] width 38 height 14
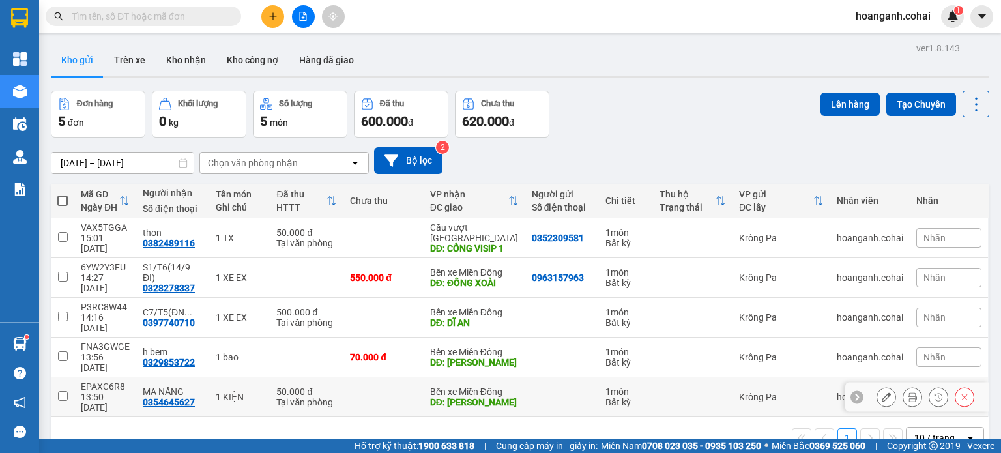
click at [64, 391] on input "checkbox" at bounding box center [63, 396] width 10 height 10
checkbox input "true"
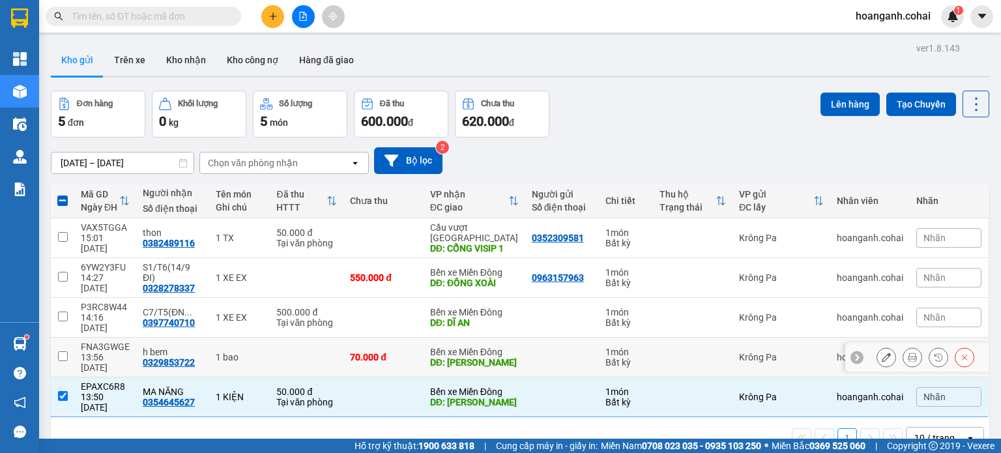
click at [61, 351] on input "checkbox" at bounding box center [63, 356] width 10 height 10
checkbox input "true"
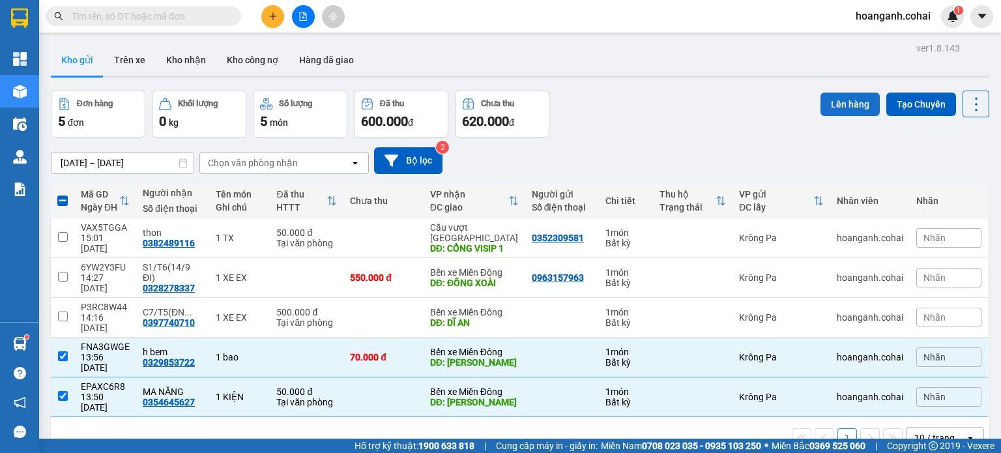
click at [852, 106] on button "Lên hàng" at bounding box center [849, 103] width 59 height 23
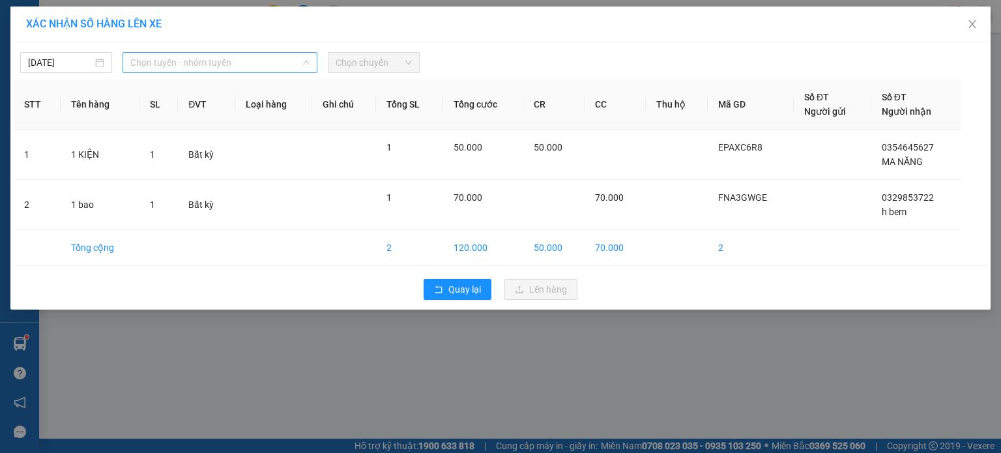
click at [287, 66] on span "Chọn tuyến - nhóm tuyến" at bounding box center [219, 63] width 179 height 20
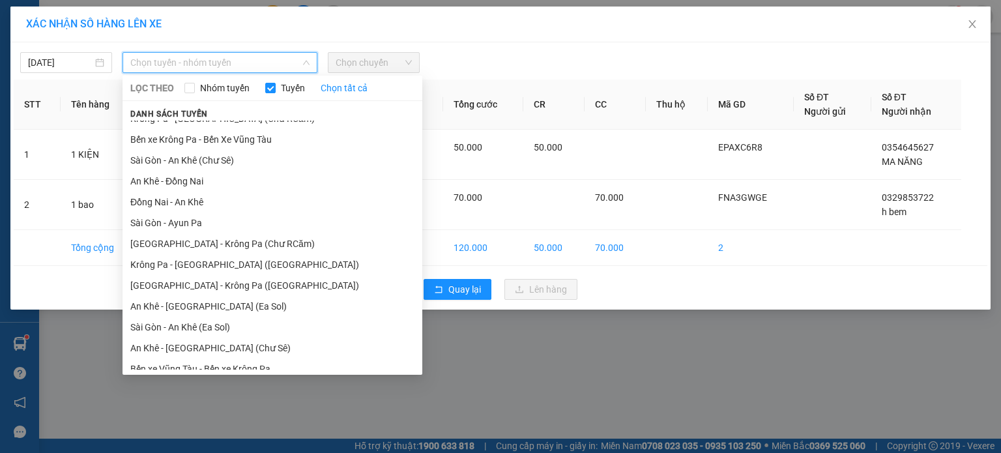
scroll to position [84, 0]
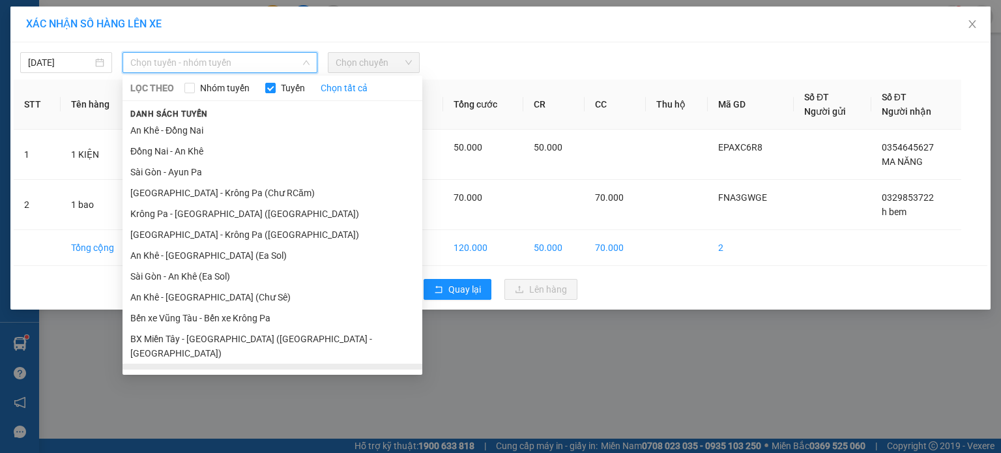
click at [231, 363] on li "BX Krông Pa - BX Miền Tây ([GEOGRAPHIC_DATA] - [GEOGRAPHIC_DATA])" at bounding box center [272, 380] width 300 height 35
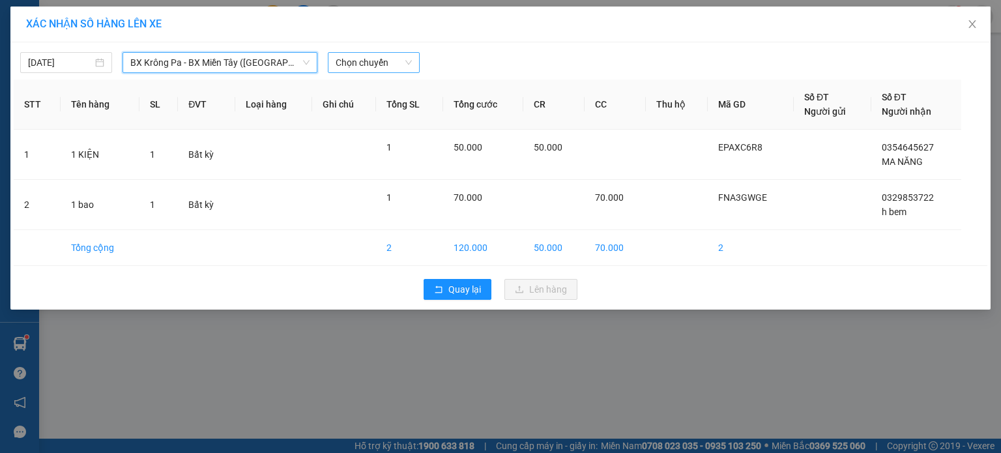
click at [398, 56] on span "Chọn chuyến" at bounding box center [373, 63] width 76 height 20
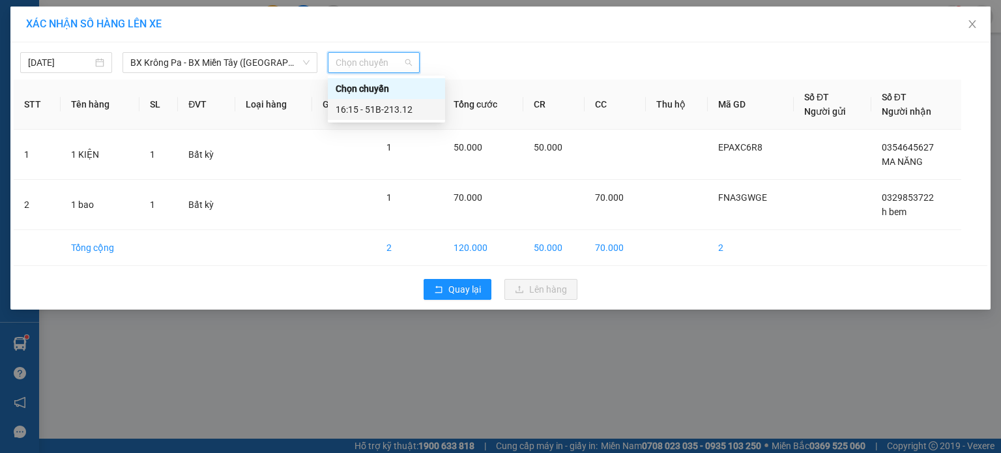
click at [401, 111] on div "16:15 - 51B-213.12" at bounding box center [386, 109] width 102 height 14
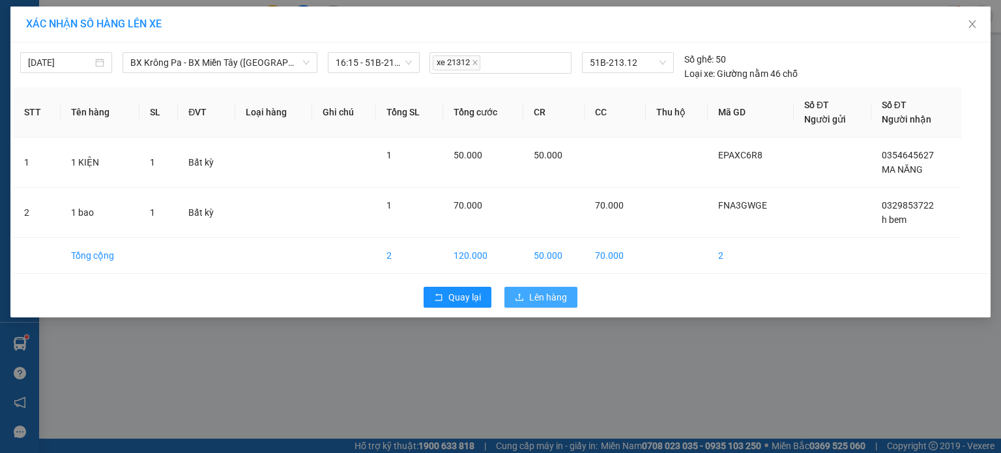
click at [548, 291] on span "Lên hàng" at bounding box center [548, 297] width 38 height 14
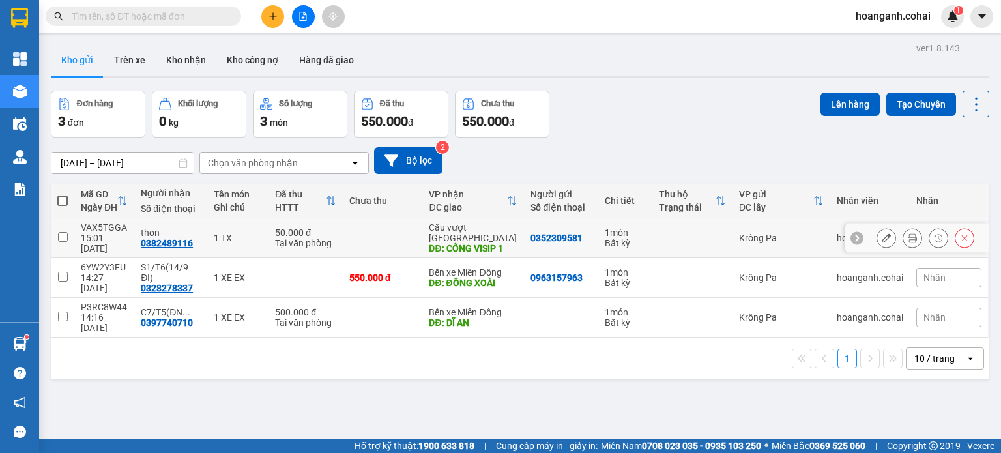
click at [61, 232] on input "checkbox" at bounding box center [63, 237] width 10 height 10
checkbox input "true"
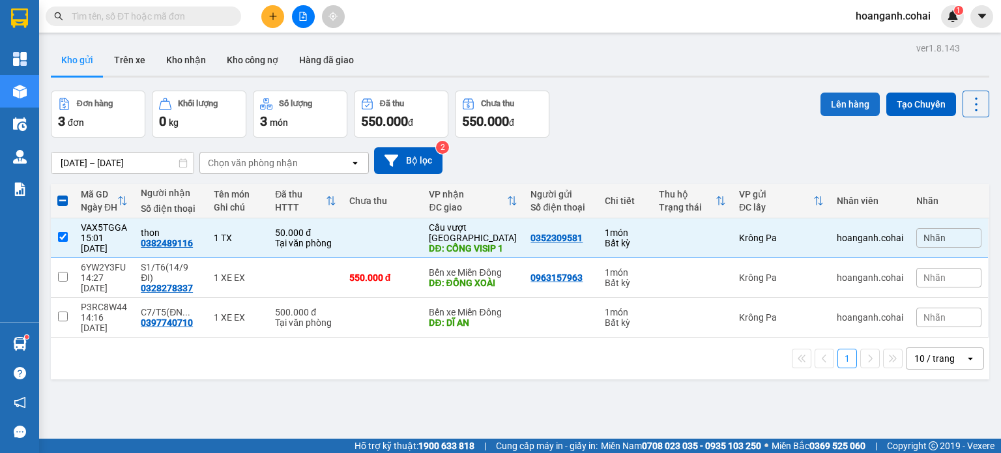
click at [853, 99] on button "Lên hàng" at bounding box center [849, 103] width 59 height 23
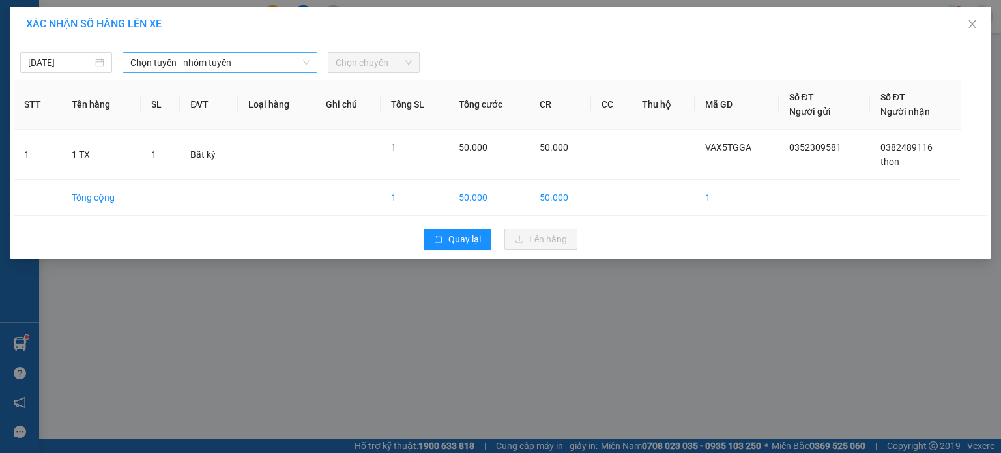
click at [240, 63] on span "Chọn tuyến - nhóm tuyến" at bounding box center [219, 63] width 179 height 20
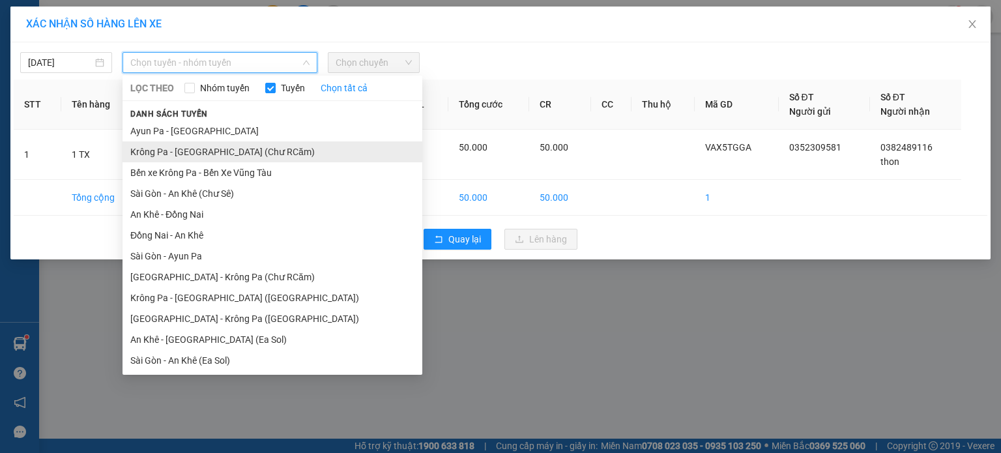
click at [236, 152] on li "Krông Pa - [GEOGRAPHIC_DATA] (Chư RCăm)" at bounding box center [272, 151] width 300 height 21
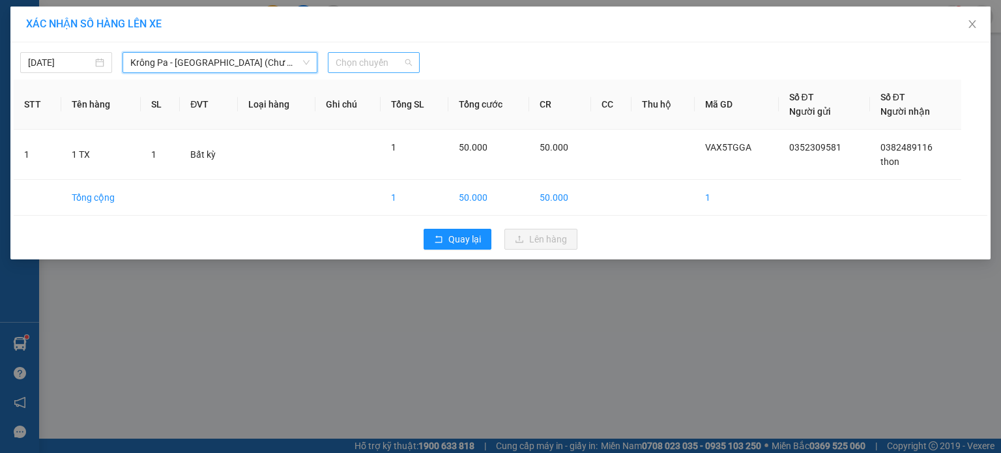
click at [408, 63] on span "Chọn chuyến" at bounding box center [373, 63] width 76 height 20
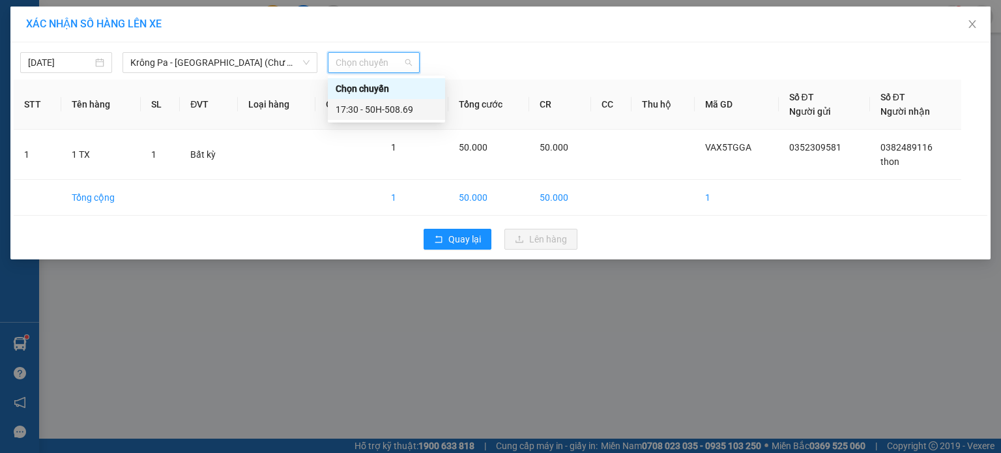
click at [407, 115] on div "17:30 - 50H-508.69" at bounding box center [386, 109] width 102 height 14
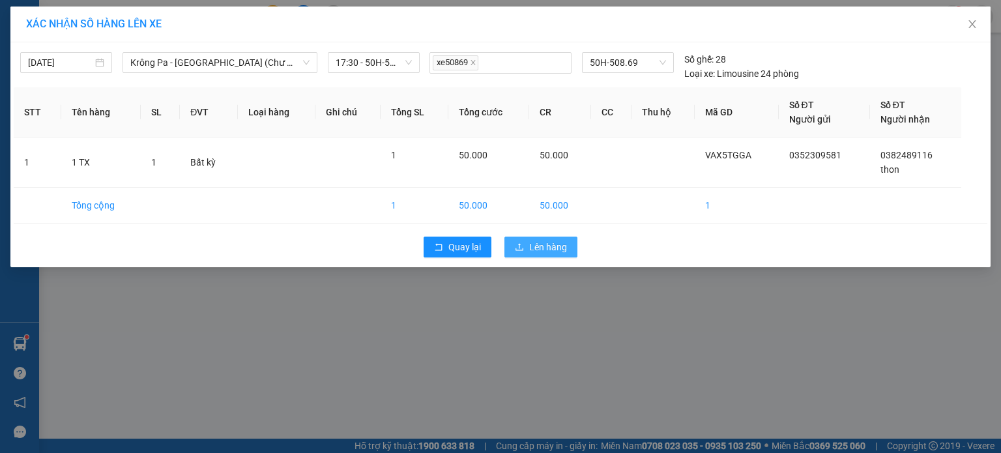
click at [560, 244] on span "Lên hàng" at bounding box center [548, 247] width 38 height 14
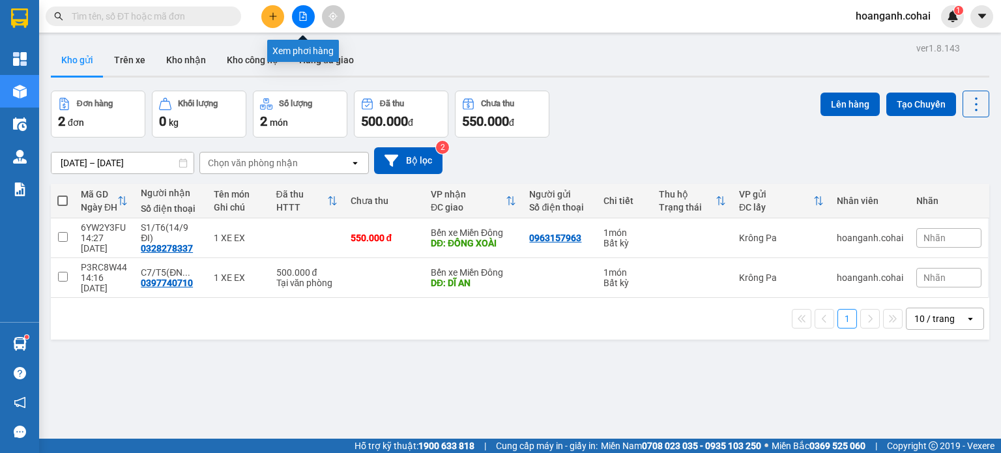
click at [300, 17] on icon "file-add" at bounding box center [302, 16] width 9 height 9
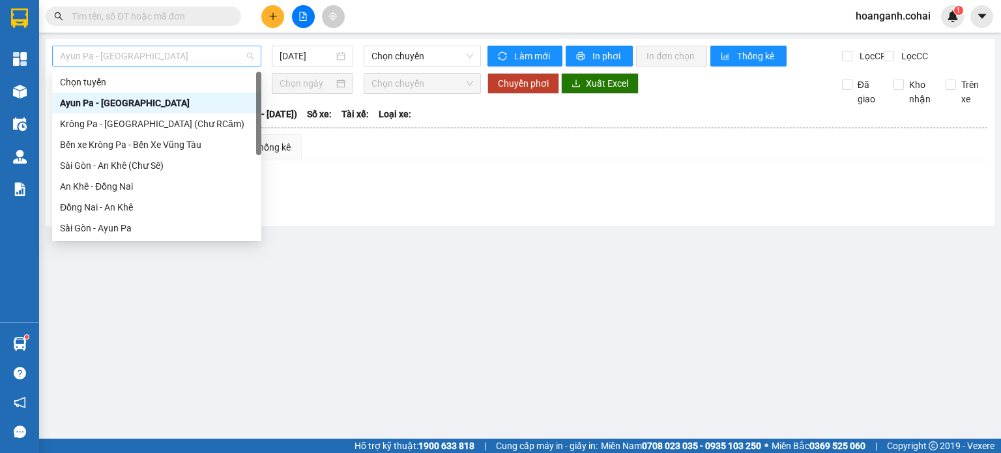
click at [193, 55] on span "Ayun Pa - [GEOGRAPHIC_DATA]" at bounding box center [156, 56] width 193 height 20
click at [187, 122] on div "Krông Pa - [GEOGRAPHIC_DATA] (Chư RCăm)" at bounding box center [156, 124] width 193 height 14
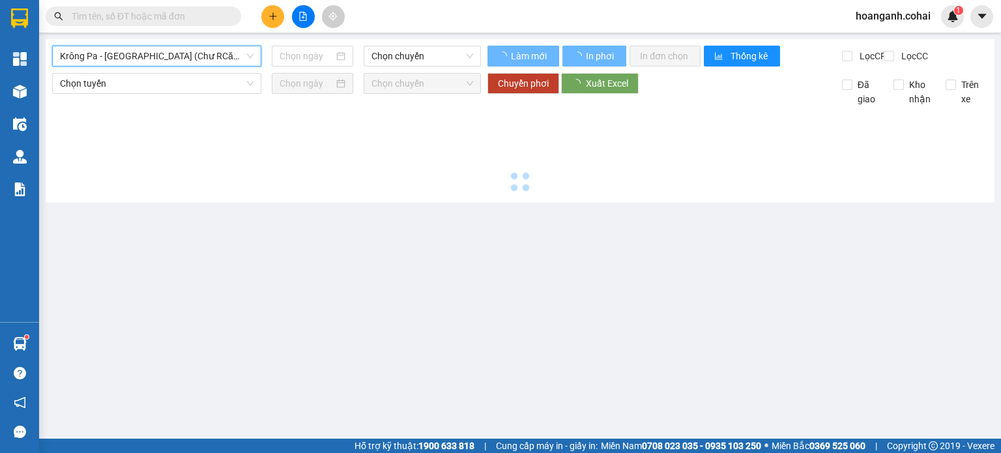
type input "[DATE]"
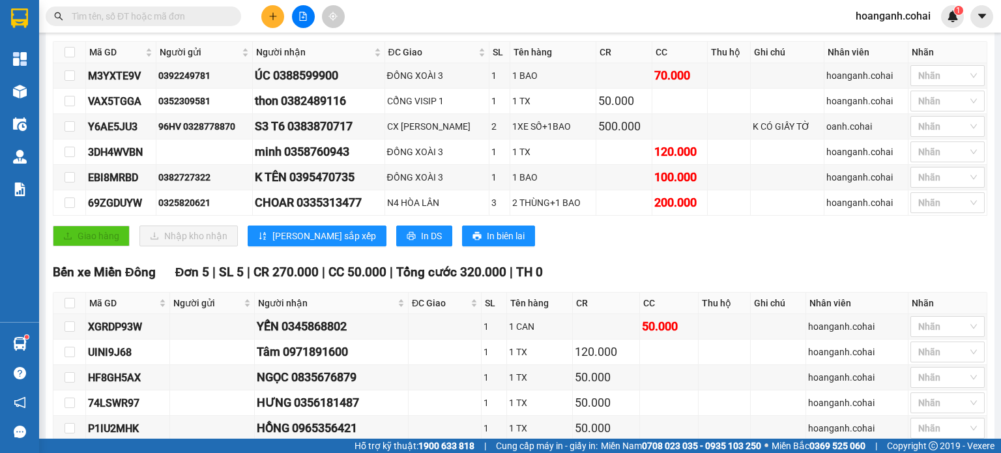
scroll to position [12, 0]
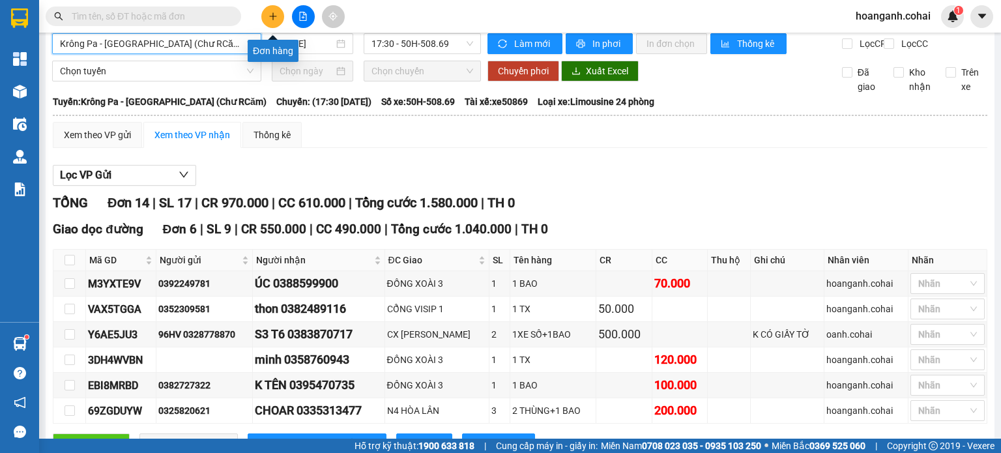
click at [266, 14] on button at bounding box center [272, 16] width 23 height 23
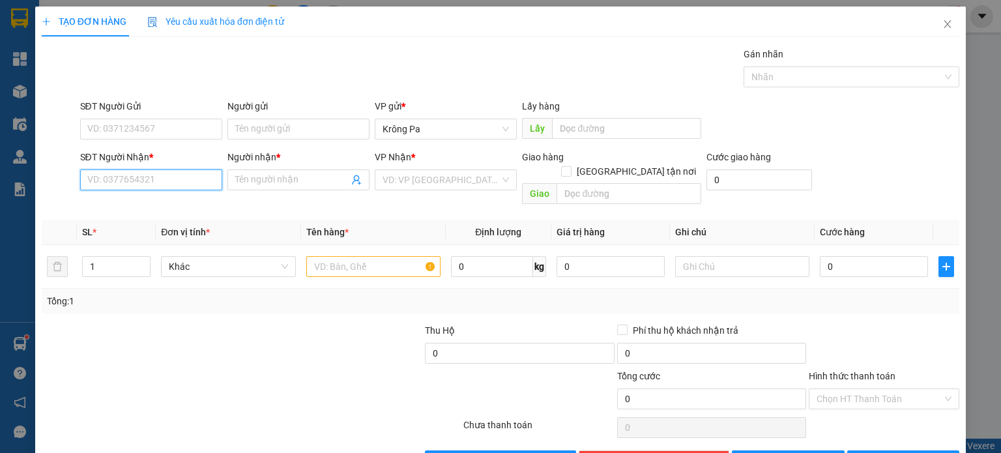
click at [184, 184] on input "SĐT Người Nhận *" at bounding box center [151, 179] width 142 height 21
type input "0372793209"
click at [287, 174] on input "Người nhận *" at bounding box center [291, 180] width 113 height 14
type input "S4/T6"
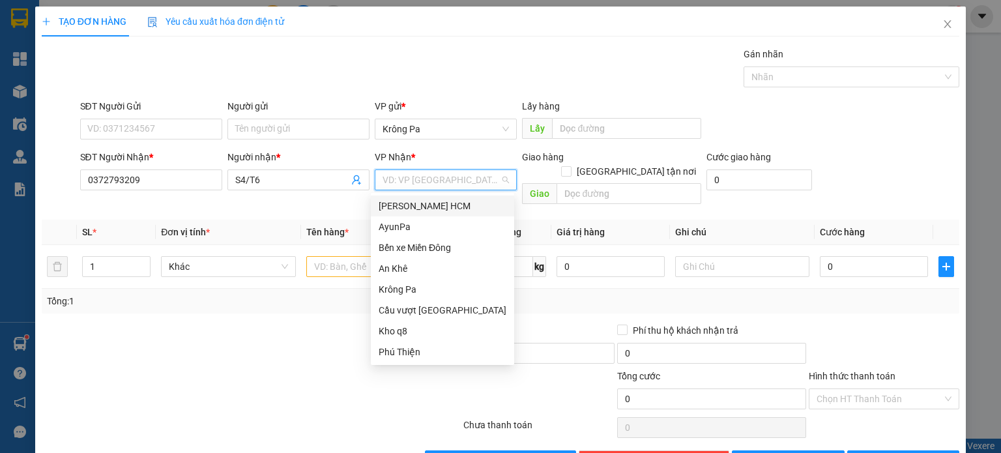
click at [427, 184] on input "search" at bounding box center [440, 180] width 117 height 20
click at [429, 248] on div "Bến xe Miền Đông" at bounding box center [442, 247] width 128 height 14
drag, startPoint x: 443, startPoint y: 247, endPoint x: 417, endPoint y: 229, distance: 31.8
click at [443, 248] on div "Bến xe Miền Đông" at bounding box center [442, 247] width 128 height 14
click at [462, 248] on div "Bến xe Miền Đông" at bounding box center [442, 247] width 128 height 14
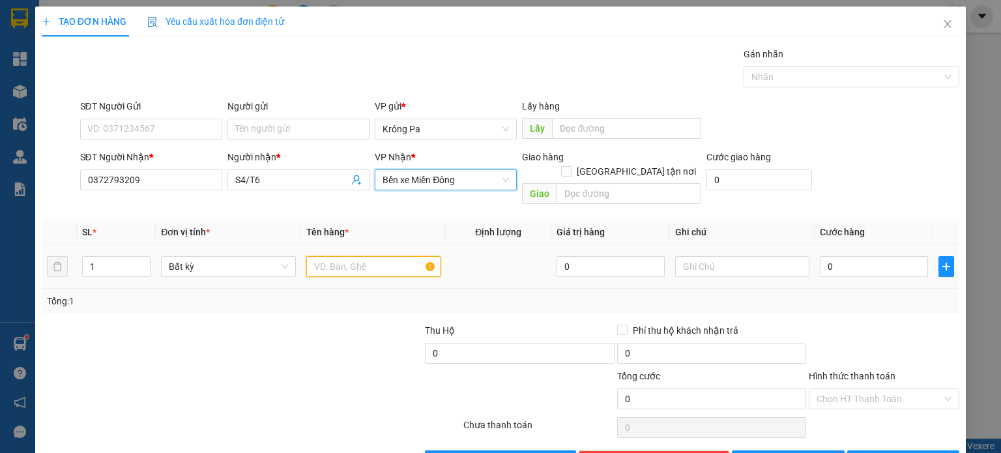
click at [406, 256] on input "text" at bounding box center [373, 266] width 134 height 21
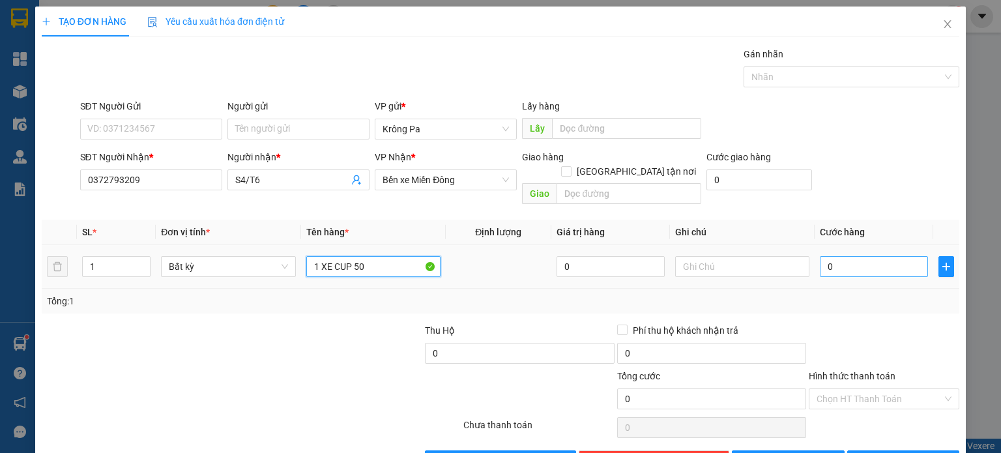
type input "1 XE CUP 50"
type input "4"
type input "40"
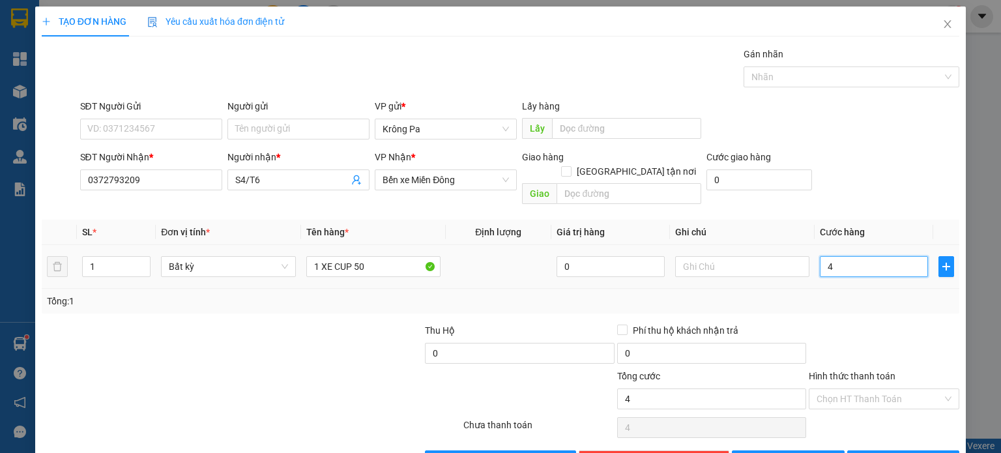
type input "40"
type input "400"
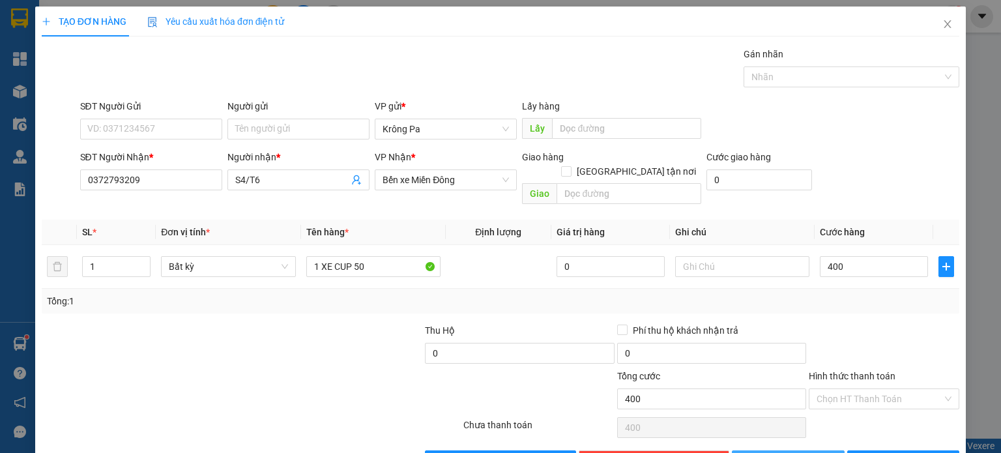
type input "400.000"
click at [788, 452] on span "[PERSON_NAME]" at bounding box center [795, 460] width 70 height 14
type input "0"
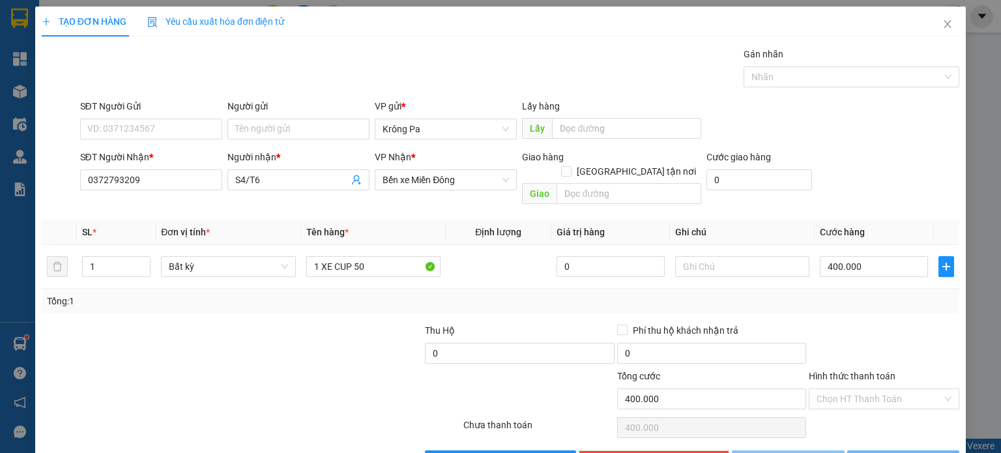
type input "0"
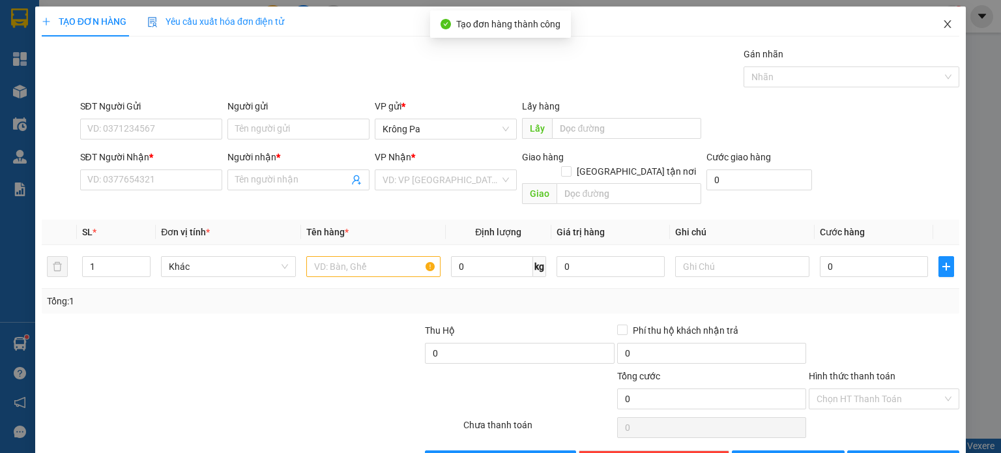
click at [942, 28] on icon "close" at bounding box center [947, 24] width 10 height 10
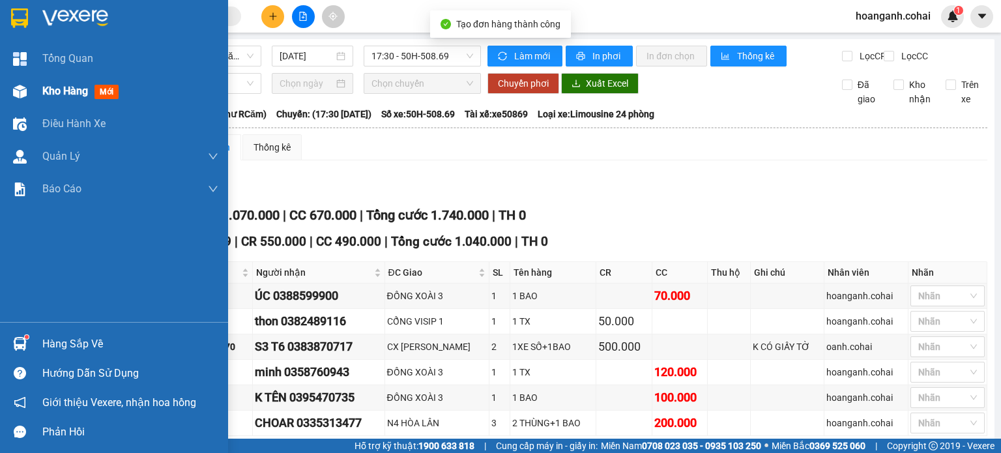
click at [29, 90] on div at bounding box center [19, 91] width 23 height 23
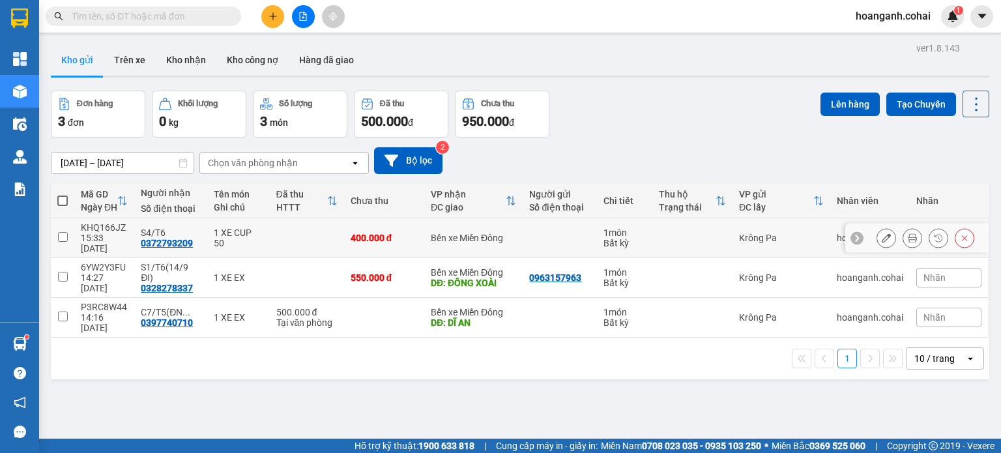
click at [63, 236] on input "checkbox" at bounding box center [63, 237] width 10 height 10
checkbox input "true"
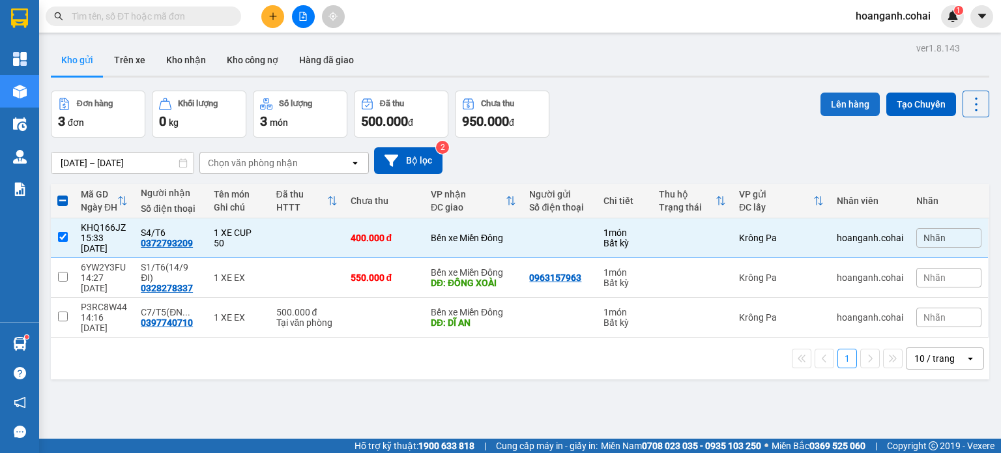
click at [840, 106] on button "Lên hàng" at bounding box center [849, 103] width 59 height 23
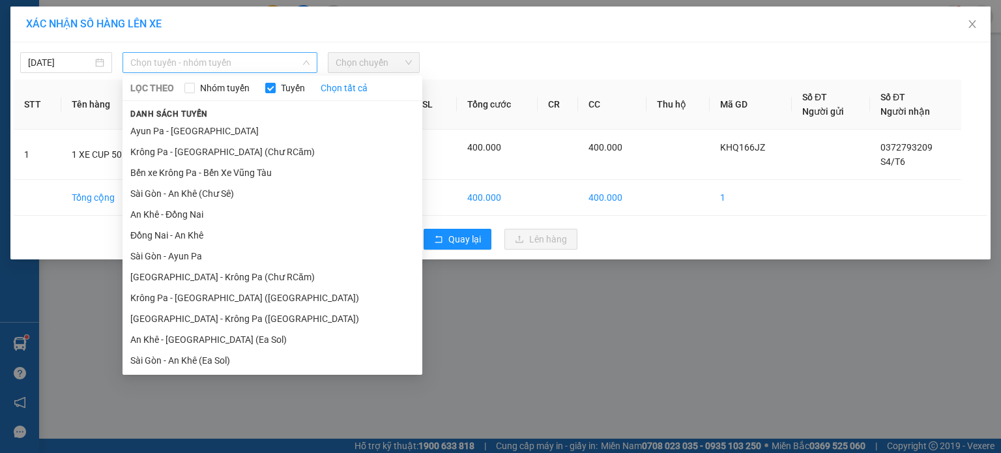
click at [282, 67] on span "Chọn tuyến - nhóm tuyến" at bounding box center [219, 63] width 179 height 20
click at [266, 143] on li "Krông Pa - [GEOGRAPHIC_DATA] (Chư RCăm)" at bounding box center [272, 151] width 300 height 21
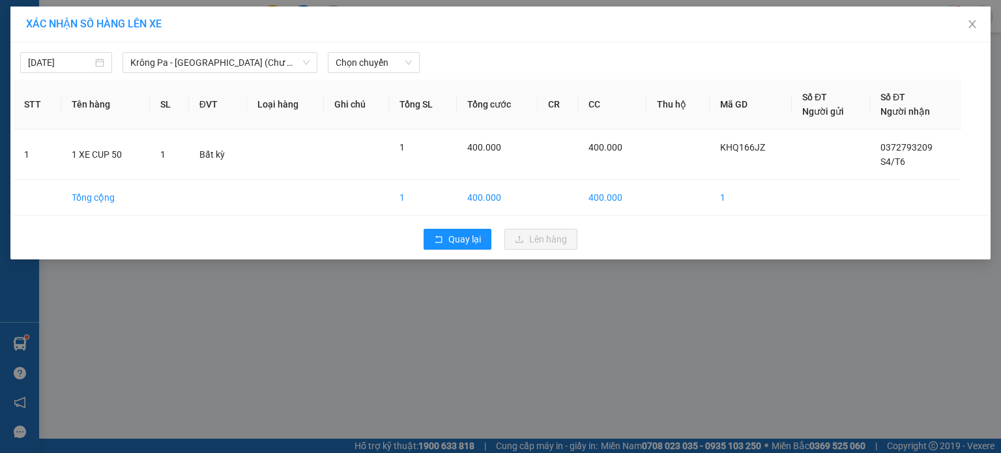
click at [419, 60] on div "Chọn chuyến" at bounding box center [373, 62] width 102 height 21
click at [410, 68] on span "Chọn chuyến" at bounding box center [373, 63] width 76 height 20
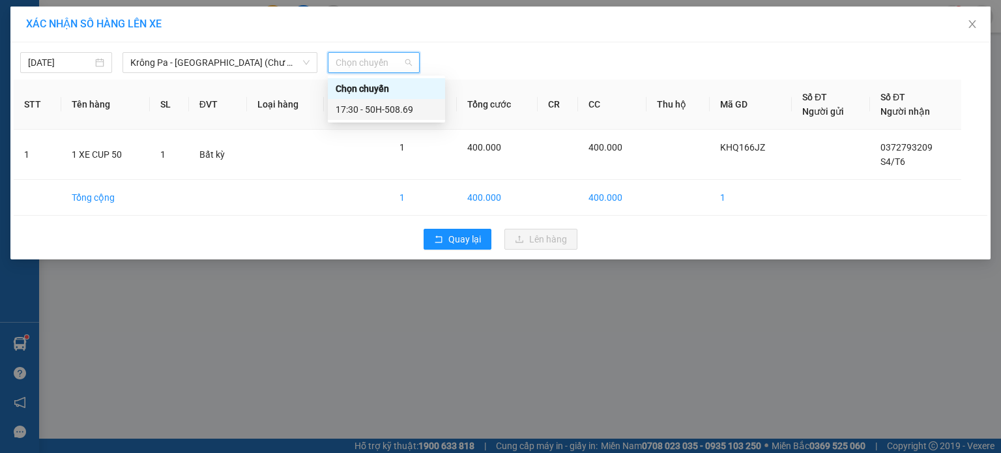
click at [404, 104] on div "17:30 - 50H-508.69" at bounding box center [386, 109] width 102 height 14
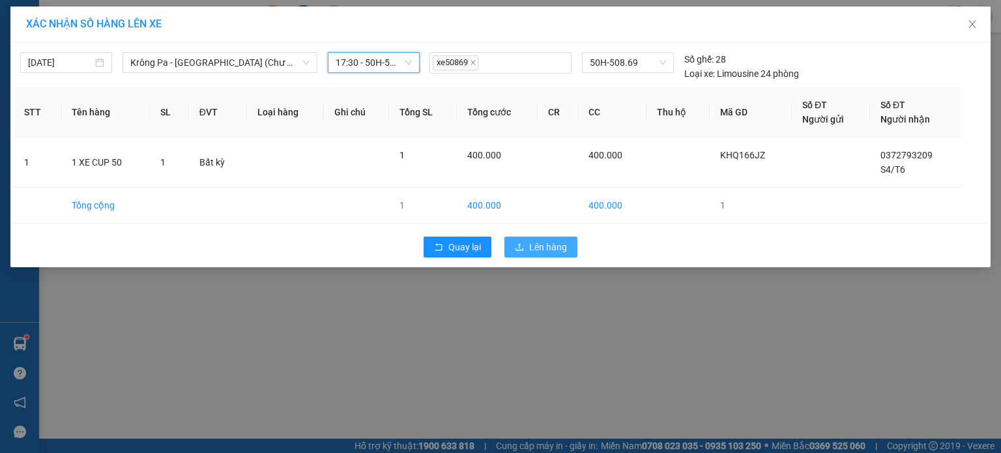
click at [545, 240] on span "Lên hàng" at bounding box center [548, 247] width 38 height 14
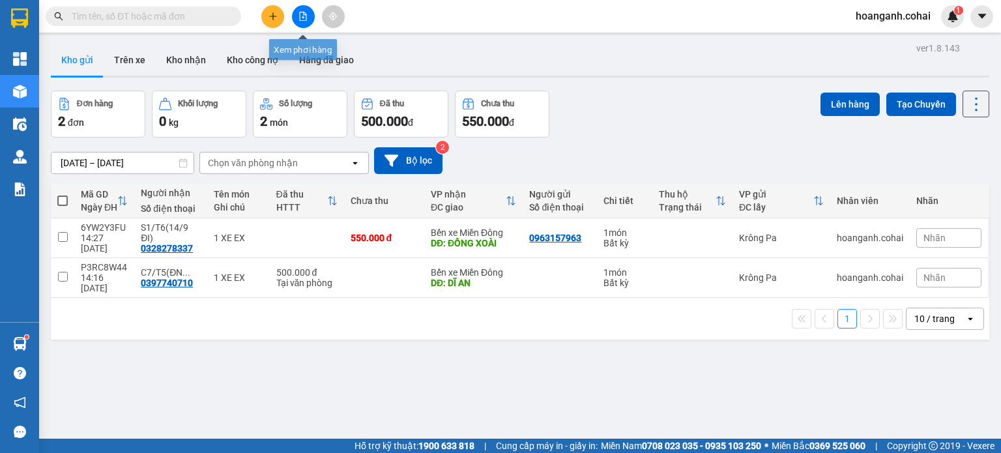
click at [307, 26] on button at bounding box center [303, 16] width 23 height 23
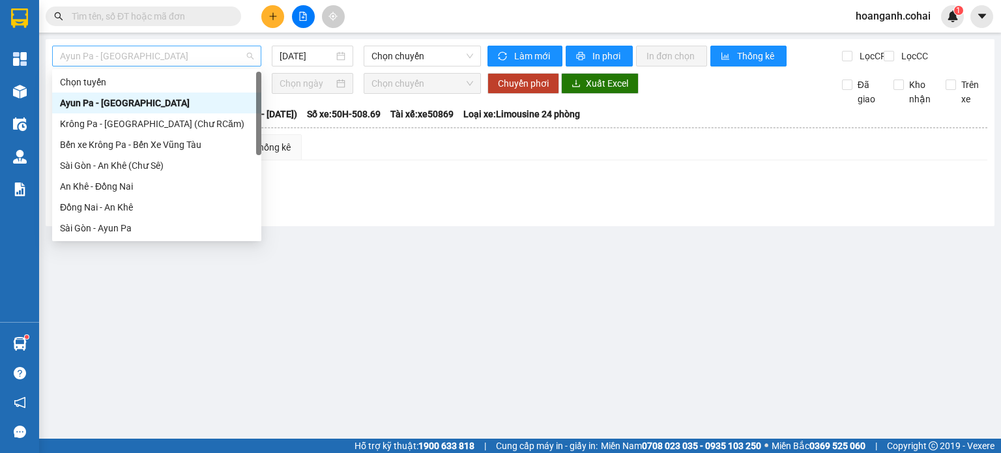
click at [209, 62] on span "Ayun Pa - [GEOGRAPHIC_DATA]" at bounding box center [156, 56] width 193 height 20
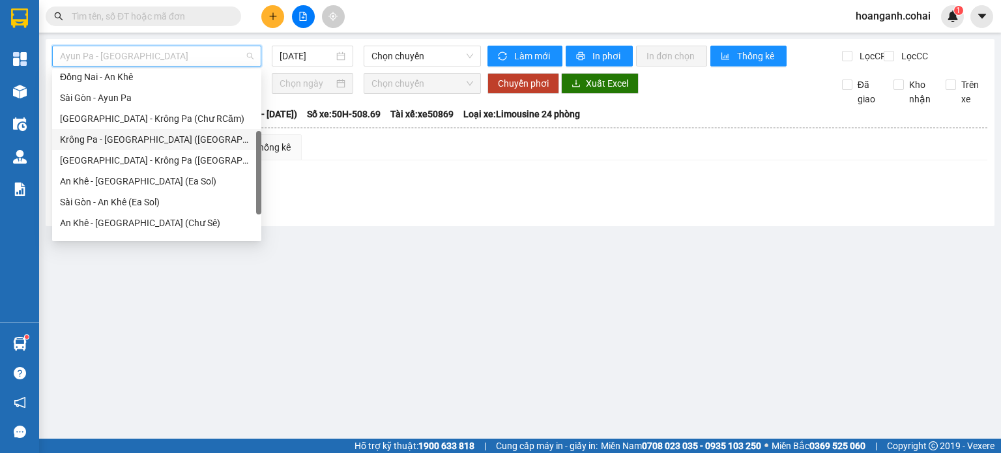
scroll to position [182, 0]
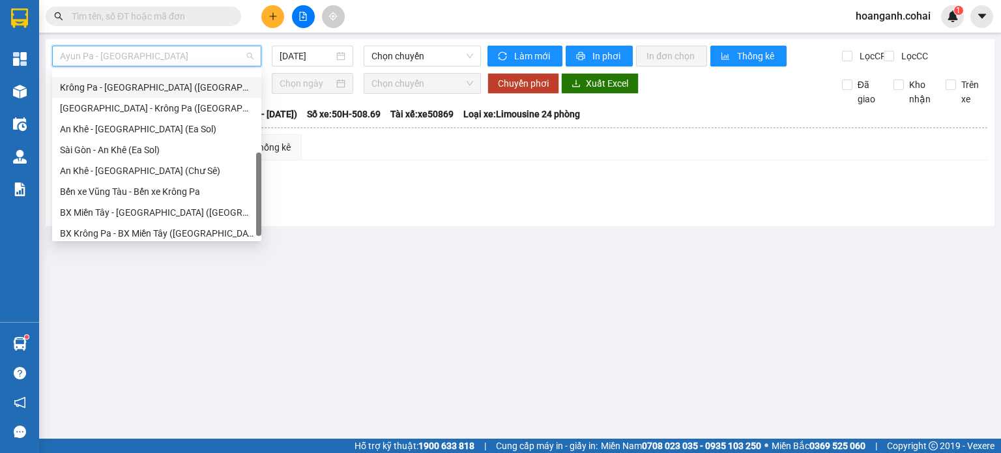
click at [164, 91] on div "Krông Pa - [GEOGRAPHIC_DATA] ([GEOGRAPHIC_DATA])" at bounding box center [156, 87] width 193 height 14
type input "[DATE]"
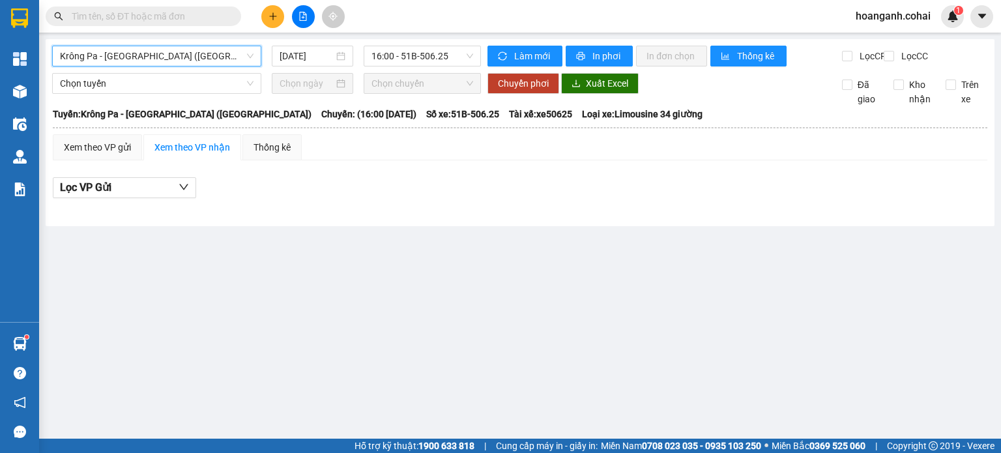
click at [234, 63] on span "Krông Pa - [GEOGRAPHIC_DATA] ([GEOGRAPHIC_DATA])" at bounding box center [156, 56] width 193 height 20
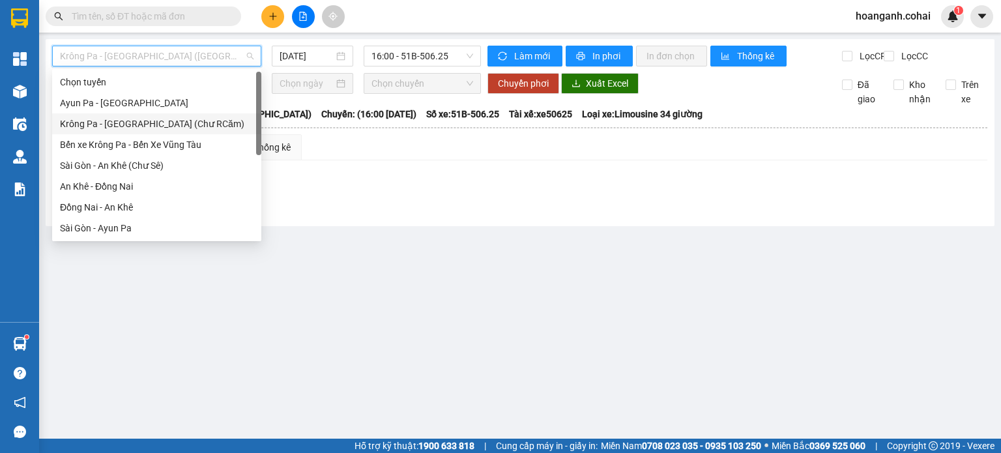
click at [179, 123] on div "Krông Pa - [GEOGRAPHIC_DATA] (Chư RCăm)" at bounding box center [156, 124] width 193 height 14
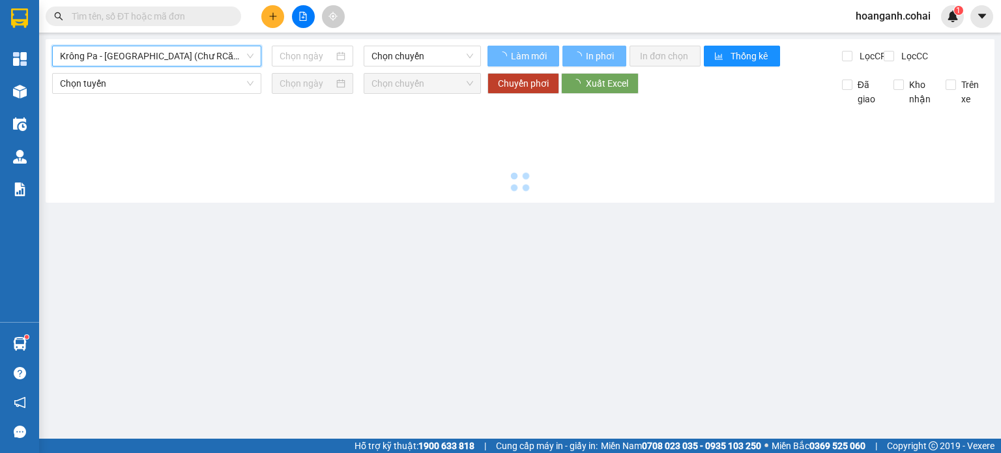
type input "[DATE]"
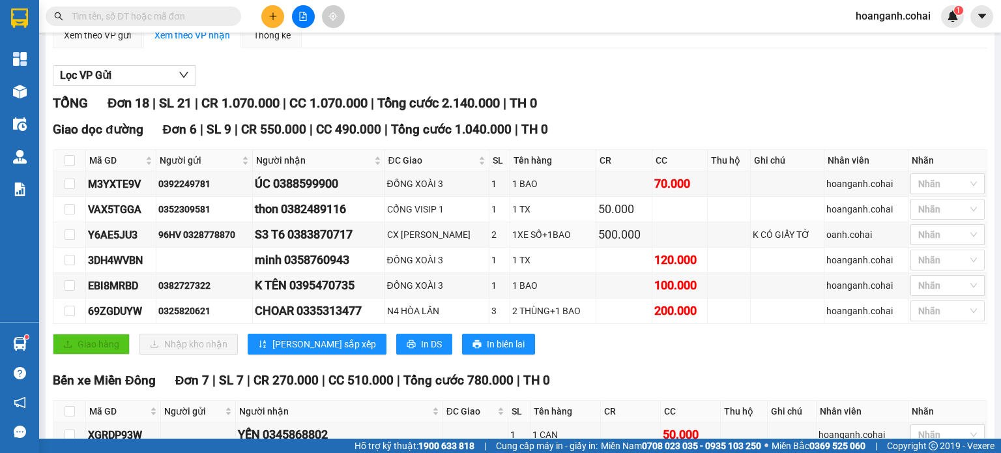
scroll to position [242, 0]
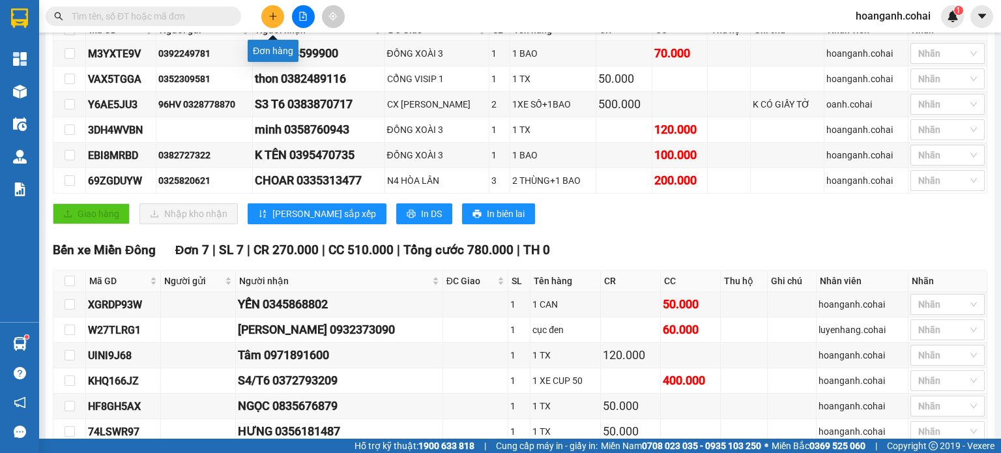
click at [279, 10] on button at bounding box center [272, 16] width 23 height 23
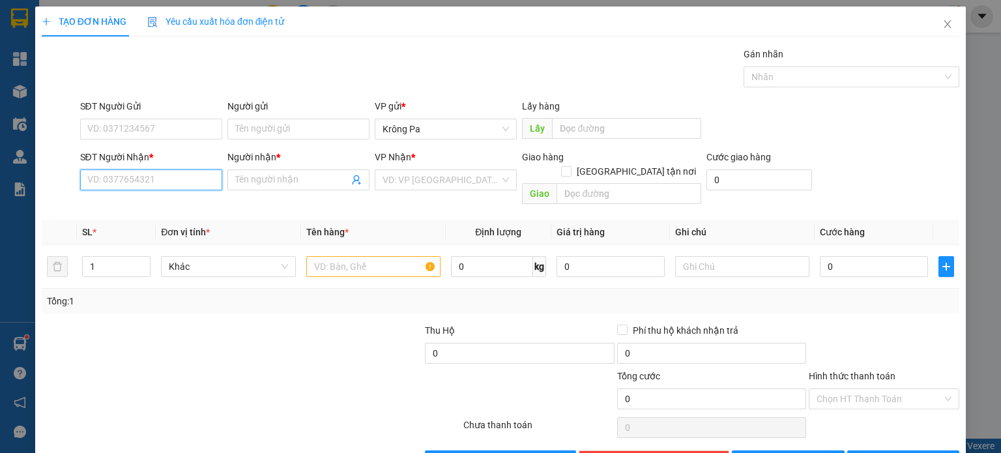
click at [159, 180] on input "SĐT Người Nhận *" at bounding box center [151, 179] width 142 height 21
type input "0334687533"
click at [261, 182] on input "Người nhận *" at bounding box center [291, 180] width 113 height 14
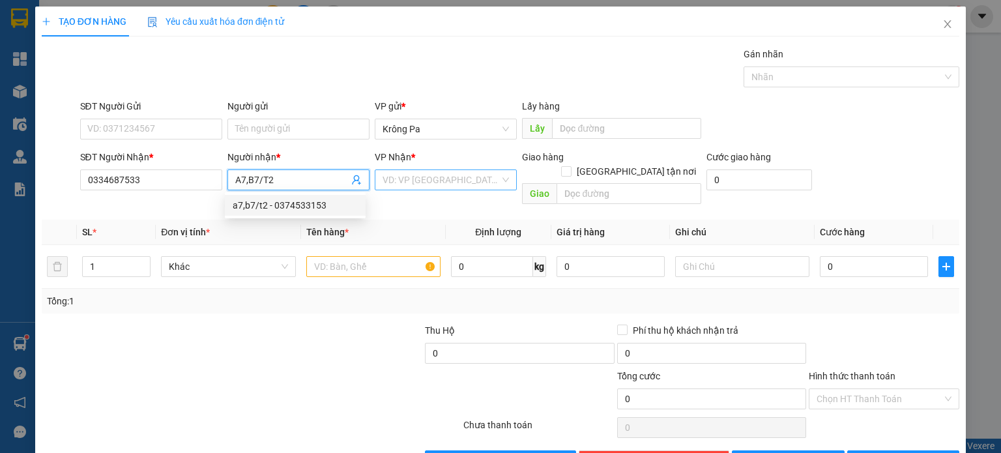
type input "A7,B7/T2"
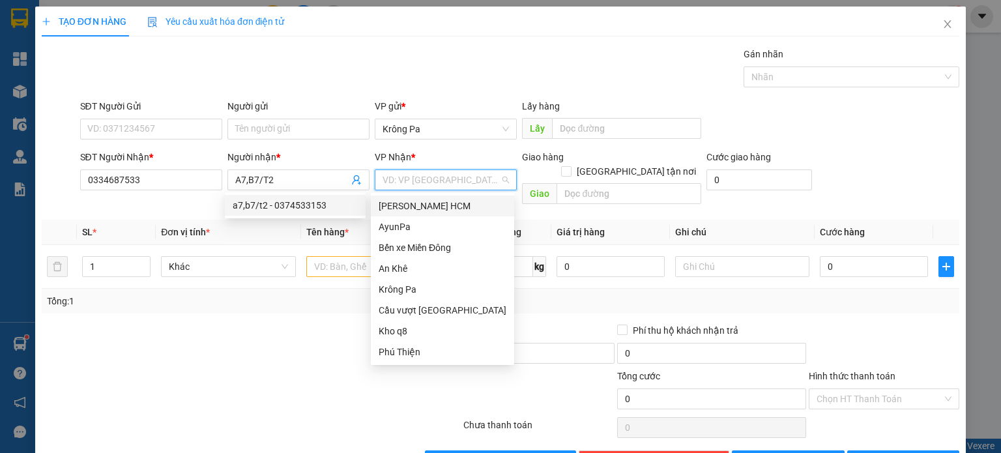
click at [451, 180] on input "search" at bounding box center [440, 180] width 117 height 20
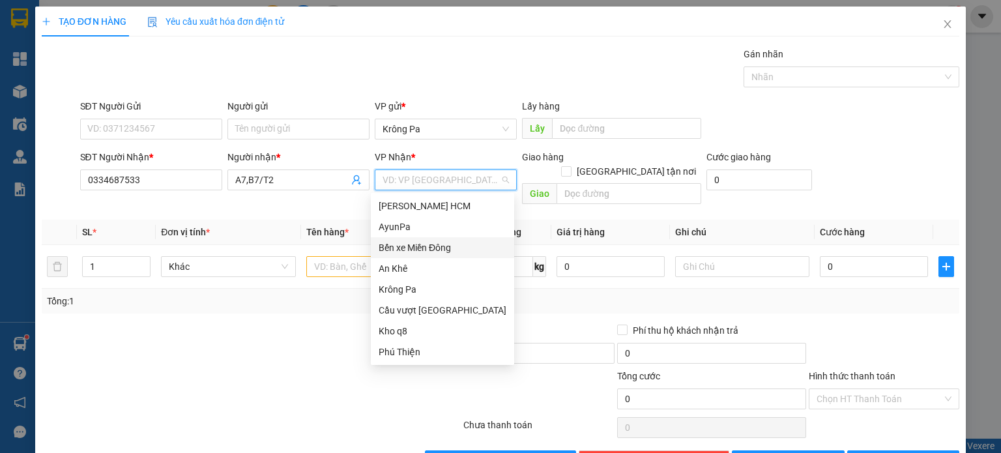
drag, startPoint x: 447, startPoint y: 247, endPoint x: 478, endPoint y: 215, distance: 44.7
click at [448, 244] on div "Bến xe Miền Đông" at bounding box center [442, 247] width 128 height 14
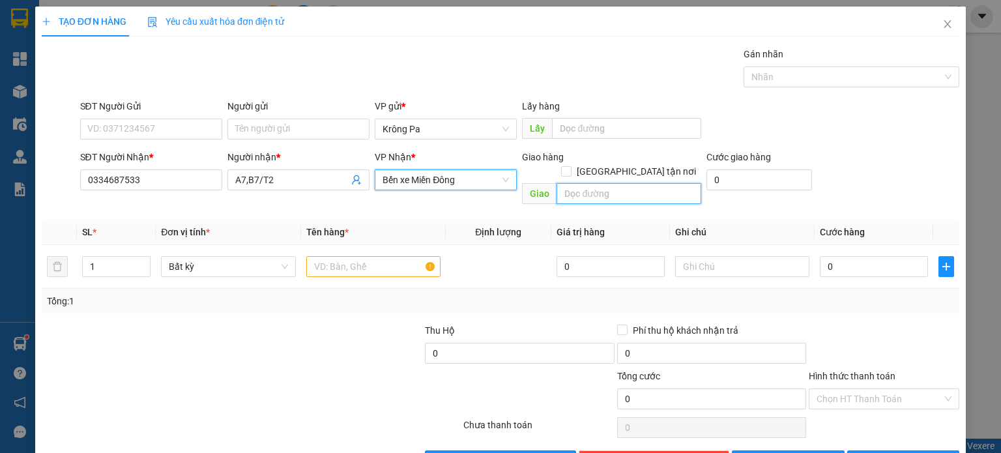
click at [588, 183] on input "text" at bounding box center [628, 193] width 145 height 21
type input "LONG THÀNH"
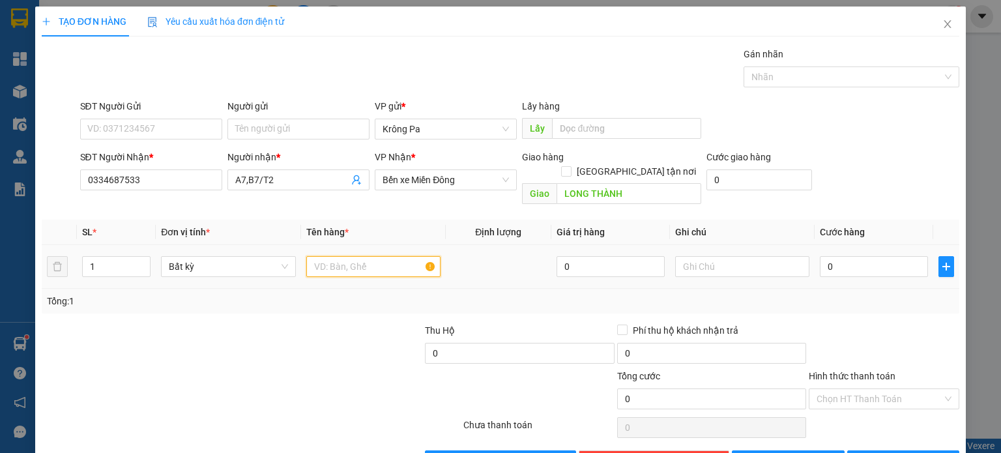
click at [377, 257] on input "text" at bounding box center [373, 266] width 134 height 21
type input "1 XE SR"
click at [875, 256] on input "0" at bounding box center [873, 266] width 108 height 21
type input "4"
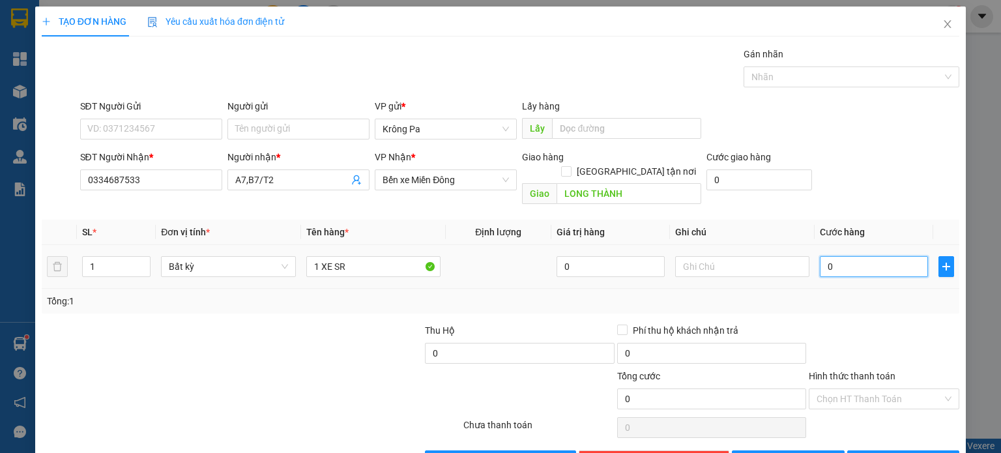
type input "4"
type input "40"
type input "400"
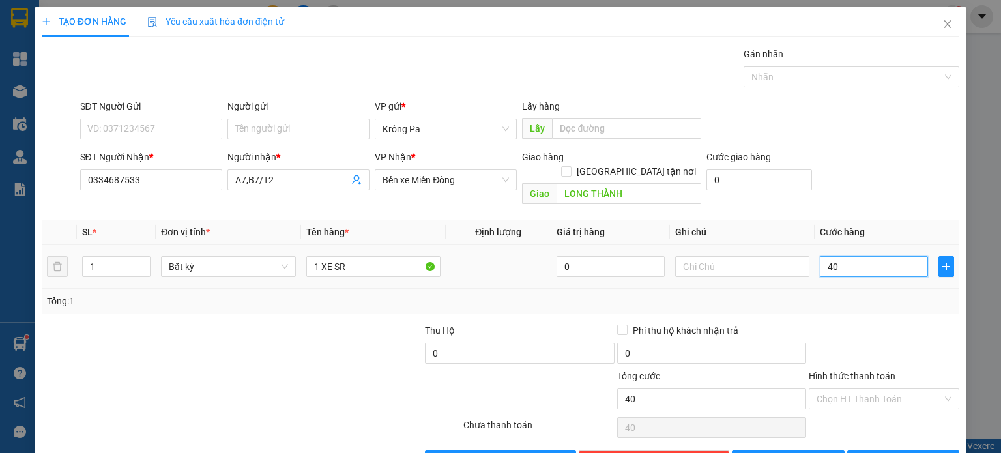
type input "400"
type input "400.000"
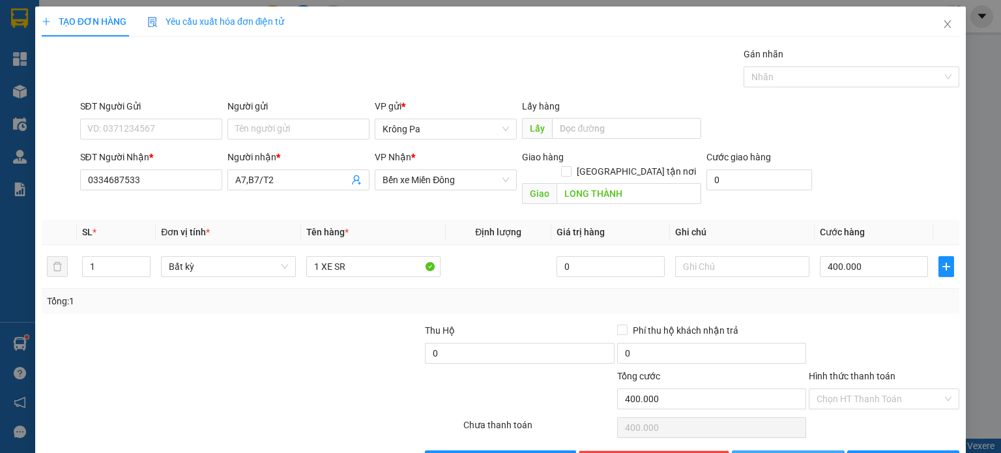
click at [791, 452] on span "[PERSON_NAME]" at bounding box center [795, 460] width 70 height 14
type input "0"
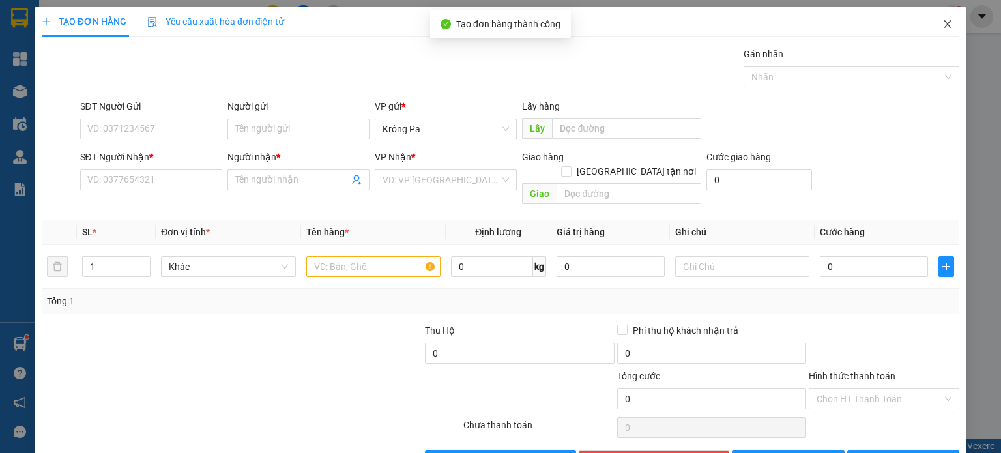
click at [942, 25] on icon "close" at bounding box center [947, 24] width 10 height 10
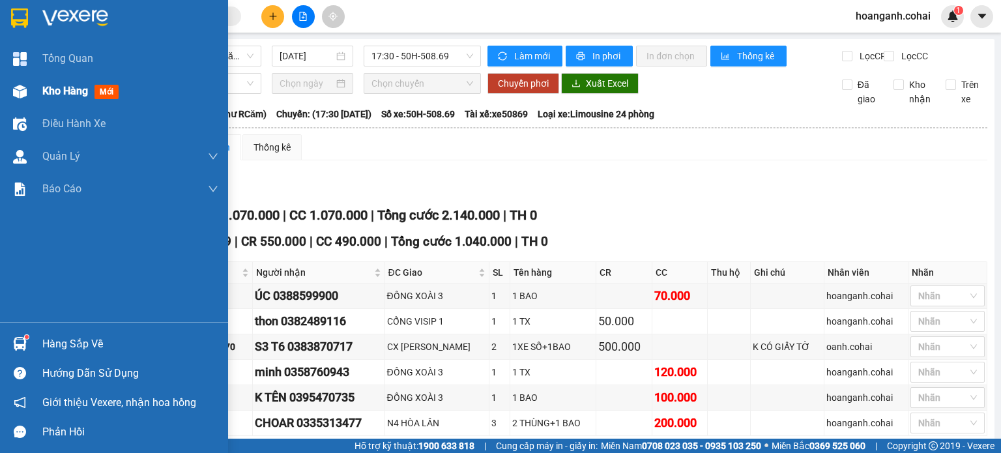
click at [47, 91] on span "Kho hàng" at bounding box center [65, 91] width 46 height 12
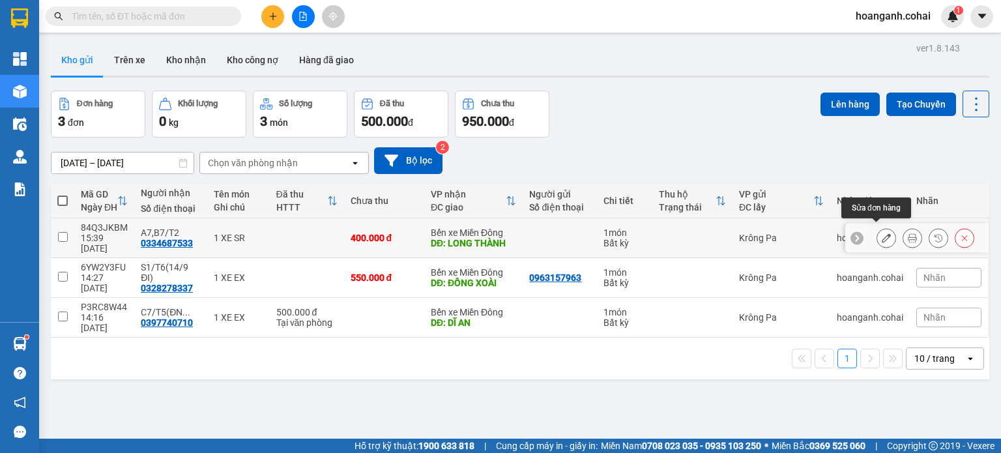
click at [881, 233] on icon at bounding box center [885, 237] width 9 height 9
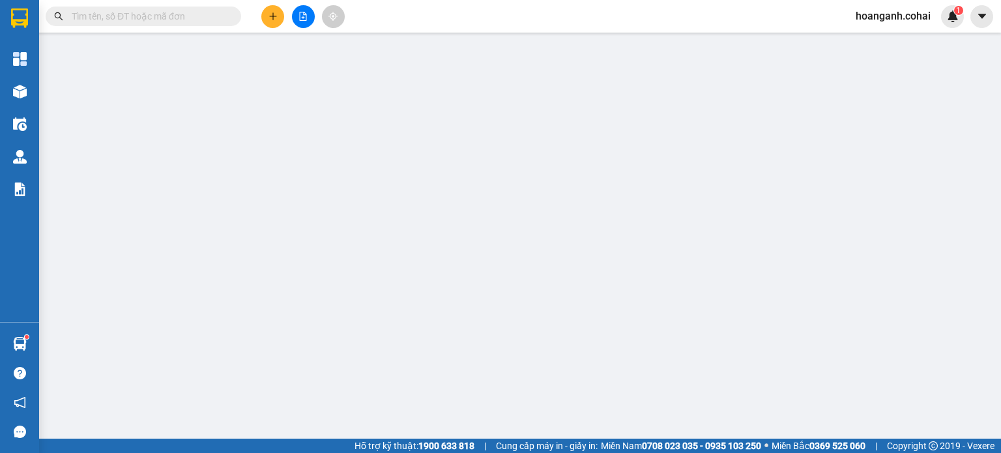
type input "0334687533"
type input "A7,B7/T2"
type input "LONG THÀNH"
type input "400.000"
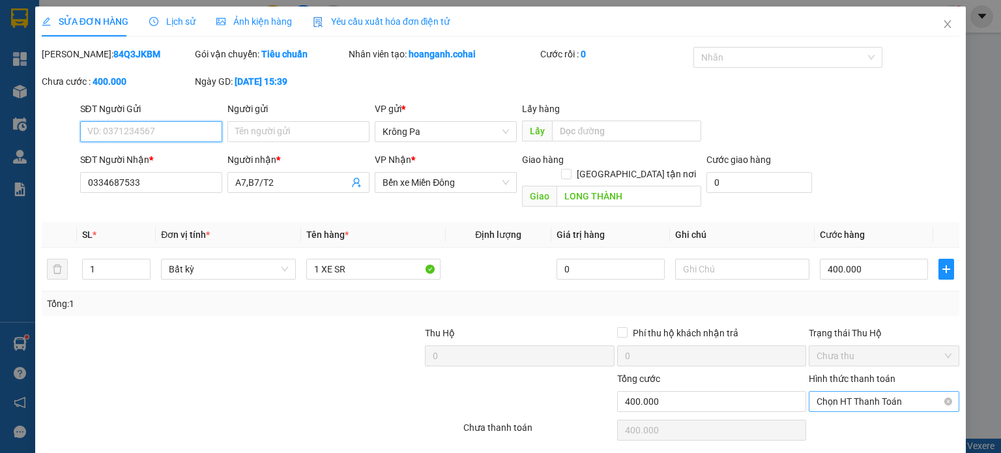
drag, startPoint x: 898, startPoint y: 389, endPoint x: 891, endPoint y: 393, distance: 7.6
click at [894, 392] on span "Chọn HT Thanh Toán" at bounding box center [883, 401] width 135 height 20
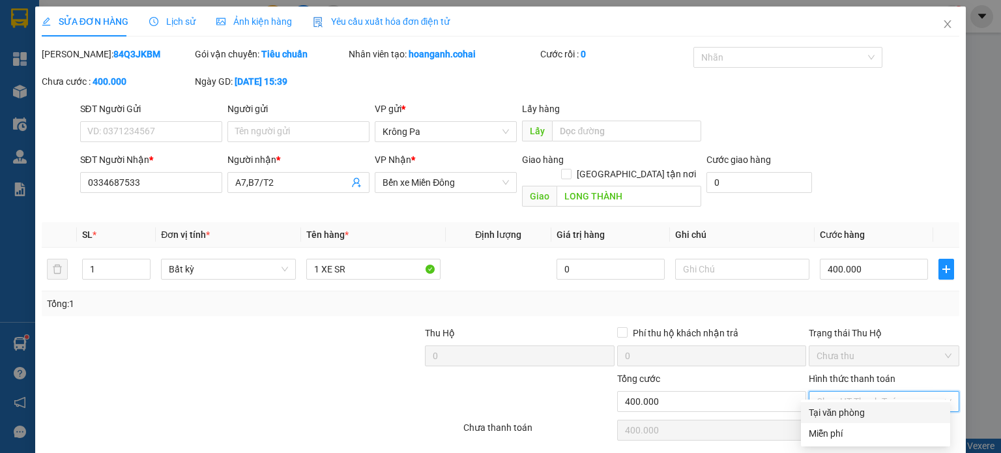
click at [860, 413] on div "Tại văn phòng" at bounding box center [875, 412] width 134 height 14
type input "0"
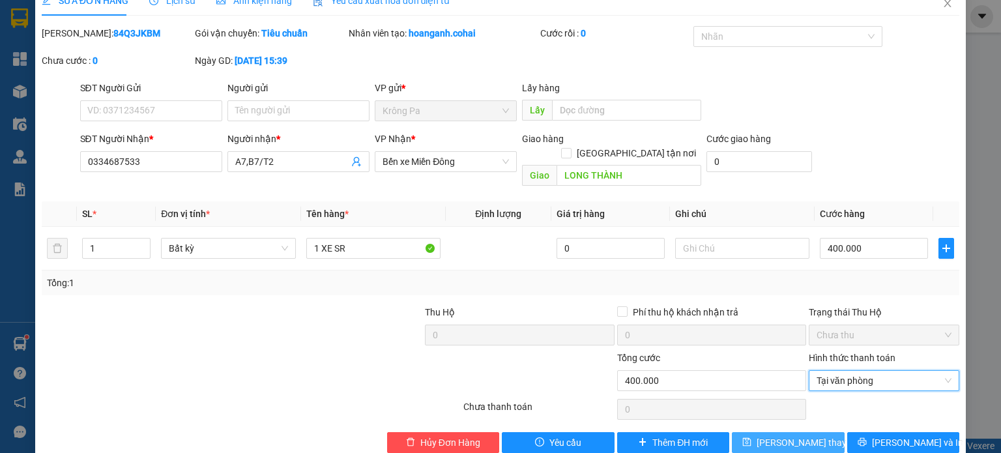
scroll to position [31, 0]
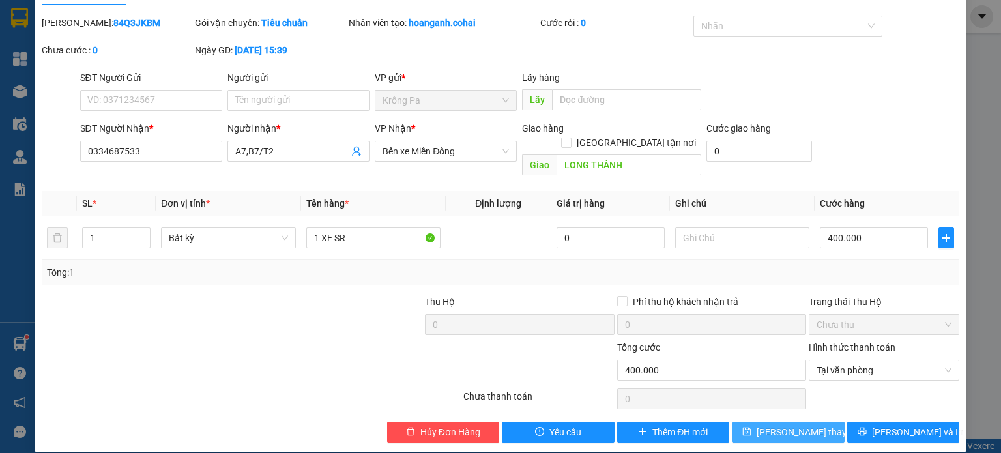
click at [769, 425] on span "[PERSON_NAME] thay đổi" at bounding box center [808, 432] width 104 height 14
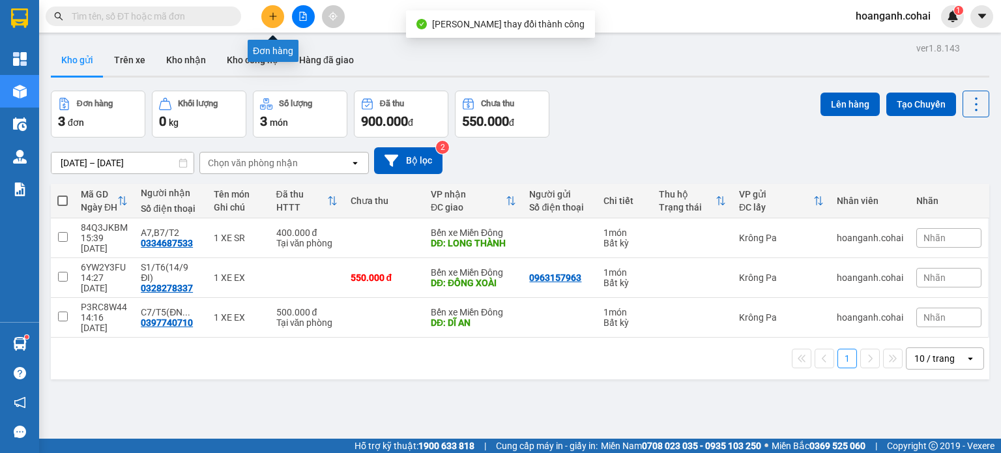
click at [271, 15] on icon "plus" at bounding box center [272, 16] width 9 height 9
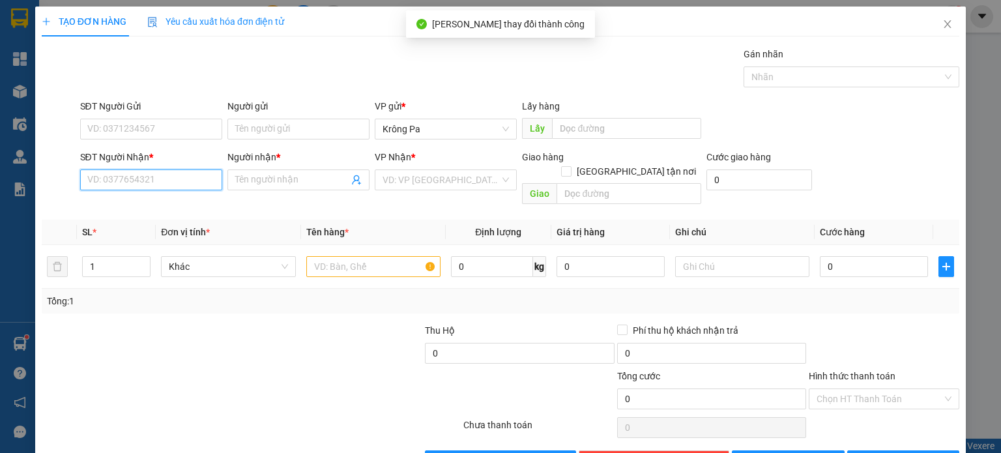
drag, startPoint x: 153, startPoint y: 175, endPoint x: 177, endPoint y: 169, distance: 24.7
click at [154, 171] on input "SĐT Người Nhận *" at bounding box center [151, 179] width 142 height 21
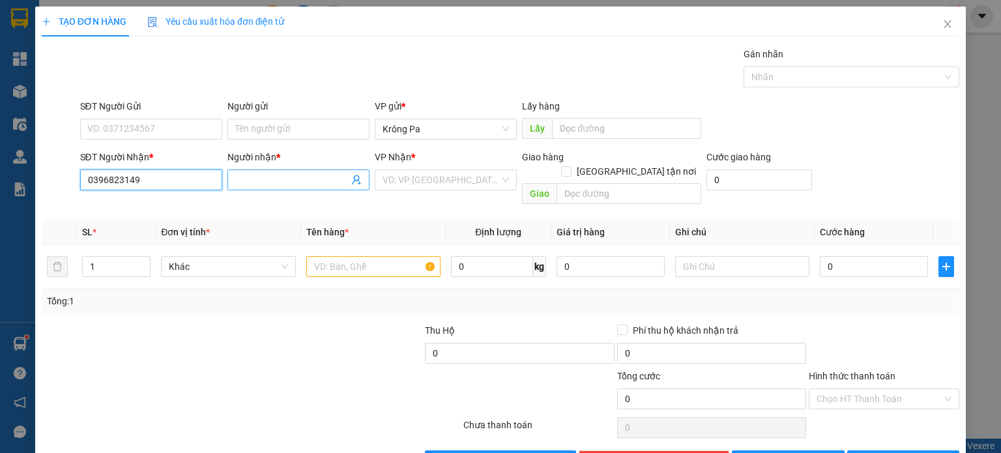
type input "0396823149"
drag, startPoint x: 272, startPoint y: 177, endPoint x: 279, endPoint y: 175, distance: 6.8
click at [273, 176] on input "Người nhận *" at bounding box center [291, 180] width 113 height 14
type input "C6B6/T2"
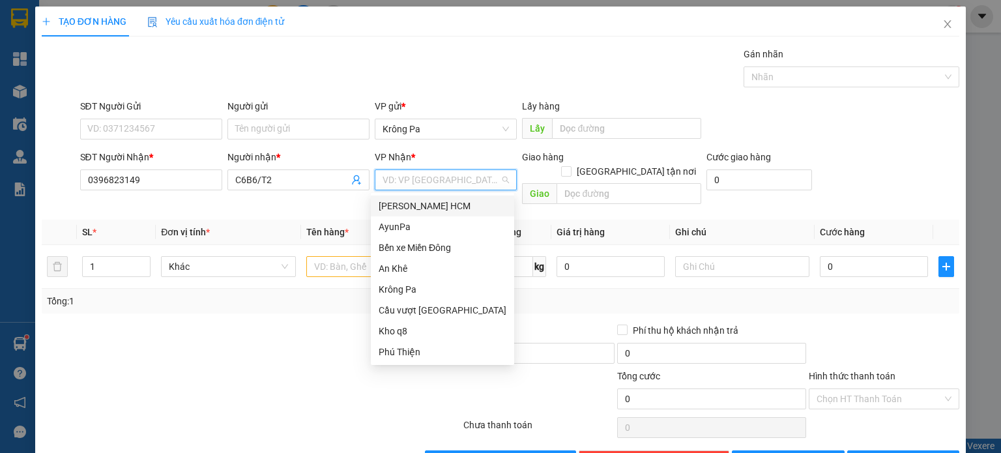
drag, startPoint x: 476, startPoint y: 173, endPoint x: 466, endPoint y: 221, distance: 49.1
click at [475, 174] on input "search" at bounding box center [440, 180] width 117 height 20
click at [452, 251] on div "Bến xe Miền Đông" at bounding box center [442, 247] width 128 height 14
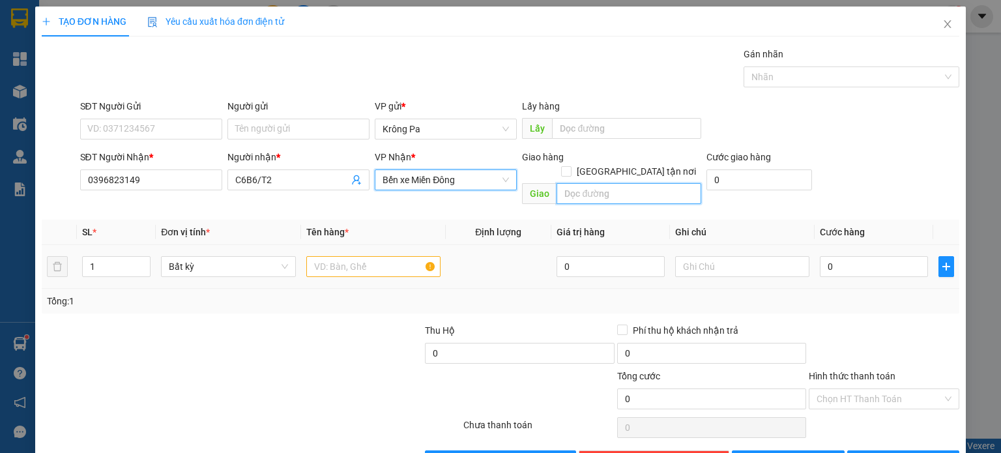
click at [623, 183] on input "text" at bounding box center [628, 193] width 145 height 21
type input "THẠNH PHƯỚC"
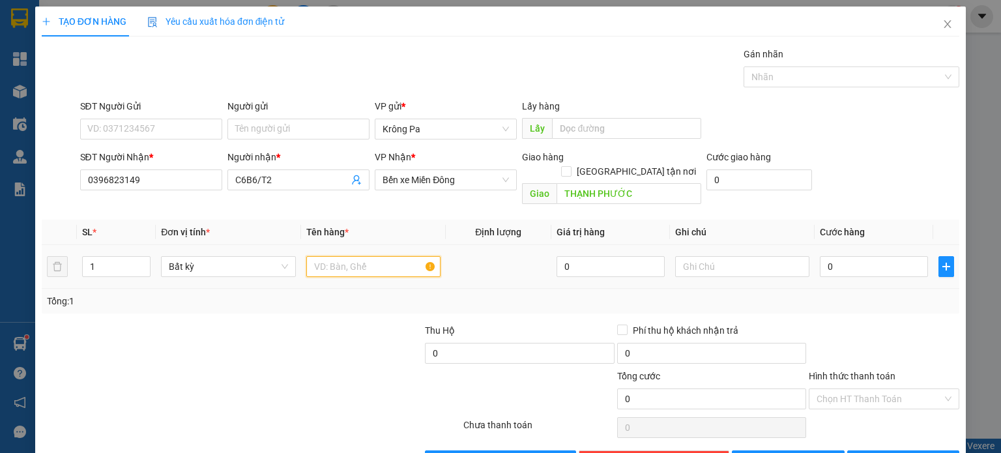
click at [347, 256] on input "text" at bounding box center [373, 266] width 134 height 21
type input "1 XE SR"
type input "4"
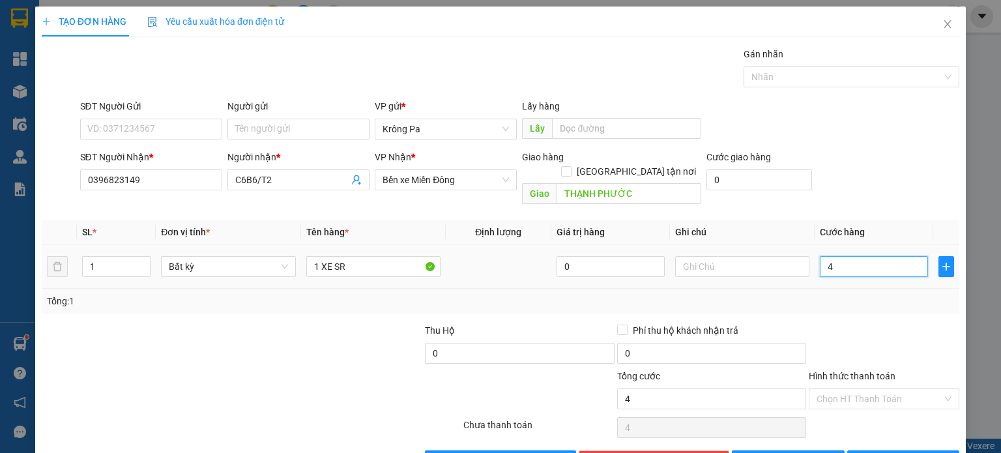
type input "40"
type input "400"
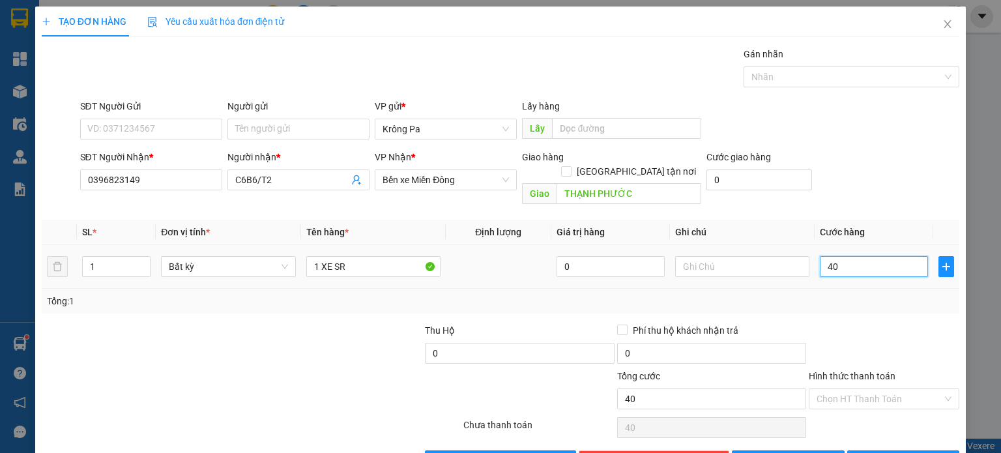
type input "400"
type input "400.000"
click at [793, 452] on span "[PERSON_NAME]" at bounding box center [795, 460] width 70 height 14
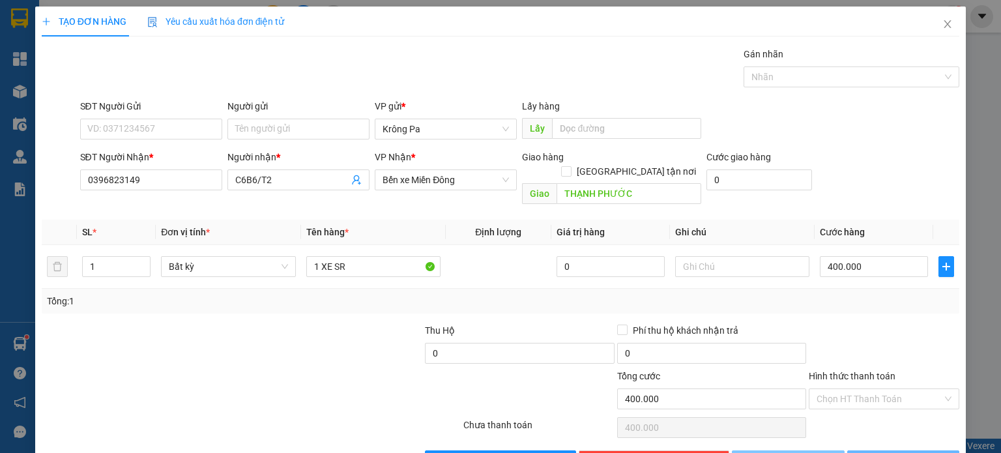
type input "0"
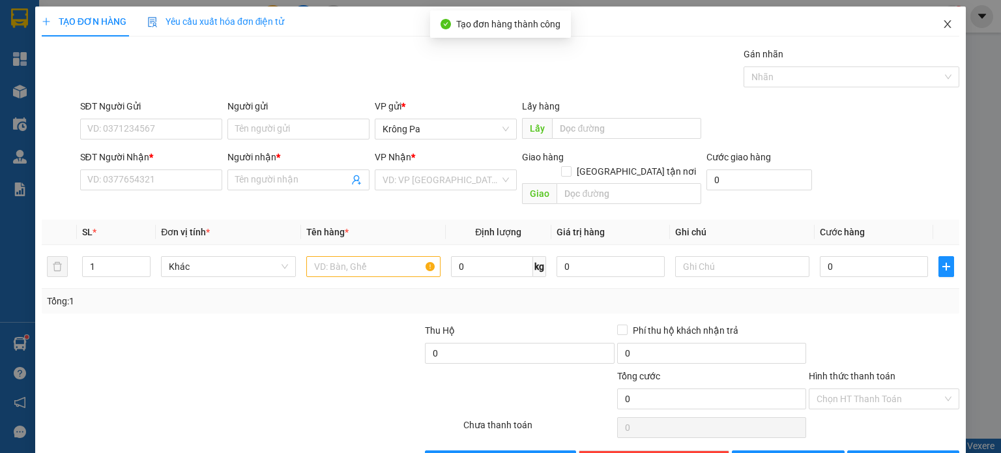
click at [942, 28] on icon "close" at bounding box center [947, 24] width 10 height 10
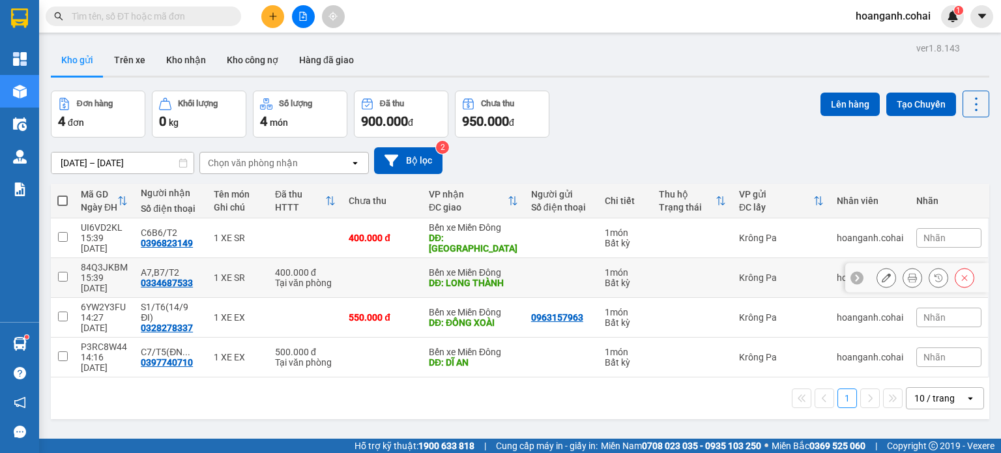
drag, startPoint x: 64, startPoint y: 268, endPoint x: 69, endPoint y: 250, distance: 19.0
click at [63, 272] on input "checkbox" at bounding box center [63, 277] width 10 height 10
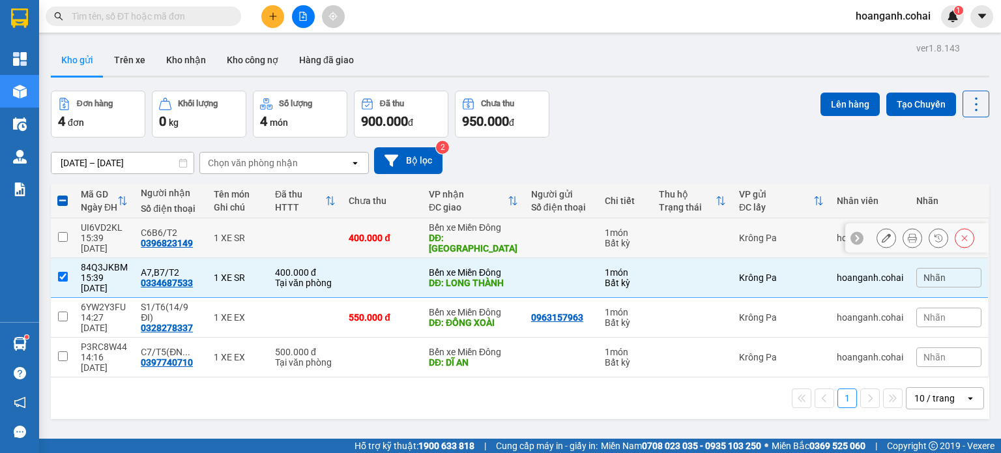
click at [58, 233] on input "checkbox" at bounding box center [63, 237] width 10 height 10
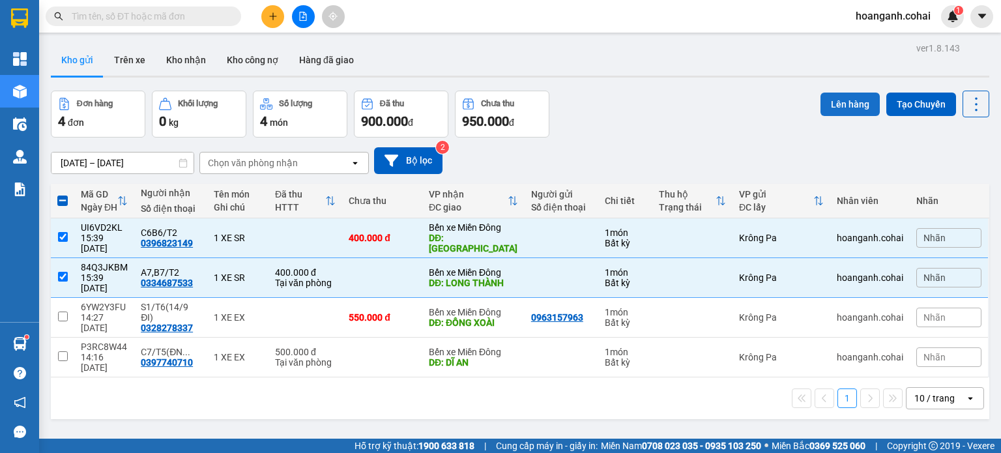
click at [847, 109] on button "Lên hàng" at bounding box center [849, 103] width 59 height 23
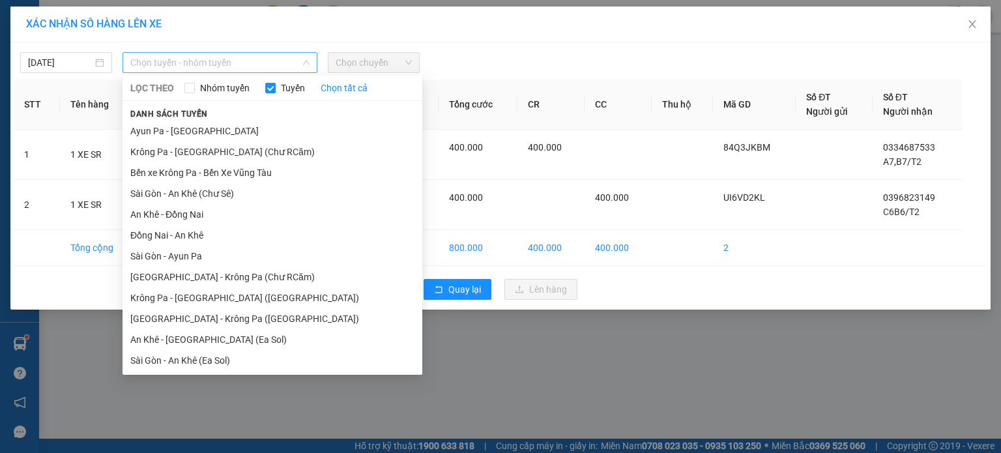
click at [257, 62] on span "Chọn tuyến - nhóm tuyến" at bounding box center [219, 63] width 179 height 20
click at [277, 172] on li "Bến xe Krông Pa - Bến Xe Vũng Tàu" at bounding box center [272, 172] width 300 height 21
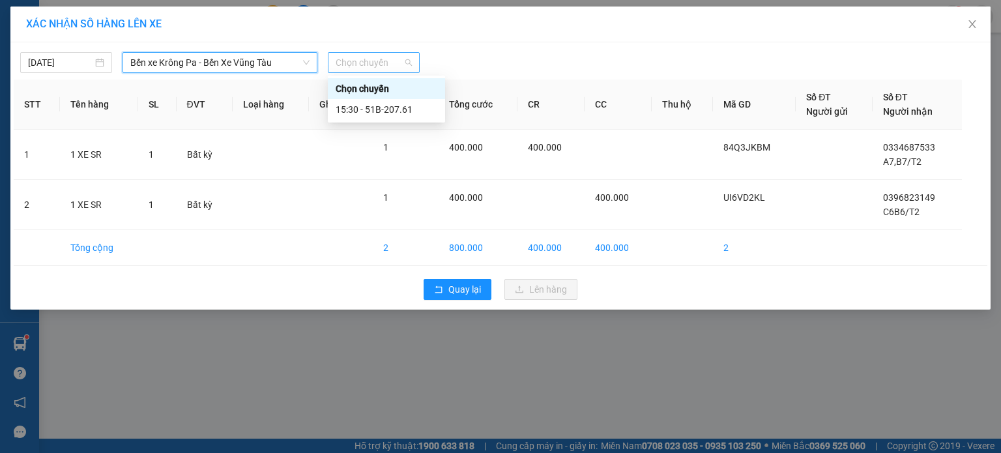
click at [411, 61] on span "Chọn chuyến" at bounding box center [373, 63] width 76 height 20
click at [401, 117] on div "15:30 - 51B-207.61" at bounding box center [386, 109] width 117 height 21
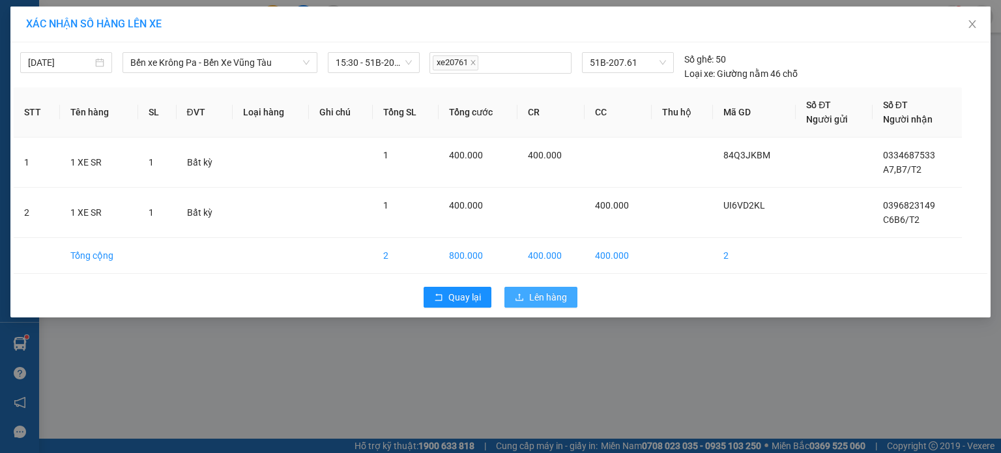
click at [556, 296] on span "Lên hàng" at bounding box center [548, 297] width 38 height 14
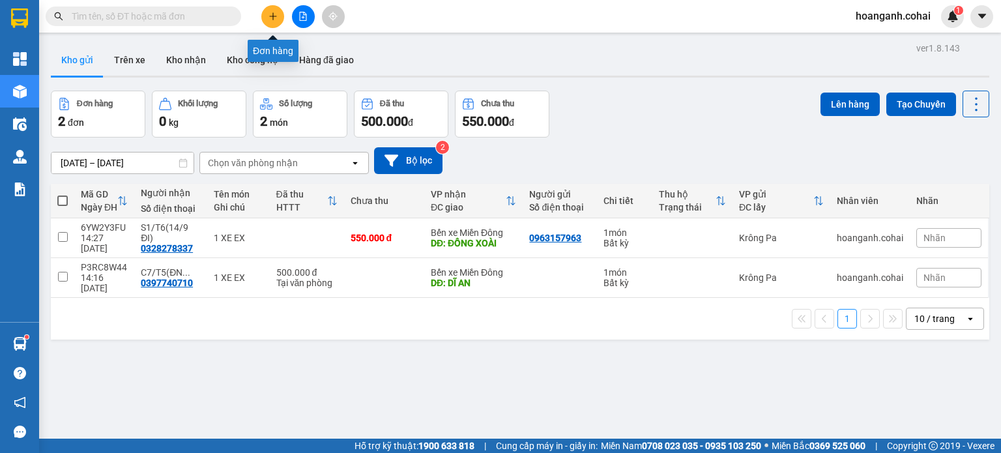
click at [270, 15] on icon "plus" at bounding box center [272, 16] width 9 height 9
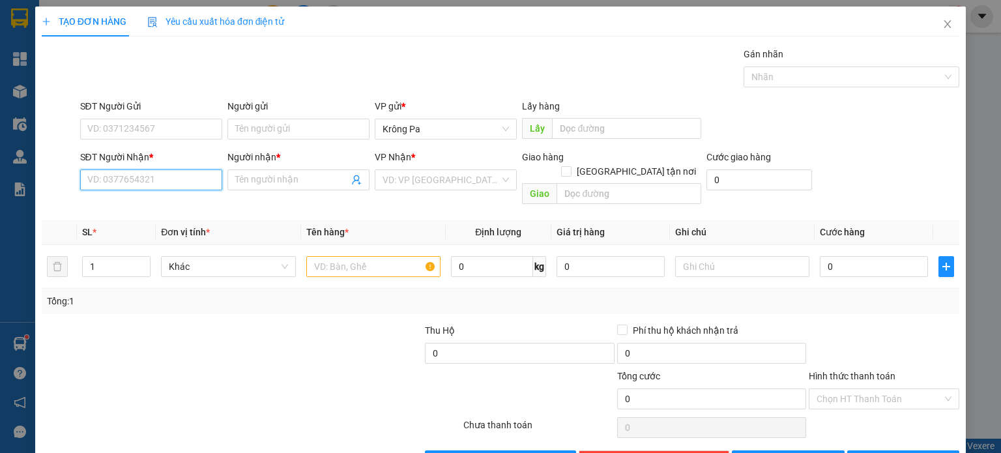
click at [159, 181] on input "SĐT Người Nhận *" at bounding box center [151, 179] width 142 height 21
drag, startPoint x: 268, startPoint y: 181, endPoint x: 277, endPoint y: 182, distance: 8.5
click at [271, 182] on input "Người nhận *" at bounding box center [291, 180] width 113 height 14
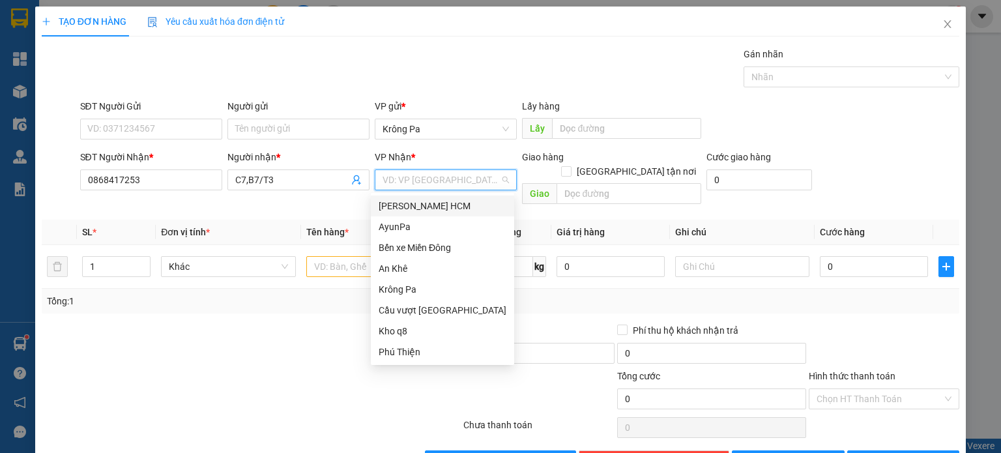
click at [443, 170] on input "search" at bounding box center [440, 180] width 117 height 20
drag, startPoint x: 438, startPoint y: 249, endPoint x: 595, endPoint y: 213, distance: 161.7
click at [455, 243] on div "Bến xe Miền Đông" at bounding box center [442, 247] width 128 height 14
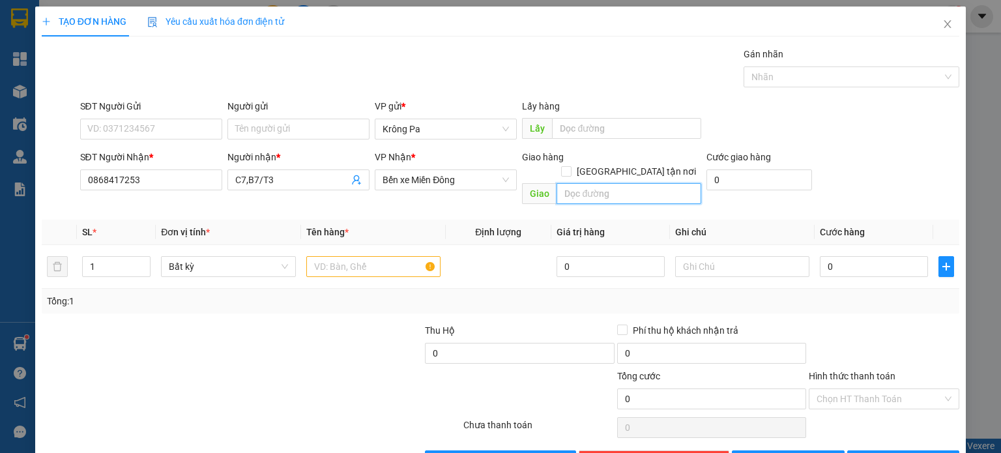
click at [569, 183] on input "text" at bounding box center [628, 193] width 145 height 21
click at [337, 256] on input "text" at bounding box center [373, 266] width 134 height 21
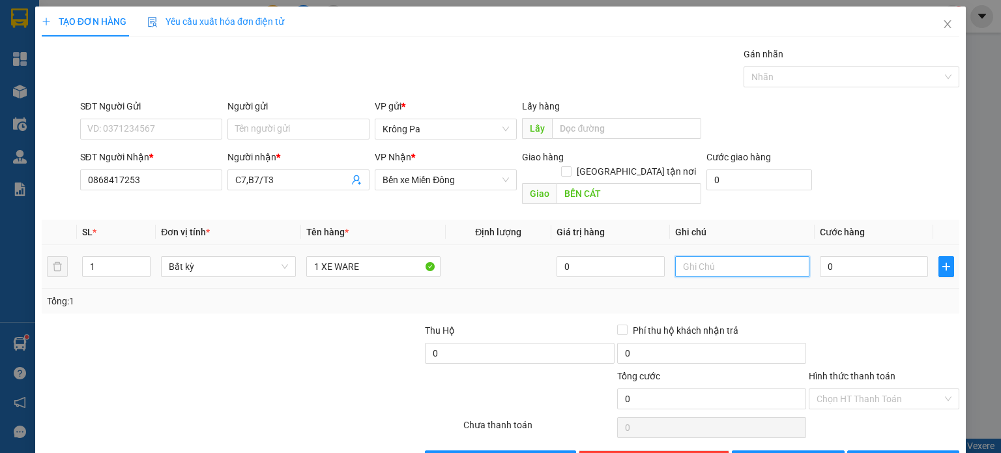
click at [690, 258] on input "text" at bounding box center [742, 266] width 134 height 21
click at [871, 258] on input "0" at bounding box center [873, 266] width 108 height 21
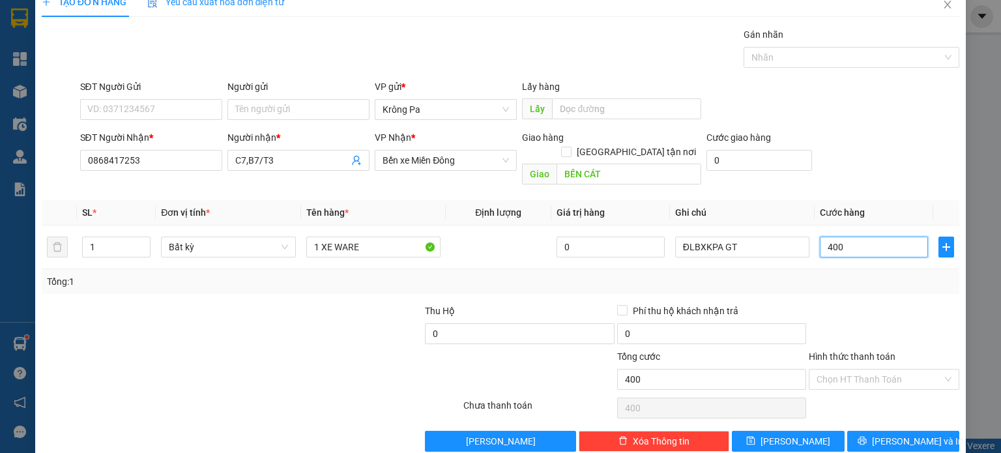
scroll to position [28, 0]
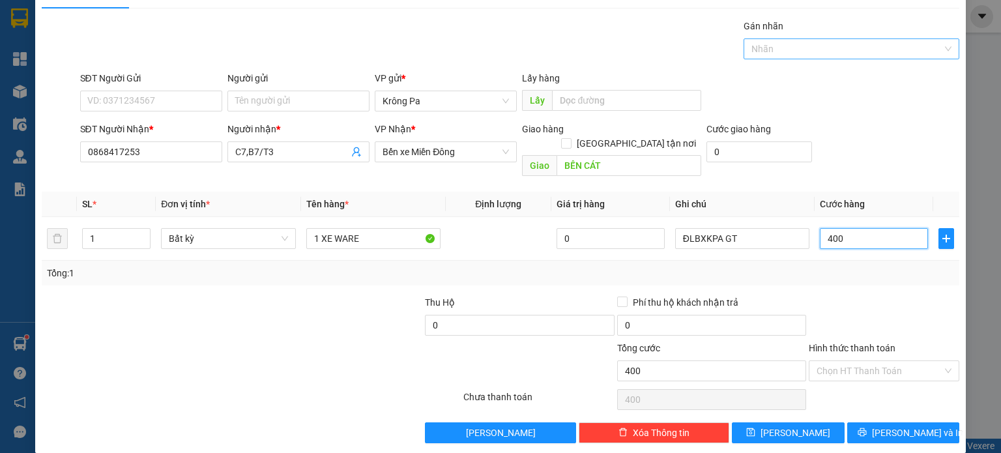
click at [793, 44] on div at bounding box center [844, 49] width 196 height 16
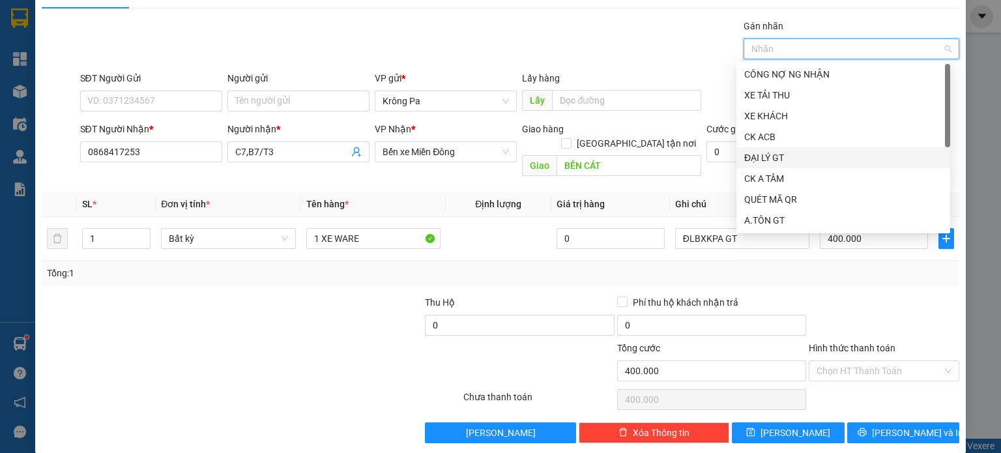
click at [778, 160] on div "ĐẠI LÝ GT" at bounding box center [843, 157] width 198 height 14
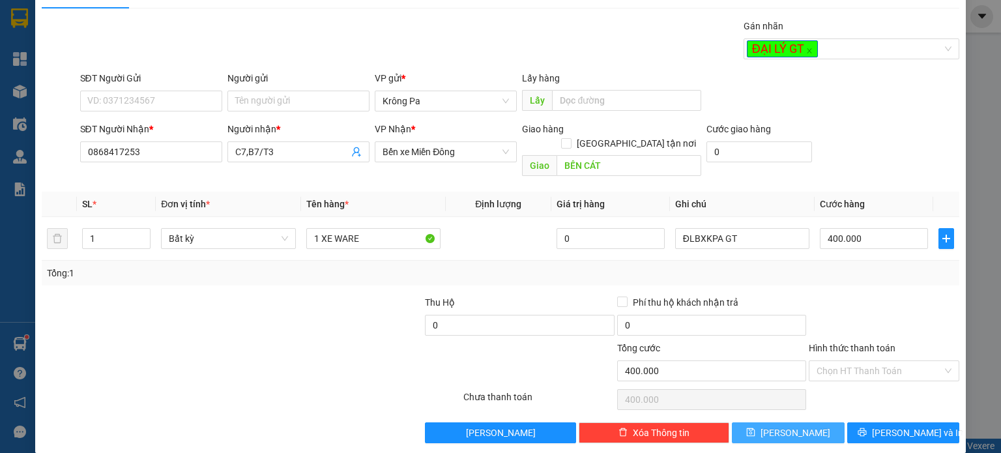
click at [784, 425] on span "[PERSON_NAME]" at bounding box center [795, 432] width 70 height 14
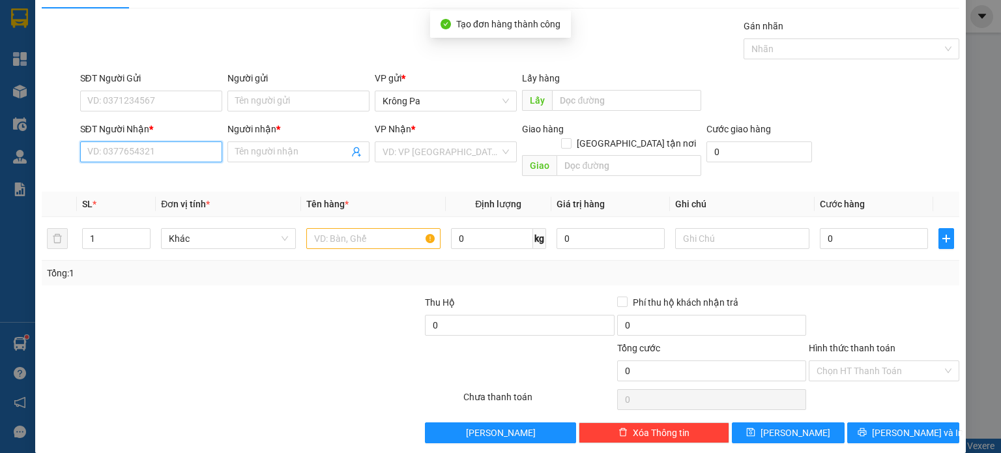
click at [156, 156] on input "SĐT Người Nhận *" at bounding box center [151, 151] width 142 height 21
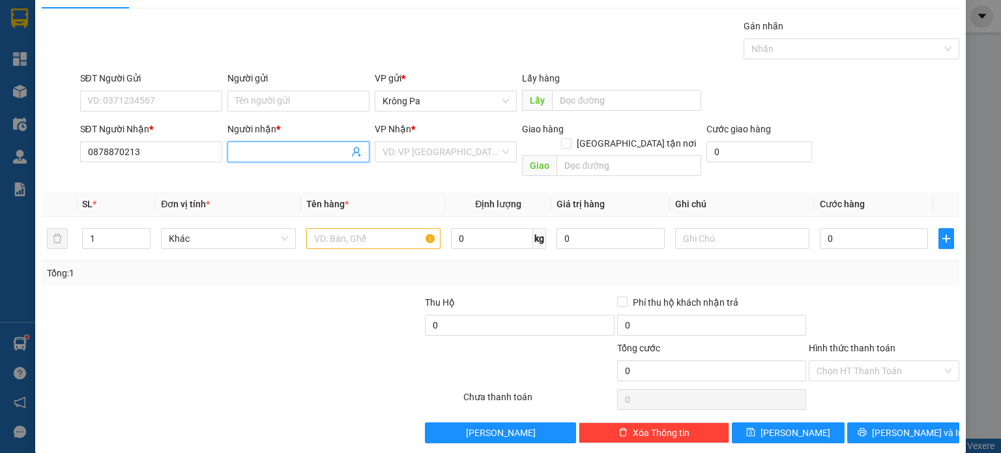
click at [263, 152] on input "Người nhận *" at bounding box center [291, 152] width 113 height 14
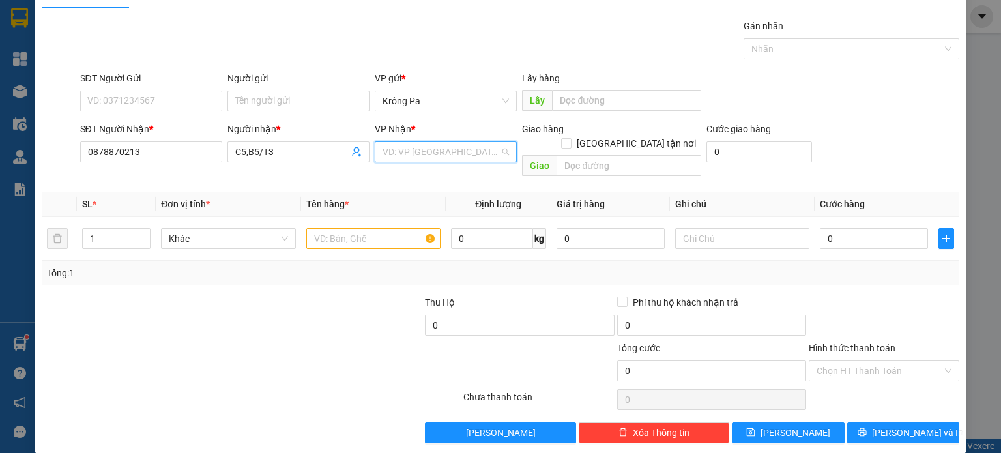
drag, startPoint x: 453, startPoint y: 154, endPoint x: 447, endPoint y: 206, distance: 51.9
click at [453, 173] on body "Kết quả tìm kiếm ( 0 ) Bộ lọc No Data hoanganh.cohai 1 Tổng Quan Kho hàng mới Đ…" at bounding box center [500, 226] width 1001 height 453
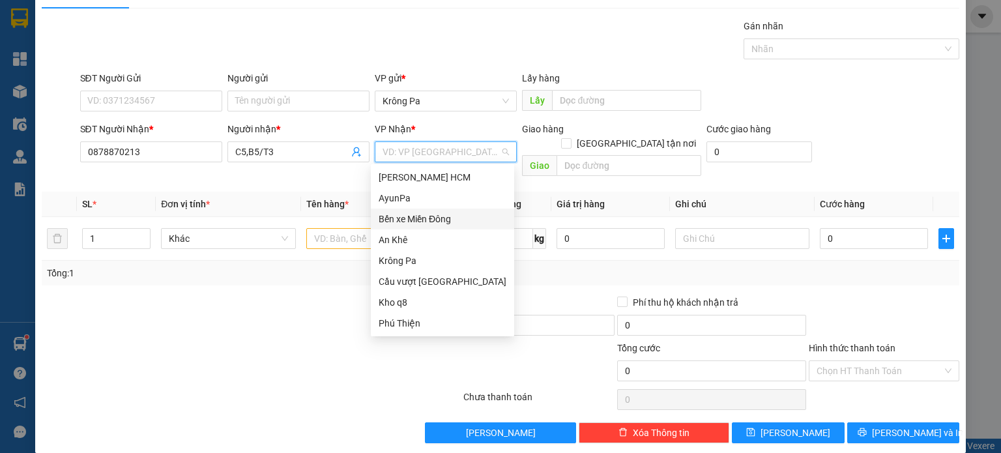
click at [443, 220] on div "Bến xe Miền Đông" at bounding box center [442, 219] width 128 height 14
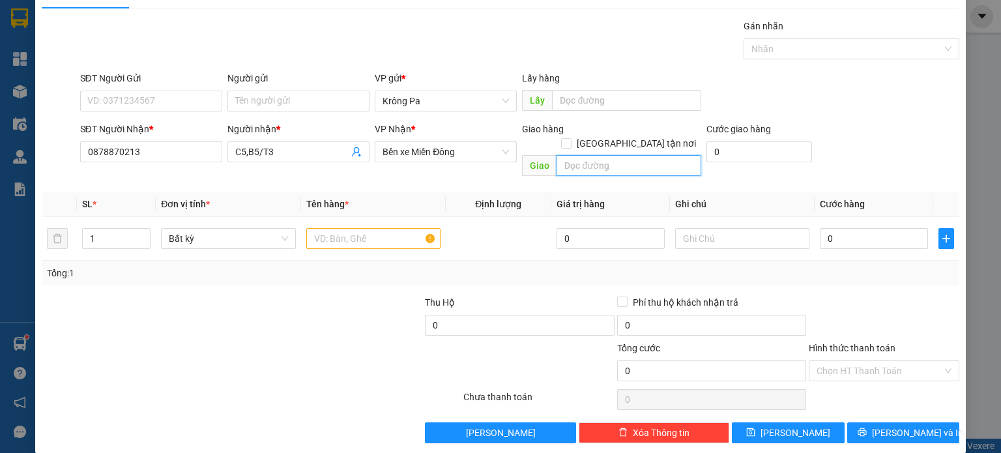
click at [572, 156] on input "text" at bounding box center [628, 165] width 145 height 21
click at [387, 228] on input "text" at bounding box center [373, 238] width 134 height 21
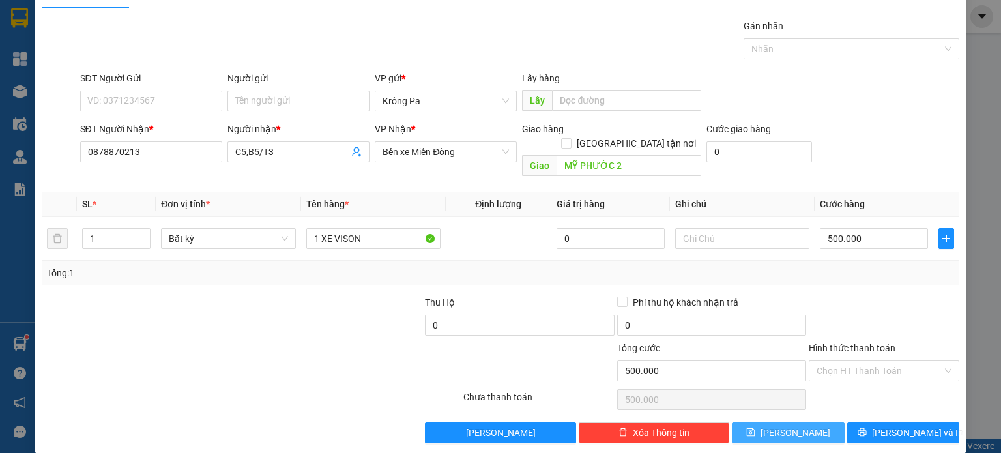
click at [791, 425] on span "[PERSON_NAME]" at bounding box center [795, 432] width 70 height 14
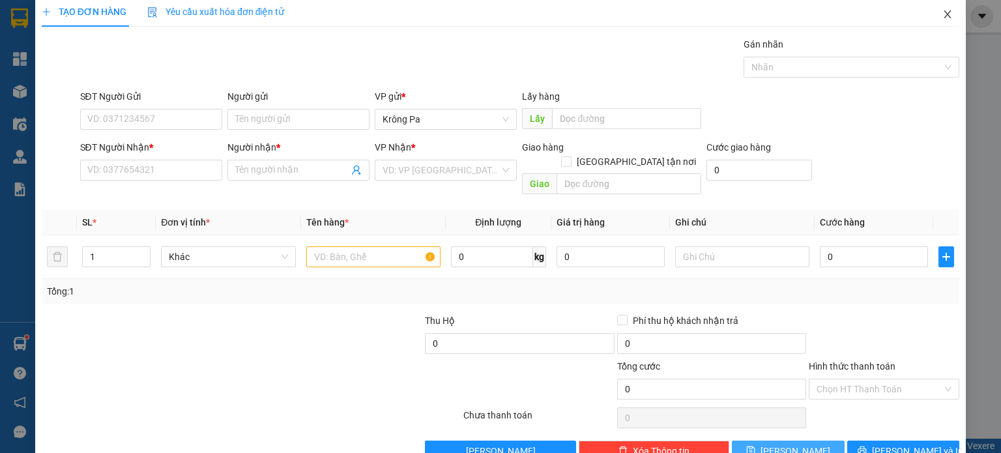
scroll to position [0, 0]
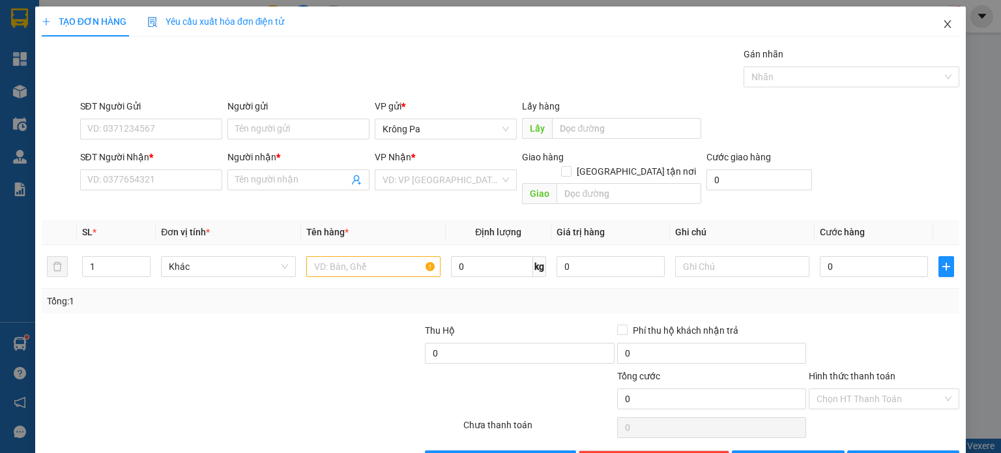
click at [940, 31] on span "Close" at bounding box center [947, 25] width 36 height 36
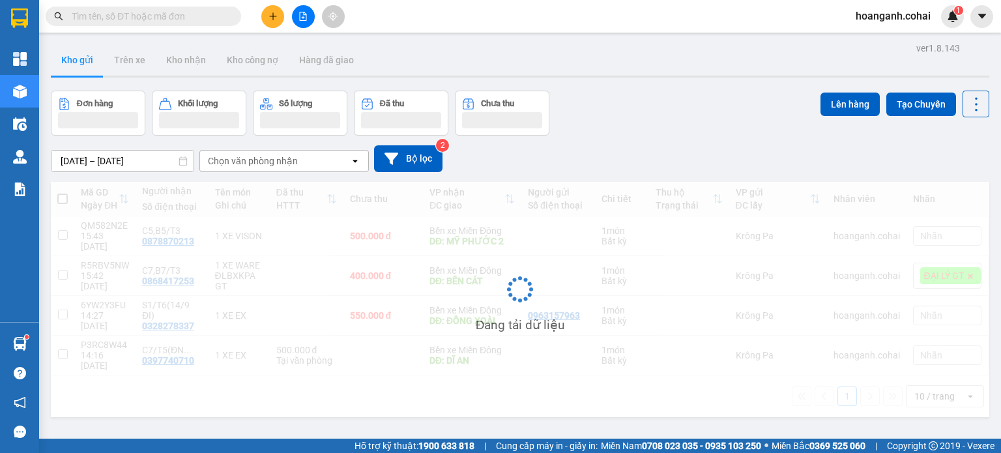
scroll to position [60, 0]
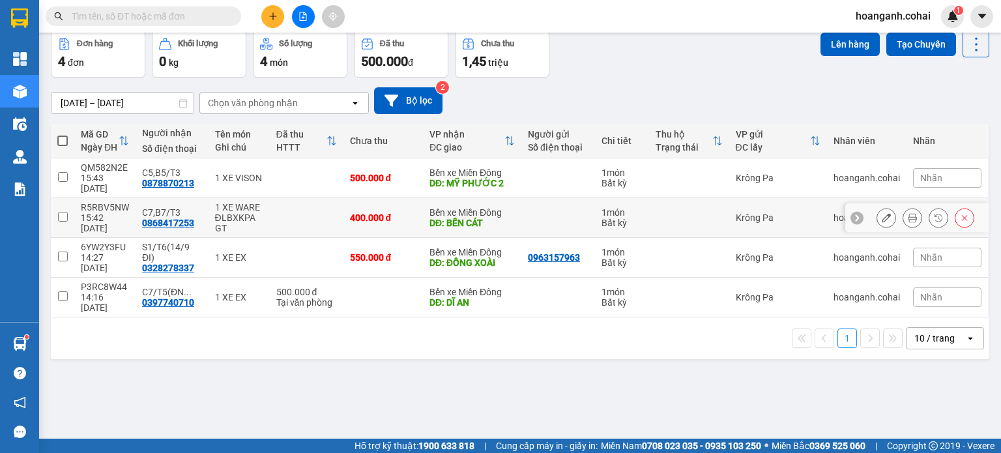
click at [59, 212] on input "checkbox" at bounding box center [63, 217] width 10 height 10
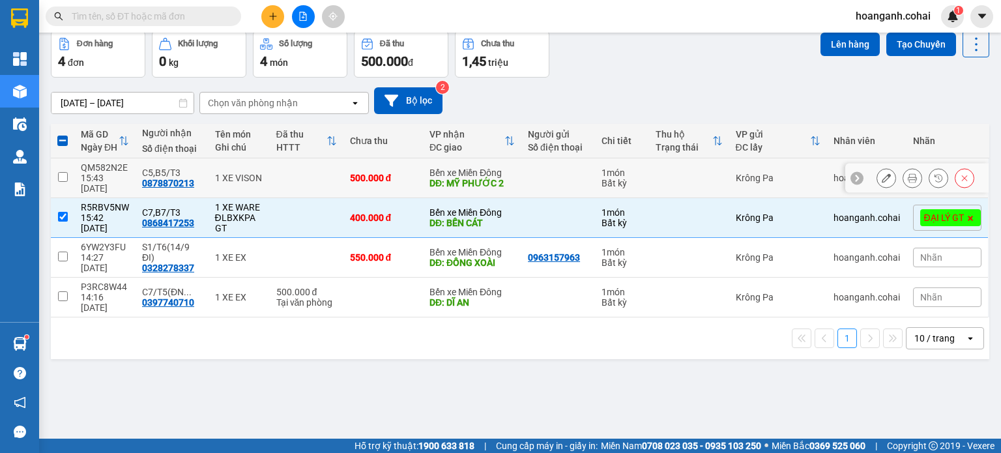
click at [61, 172] on input "checkbox" at bounding box center [63, 177] width 10 height 10
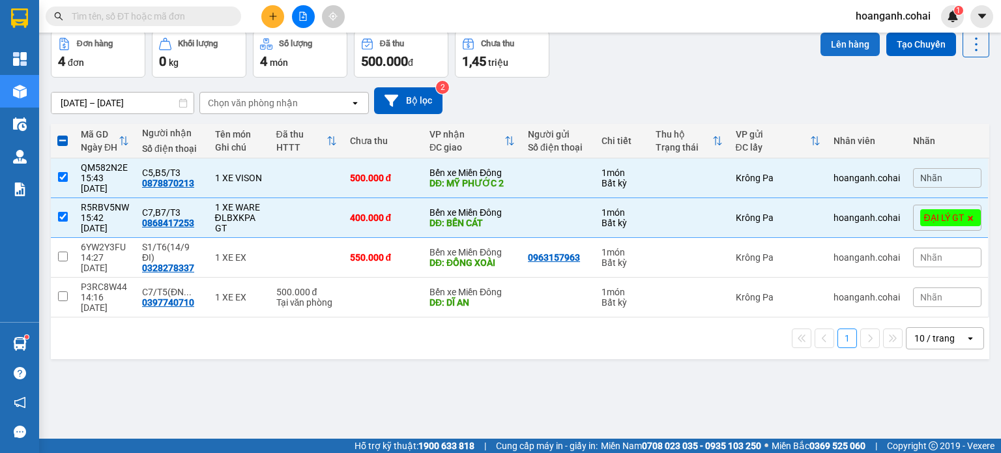
click at [829, 48] on button "Lên hàng" at bounding box center [849, 44] width 59 height 23
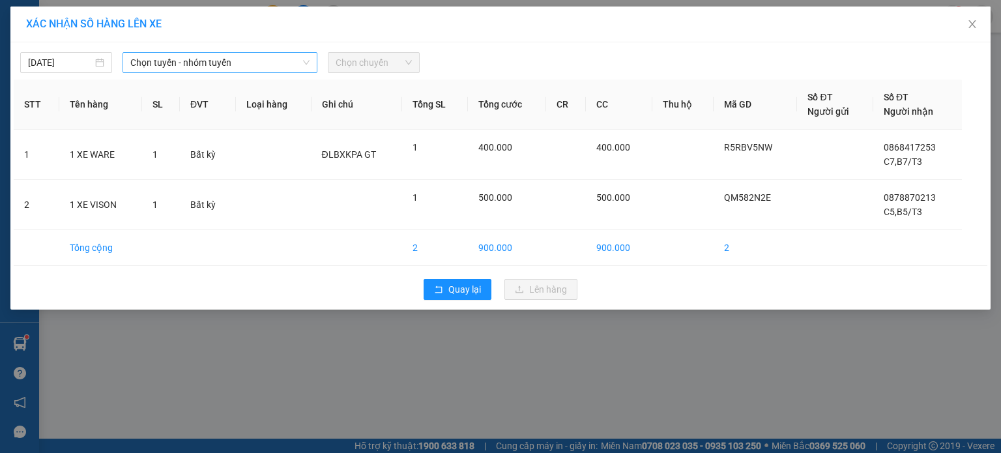
click at [303, 61] on icon "down" at bounding box center [306, 63] width 8 height 8
click at [287, 69] on span "Chọn tuyến - nhóm tuyến" at bounding box center [219, 63] width 179 height 20
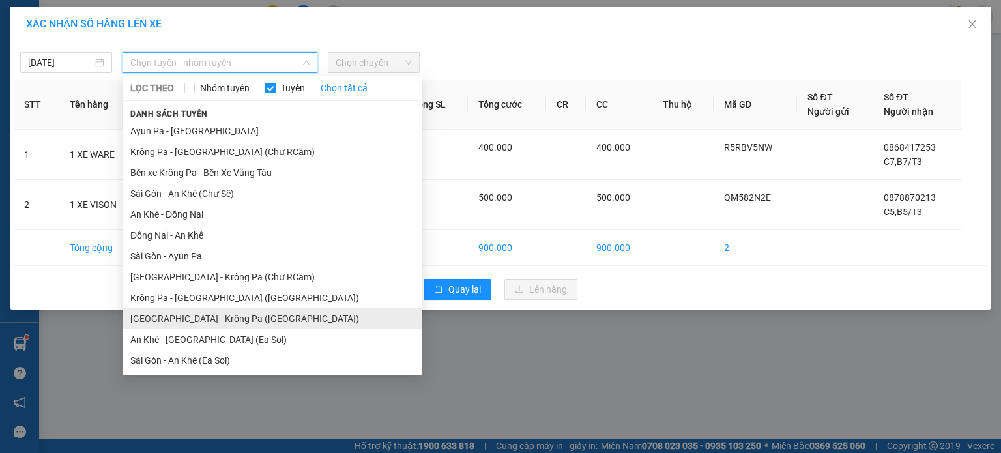
scroll to position [84, 0]
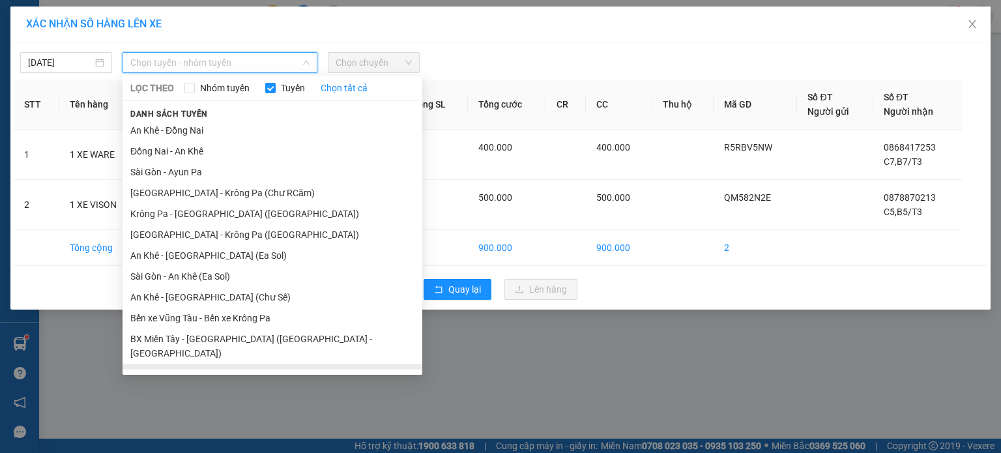
click at [197, 363] on li "BX Krông Pa - BX Miền Tây ([GEOGRAPHIC_DATA] - [GEOGRAPHIC_DATA])" at bounding box center [272, 380] width 300 height 35
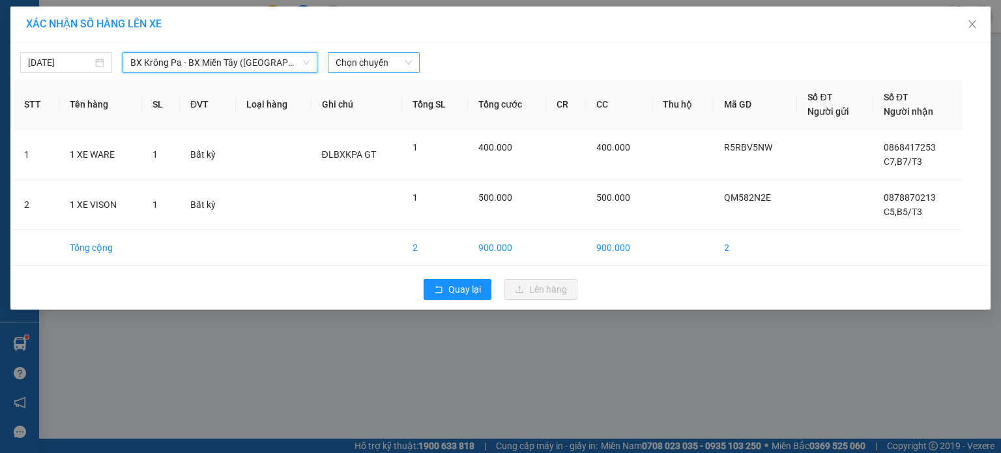
click at [404, 64] on span "Chọn chuyến" at bounding box center [373, 63] width 76 height 20
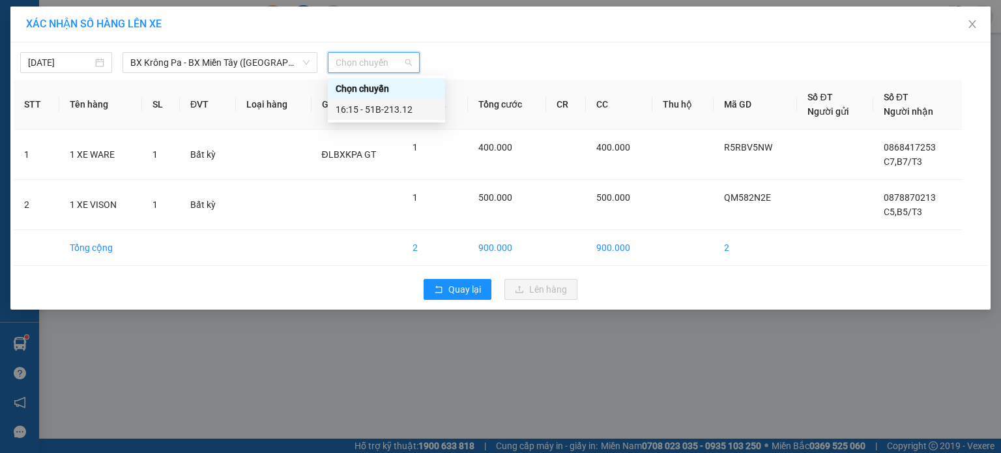
click at [403, 107] on div "16:15 - 51B-213.12" at bounding box center [386, 109] width 102 height 14
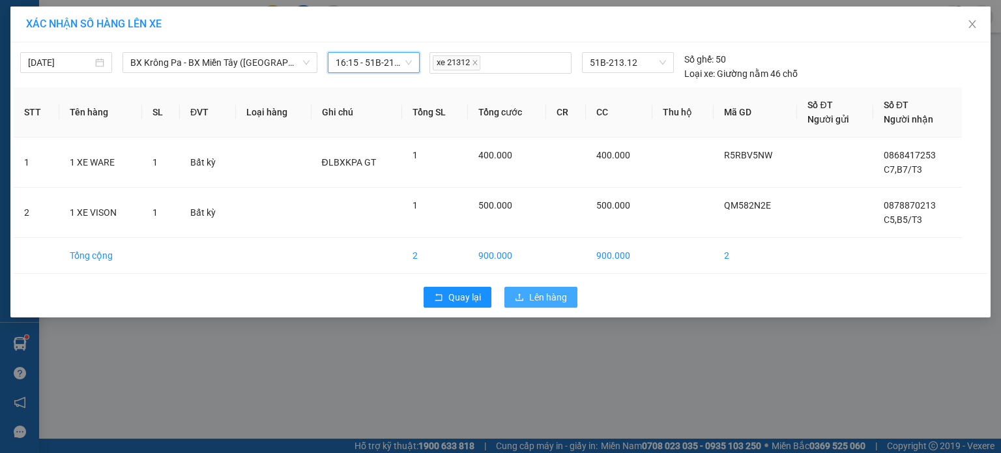
click at [560, 299] on span "Lên hàng" at bounding box center [548, 297] width 38 height 14
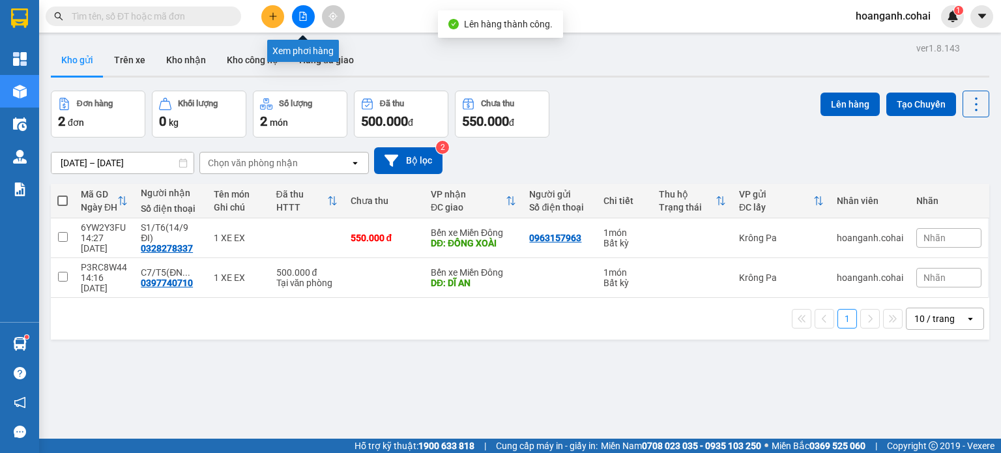
click at [300, 18] on icon "file-add" at bounding box center [302, 16] width 9 height 9
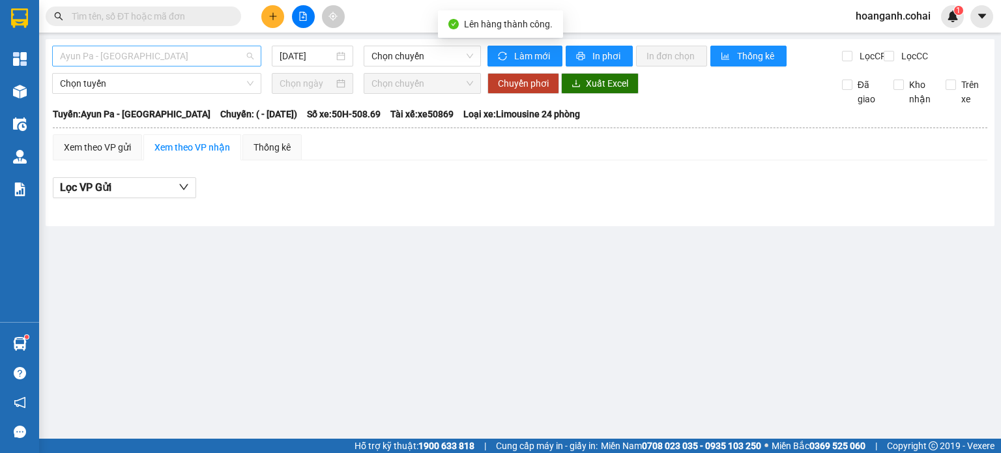
click at [214, 53] on span "Ayun Pa - [GEOGRAPHIC_DATA]" at bounding box center [156, 56] width 193 height 20
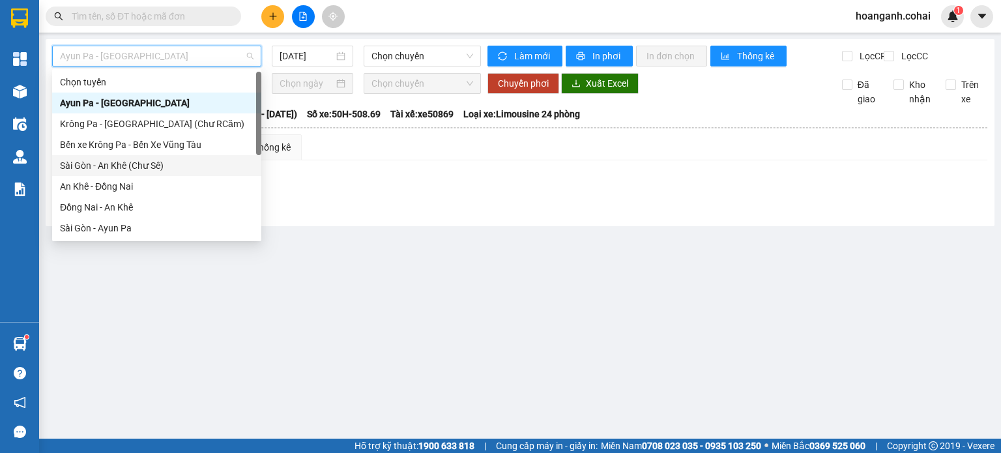
scroll to position [188, 0]
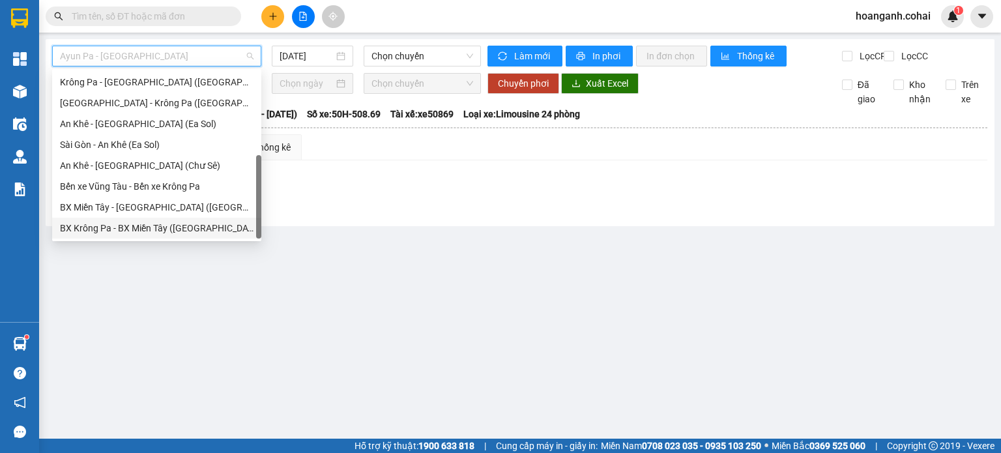
click at [154, 234] on div "BX Krông Pa - BX Miền Tây ([GEOGRAPHIC_DATA] - [GEOGRAPHIC_DATA])" at bounding box center [156, 228] width 193 height 14
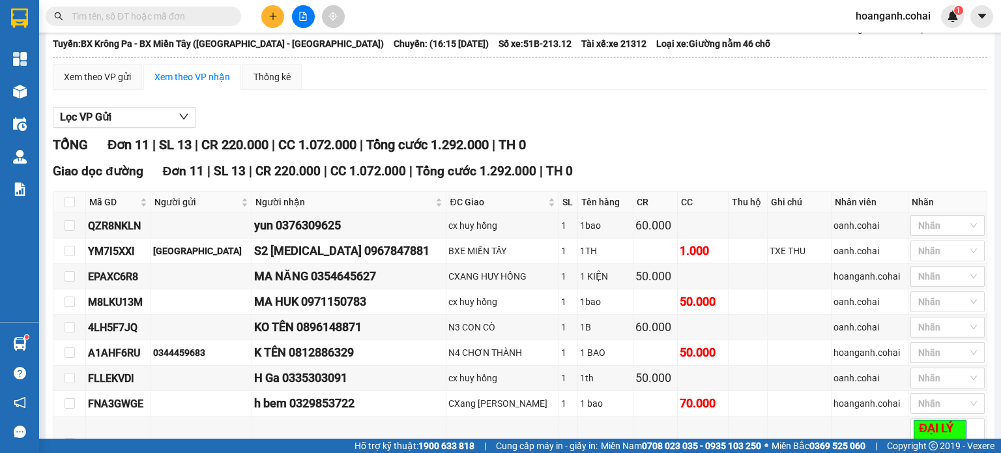
scroll to position [65, 0]
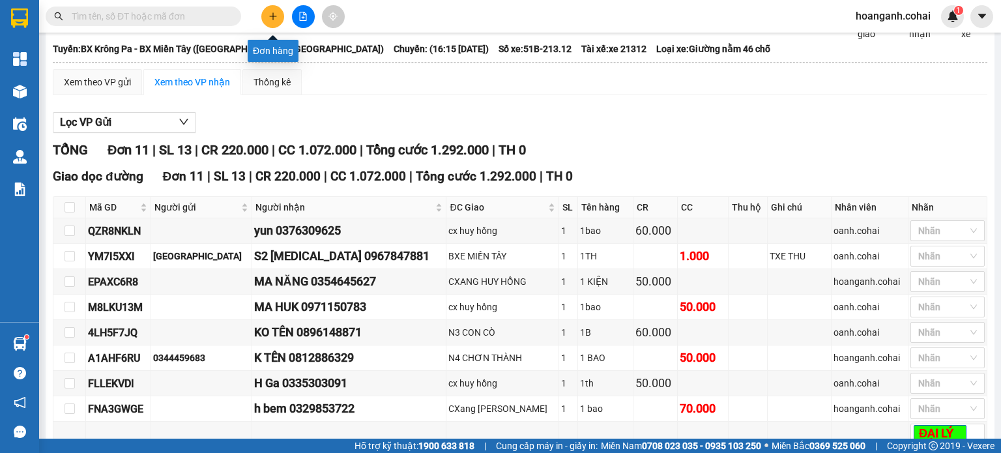
click at [272, 14] on icon "plus" at bounding box center [272, 15] width 1 height 7
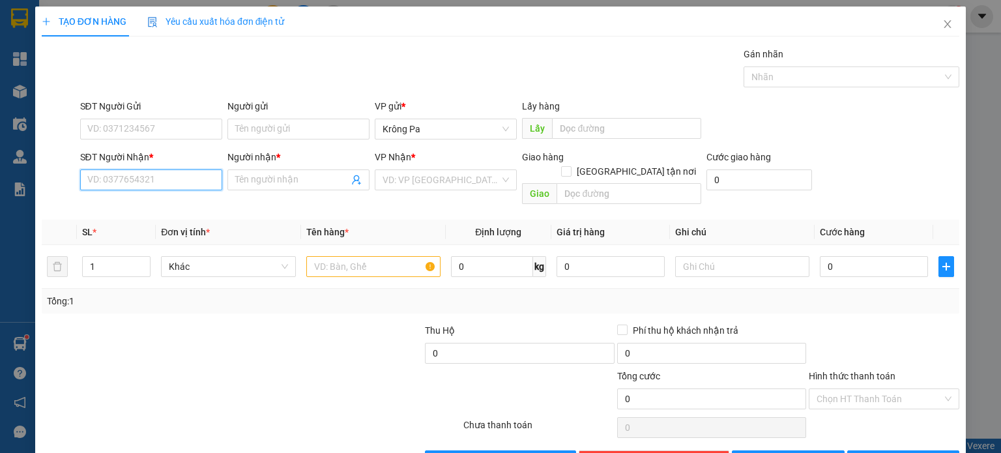
click at [172, 184] on input "SĐT Người Nhận *" at bounding box center [151, 179] width 142 height 21
click at [275, 178] on input "Người nhận *" at bounding box center [291, 180] width 113 height 14
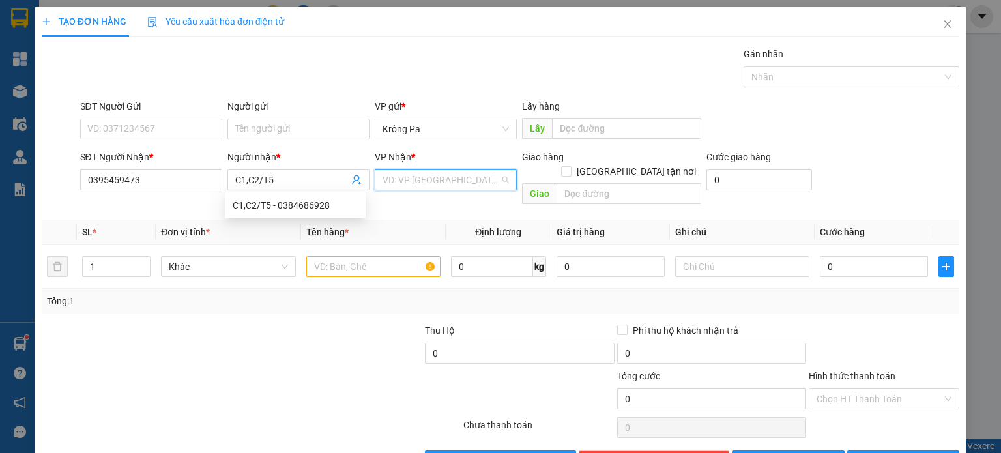
drag, startPoint x: 448, startPoint y: 184, endPoint x: 435, endPoint y: 228, distance: 46.2
click at [448, 184] on input "search" at bounding box center [440, 180] width 117 height 20
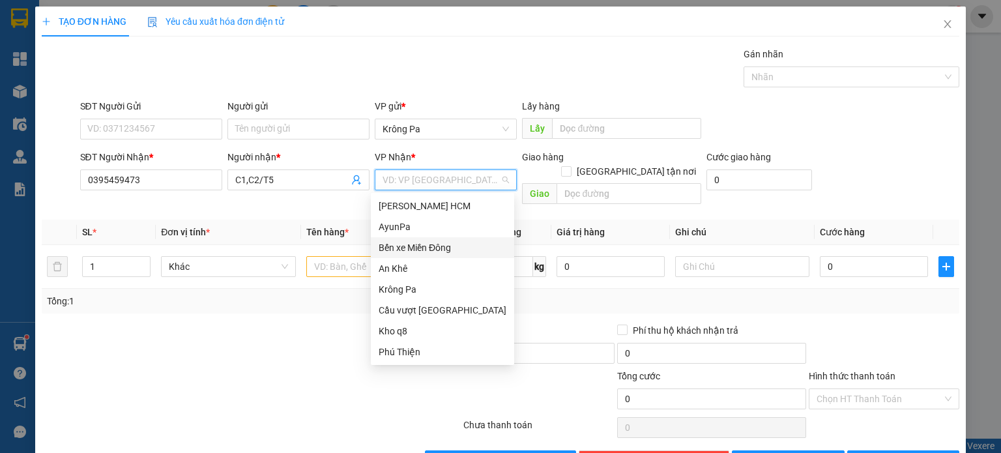
drag, startPoint x: 432, startPoint y: 246, endPoint x: 474, endPoint y: 210, distance: 55.0
click at [438, 242] on div "Bến xe Miền Đông" at bounding box center [442, 247] width 128 height 14
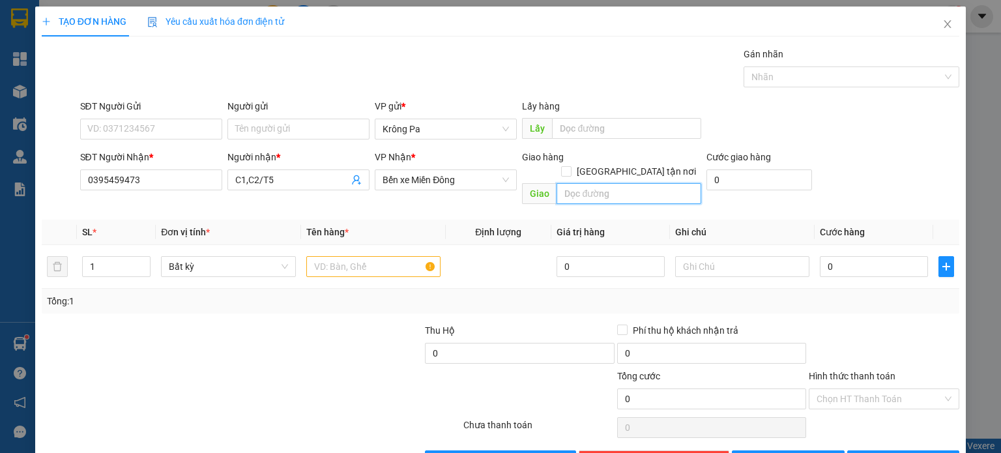
click at [594, 183] on input "text" at bounding box center [628, 193] width 145 height 21
click at [378, 256] on input "text" at bounding box center [373, 266] width 134 height 21
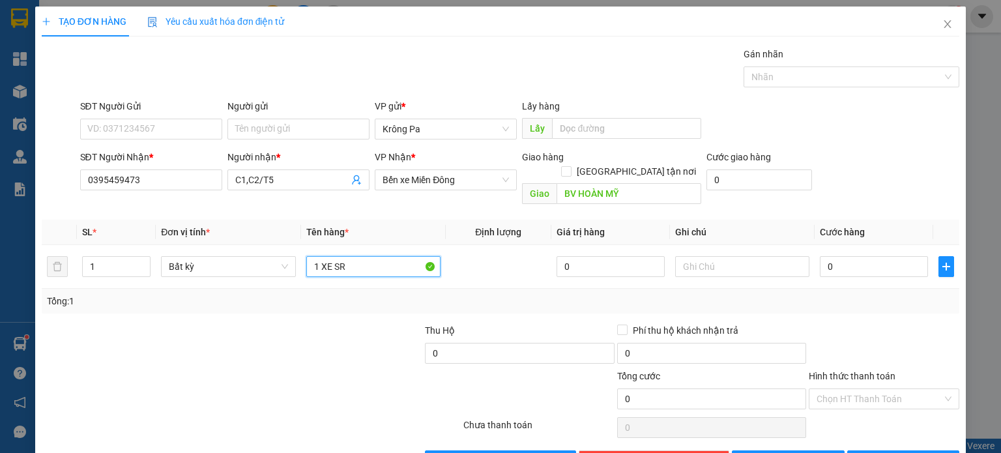
scroll to position [28, 0]
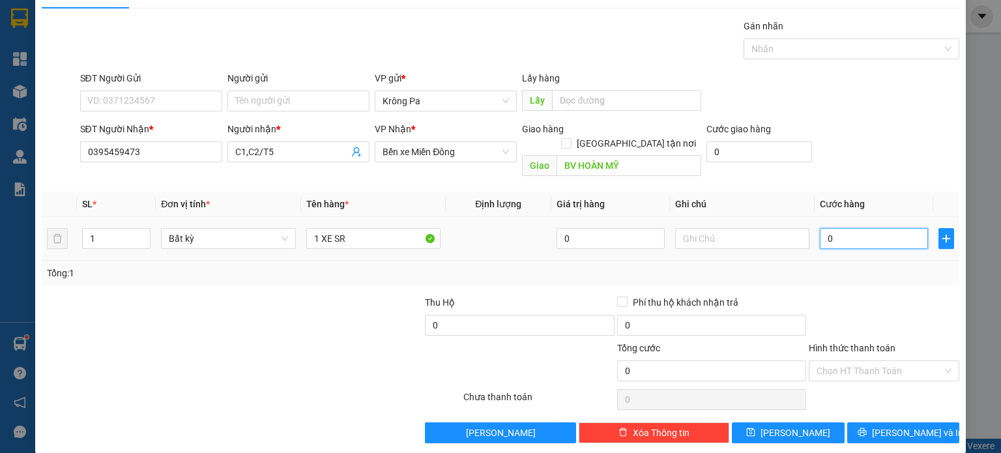
click at [849, 228] on input "0" at bounding box center [873, 238] width 108 height 21
click at [797, 422] on button "[PERSON_NAME]" at bounding box center [788, 432] width 113 height 21
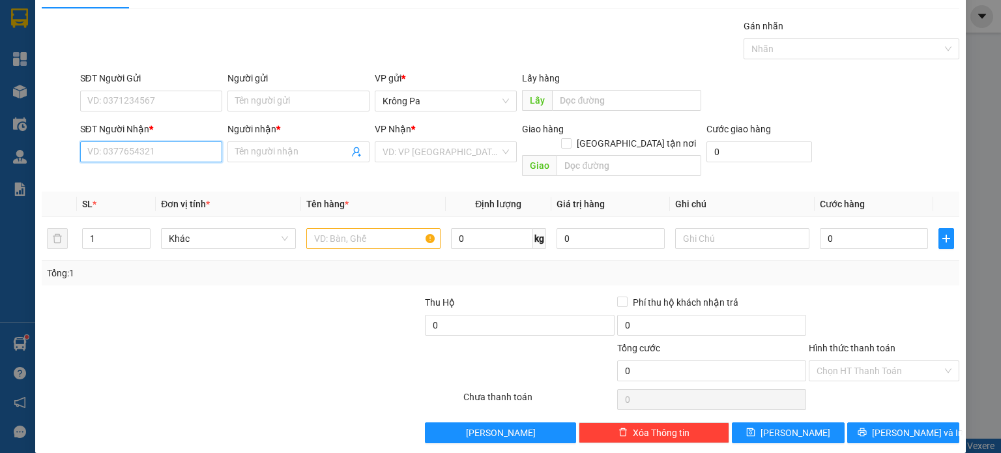
click at [178, 152] on input "SĐT Người Nhận *" at bounding box center [151, 151] width 142 height 21
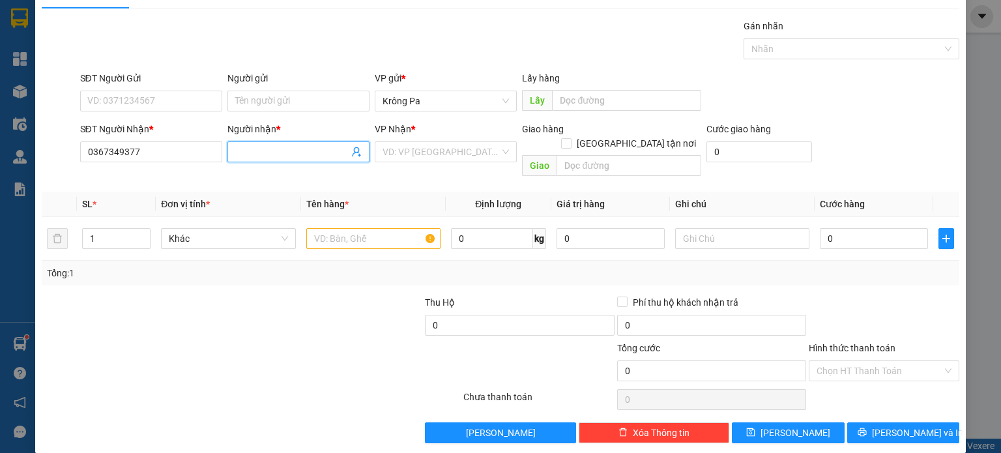
click at [280, 150] on input "Người nhận *" at bounding box center [291, 152] width 113 height 14
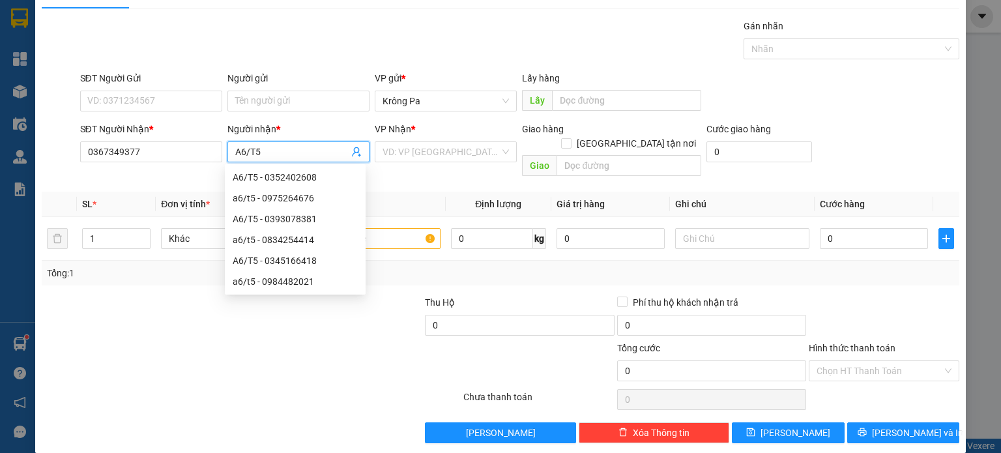
drag, startPoint x: 437, startPoint y: 148, endPoint x: 433, endPoint y: 163, distance: 16.3
click at [435, 149] on input "search" at bounding box center [440, 152] width 117 height 20
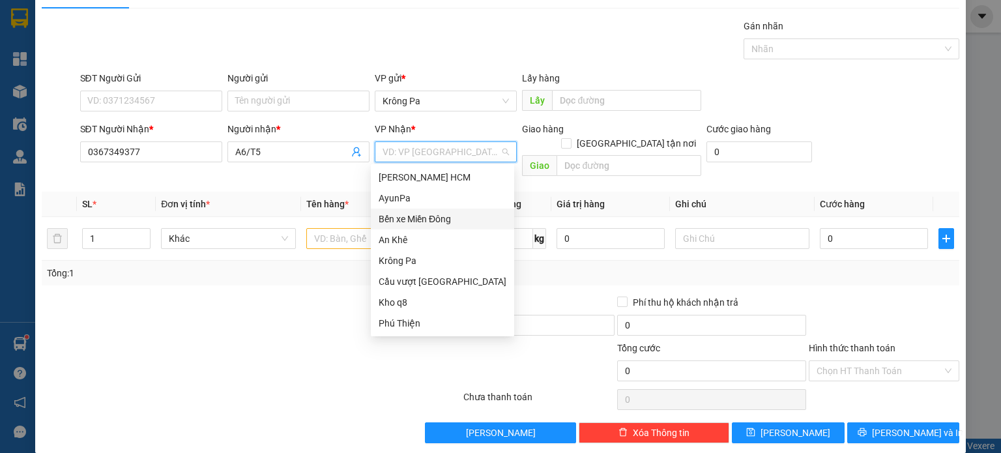
click at [437, 214] on div "Bến xe Miền Đông" at bounding box center [442, 219] width 128 height 14
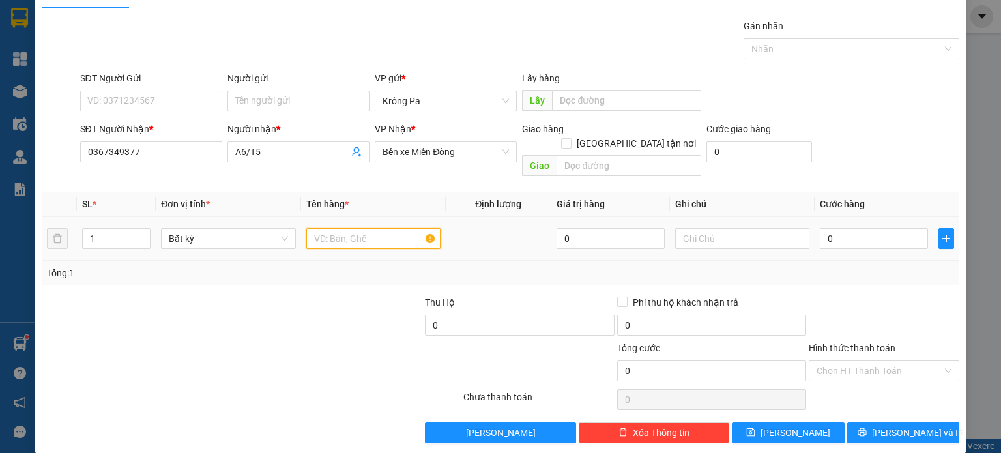
click at [362, 230] on input "text" at bounding box center [373, 238] width 134 height 21
click at [868, 225] on div "0" at bounding box center [873, 238] width 108 height 26
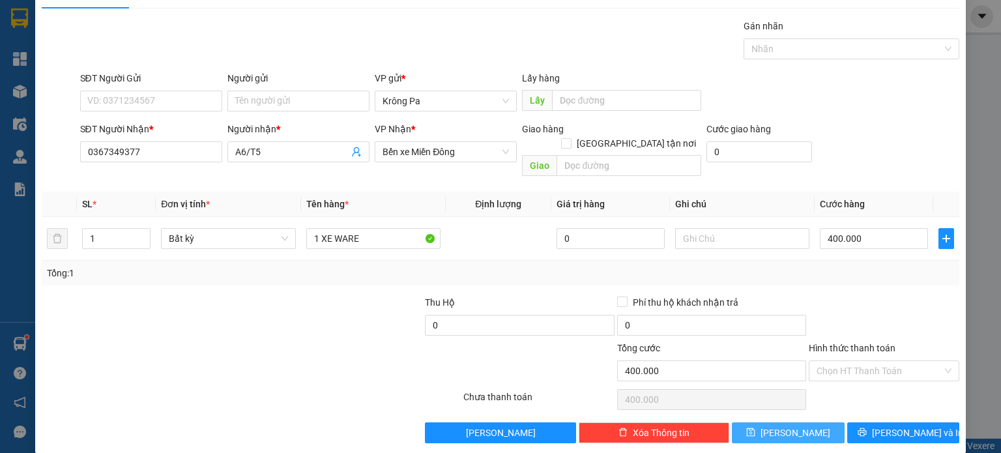
click at [793, 425] on span "[PERSON_NAME]" at bounding box center [795, 432] width 70 height 14
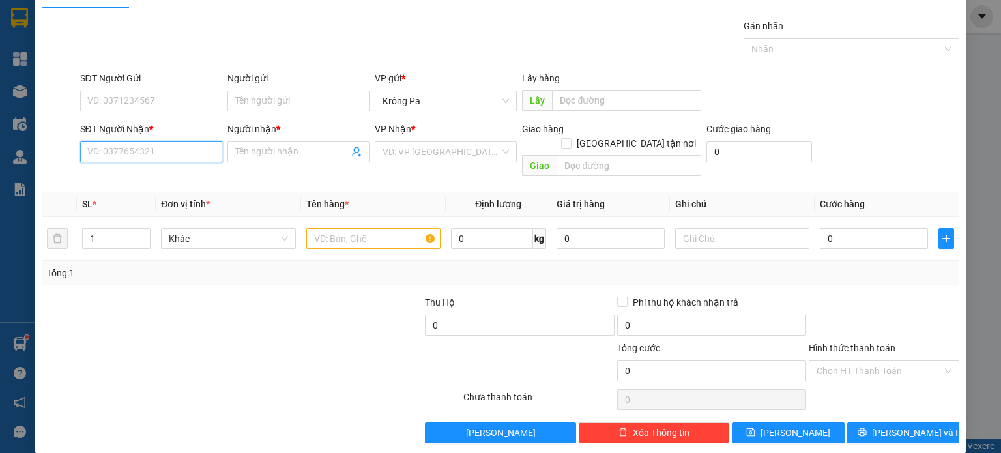
click at [164, 158] on input "SĐT Người Nhận *" at bounding box center [151, 151] width 142 height 21
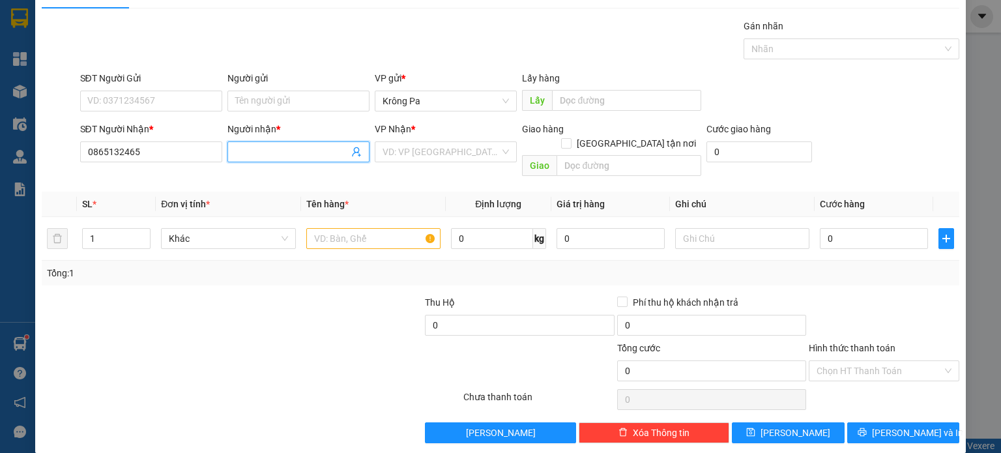
click at [322, 150] on input "Người nhận *" at bounding box center [291, 152] width 113 height 14
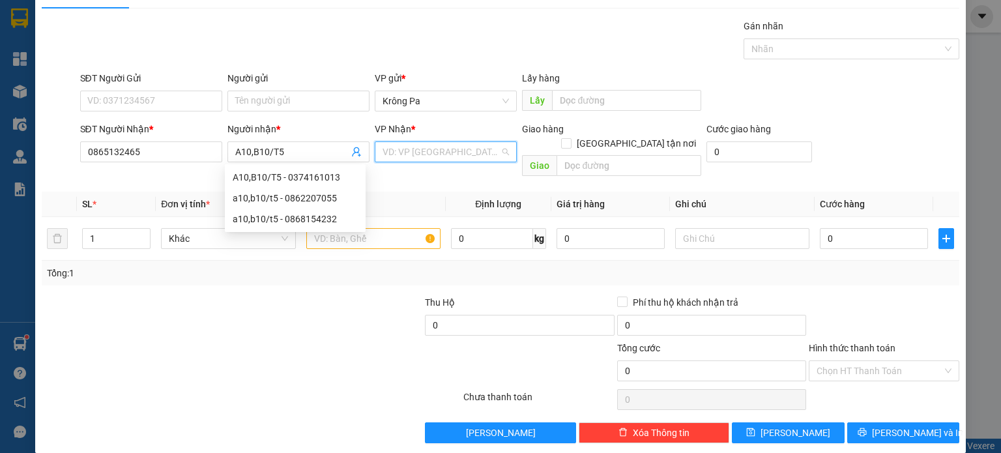
click at [457, 150] on input "search" at bounding box center [440, 152] width 117 height 20
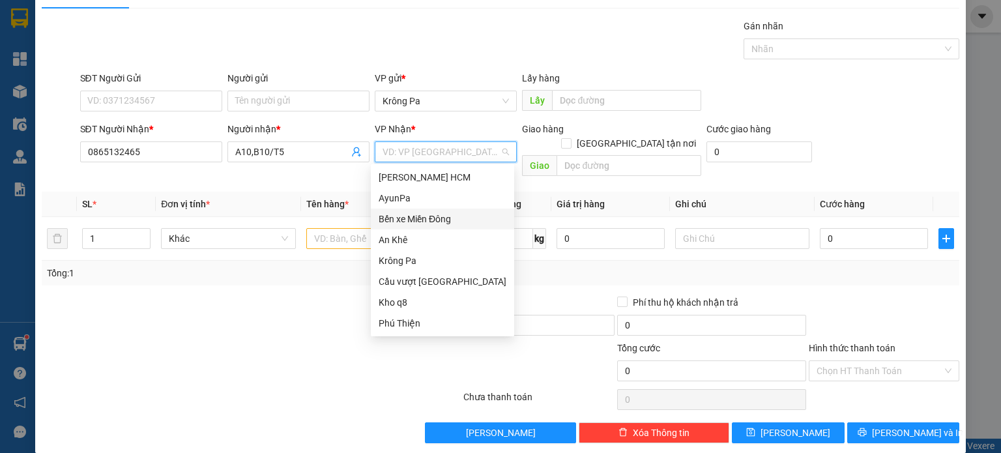
click at [438, 221] on div "Bến xe Miền Đông" at bounding box center [442, 219] width 128 height 14
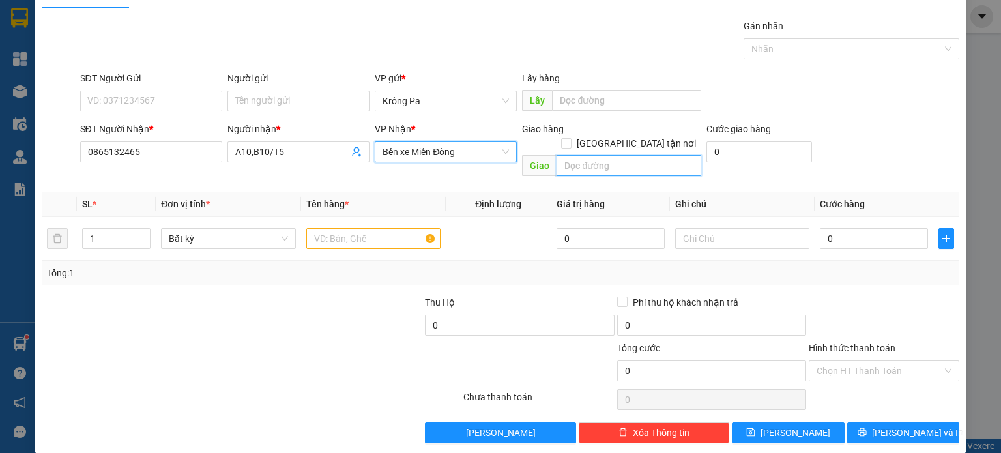
click at [597, 155] on input "text" at bounding box center [628, 165] width 145 height 21
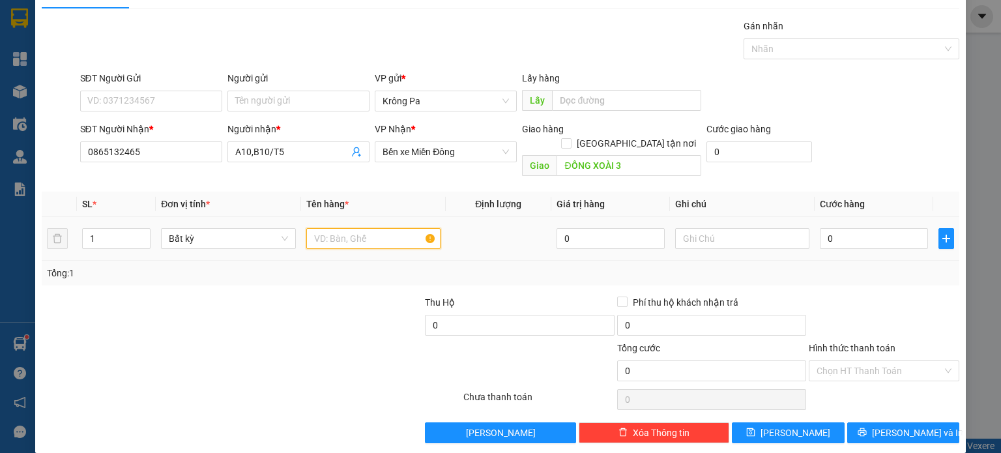
click at [338, 229] on input "text" at bounding box center [373, 238] width 134 height 21
click at [865, 229] on input "0" at bounding box center [873, 238] width 108 height 21
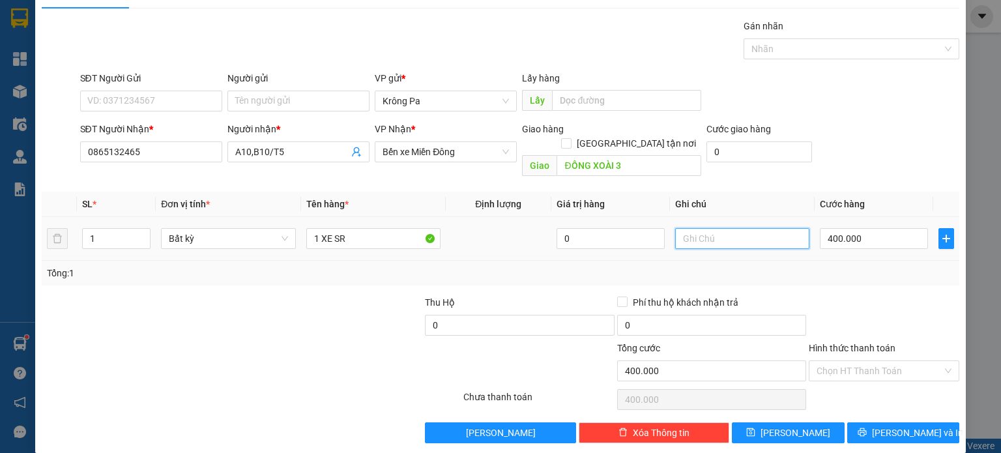
click at [750, 228] on input "text" at bounding box center [742, 238] width 134 height 21
click at [802, 46] on div at bounding box center [844, 49] width 196 height 16
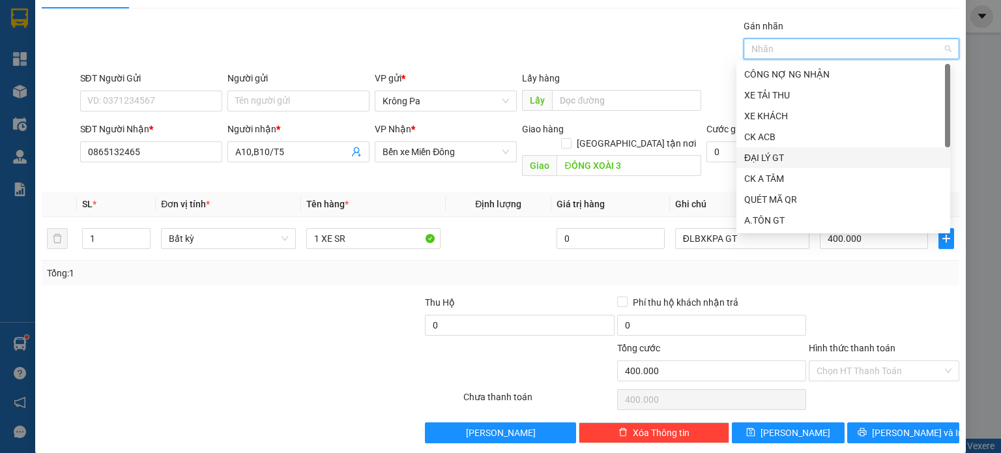
click at [787, 158] on div "ĐẠI LÝ GT" at bounding box center [843, 157] width 198 height 14
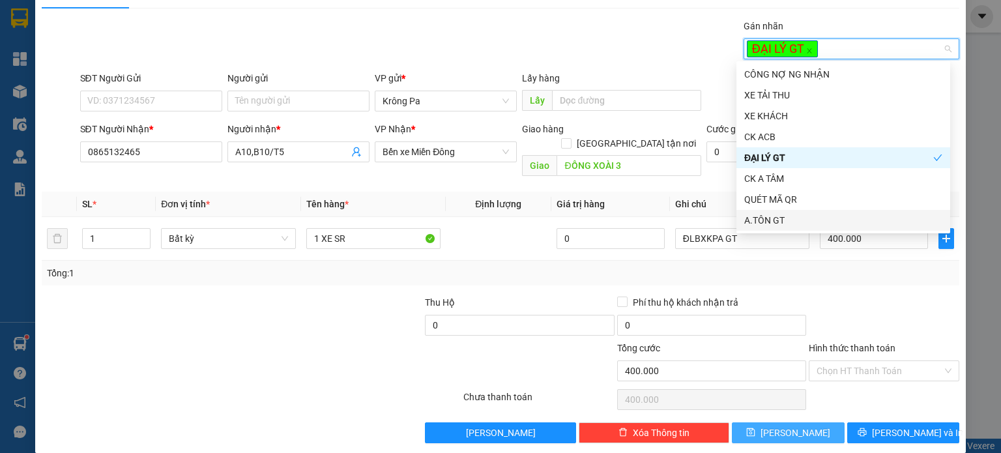
click at [789, 425] on span "[PERSON_NAME]" at bounding box center [795, 432] width 70 height 14
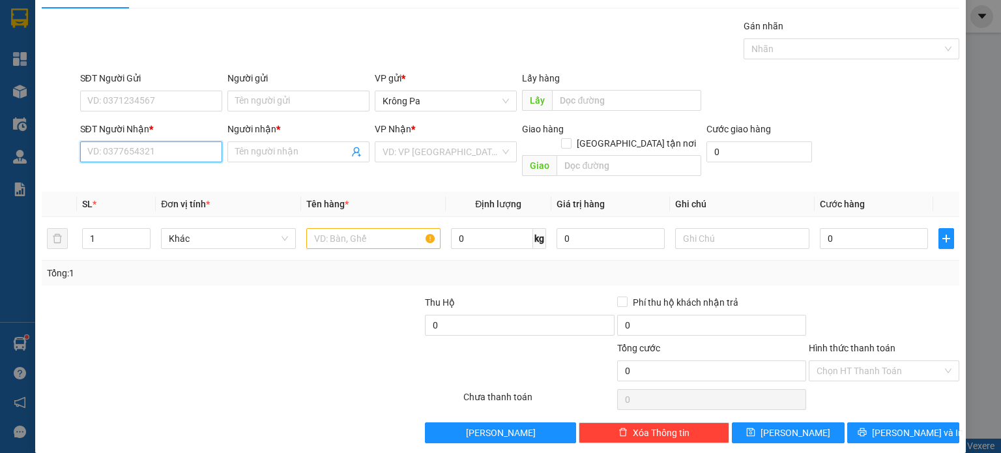
click at [165, 152] on input "SĐT Người Nhận *" at bounding box center [151, 151] width 142 height 21
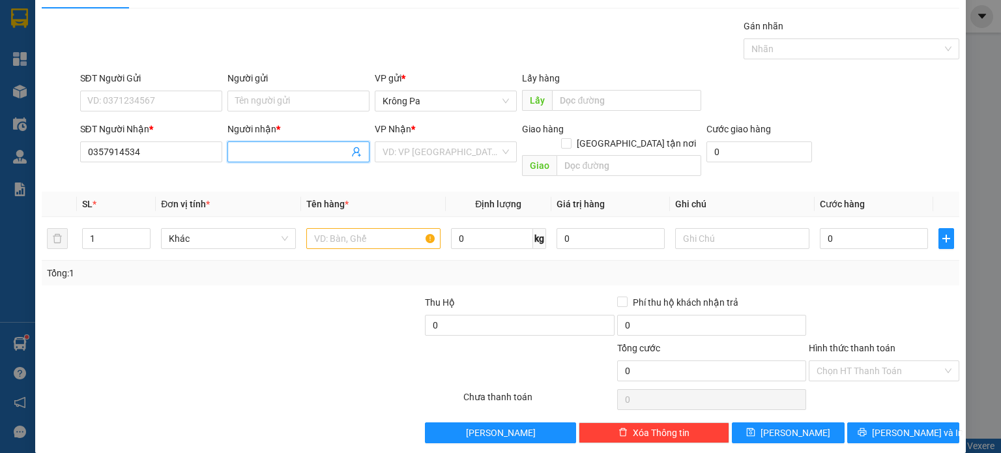
click at [245, 149] on input "Người nhận *" at bounding box center [291, 152] width 113 height 14
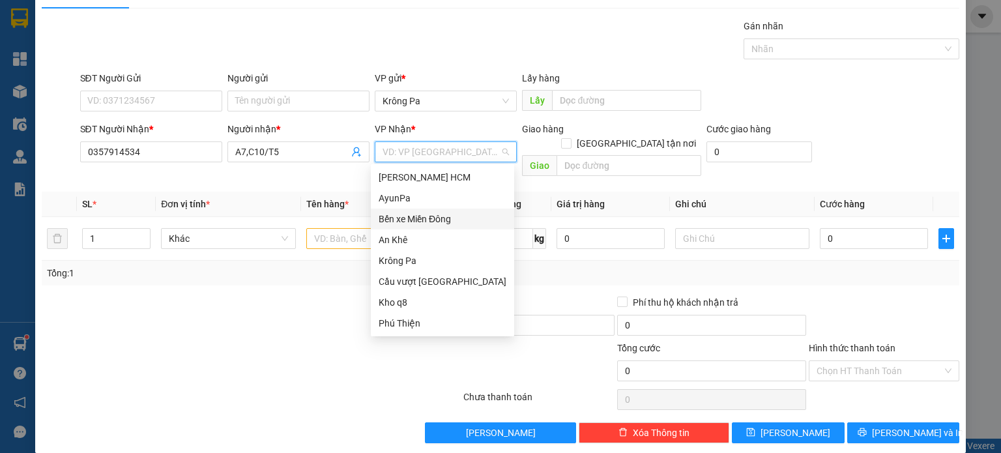
click at [421, 156] on input "search" at bounding box center [440, 152] width 117 height 20
click at [420, 218] on div "Bến xe Miền Đông" at bounding box center [442, 219] width 128 height 14
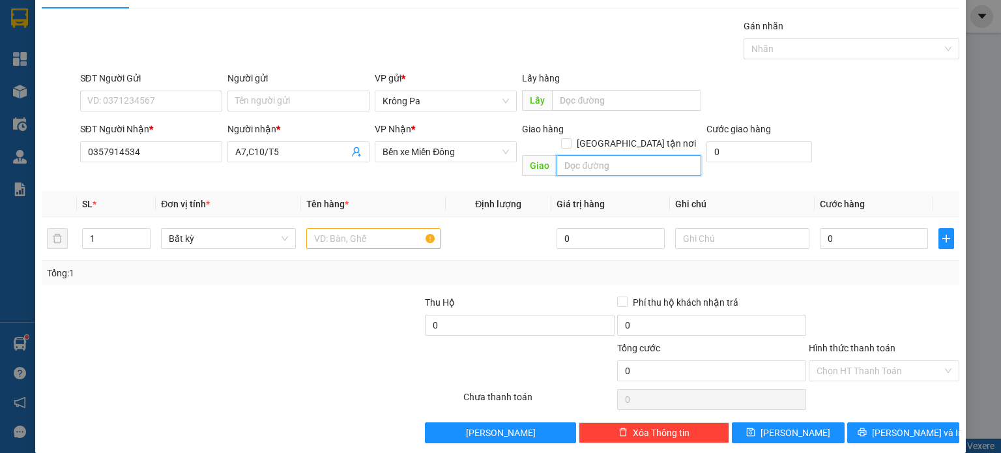
drag, startPoint x: 595, startPoint y: 149, endPoint x: 595, endPoint y: 140, distance: 9.1
click at [595, 155] on input "text" at bounding box center [628, 165] width 145 height 21
click at [366, 228] on input "text" at bounding box center [373, 238] width 134 height 21
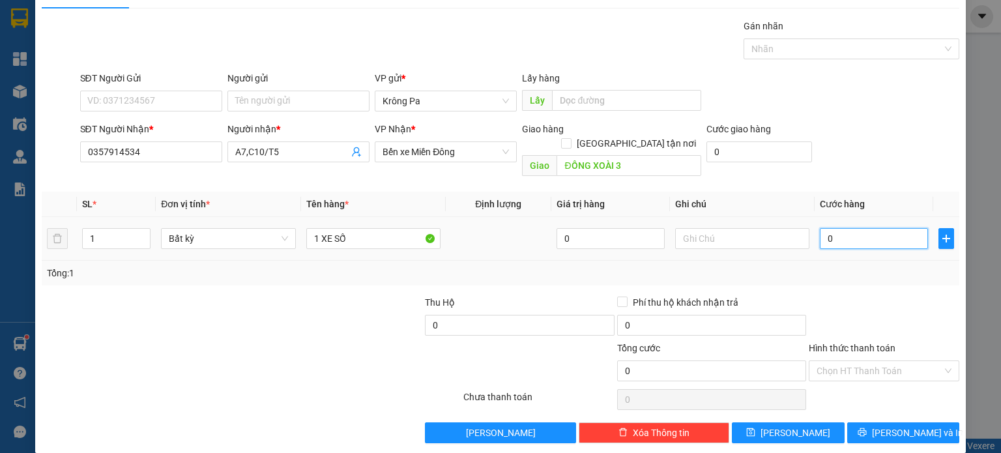
drag, startPoint x: 849, startPoint y: 223, endPoint x: 860, endPoint y: 218, distance: 12.2
click at [847, 228] on input "0" at bounding box center [873, 238] width 108 height 21
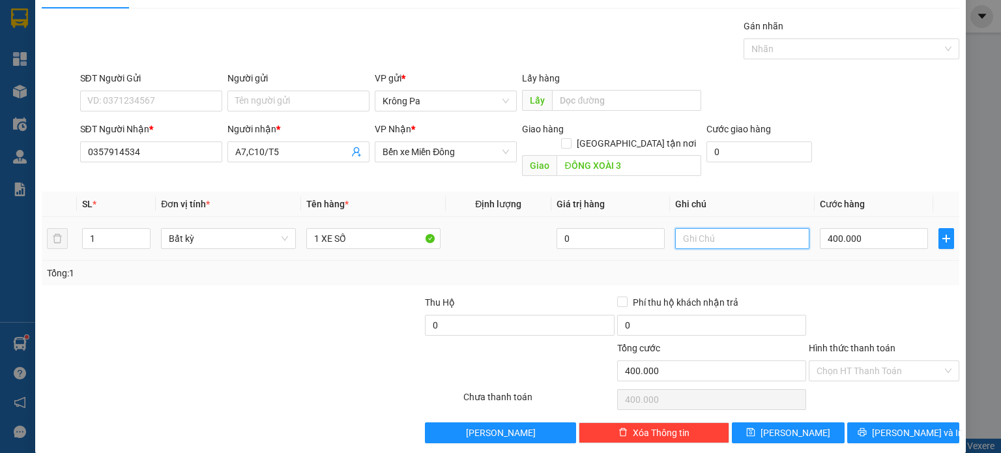
click at [752, 228] on input "text" at bounding box center [742, 238] width 134 height 21
click at [807, 45] on div at bounding box center [844, 49] width 196 height 16
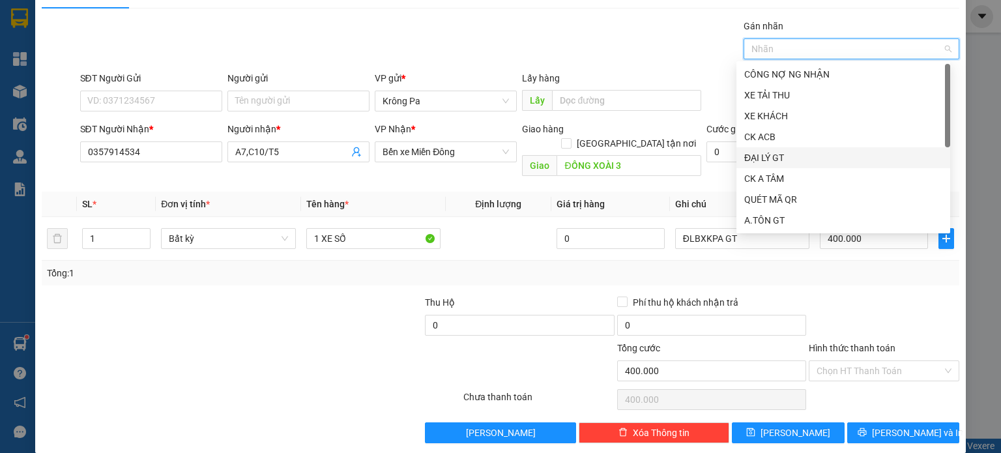
click at [782, 154] on div "ĐẠI LÝ GT" at bounding box center [843, 157] width 198 height 14
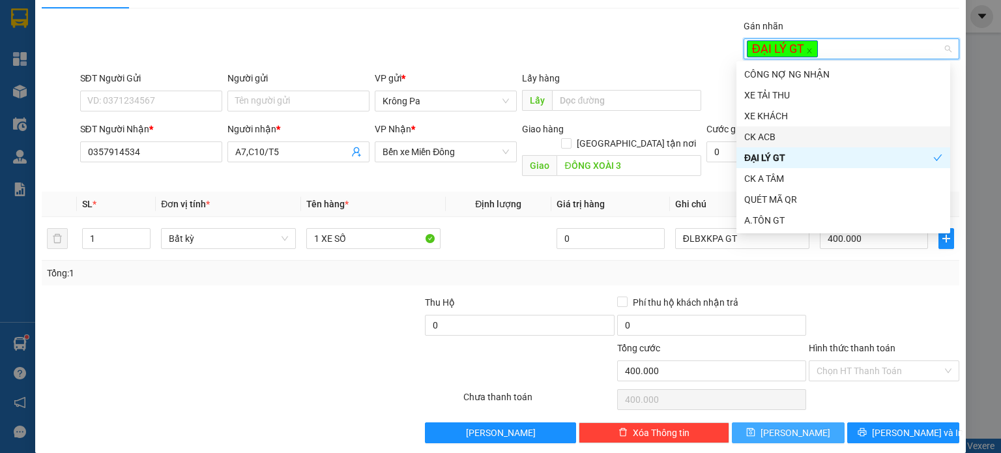
click at [789, 425] on span "[PERSON_NAME]" at bounding box center [795, 432] width 70 height 14
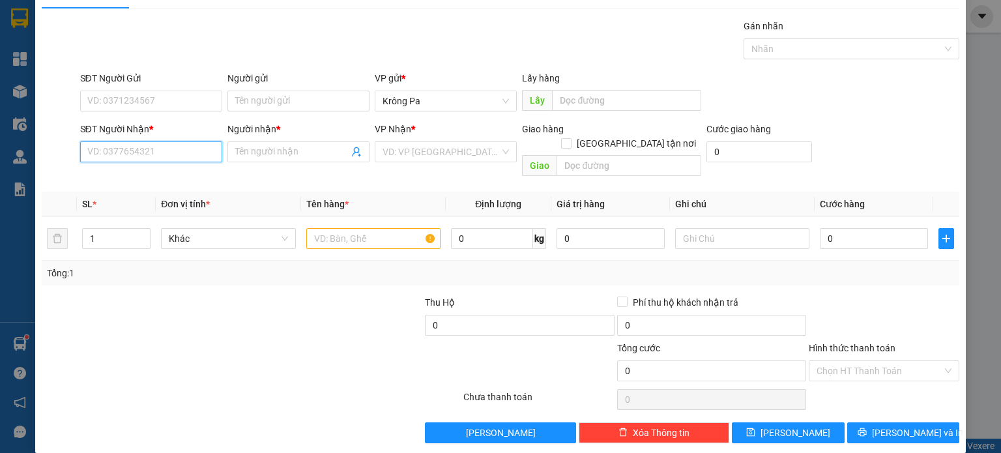
click at [150, 155] on input "SĐT Người Nhận *" at bounding box center [151, 151] width 142 height 21
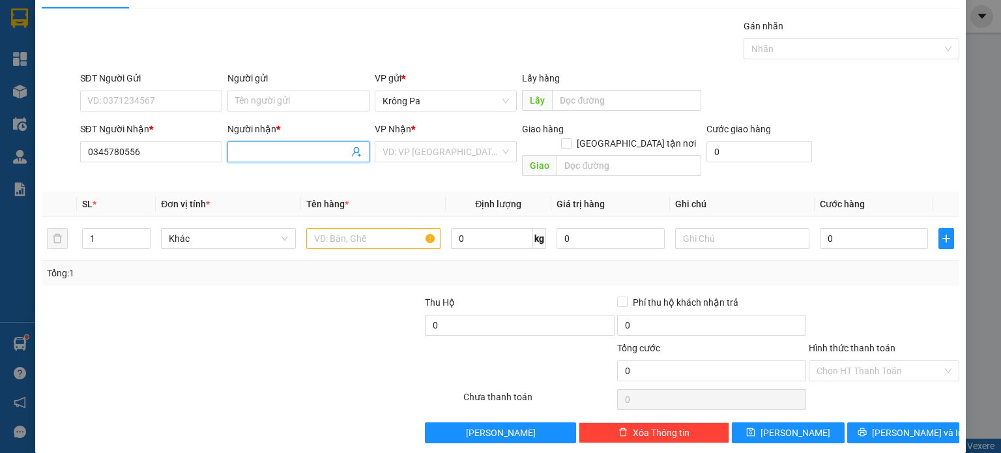
drag, startPoint x: 268, startPoint y: 153, endPoint x: 281, endPoint y: 158, distance: 14.0
click at [276, 156] on input "Người nhận *" at bounding box center [291, 152] width 113 height 14
drag, startPoint x: 445, startPoint y: 154, endPoint x: 441, endPoint y: 183, distance: 28.9
click at [445, 156] on input "search" at bounding box center [440, 152] width 117 height 20
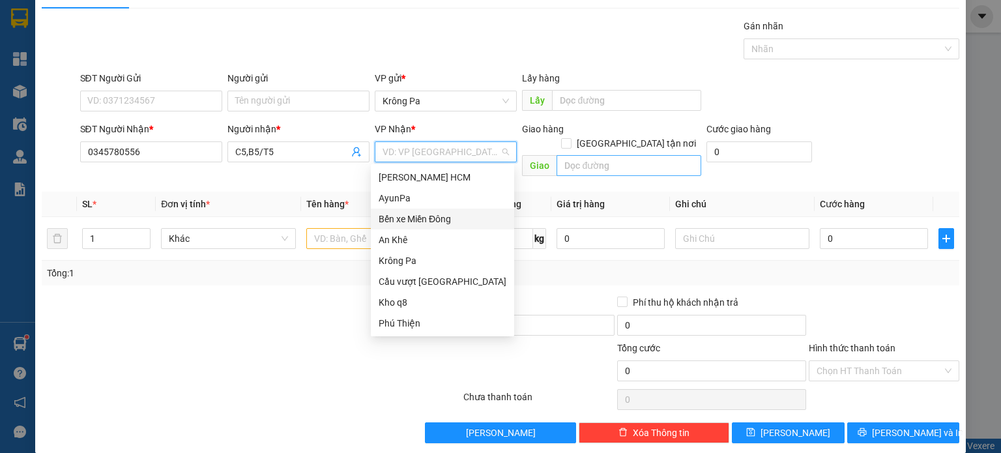
drag, startPoint x: 442, startPoint y: 220, endPoint x: 575, endPoint y: 145, distance: 152.5
click at [441, 220] on div "Bến xe Miền Đông" at bounding box center [442, 219] width 128 height 14
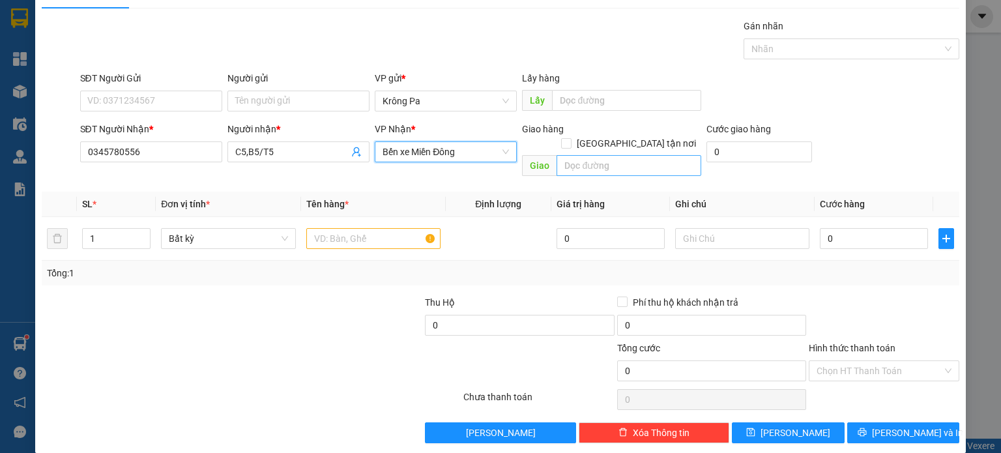
click at [575, 162] on div "Giao hàng [GEOGRAPHIC_DATA] tận nơi [GEOGRAPHIC_DATA]" at bounding box center [611, 152] width 179 height 60
drag, startPoint x: 574, startPoint y: 156, endPoint x: 581, endPoint y: 156, distance: 7.2
click at [576, 156] on input "text" at bounding box center [628, 165] width 145 height 21
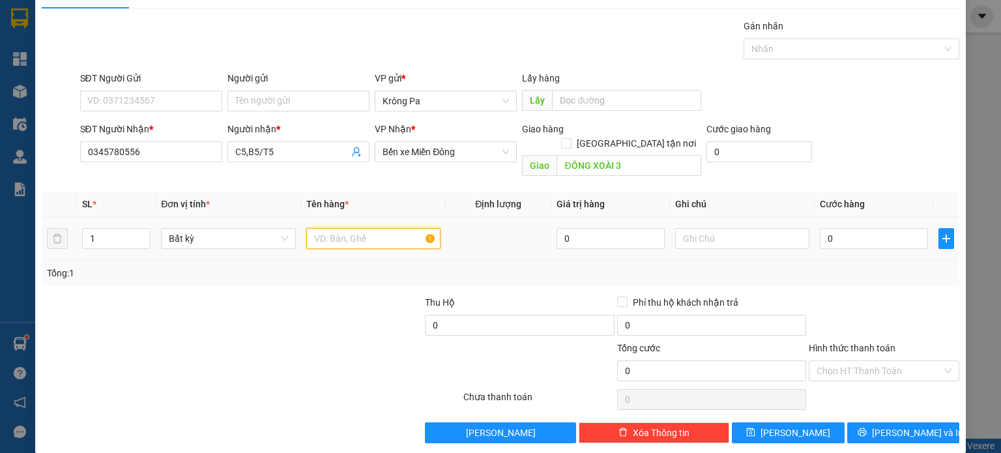
click at [354, 228] on input "text" at bounding box center [373, 238] width 134 height 21
click at [825, 228] on input "0" at bounding box center [873, 238] width 108 height 21
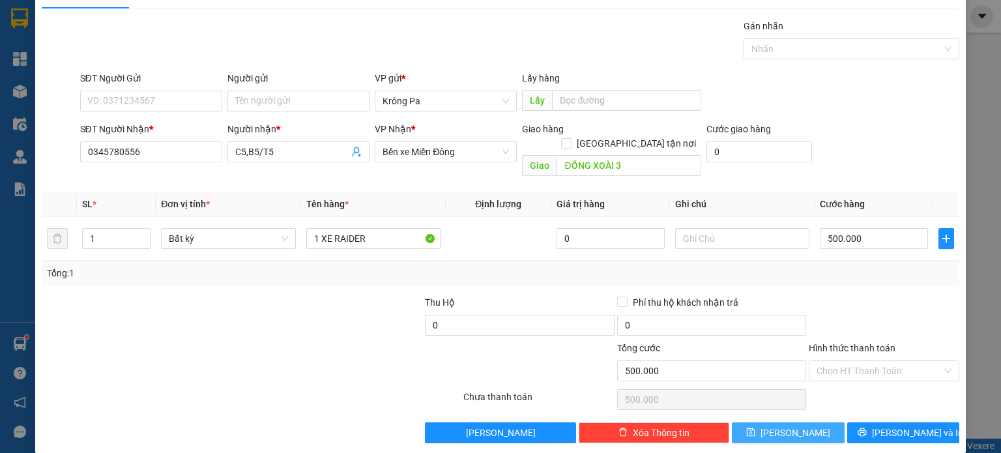
click at [791, 425] on span "[PERSON_NAME]" at bounding box center [795, 432] width 70 height 14
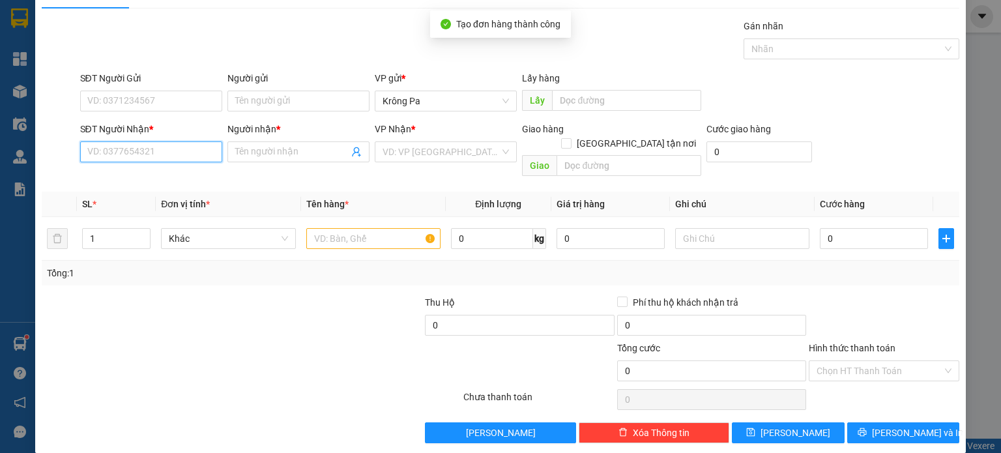
click at [163, 150] on input "SĐT Người Nhận *" at bounding box center [151, 151] width 142 height 21
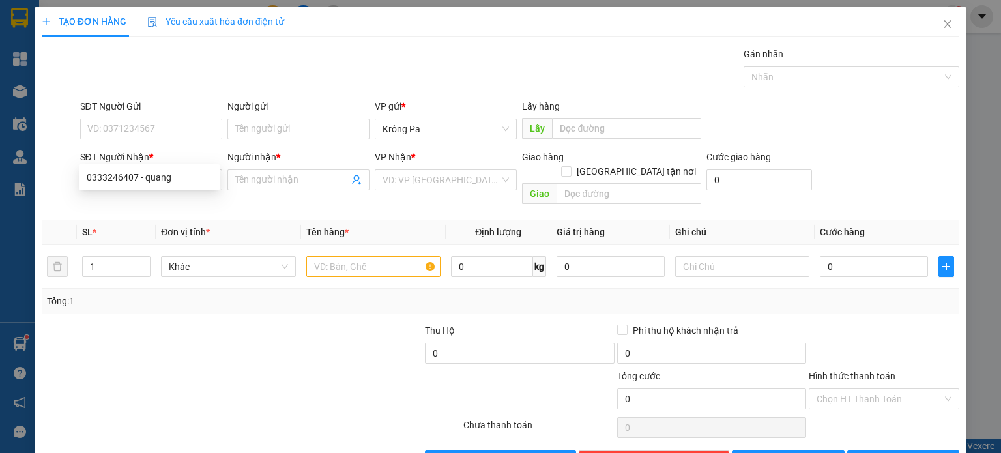
scroll to position [28, 0]
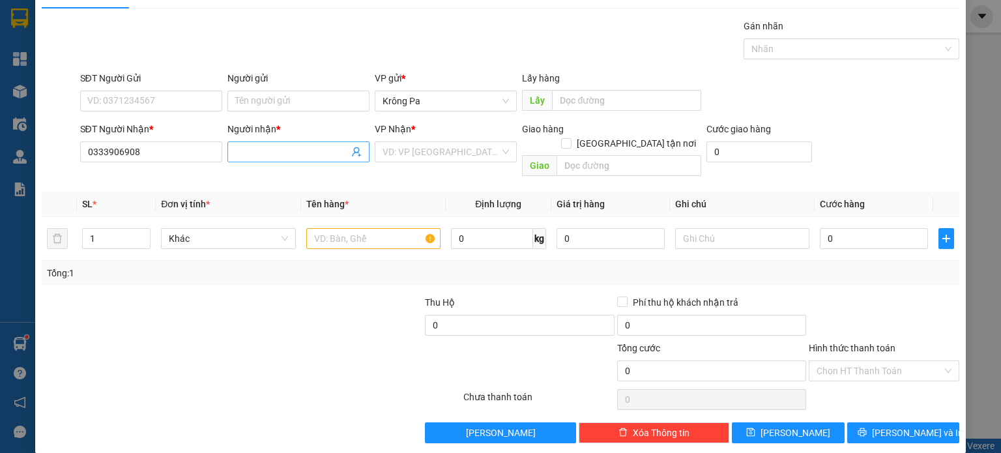
type input "0333906908"
click at [263, 152] on input "Người nhận *" at bounding box center [291, 152] width 113 height 14
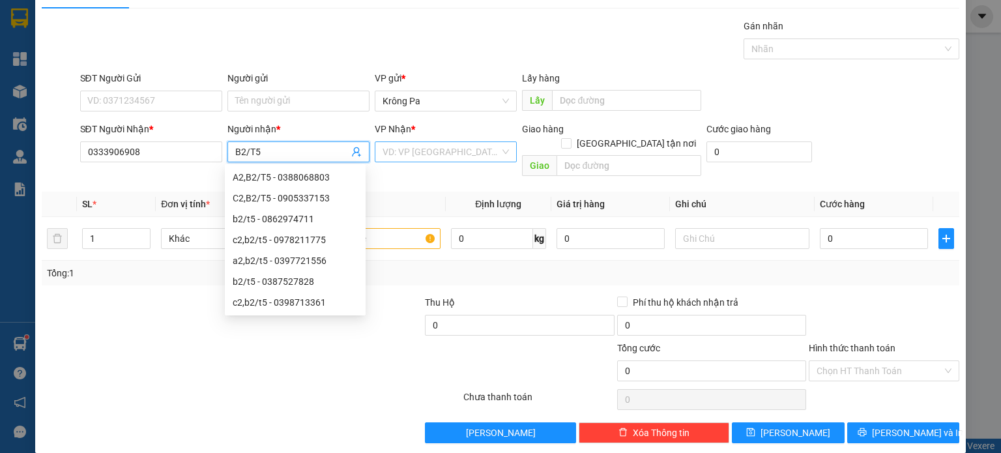
type input "B2/T5"
click at [480, 142] on input "search" at bounding box center [440, 152] width 117 height 20
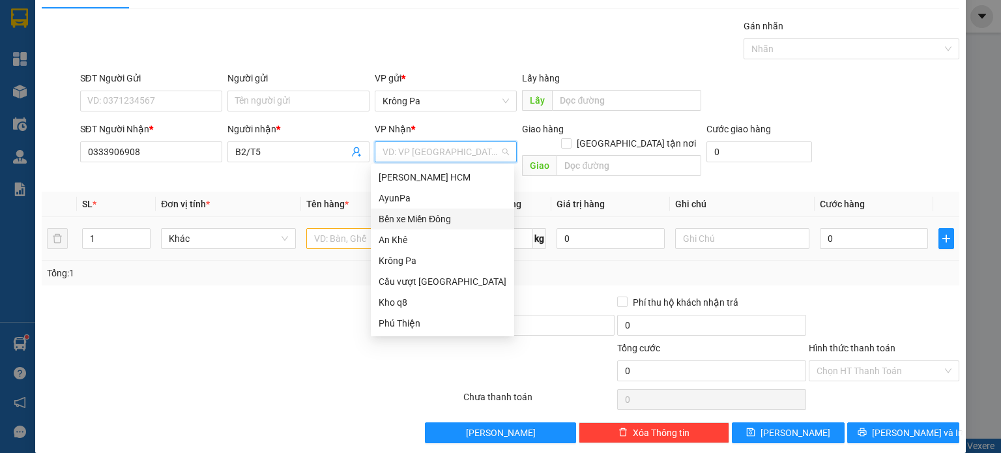
drag, startPoint x: 463, startPoint y: 227, endPoint x: 475, endPoint y: 211, distance: 19.5
click at [463, 226] on div "Bến xe Miền Đông" at bounding box center [442, 218] width 143 height 21
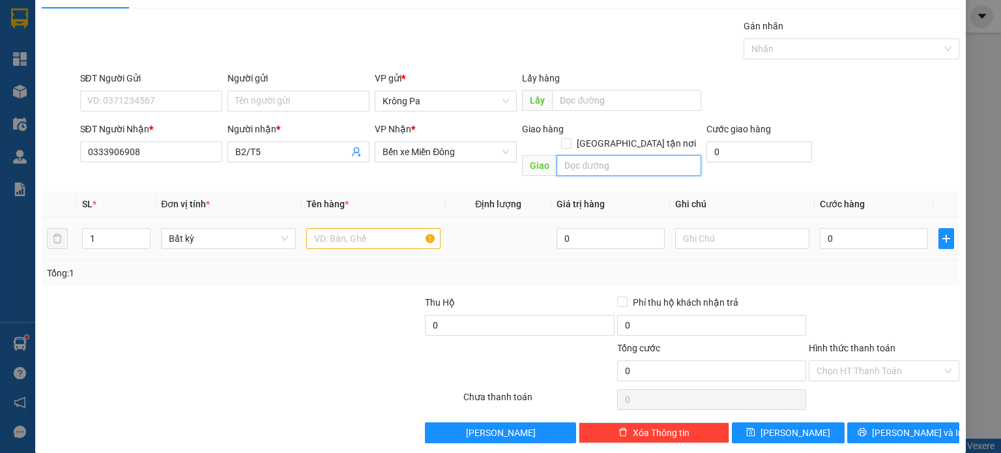
click at [556, 155] on input "text" at bounding box center [628, 165] width 145 height 21
type input "D"
type input "ĐỒNG XOÀI 3"
click at [414, 231] on input "text" at bounding box center [373, 238] width 134 height 21
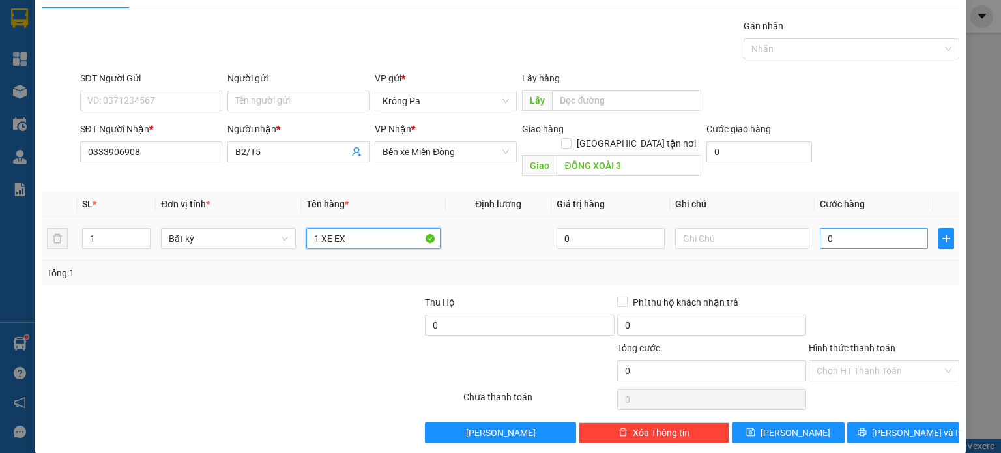
type input "1 XE EX"
drag, startPoint x: 888, startPoint y: 221, endPoint x: 902, endPoint y: 255, distance: 35.9
click at [889, 228] on input "0" at bounding box center [873, 238] width 108 height 21
type input "5"
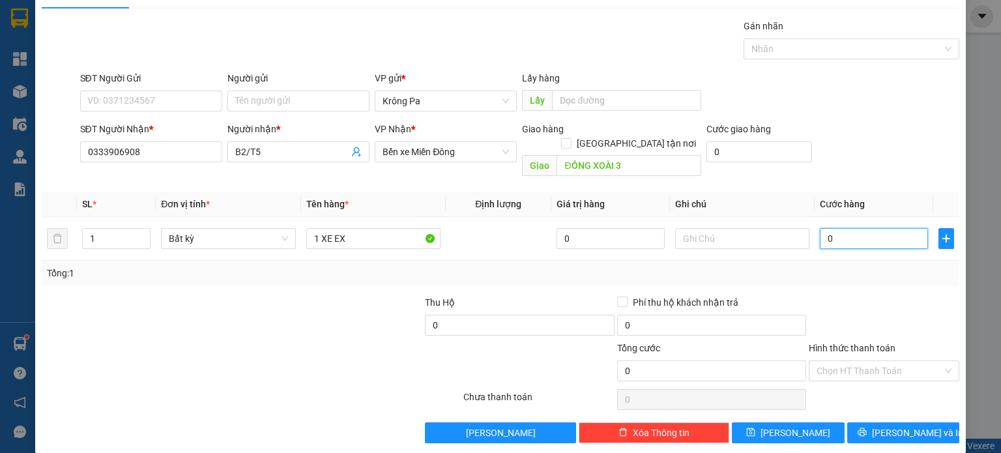
type input "5"
type input "50"
type input "500"
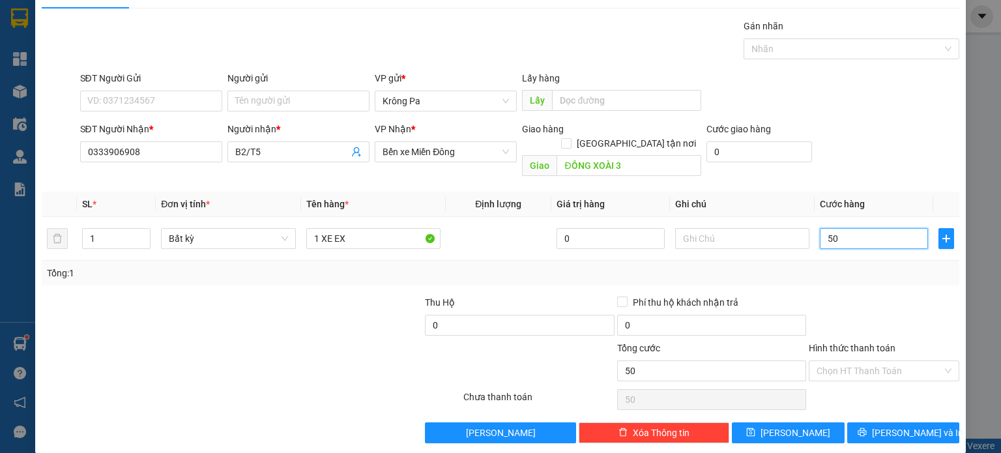
type input "500"
type input "500.000"
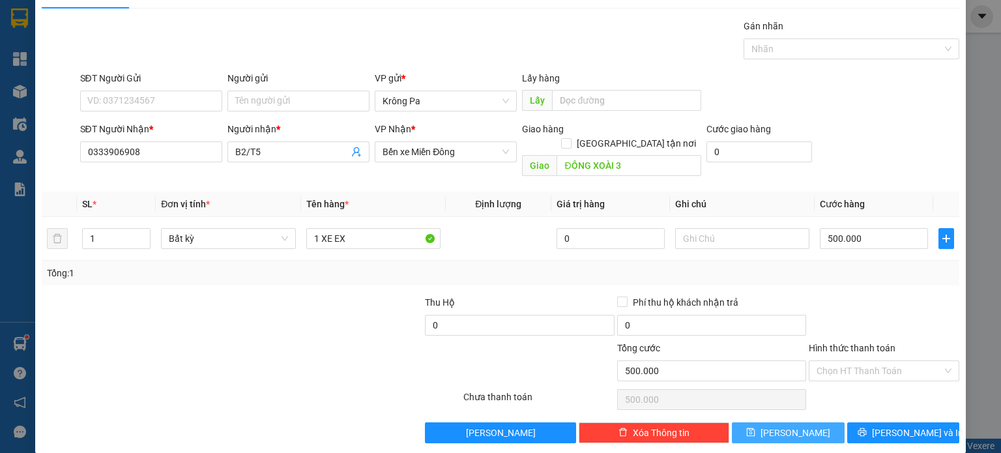
click at [792, 425] on span "[PERSON_NAME]" at bounding box center [795, 432] width 70 height 14
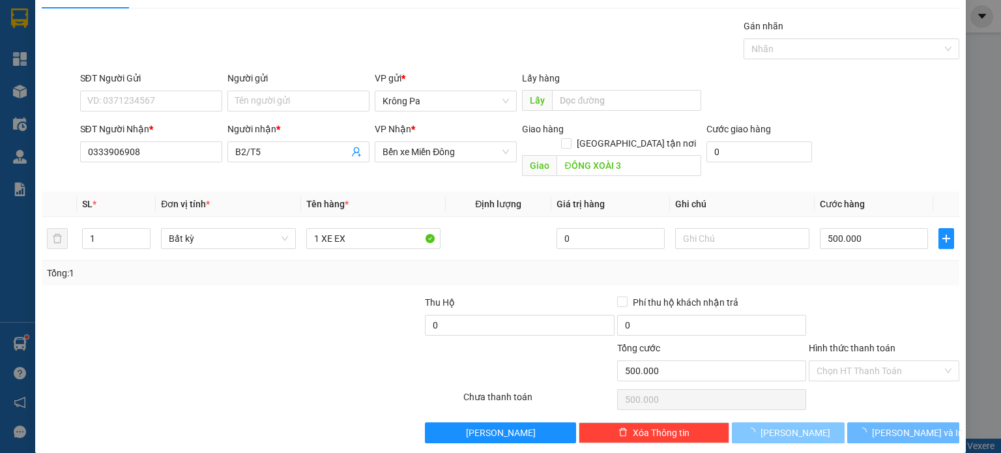
type input "0"
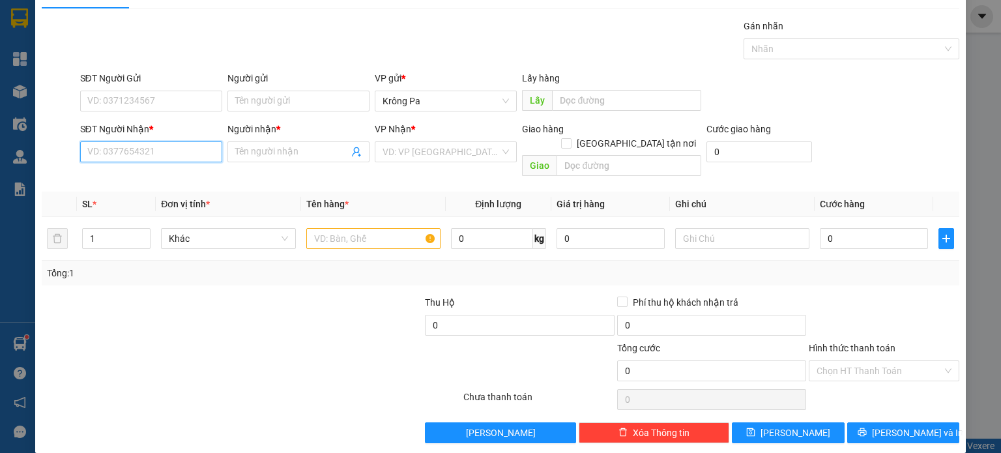
click at [142, 154] on input "SĐT Người Nhận *" at bounding box center [151, 151] width 142 height 21
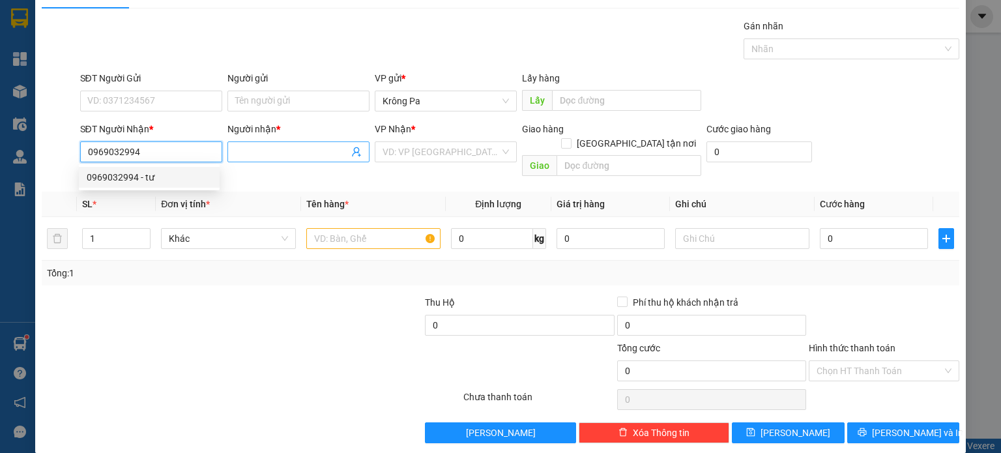
type input "0969032994"
click at [291, 148] on input "Người nhận *" at bounding box center [291, 152] width 113 height 14
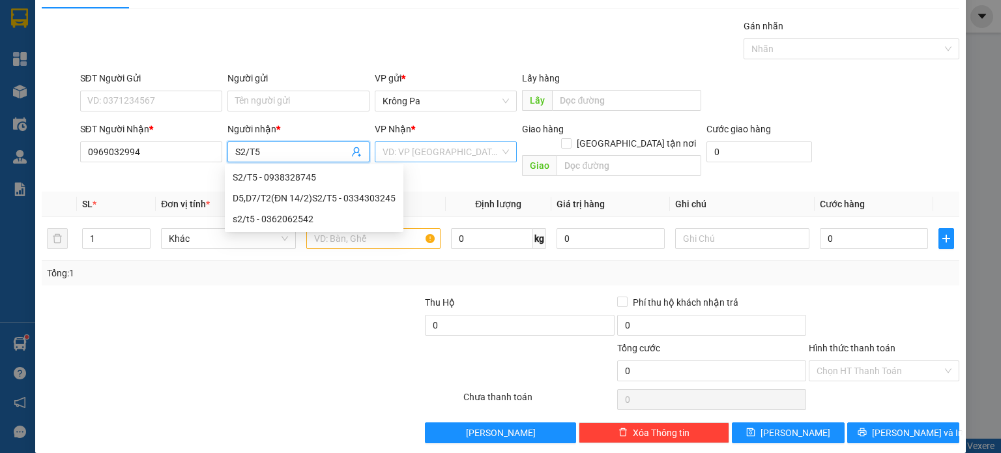
type input "S2/T5"
click at [472, 143] on input "search" at bounding box center [440, 152] width 117 height 20
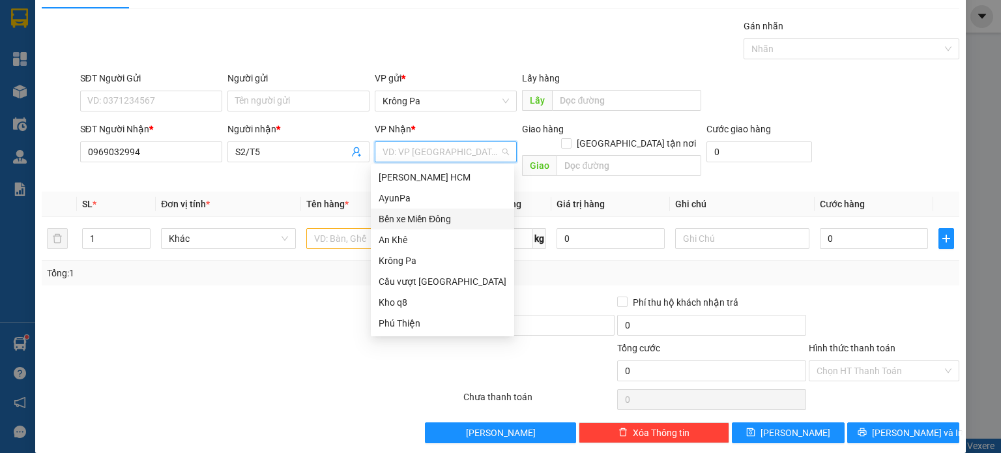
click at [462, 221] on div "Bến xe Miền Đông" at bounding box center [442, 219] width 128 height 14
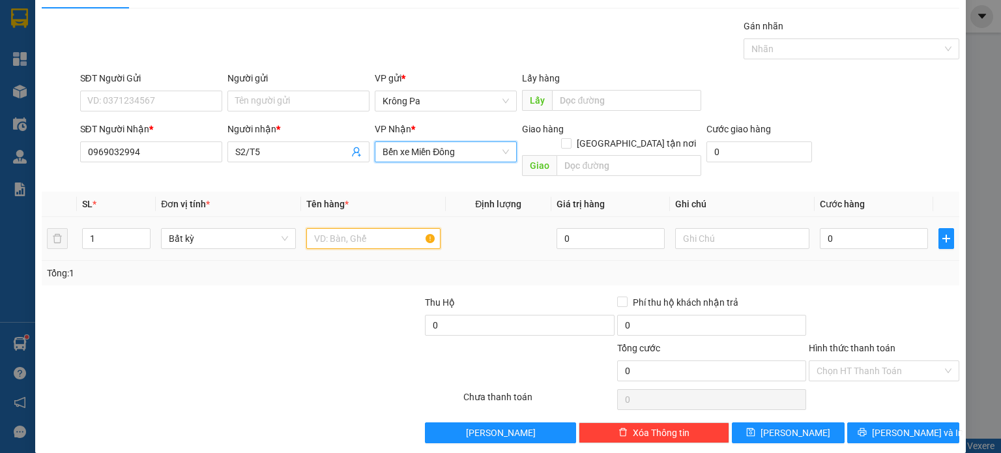
click at [332, 228] on input "text" at bounding box center [373, 238] width 134 height 21
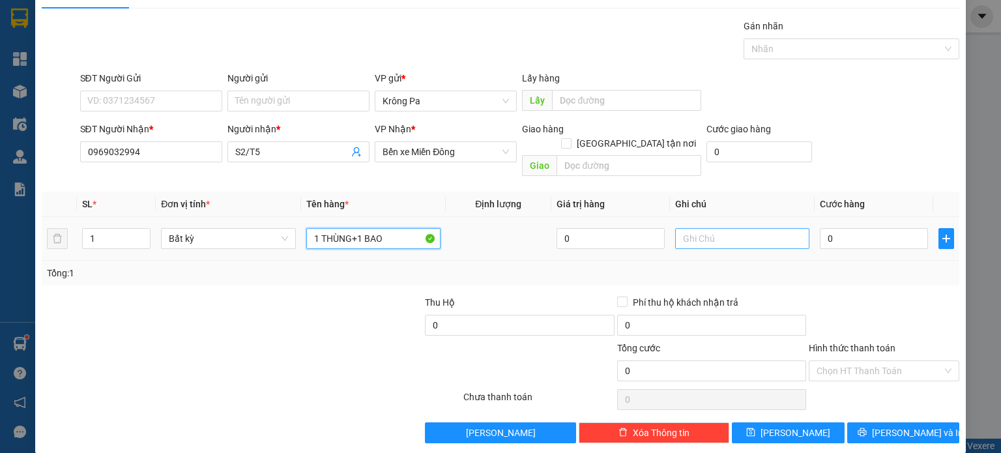
type input "1 THÙNG+1 BAO"
click at [736, 228] on input "text" at bounding box center [742, 238] width 134 height 21
type input "TX THU"
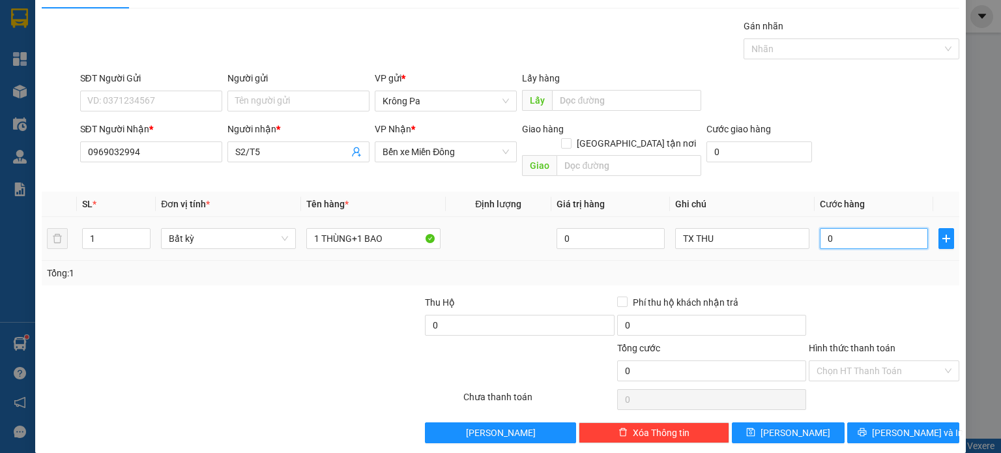
click at [849, 228] on input "0" at bounding box center [873, 238] width 108 height 21
type input "1"
type input "10"
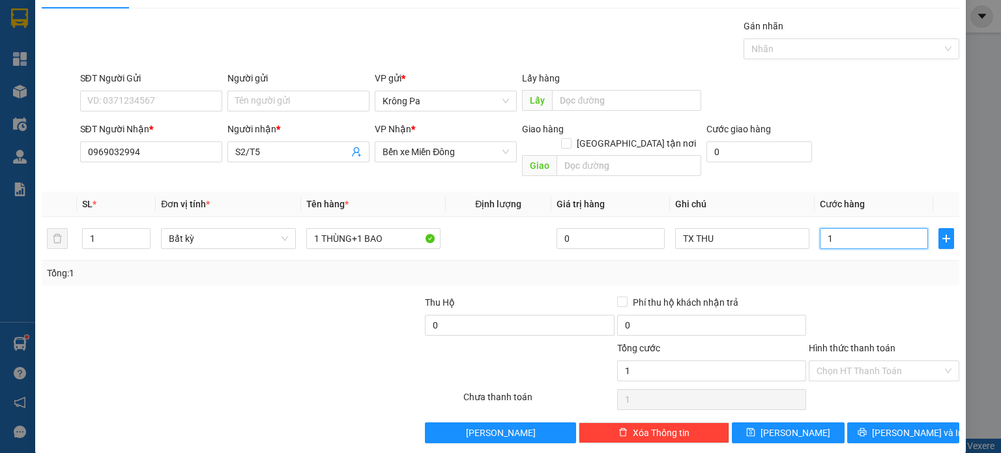
type input "10"
type input "10.000"
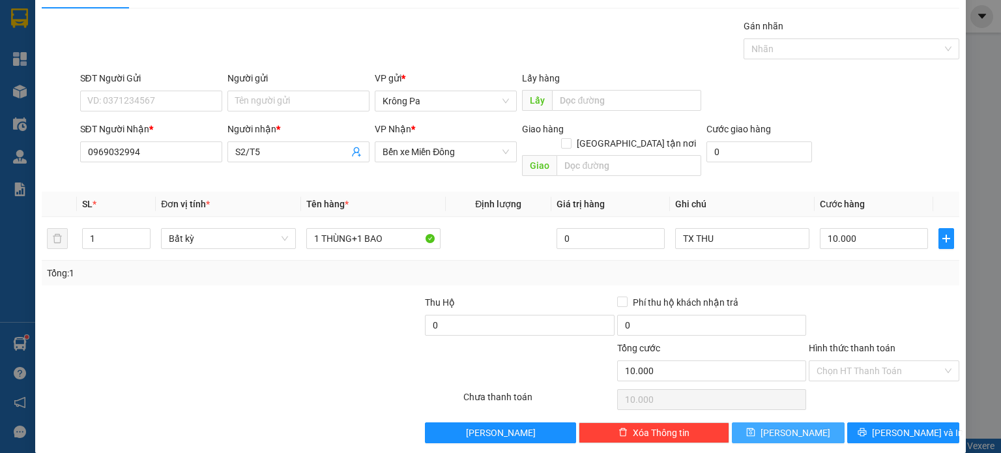
click at [779, 422] on button "[PERSON_NAME]" at bounding box center [788, 432] width 113 height 21
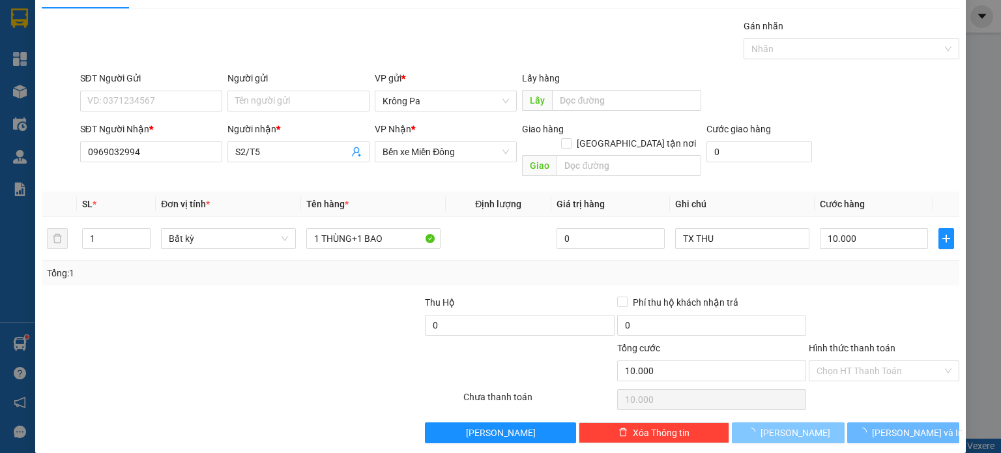
type input "0"
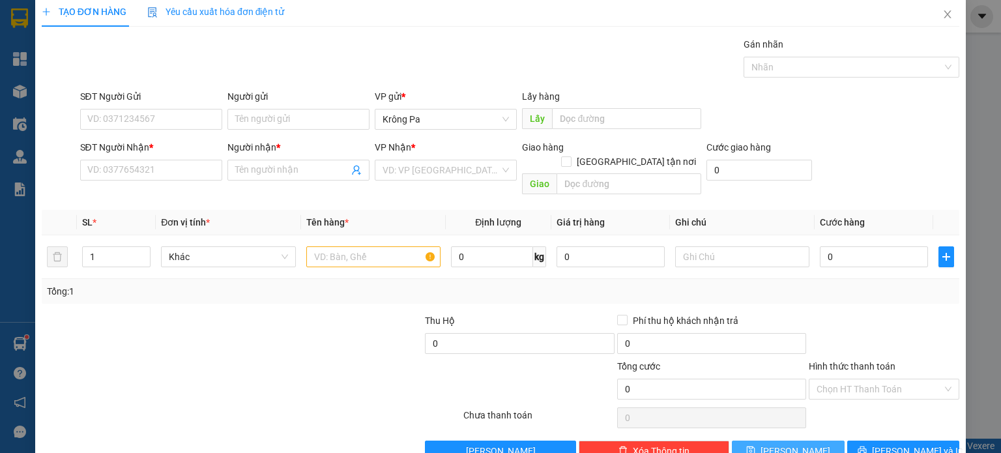
scroll to position [0, 0]
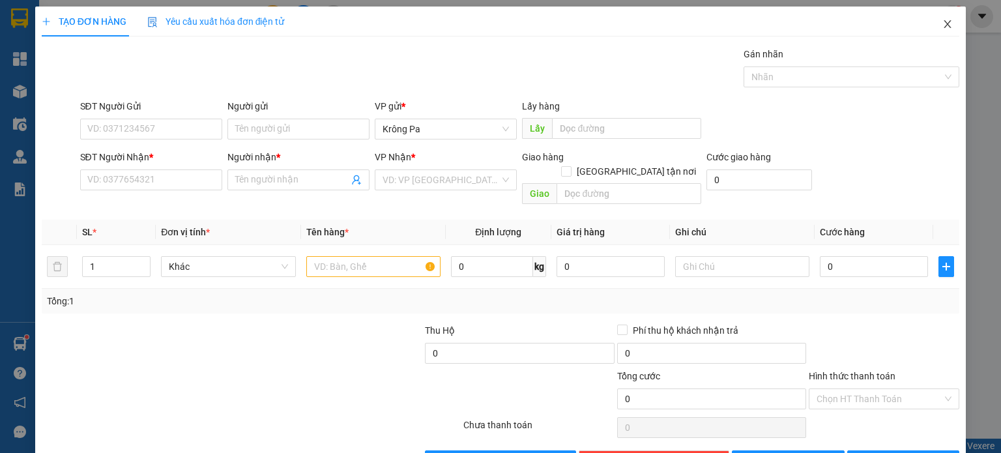
click at [942, 20] on icon "close" at bounding box center [947, 24] width 10 height 10
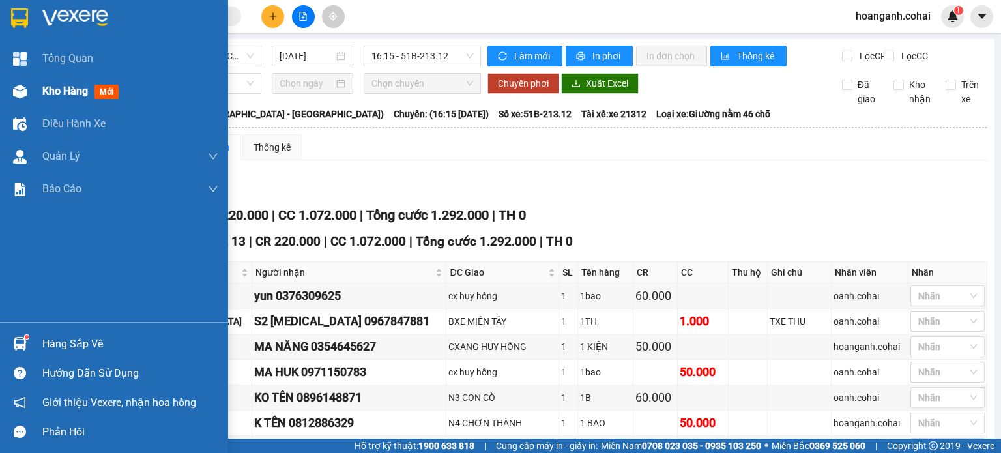
click at [42, 90] on span "Kho hàng" at bounding box center [65, 91] width 46 height 12
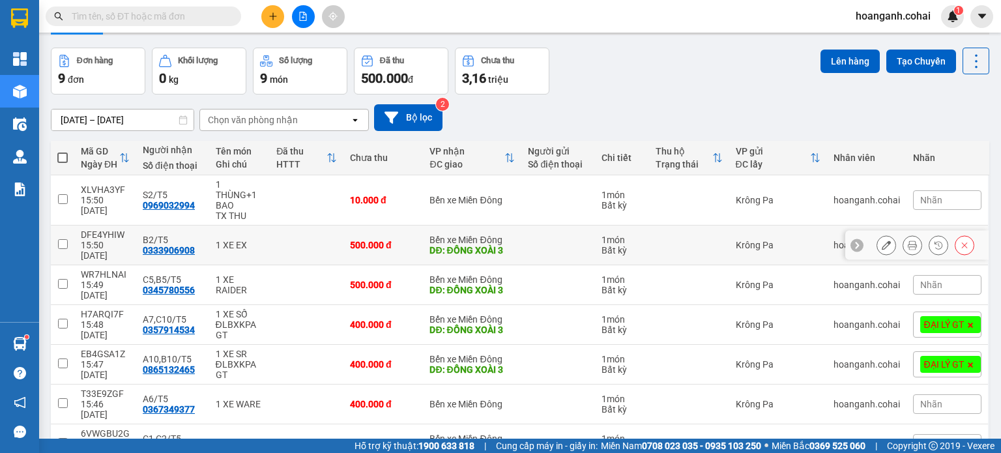
scroll to position [130, 0]
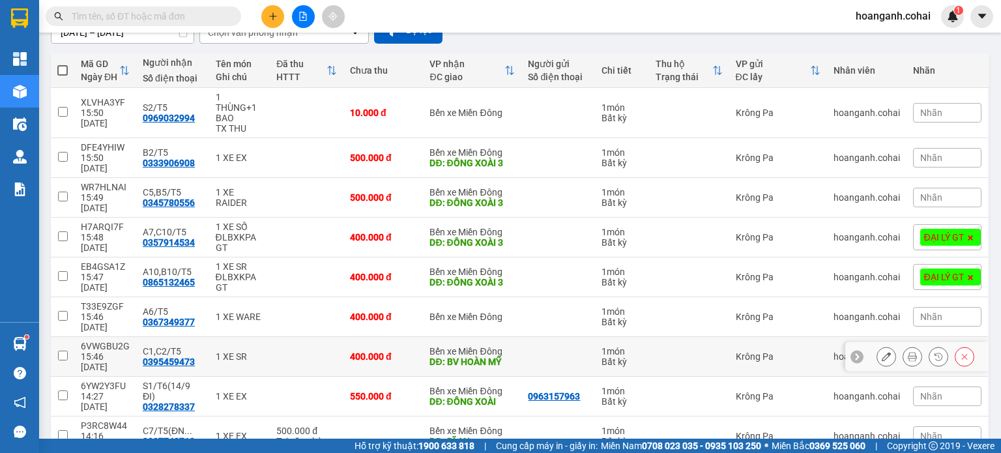
click at [63, 350] on input "checkbox" at bounding box center [63, 355] width 10 height 10
checkbox input "true"
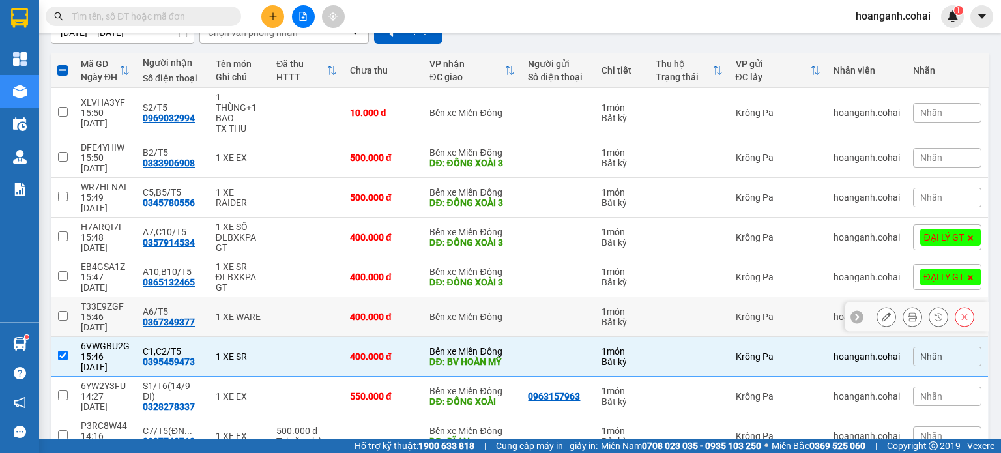
click at [59, 311] on input "checkbox" at bounding box center [63, 316] width 10 height 10
checkbox input "true"
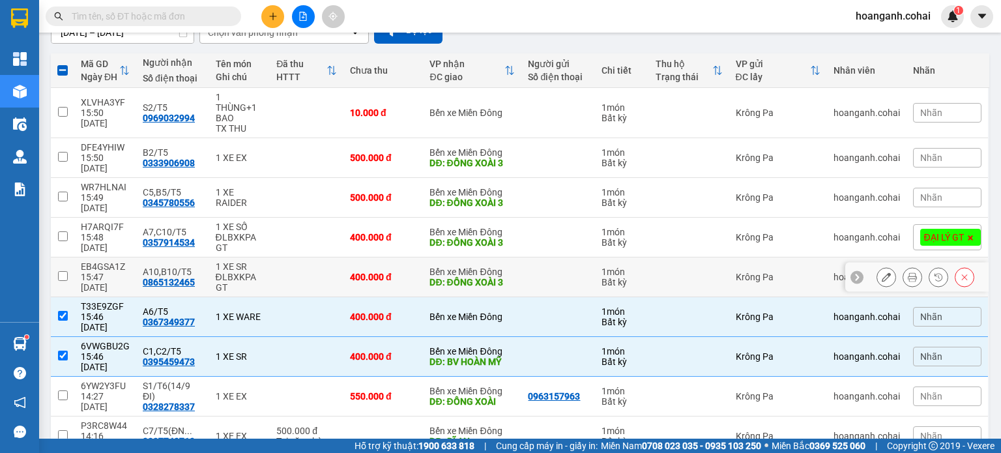
click at [60, 271] on input "checkbox" at bounding box center [63, 276] width 10 height 10
checkbox input "true"
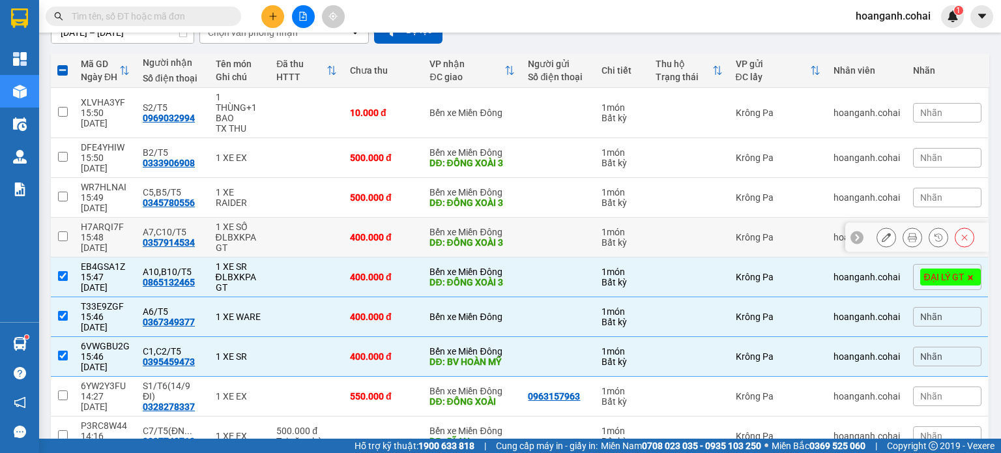
click at [62, 231] on input "checkbox" at bounding box center [63, 236] width 10 height 10
checkbox input "true"
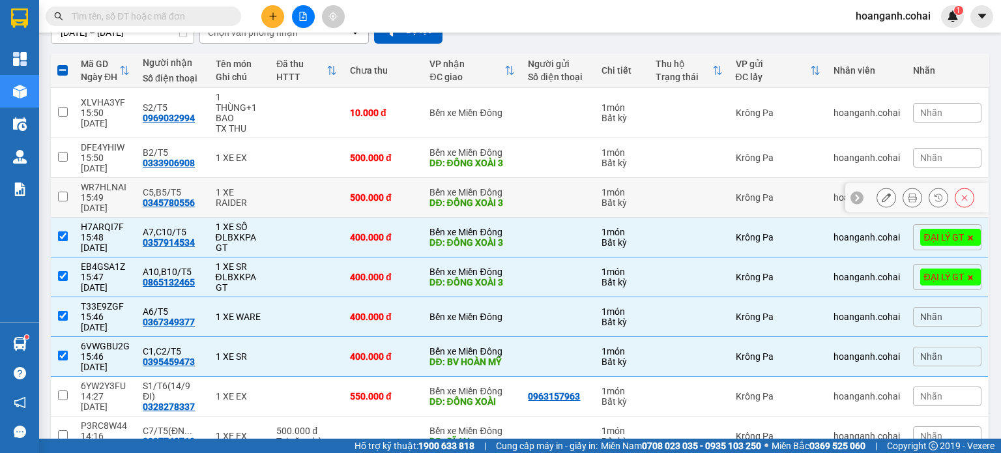
click at [60, 192] on input "checkbox" at bounding box center [63, 197] width 10 height 10
checkbox input "true"
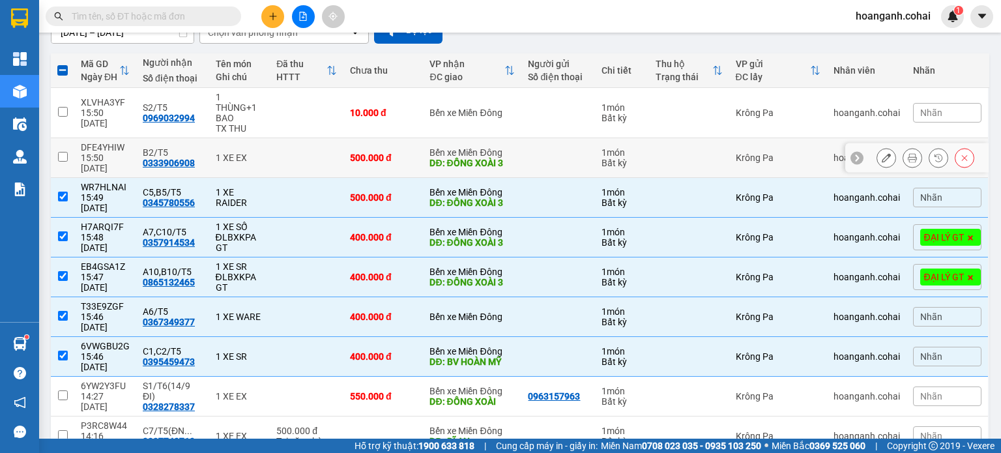
click at [61, 154] on input "checkbox" at bounding box center [63, 157] width 10 height 10
checkbox input "true"
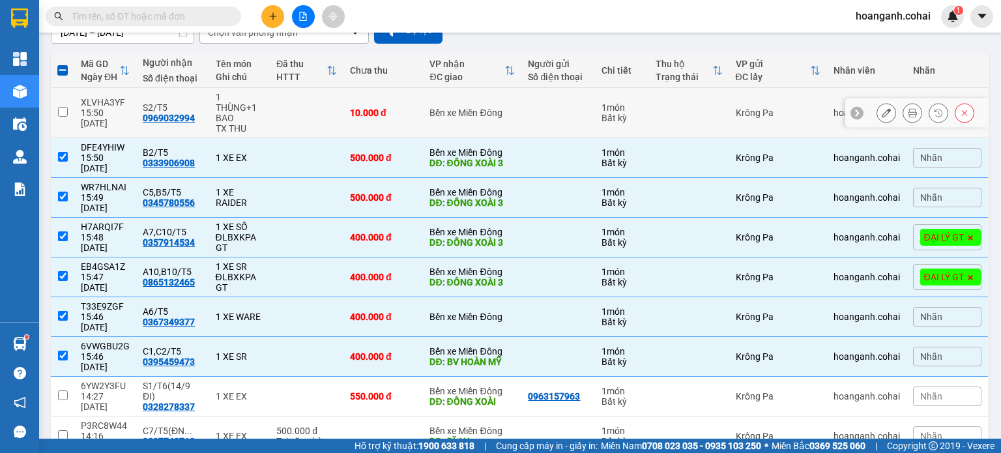
click at [63, 111] on input "checkbox" at bounding box center [63, 112] width 10 height 10
checkbox input "true"
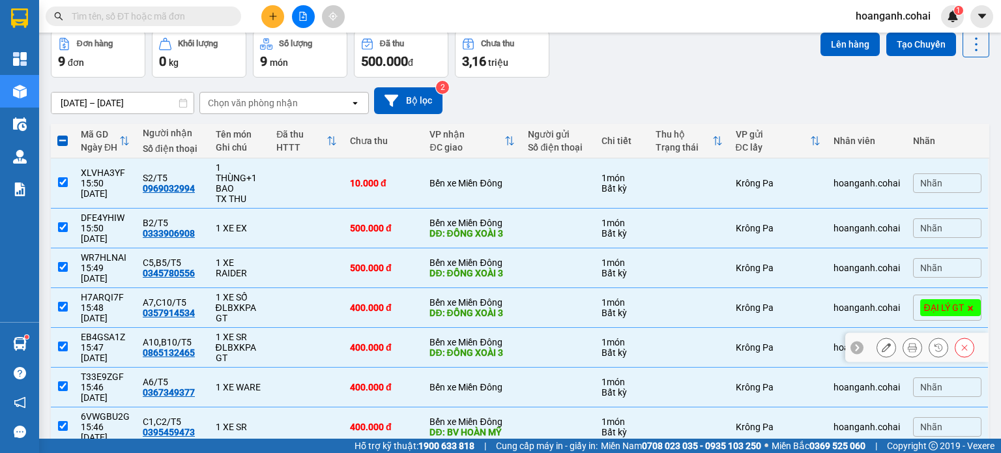
scroll to position [0, 0]
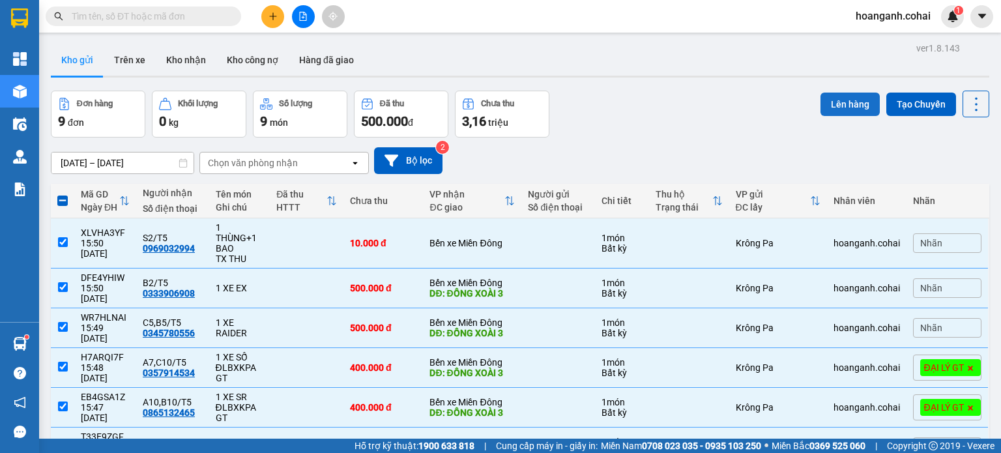
click at [842, 104] on button "Lên hàng" at bounding box center [849, 103] width 59 height 23
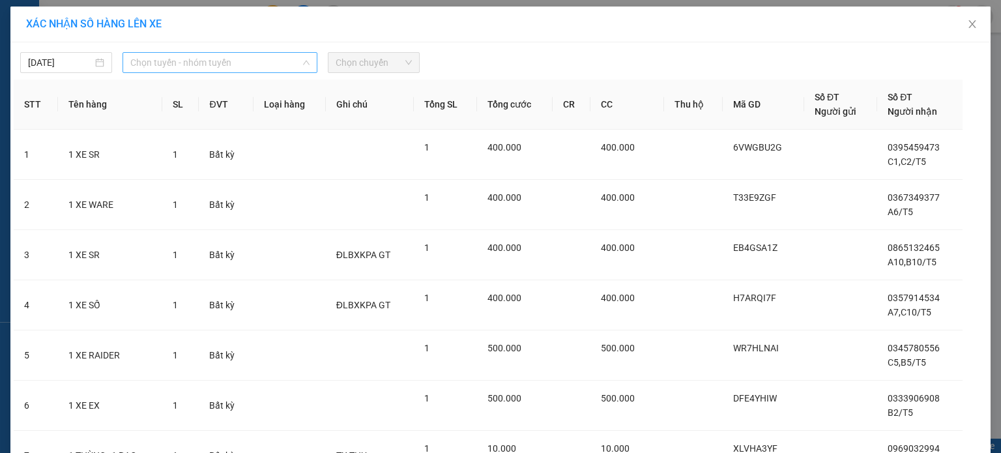
click at [292, 61] on span "Chọn tuyến - nhóm tuyến" at bounding box center [219, 63] width 179 height 20
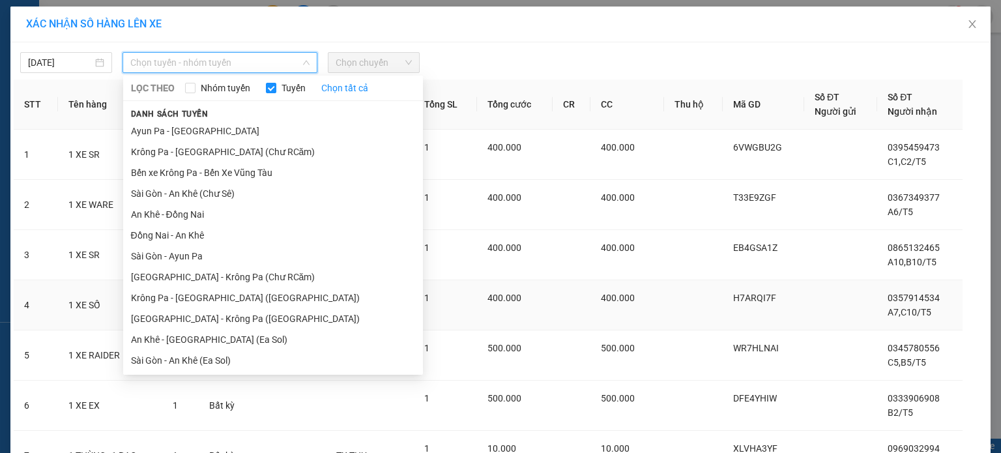
drag, startPoint x: 227, startPoint y: 296, endPoint x: 230, endPoint y: 289, distance: 8.5
click at [227, 296] on li "Krông Pa - [GEOGRAPHIC_DATA] ([GEOGRAPHIC_DATA])" at bounding box center [273, 297] width 300 height 21
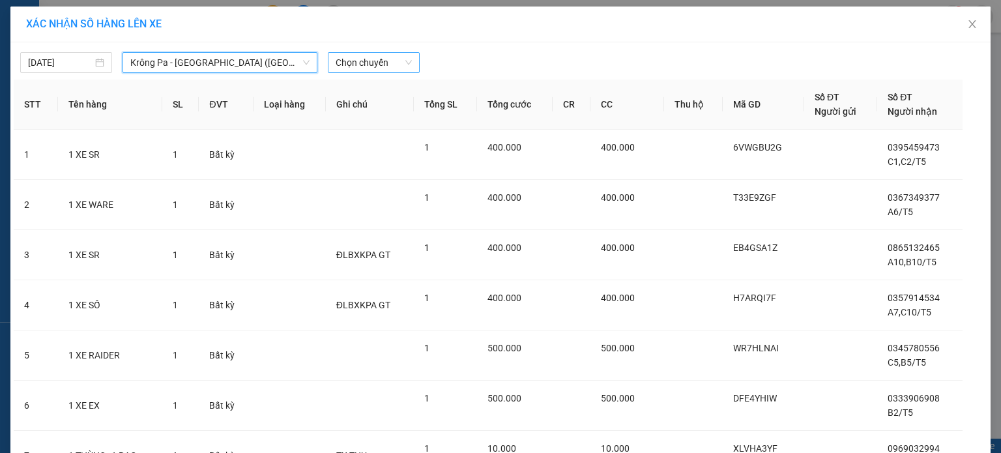
click at [405, 56] on span "Chọn chuyến" at bounding box center [373, 63] width 76 height 20
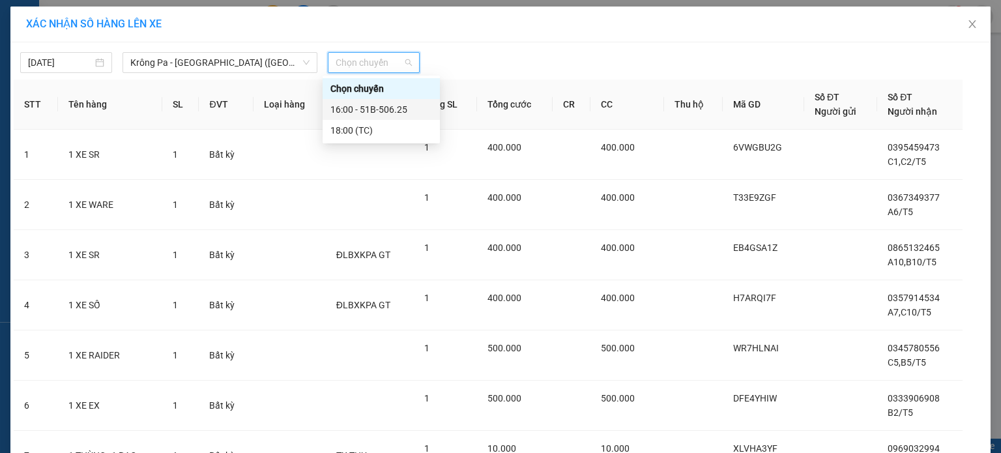
click at [406, 112] on div "16:00 - 51B-506.25" at bounding box center [381, 109] width 102 height 14
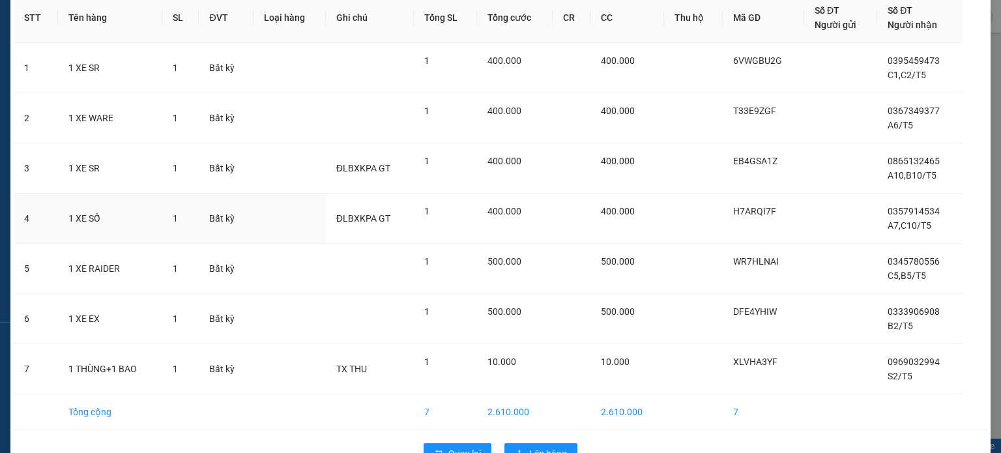
scroll to position [130, 0]
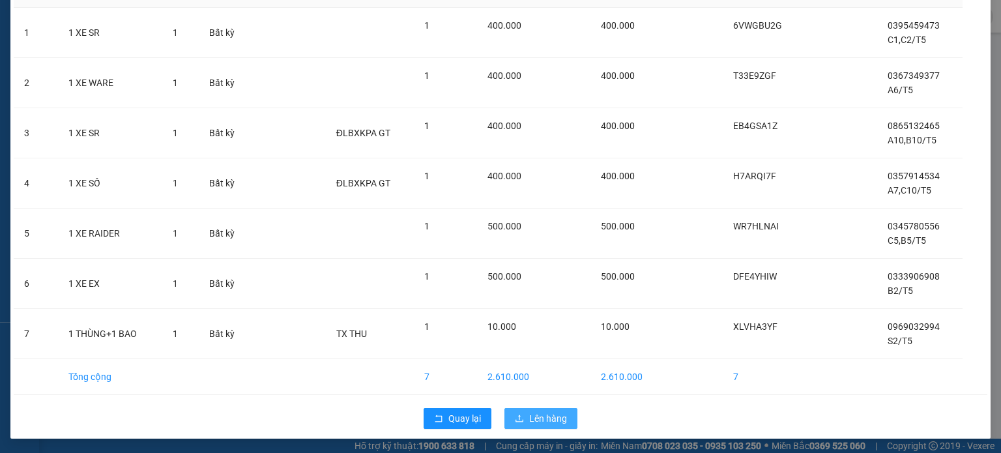
click at [529, 416] on span "Lên hàng" at bounding box center [548, 418] width 38 height 14
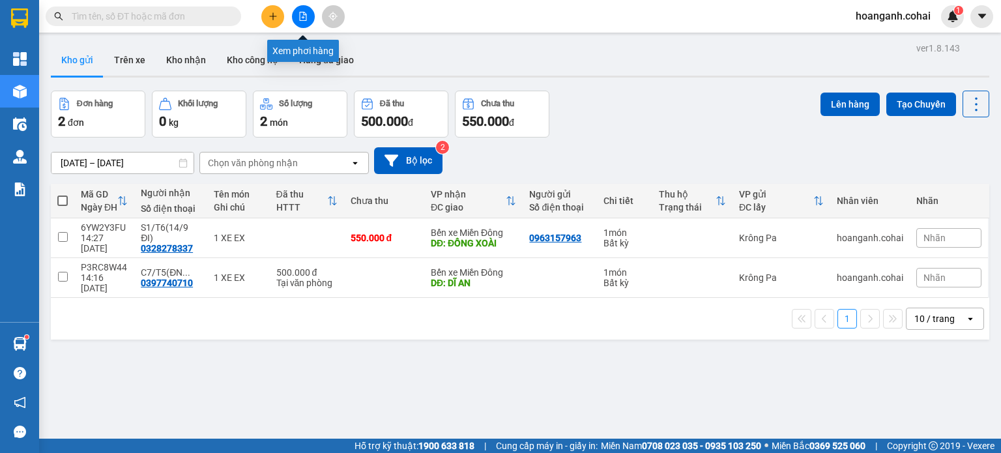
click at [310, 17] on button at bounding box center [303, 16] width 23 height 23
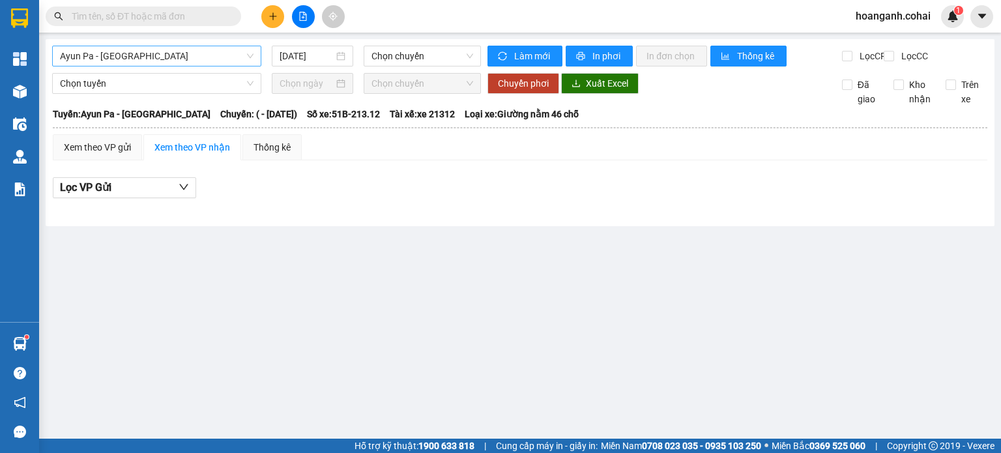
click at [215, 55] on span "Ayun Pa - [GEOGRAPHIC_DATA]" at bounding box center [156, 56] width 193 height 20
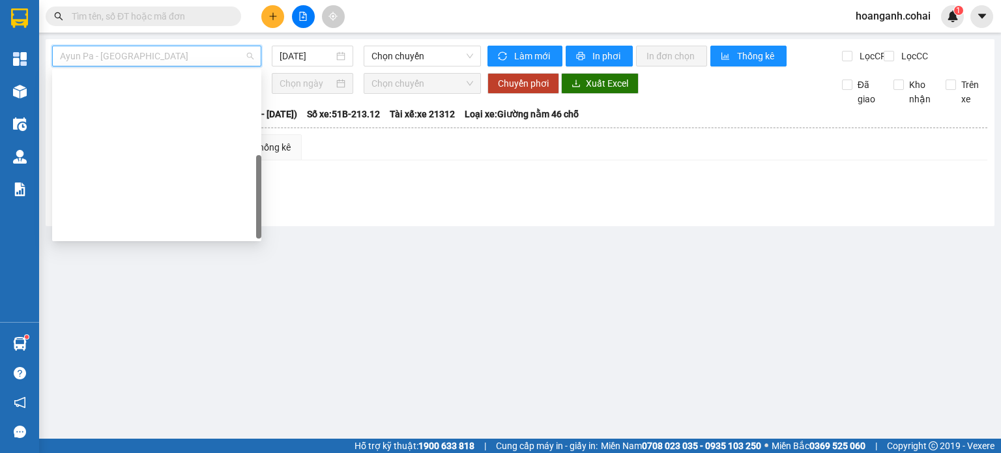
scroll to position [188, 0]
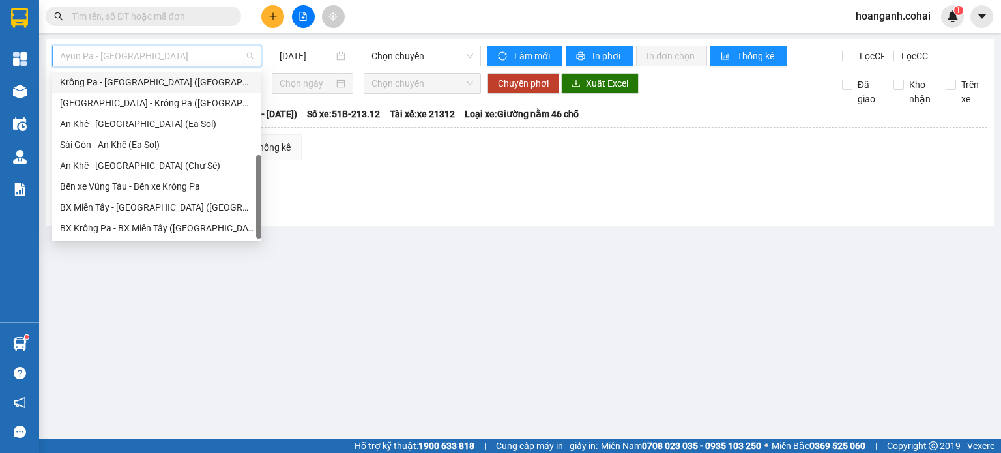
click at [168, 78] on div "Krông Pa - [GEOGRAPHIC_DATA] ([GEOGRAPHIC_DATA])" at bounding box center [156, 82] width 193 height 14
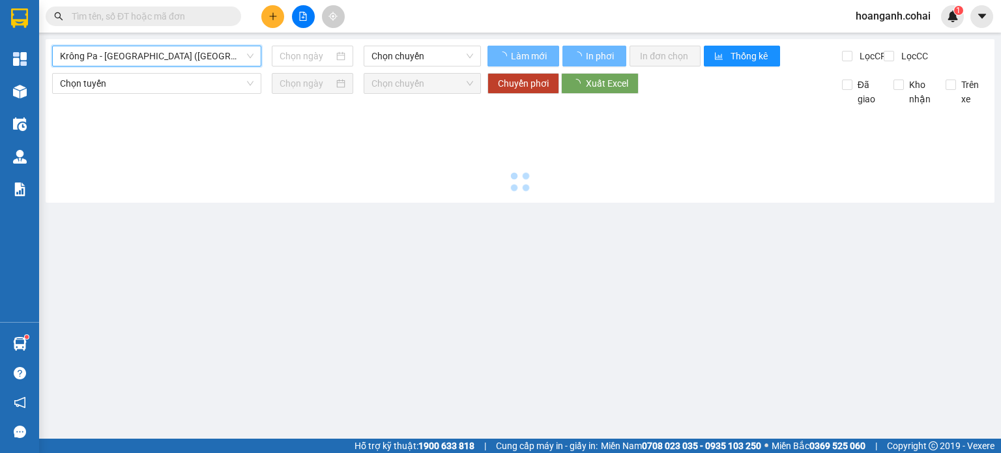
type input "[DATE]"
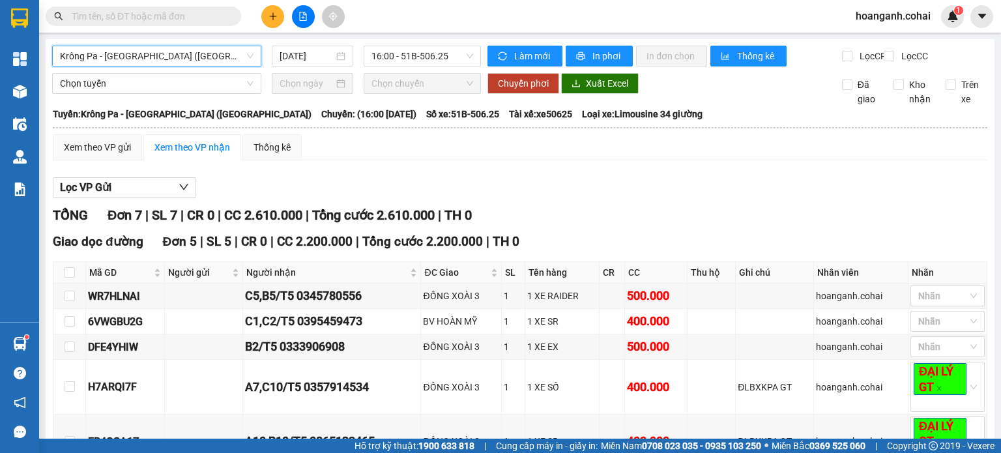
click at [242, 48] on span "Krông Pa - [GEOGRAPHIC_DATA] ([GEOGRAPHIC_DATA])" at bounding box center [156, 56] width 193 height 20
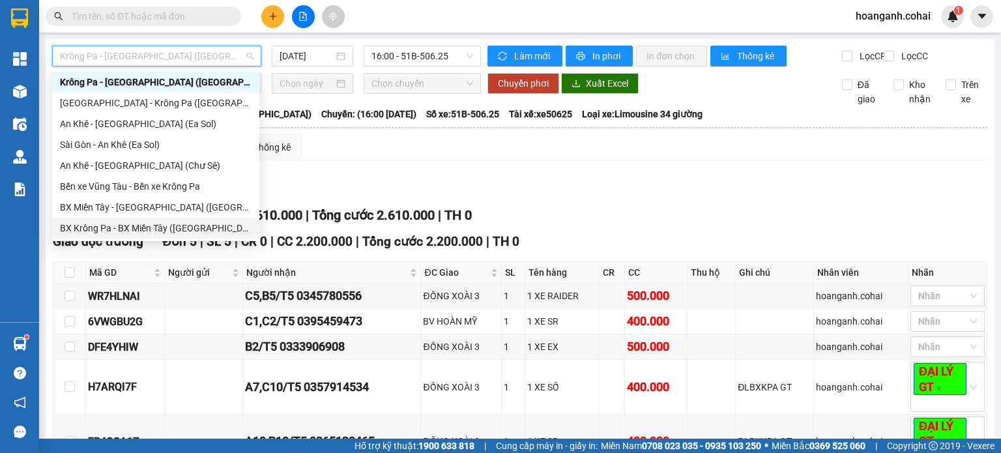
click at [182, 228] on div "BX Krông Pa - BX Miền Tây ([GEOGRAPHIC_DATA] - [GEOGRAPHIC_DATA])" at bounding box center [156, 228] width 192 height 14
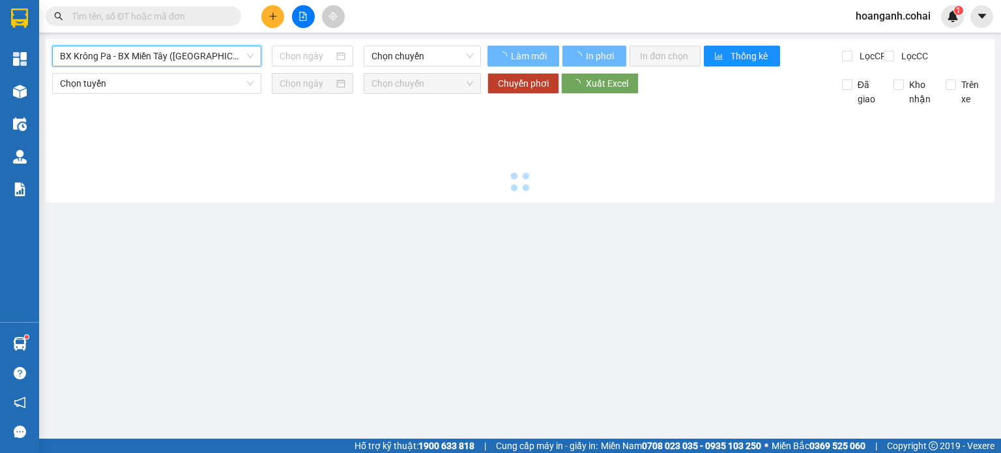
type input "[DATE]"
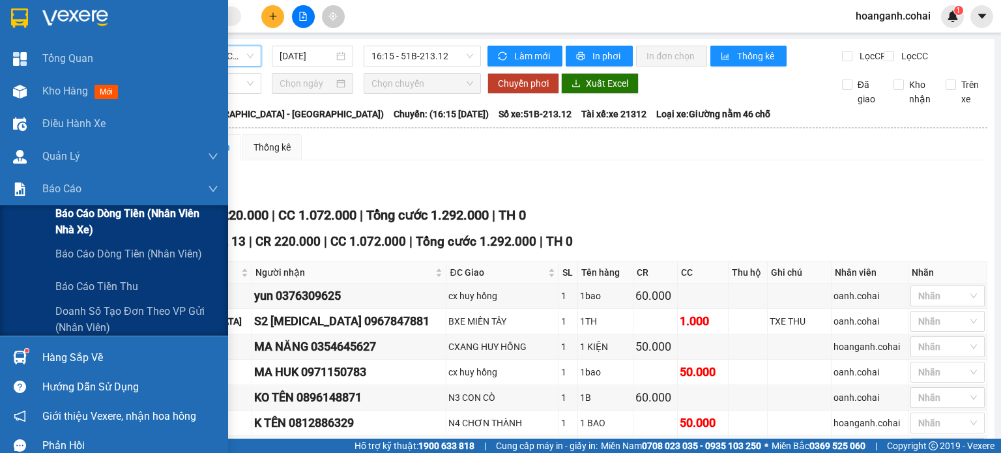
click at [84, 229] on span "Báo cáo dòng tiền (Nhân viên Nhà xe)" at bounding box center [136, 221] width 163 height 33
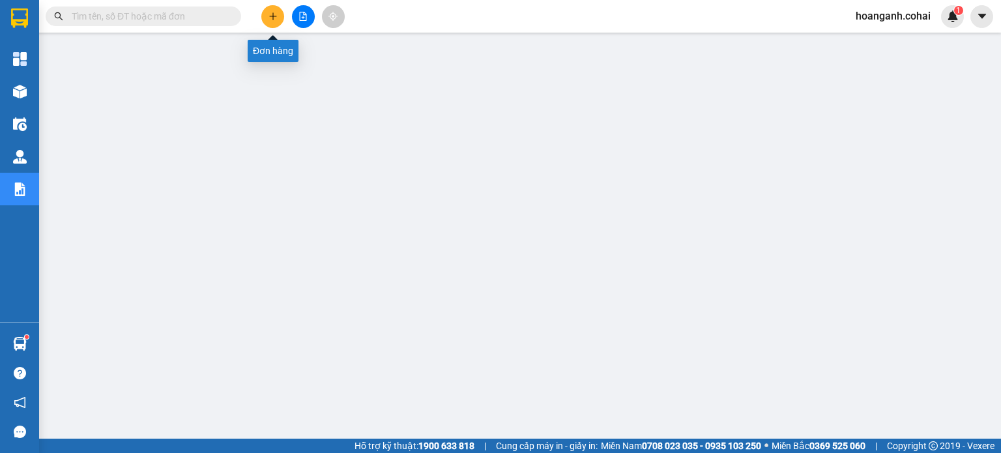
click at [275, 12] on icon "plus" at bounding box center [272, 16] width 9 height 9
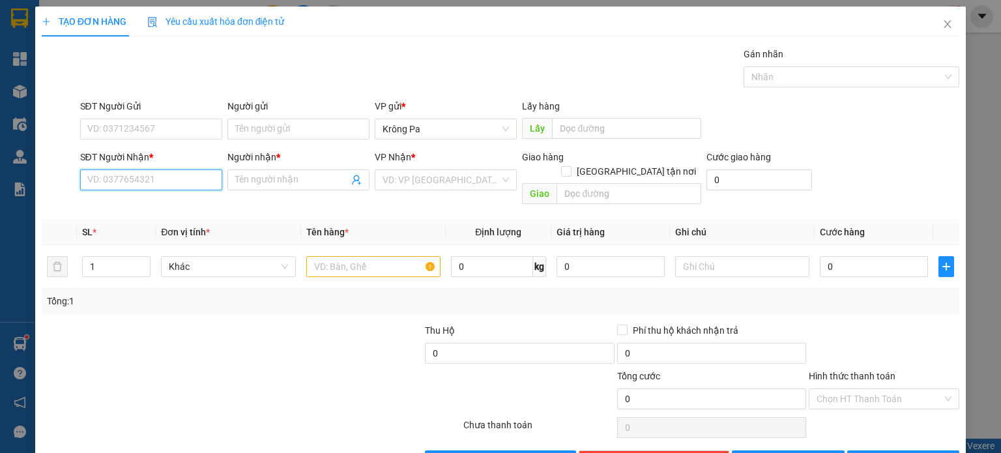
click at [193, 177] on input "SĐT Người Nhận *" at bounding box center [151, 179] width 142 height 21
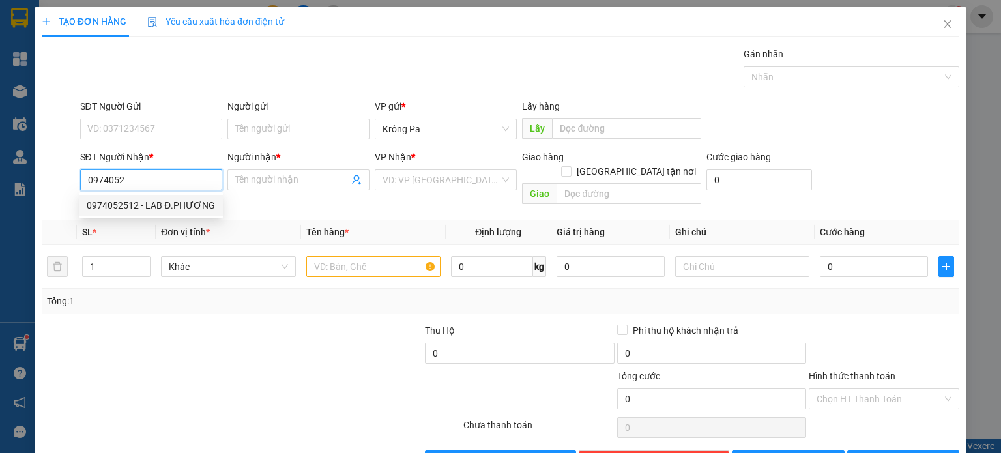
click at [182, 210] on div "0974052512 - LAB Đ.PHƯƠNG" at bounding box center [151, 205] width 128 height 14
type input "0974052512"
type input "LAB Đ.PHƯƠNG"
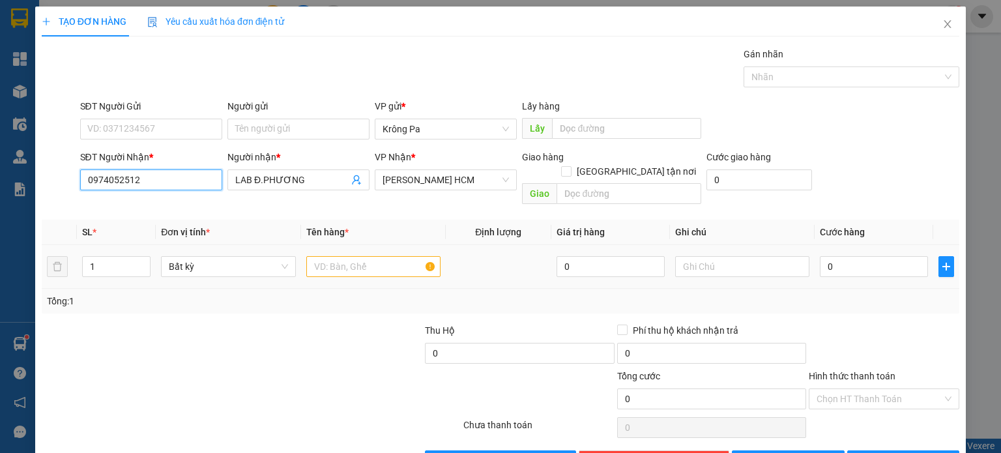
type input "0974052512"
drag, startPoint x: 365, startPoint y: 252, endPoint x: 405, endPoint y: 270, distance: 43.5
click at [373, 256] on input "text" at bounding box center [373, 266] width 134 height 21
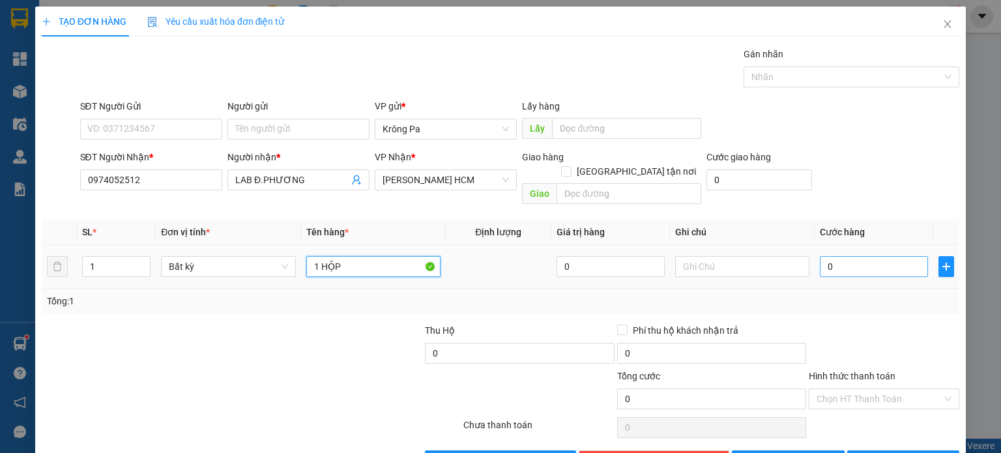
type input "1 HỘP"
click at [852, 256] on input "0" at bounding box center [873, 266] width 108 height 21
type input "4"
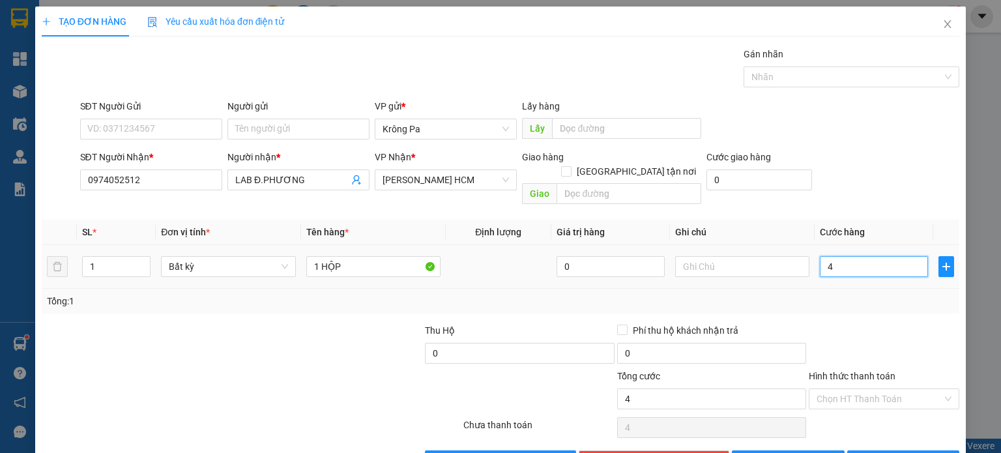
type input "40"
type input "40.000"
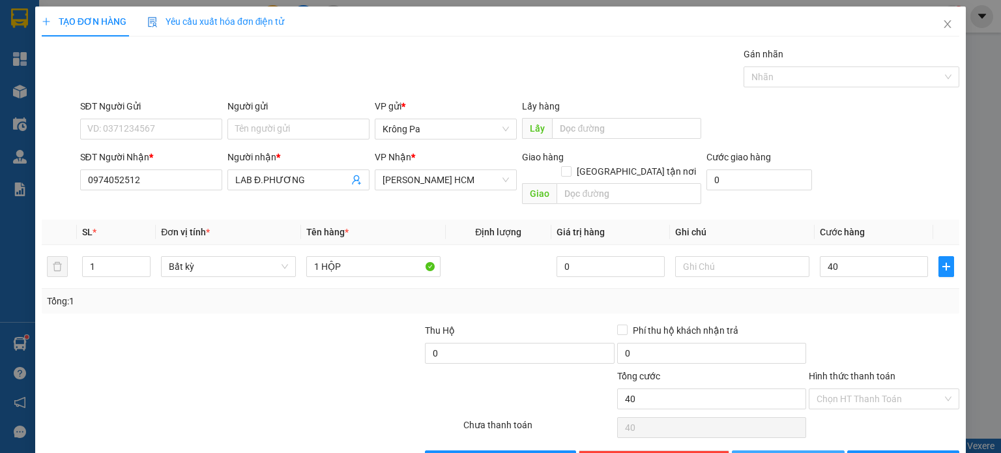
type input "40.000"
click at [795, 450] on button "[PERSON_NAME]" at bounding box center [788, 460] width 113 height 21
type input "0"
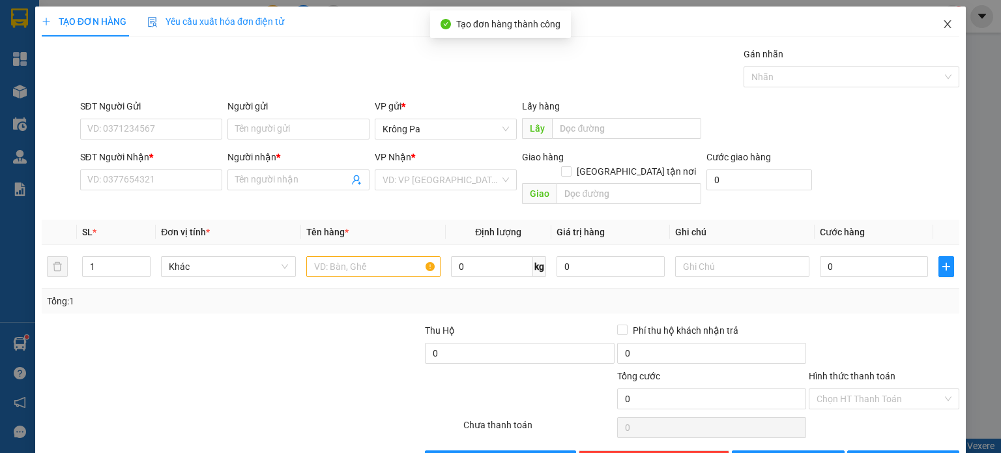
click at [942, 22] on icon "close" at bounding box center [947, 24] width 10 height 10
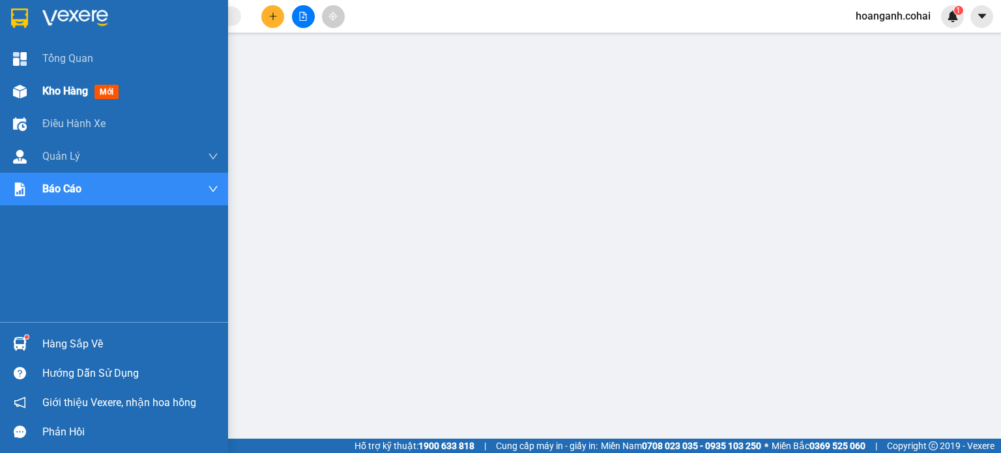
drag, startPoint x: 76, startPoint y: 106, endPoint x: 66, endPoint y: 95, distance: 14.3
click at [73, 106] on div "Kho hàng mới" at bounding box center [130, 91] width 176 height 33
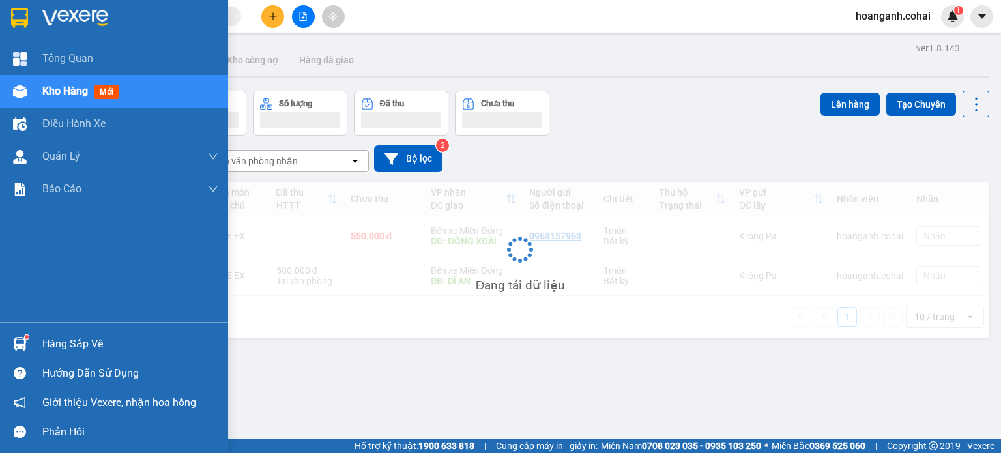
click at [66, 95] on span "Kho hàng" at bounding box center [65, 91] width 46 height 12
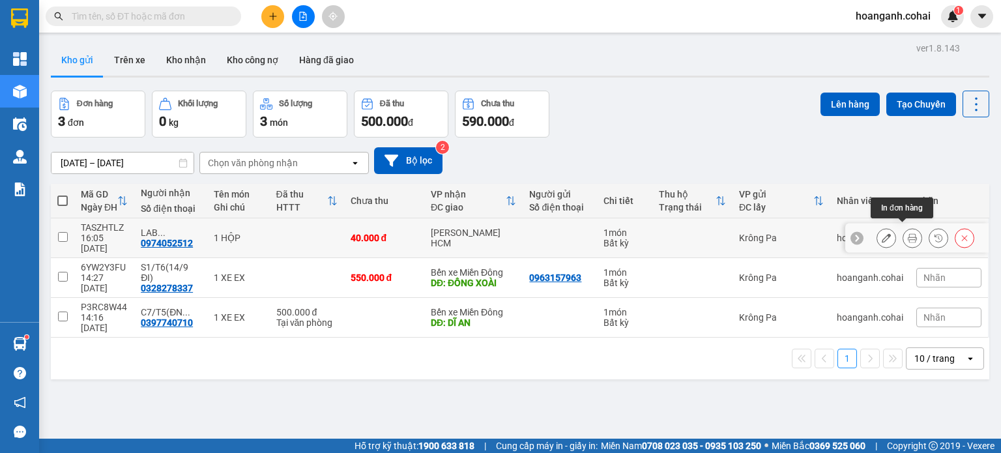
click at [907, 233] on icon at bounding box center [911, 237] width 9 height 9
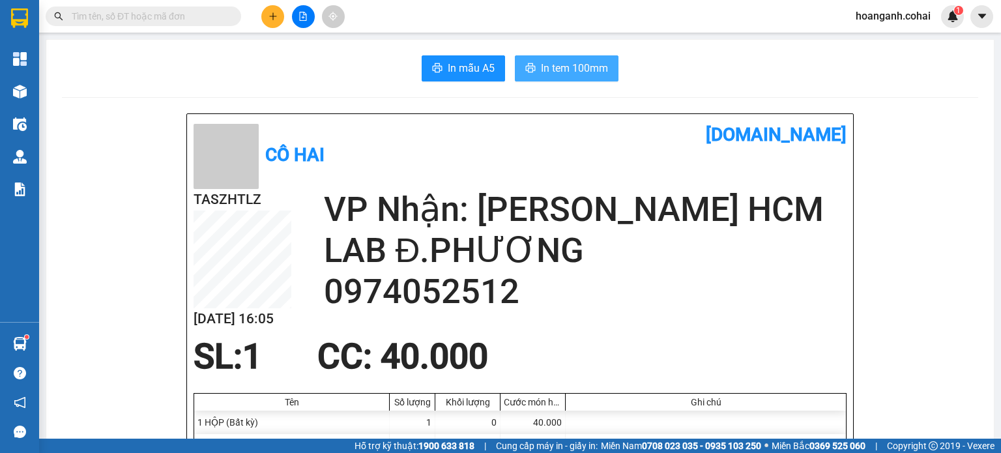
click at [541, 67] on span "In tem 100mm" at bounding box center [574, 68] width 67 height 16
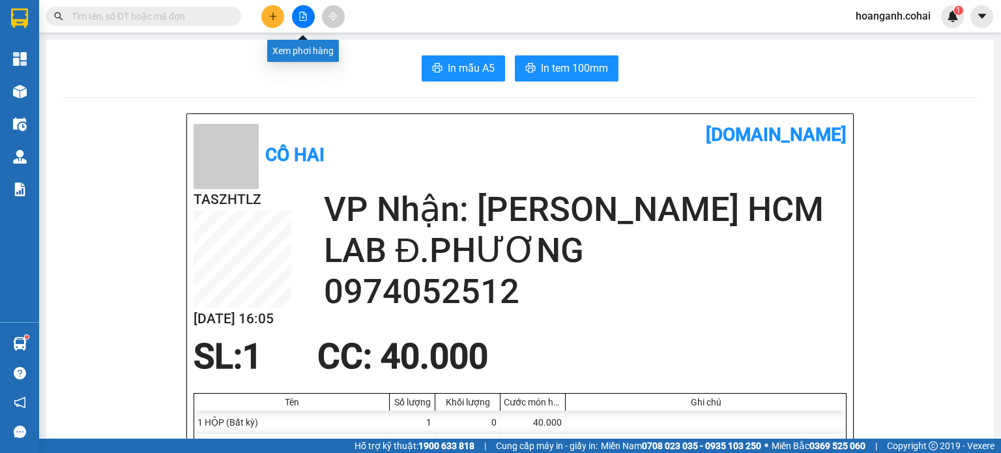
click at [310, 17] on button at bounding box center [303, 16] width 23 height 23
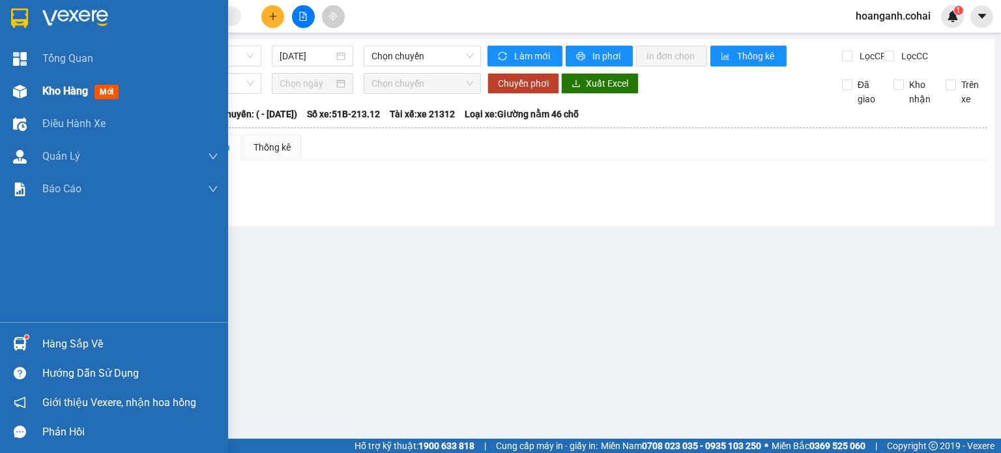
click at [29, 89] on div at bounding box center [19, 91] width 23 height 23
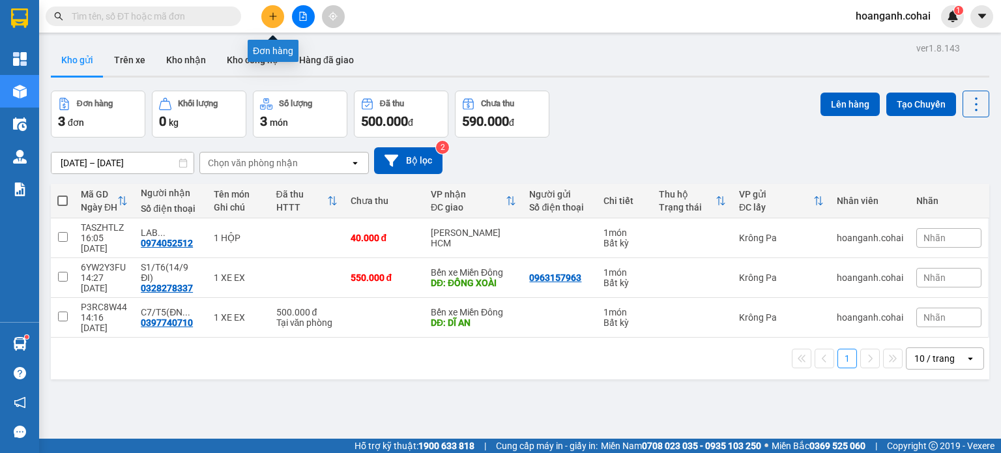
click at [279, 16] on button at bounding box center [272, 16] width 23 height 23
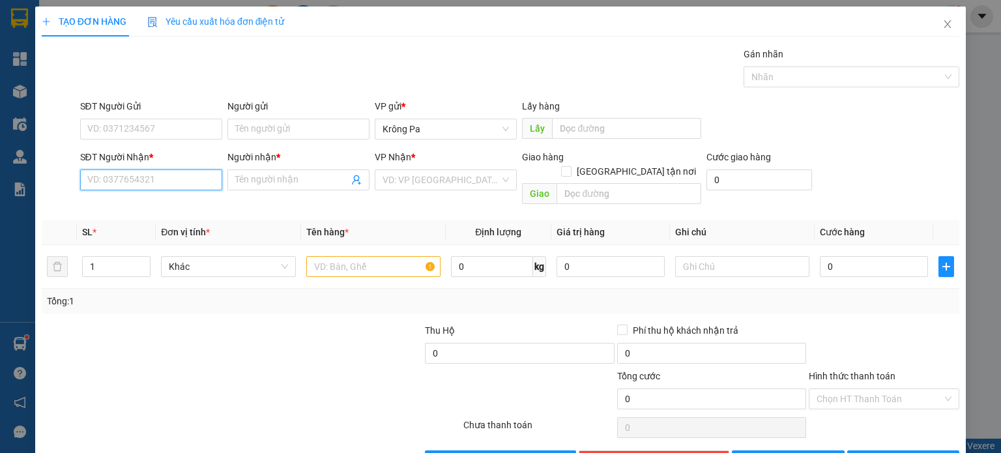
click at [201, 188] on input "SĐT Người Nhận *" at bounding box center [151, 179] width 142 height 21
type input "0981664264"
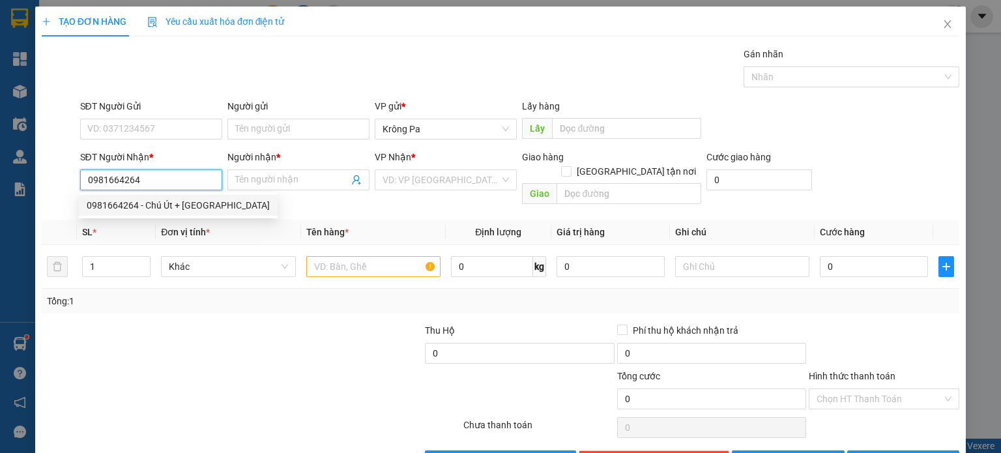
click at [165, 203] on div "0981664264 - Chú Út + Cô Hà" at bounding box center [178, 205] width 183 height 14
type input "Chú Út + Cô Hà"
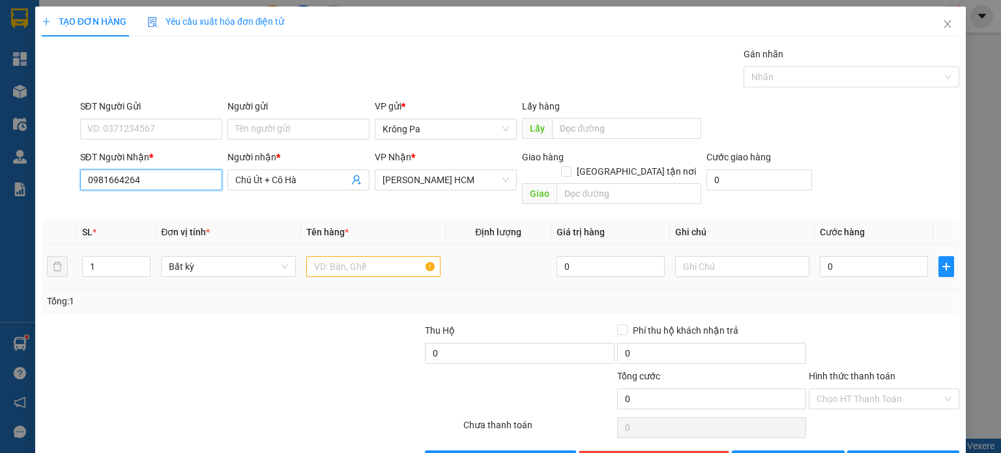
type input "0981664264"
drag, startPoint x: 341, startPoint y: 250, endPoint x: 330, endPoint y: 248, distance: 11.4
click at [330, 256] on input "text" at bounding box center [373, 266] width 134 height 21
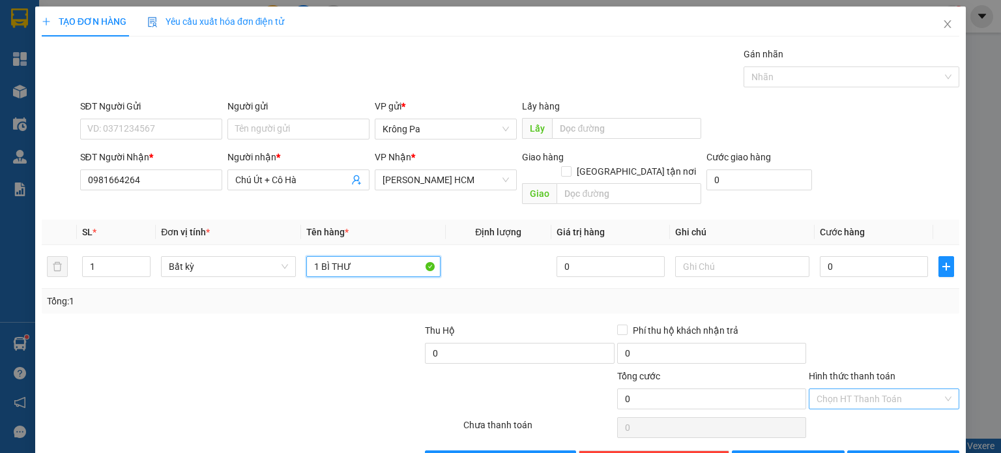
type input "1 BÌ THƯ"
click at [862, 389] on input "Hình thức thanh toán" at bounding box center [879, 399] width 126 height 20
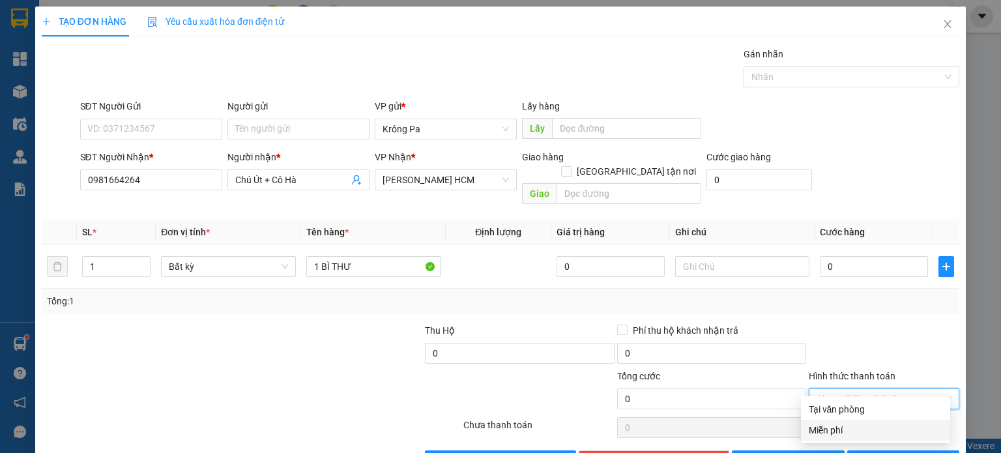
click at [844, 434] on div "Miễn phí" at bounding box center [875, 430] width 134 height 14
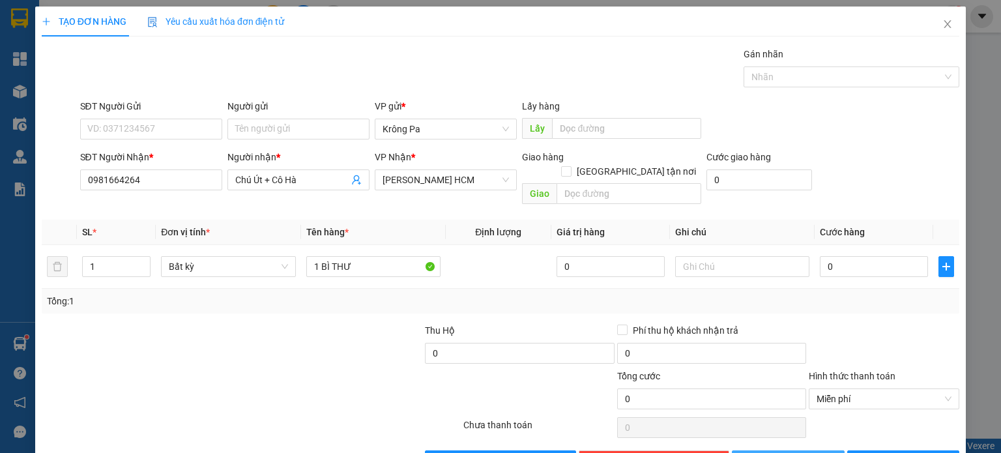
click at [782, 452] on span "[PERSON_NAME]" at bounding box center [795, 460] width 70 height 14
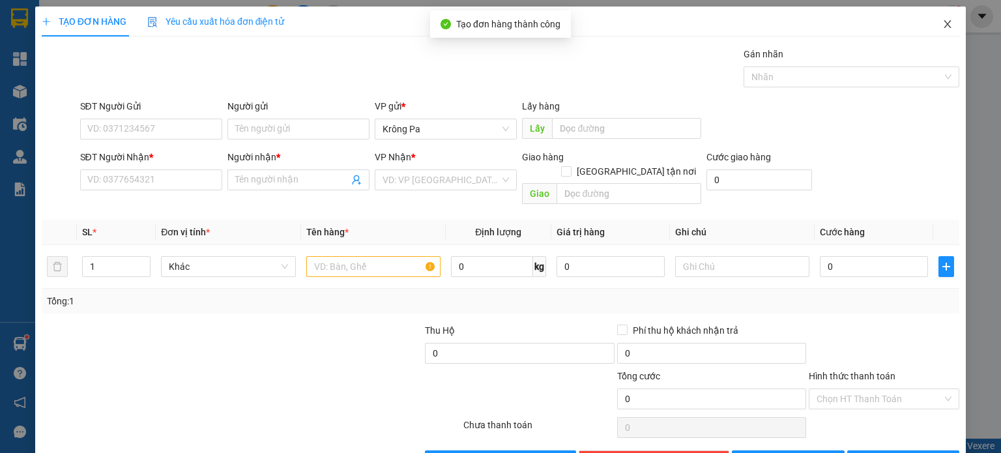
click at [942, 23] on icon "close" at bounding box center [947, 24] width 10 height 10
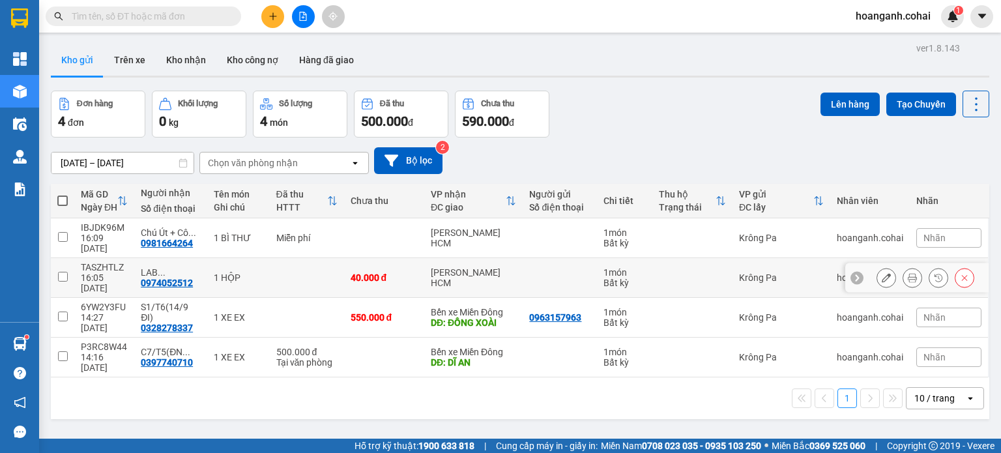
drag, startPoint x: 63, startPoint y: 260, endPoint x: 65, endPoint y: 244, distance: 15.8
click at [61, 272] on input "checkbox" at bounding box center [63, 277] width 10 height 10
checkbox input "true"
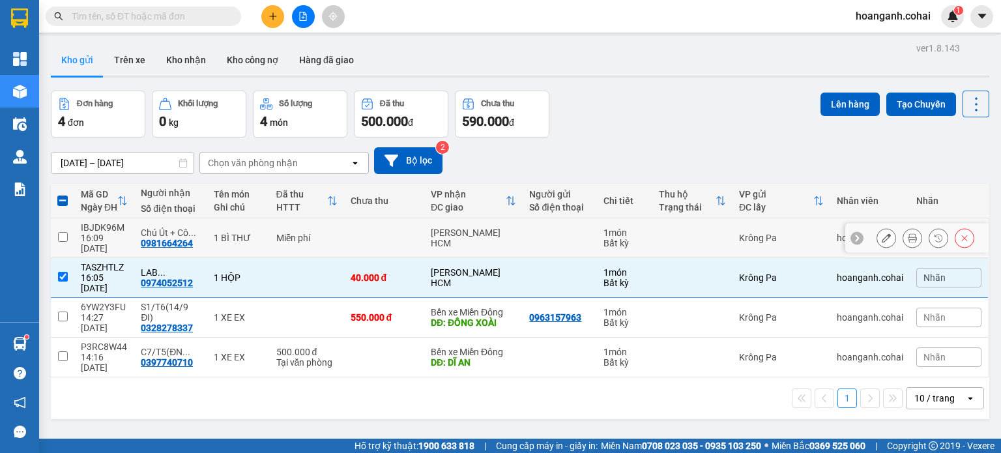
click at [64, 236] on input "checkbox" at bounding box center [63, 237] width 10 height 10
checkbox input "true"
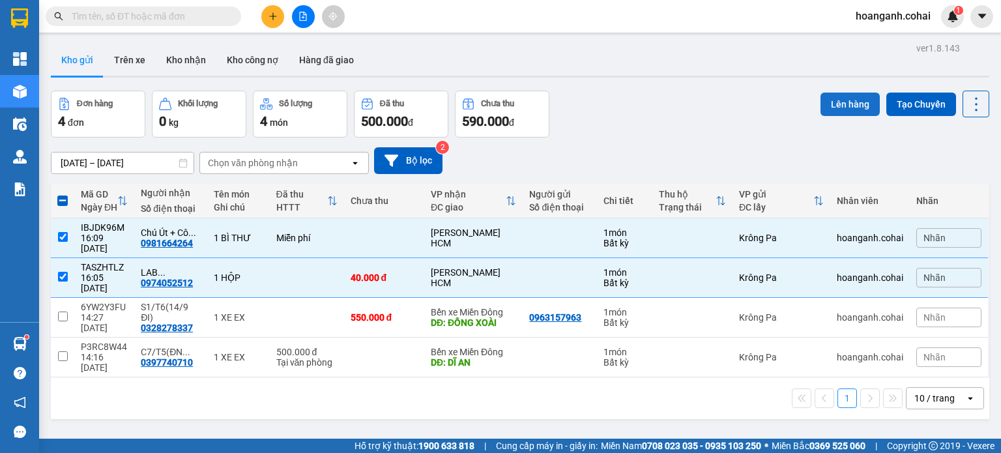
click at [840, 104] on button "Lên hàng" at bounding box center [849, 103] width 59 height 23
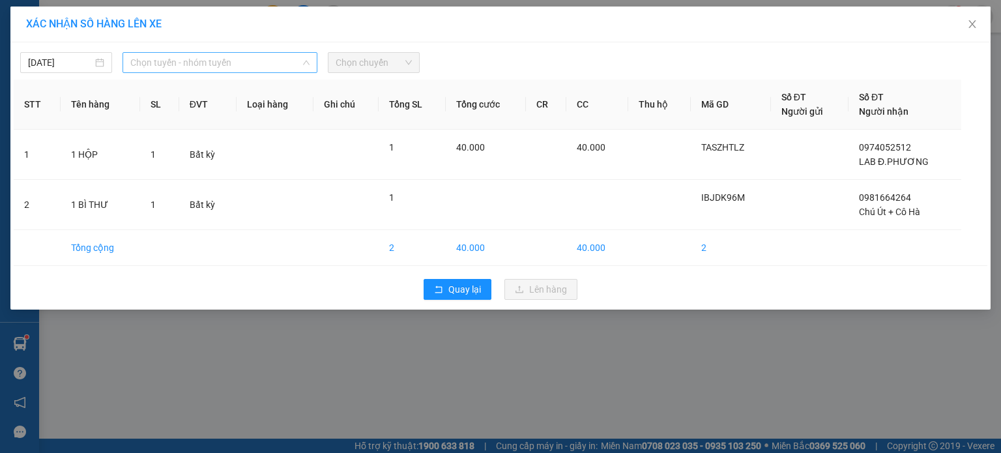
click at [232, 63] on span "Chọn tuyến - nhóm tuyến" at bounding box center [219, 63] width 179 height 20
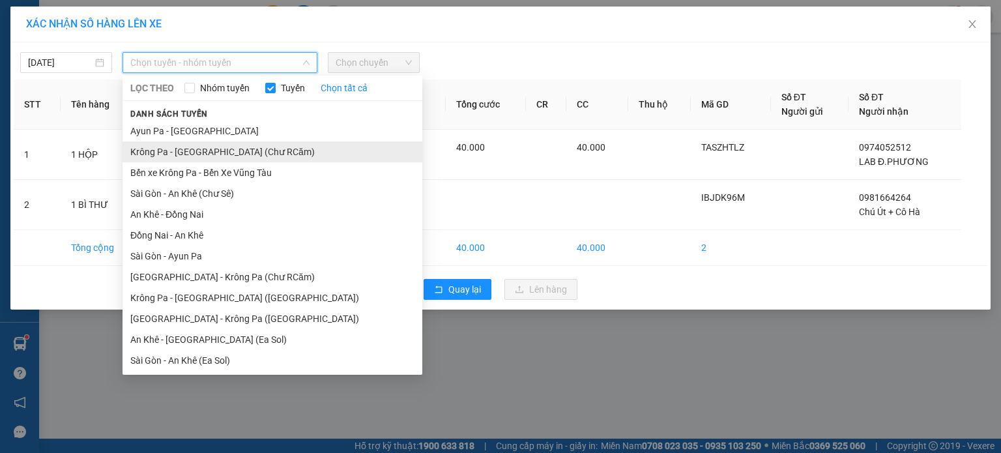
click at [225, 151] on li "Krông Pa - [GEOGRAPHIC_DATA] (Chư RCăm)" at bounding box center [272, 151] width 300 height 21
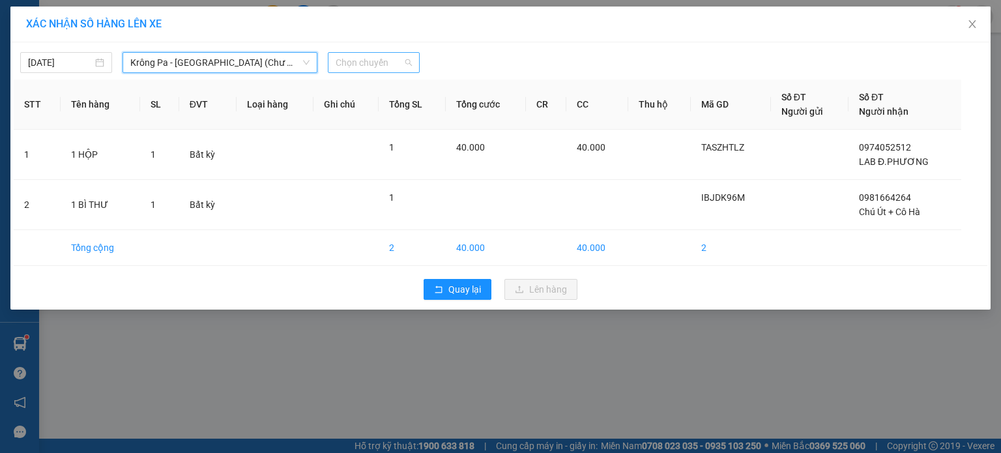
click at [397, 59] on span "Chọn chuyến" at bounding box center [373, 63] width 76 height 20
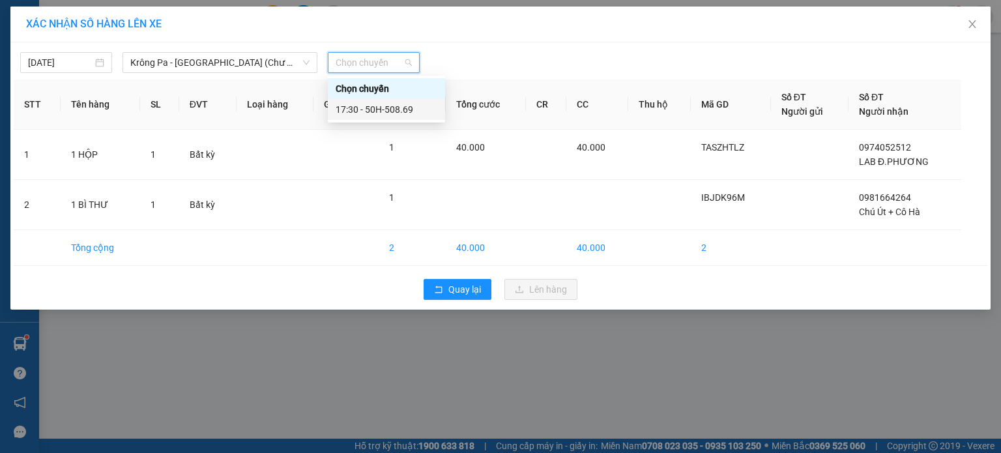
click at [401, 112] on div "17:30 - 50H-508.69" at bounding box center [386, 109] width 102 height 14
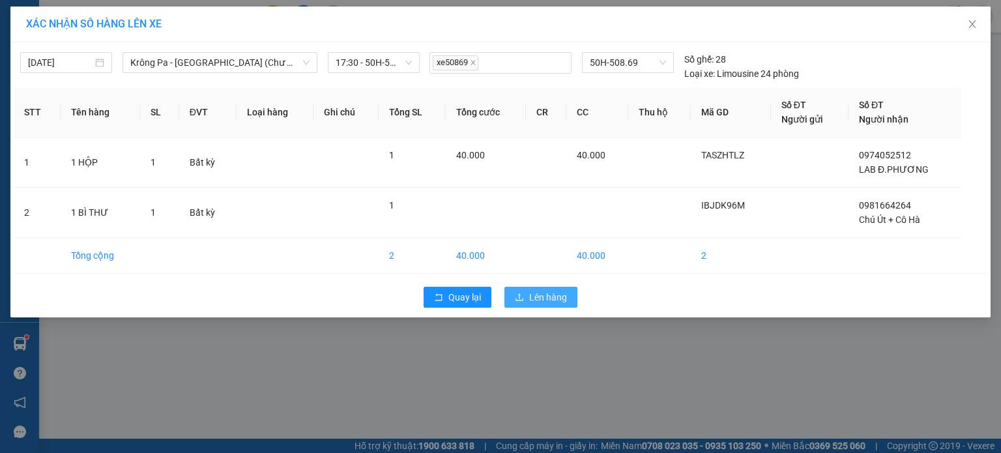
click at [555, 291] on span "Lên hàng" at bounding box center [548, 297] width 38 height 14
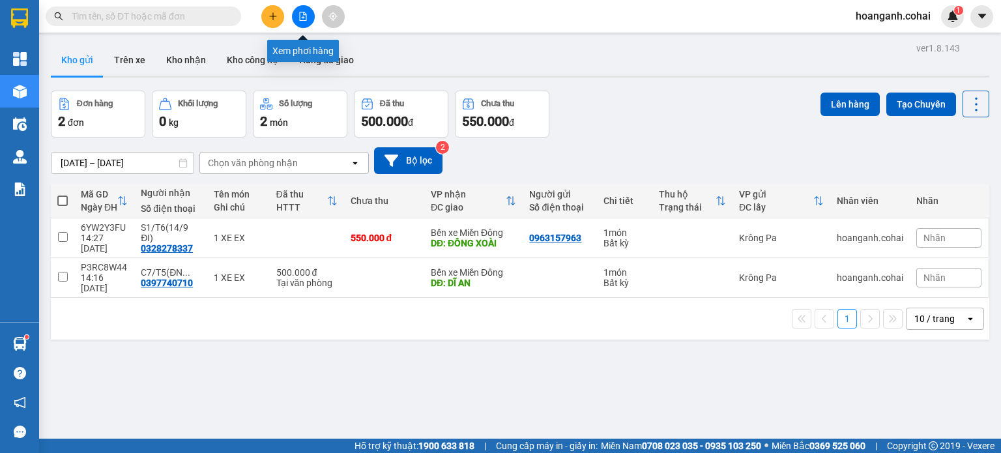
click at [297, 21] on button at bounding box center [303, 16] width 23 height 23
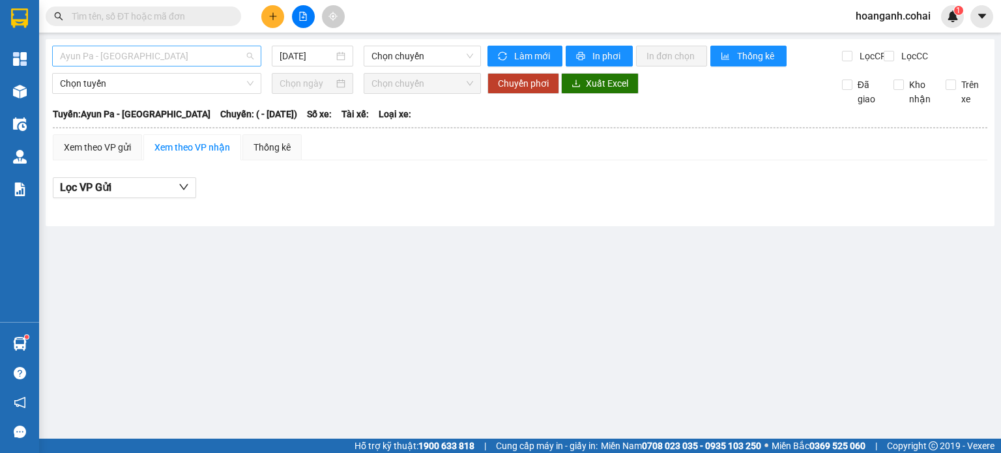
click at [208, 53] on span "Ayun Pa - [GEOGRAPHIC_DATA]" at bounding box center [156, 56] width 193 height 20
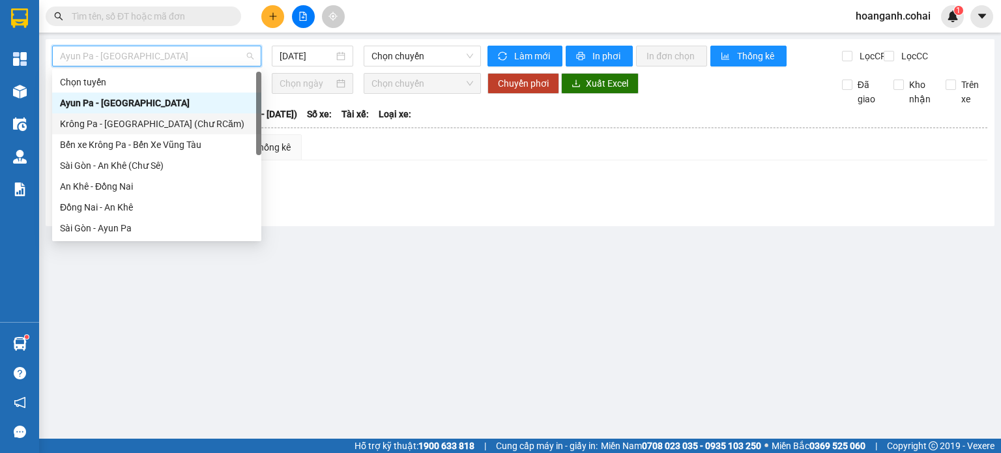
click at [180, 129] on div "Krông Pa - [GEOGRAPHIC_DATA] (Chư RCăm)" at bounding box center [156, 124] width 193 height 14
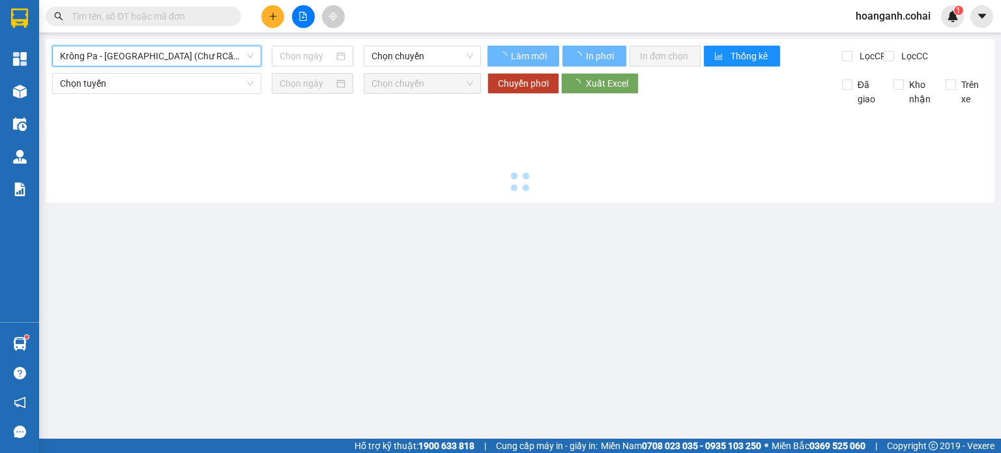
type input "[DATE]"
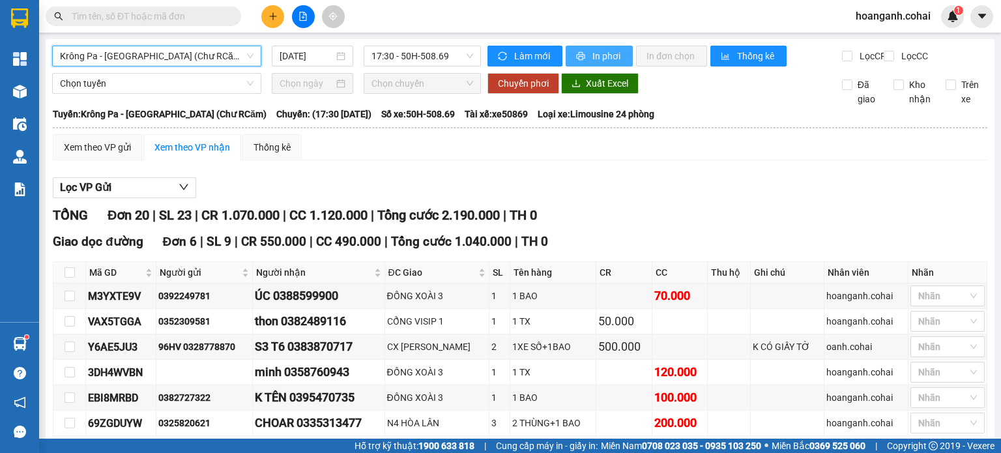
click at [599, 55] on span "In phơi" at bounding box center [607, 56] width 30 height 14
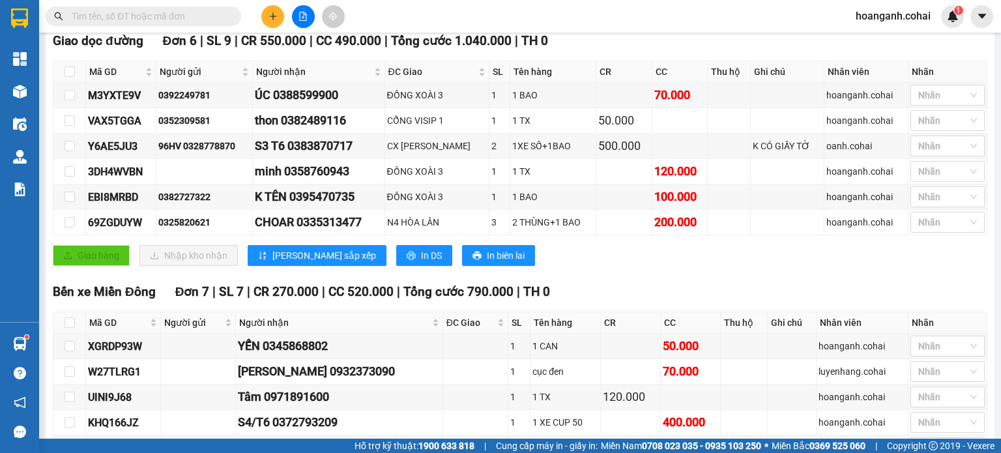
scroll to position [130, 0]
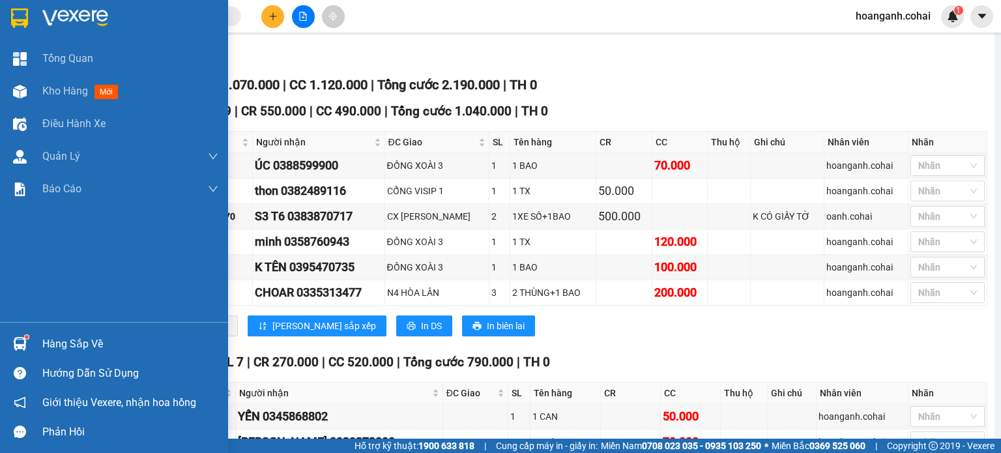
drag, startPoint x: 14, startPoint y: 406, endPoint x: 10, endPoint y: 412, distance: 7.6
click at [10, 412] on div at bounding box center [19, 402] width 23 height 23
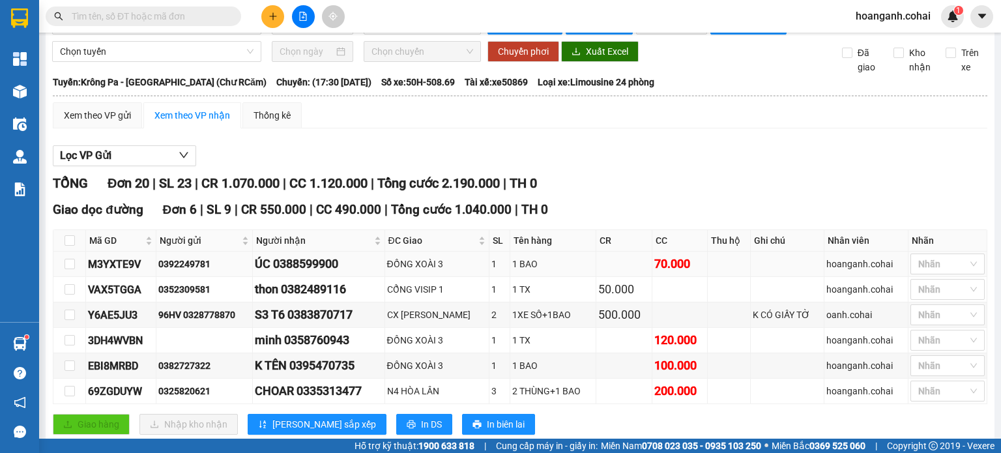
scroll to position [0, 0]
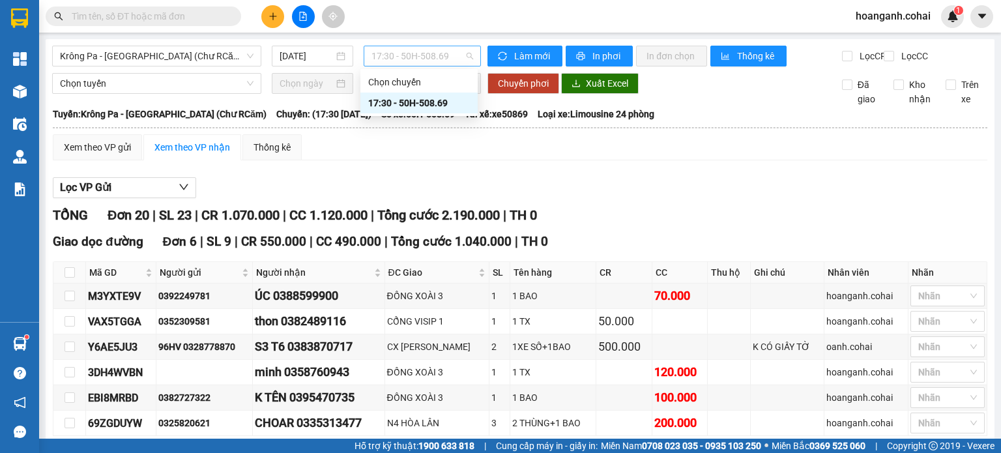
click at [419, 49] on span "17:30 - 50H-508.69" at bounding box center [422, 56] width 102 height 20
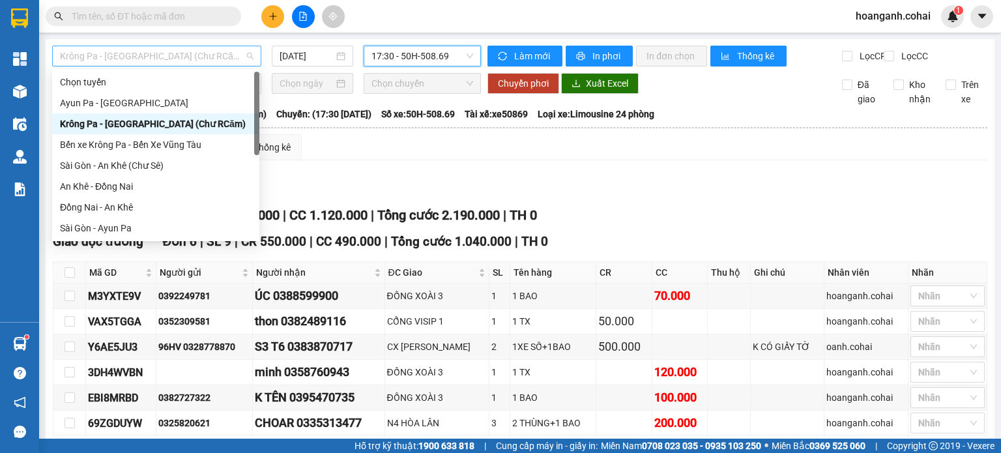
click at [178, 56] on span "Krông Pa - [GEOGRAPHIC_DATA] (Chư RCăm)" at bounding box center [156, 56] width 193 height 20
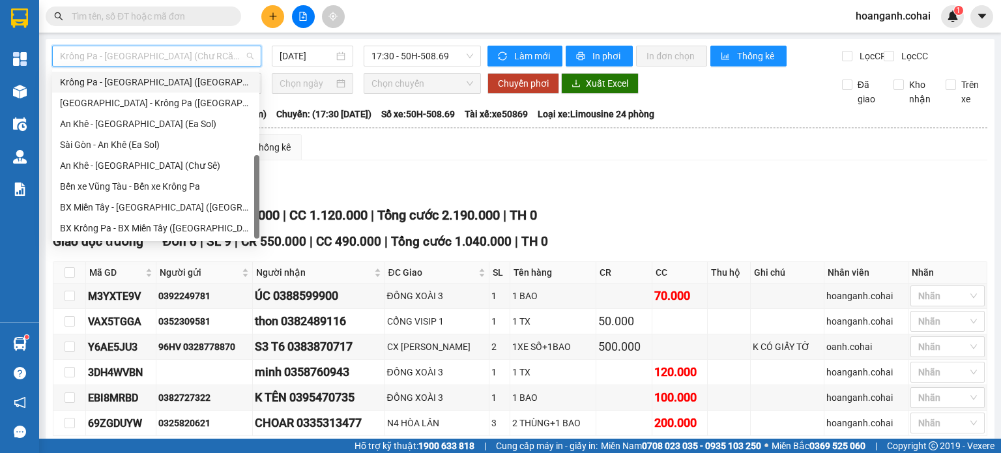
click at [143, 86] on div "Krông Pa - [GEOGRAPHIC_DATA] ([GEOGRAPHIC_DATA])" at bounding box center [156, 82] width 192 height 14
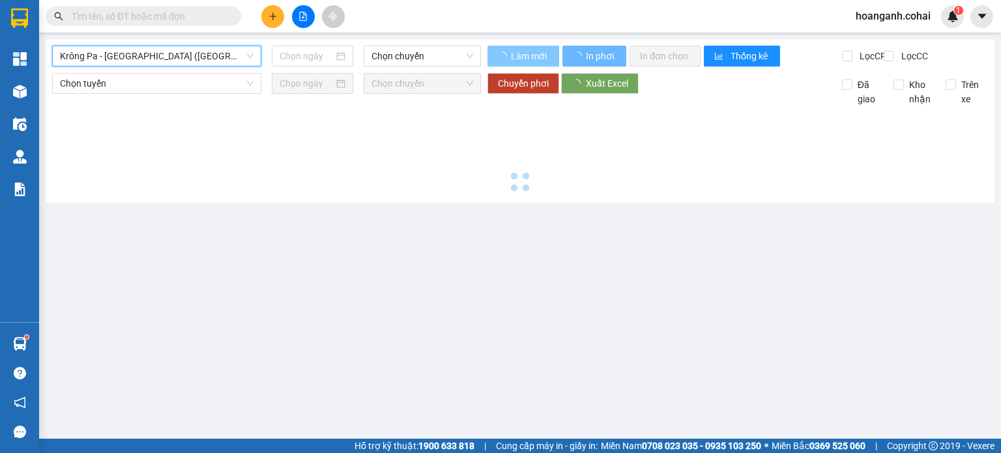
type input "[DATE]"
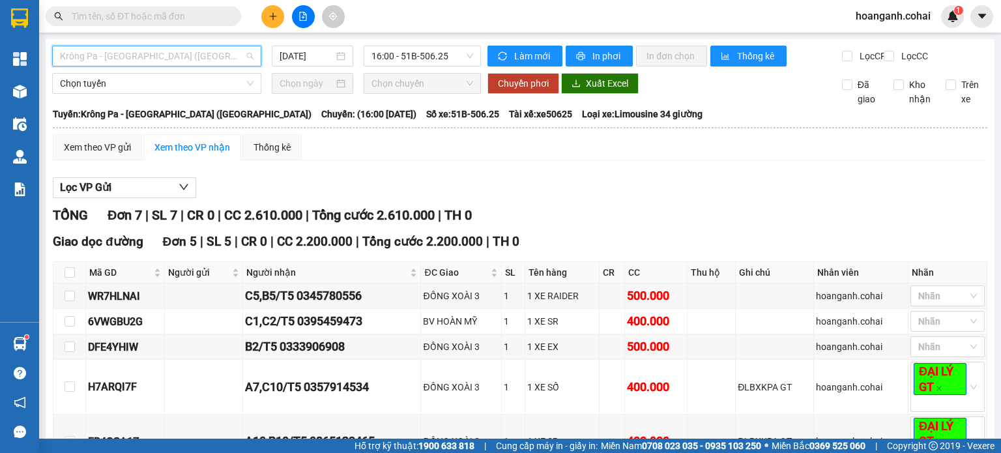
click at [228, 46] on span "Krông Pa - [GEOGRAPHIC_DATA] ([GEOGRAPHIC_DATA])" at bounding box center [156, 56] width 193 height 20
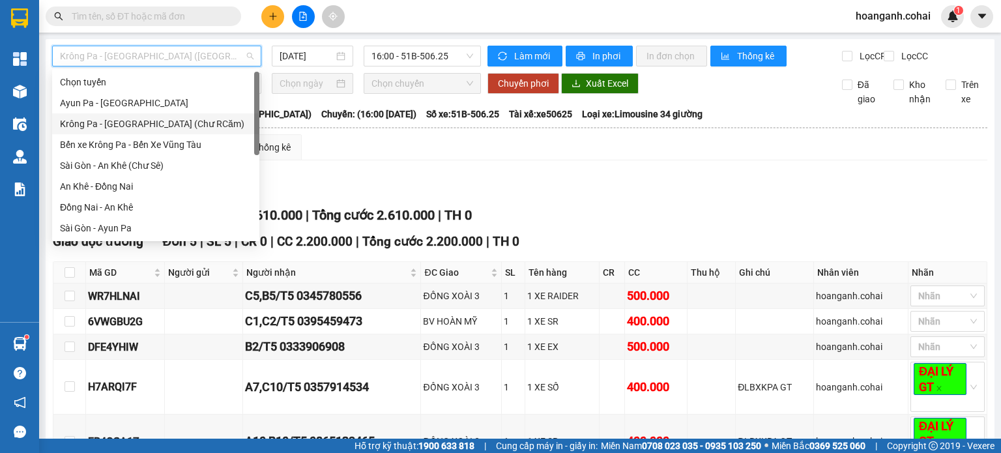
click at [199, 126] on div "Krông Pa - [GEOGRAPHIC_DATA] (Chư RCăm)" at bounding box center [156, 124] width 192 height 14
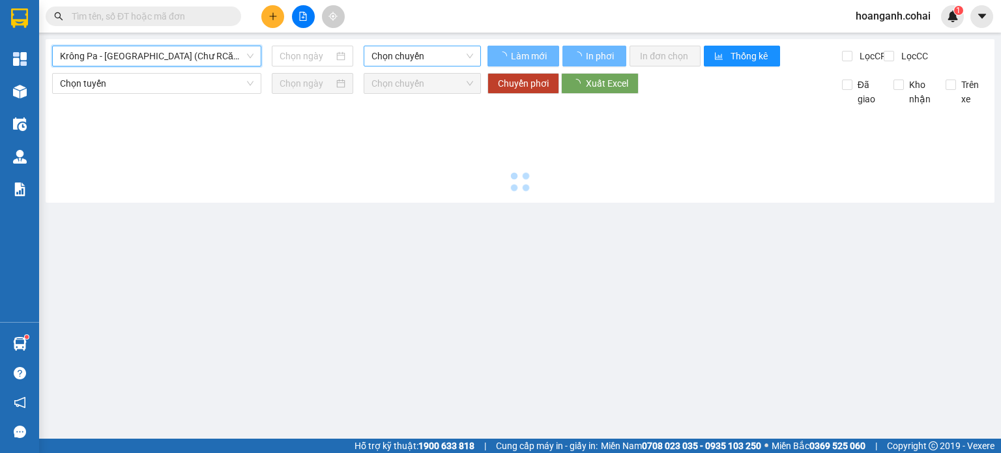
type input "[DATE]"
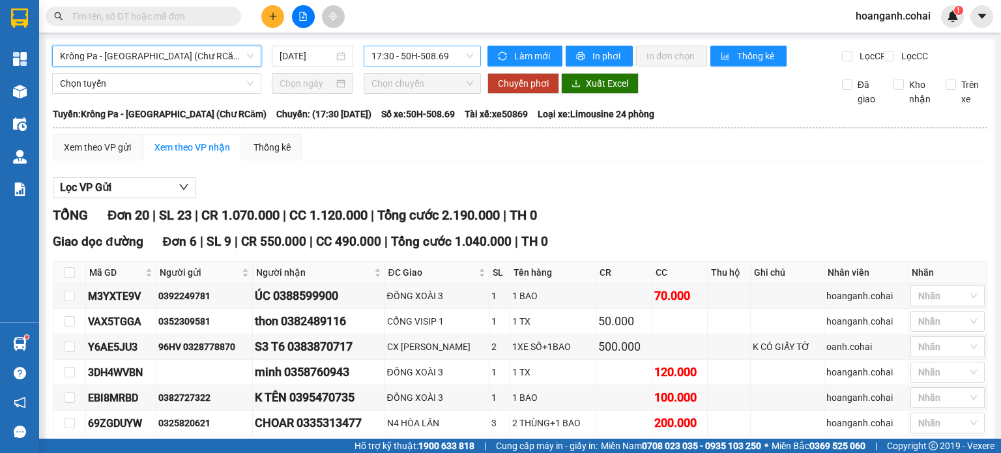
click at [437, 57] on span "17:30 - 50H-508.69" at bounding box center [422, 56] width 102 height 20
click at [602, 199] on div "Lọc VP Gửi" at bounding box center [520, 187] width 934 height 21
